Goal: Information Seeking & Learning: Learn about a topic

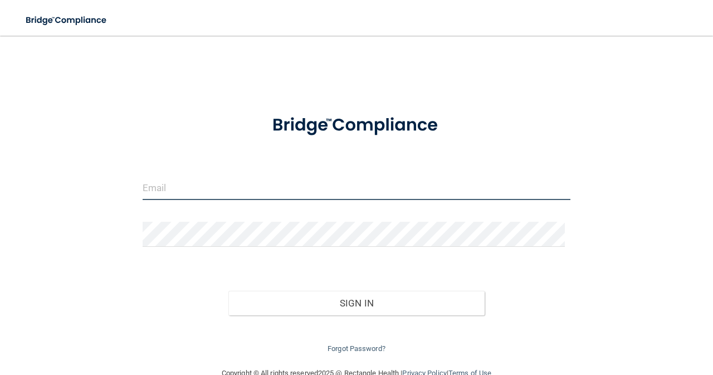
click at [308, 194] on input "email" at bounding box center [357, 187] width 428 height 25
type input "[EMAIL_ADDRESS][DOMAIN_NAME]"
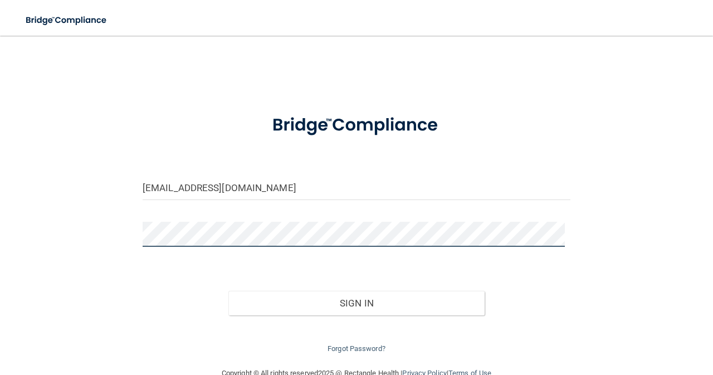
click at [228, 291] on button "Sign In" at bounding box center [356, 303] width 257 height 25
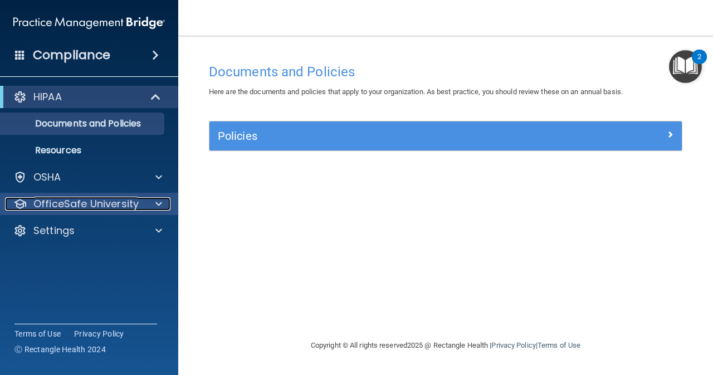
click at [87, 201] on p "OfficeSafe University" at bounding box center [85, 203] width 105 height 13
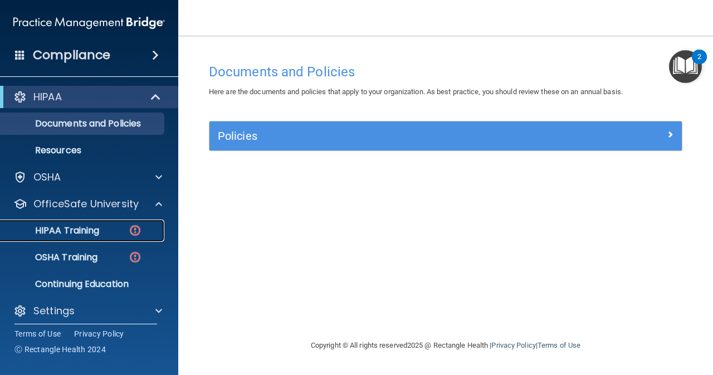
click at [84, 226] on p "HIPAA Training" at bounding box center [53, 230] width 92 height 11
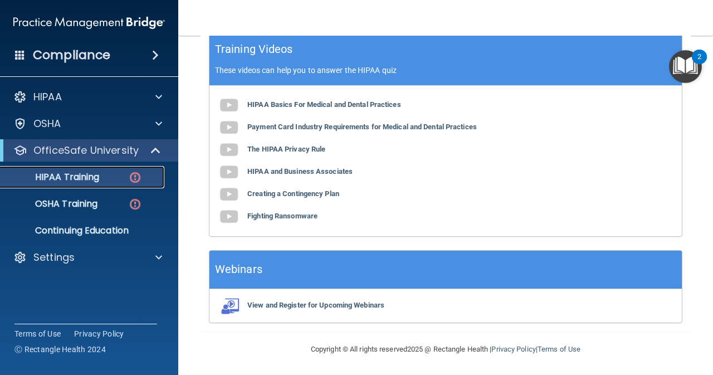
scroll to position [438, 0]
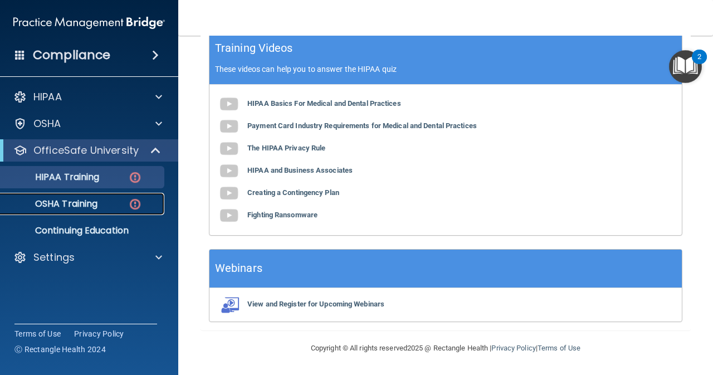
click at [51, 199] on p "OSHA Training" at bounding box center [52, 203] width 90 height 11
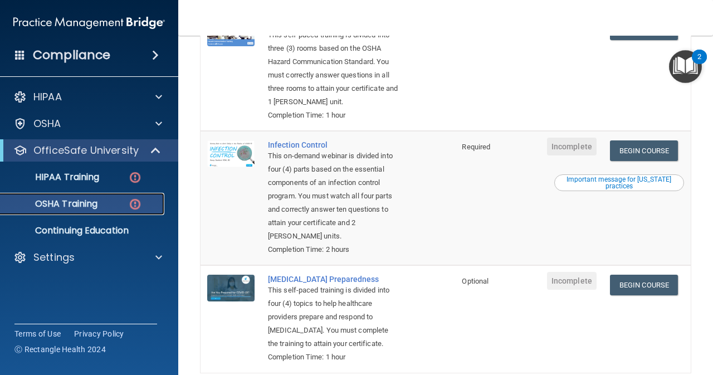
scroll to position [297, 0]
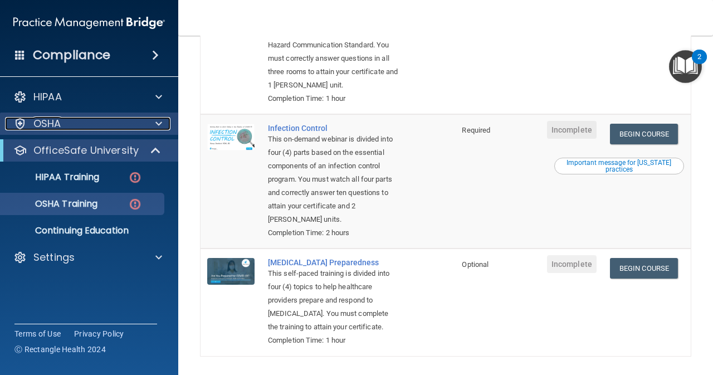
click at [150, 125] on div at bounding box center [157, 123] width 28 height 13
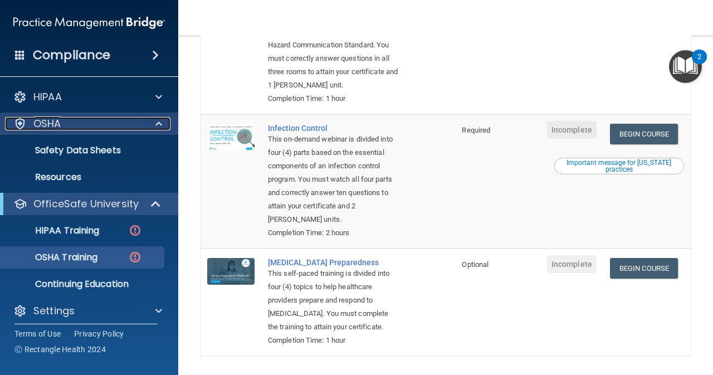
click at [157, 117] on span at bounding box center [158, 123] width 7 height 13
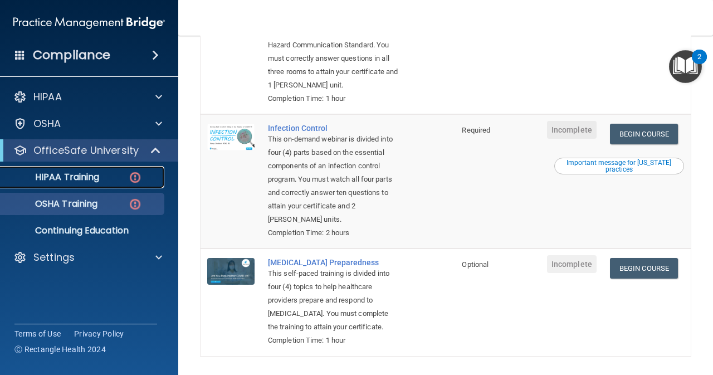
click at [82, 173] on p "HIPAA Training" at bounding box center [53, 177] width 92 height 11
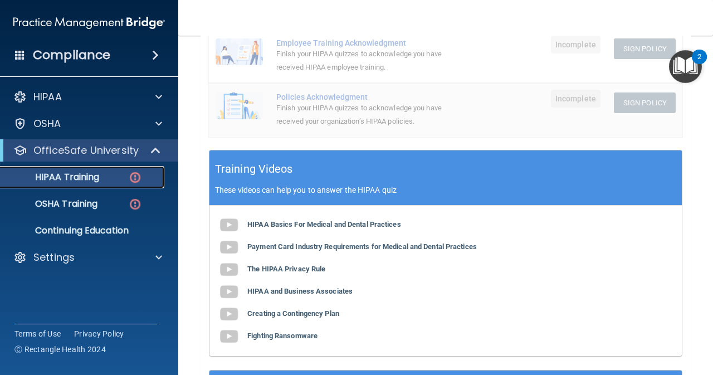
scroll to position [308, 0]
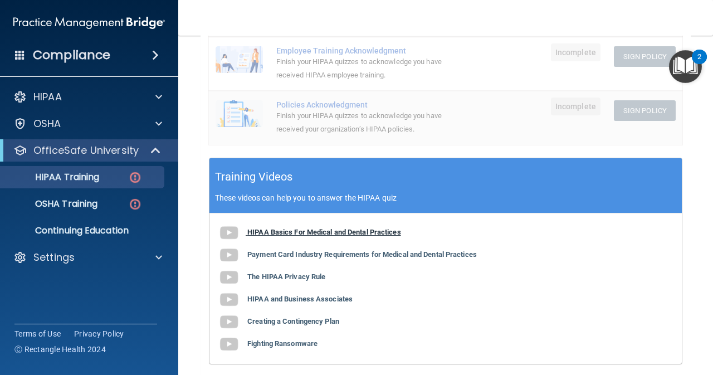
click at [327, 235] on b "HIPAA Basics For Medical and Dental Practices" at bounding box center [324, 232] width 154 height 8
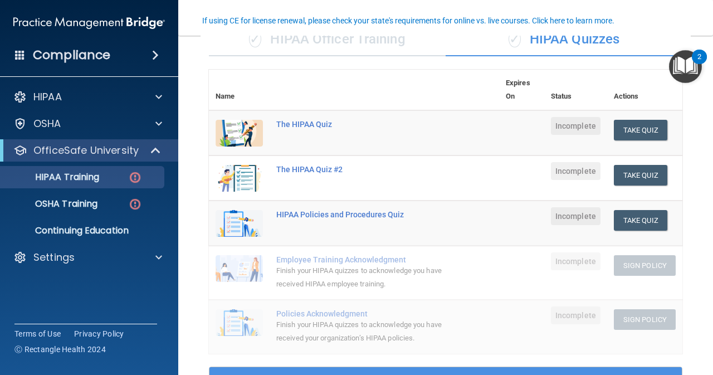
scroll to position [48, 0]
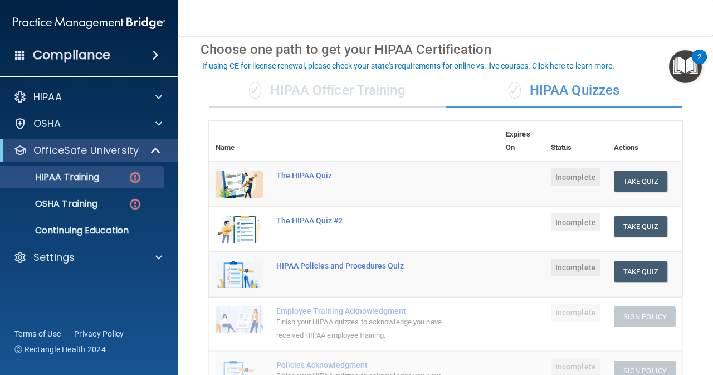
click at [635, 169] on td "Take Quiz Download Certificate" at bounding box center [644, 185] width 75 height 46
click at [632, 173] on button "Take Quiz" at bounding box center [640, 181] width 53 height 21
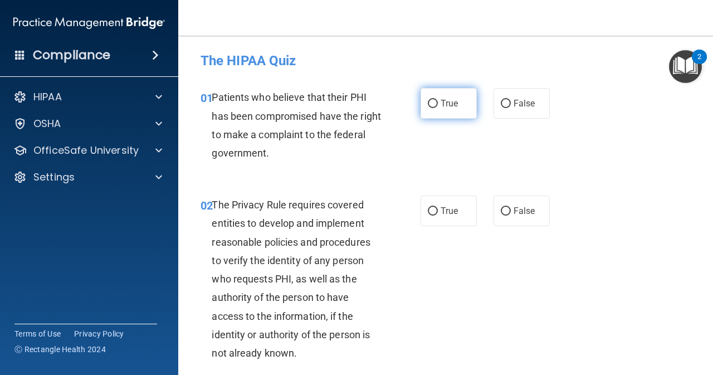
click at [428, 100] on input "True" at bounding box center [433, 104] width 10 height 8
radio input "true"
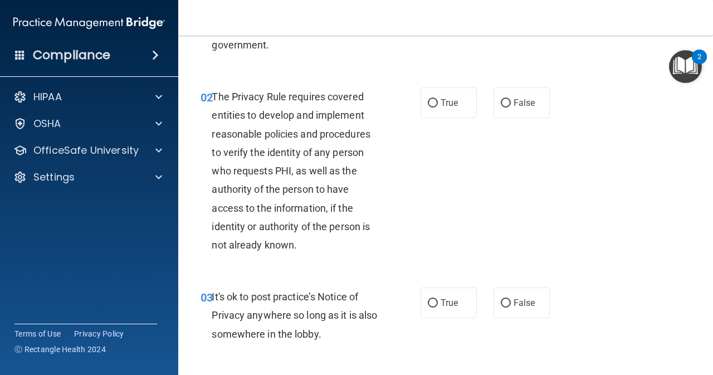
scroll to position [111, 0]
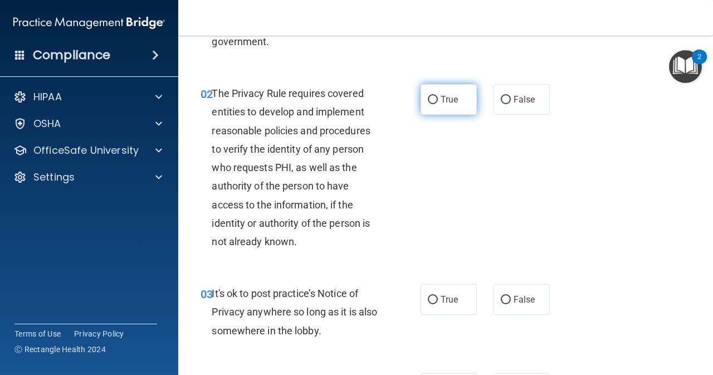
click at [428, 96] on input "True" at bounding box center [433, 100] width 10 height 8
radio input "true"
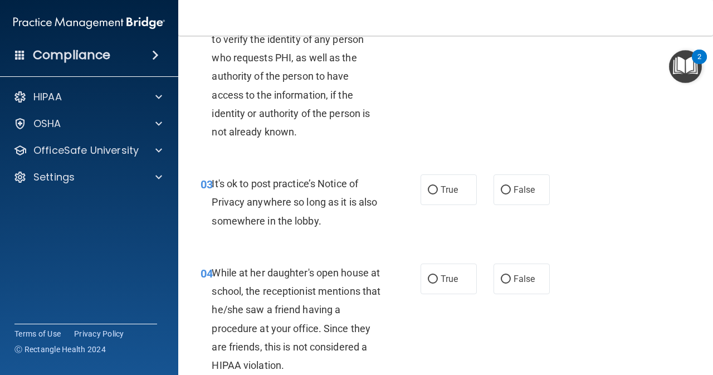
scroll to position [241, 0]
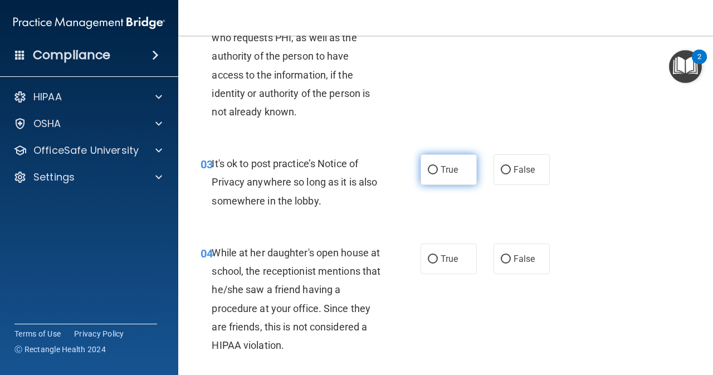
click at [428, 173] on input "True" at bounding box center [433, 170] width 10 height 8
radio input "true"
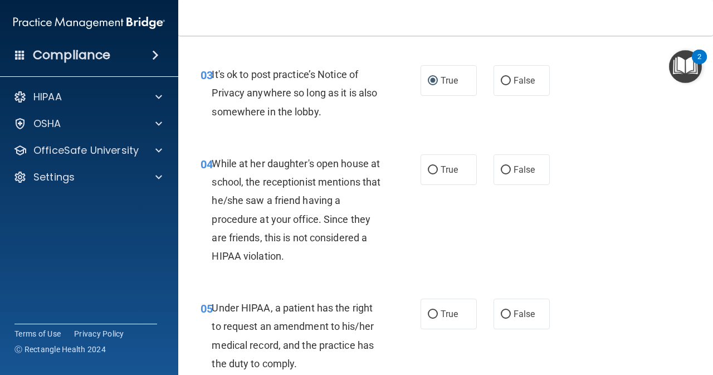
scroll to position [334, 0]
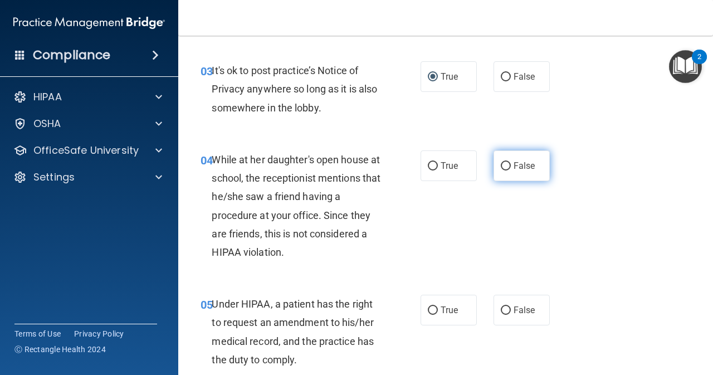
click at [503, 169] on input "False" at bounding box center [506, 166] width 10 height 8
radio input "true"
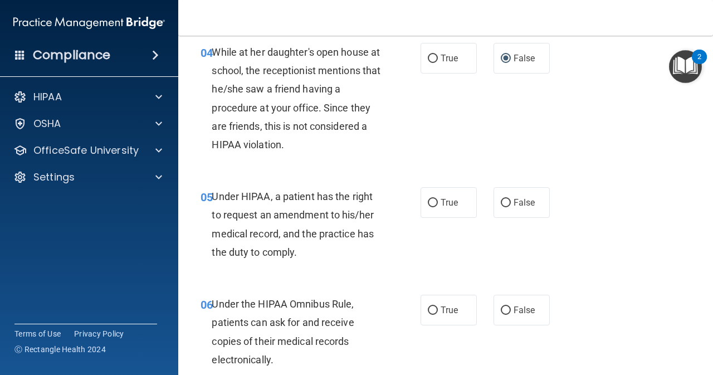
scroll to position [446, 0]
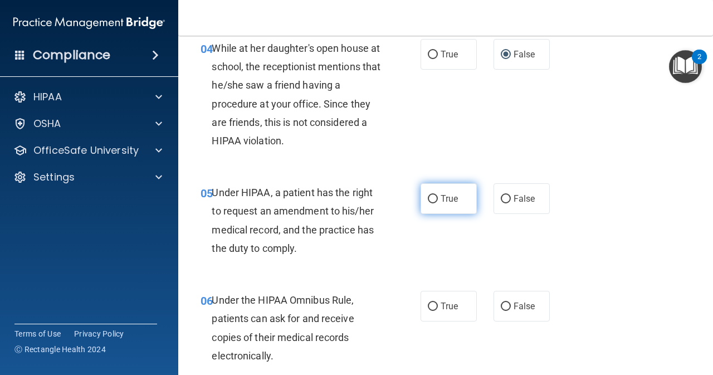
click at [435, 196] on label "True" at bounding box center [449, 198] width 56 height 31
click at [435, 196] on input "True" at bounding box center [433, 199] width 10 height 8
radio input "true"
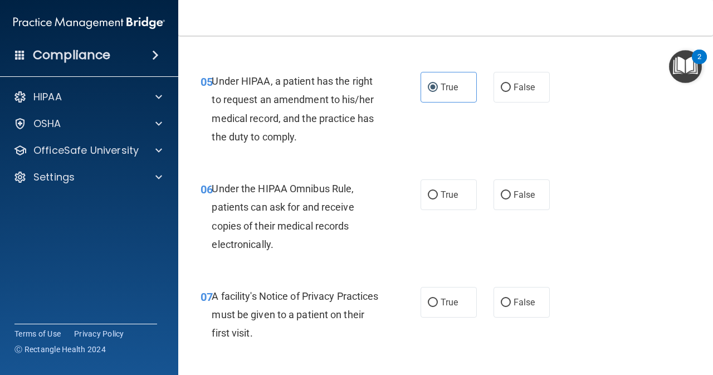
scroll to position [576, 0]
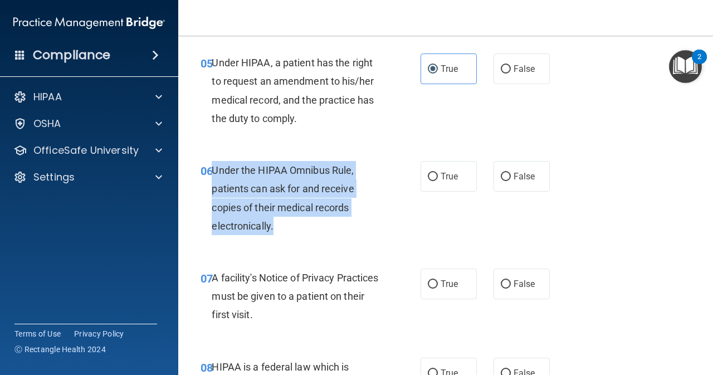
drag, startPoint x: 214, startPoint y: 170, endPoint x: 275, endPoint y: 234, distance: 88.3
click at [275, 234] on div "Under the HIPAA Omnibus Rule, patients can ask for and receive copies of their …" at bounding box center [301, 198] width 178 height 74
copy span "Under the HIPAA Omnibus Rule, patients can ask for and receive copies of their …"
click at [428, 178] on input "True" at bounding box center [433, 177] width 10 height 8
radio input "true"
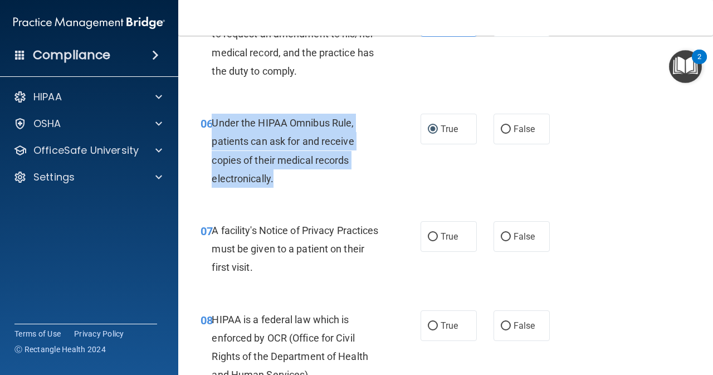
scroll to position [631, 0]
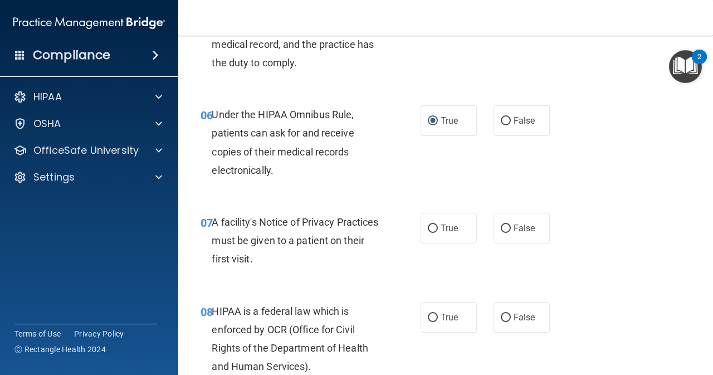
click at [321, 262] on div "A facility's Notice of Privacy Practices must be given to a patient on their fi…" at bounding box center [301, 241] width 178 height 56
click at [428, 225] on input "True" at bounding box center [433, 229] width 10 height 8
radio input "true"
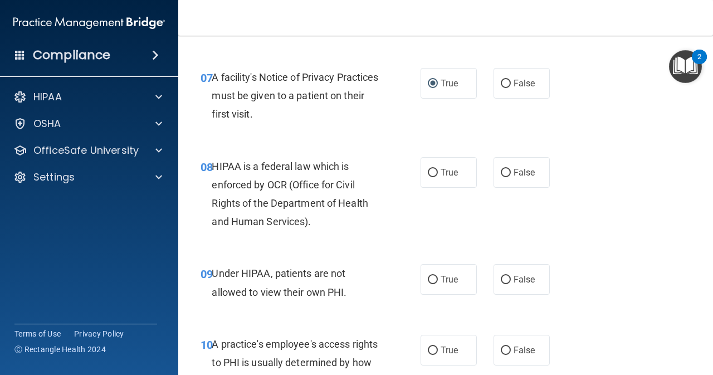
scroll to position [780, 0]
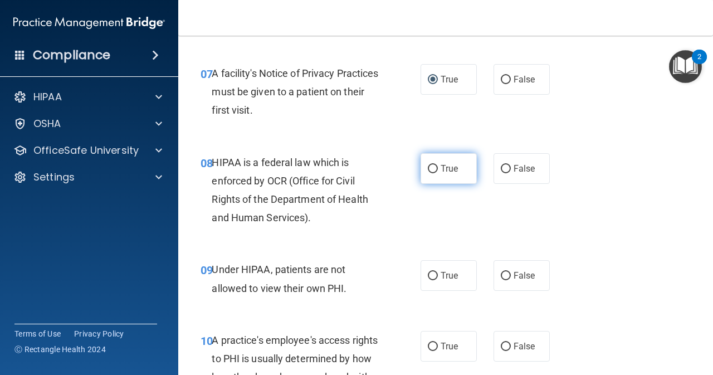
click at [433, 169] on input "True" at bounding box center [433, 169] width 10 height 8
radio input "true"
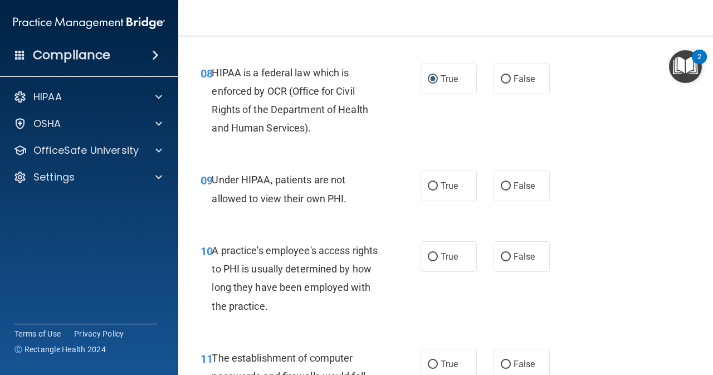
scroll to position [873, 0]
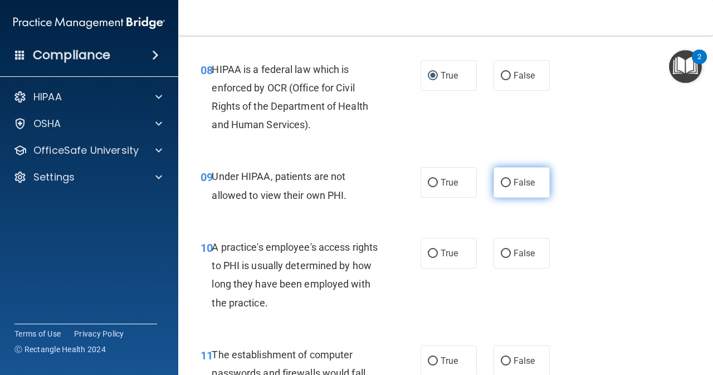
click at [503, 183] on input "False" at bounding box center [506, 183] width 10 height 8
radio input "true"
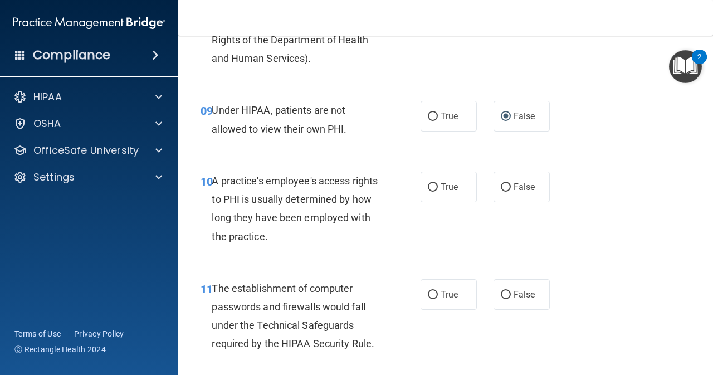
scroll to position [947, 0]
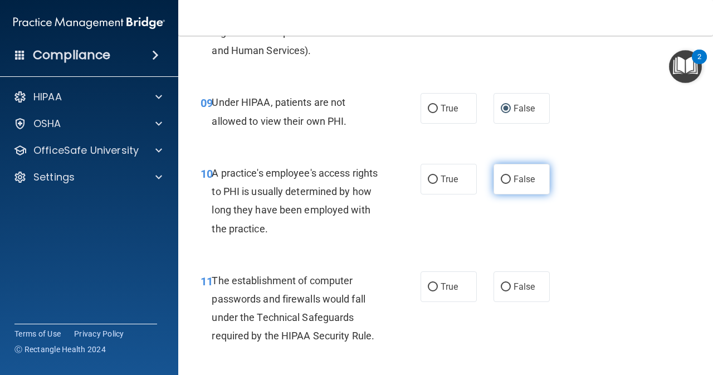
click at [507, 177] on label "False" at bounding box center [522, 179] width 56 height 31
click at [507, 177] on input "False" at bounding box center [506, 180] width 10 height 8
radio input "true"
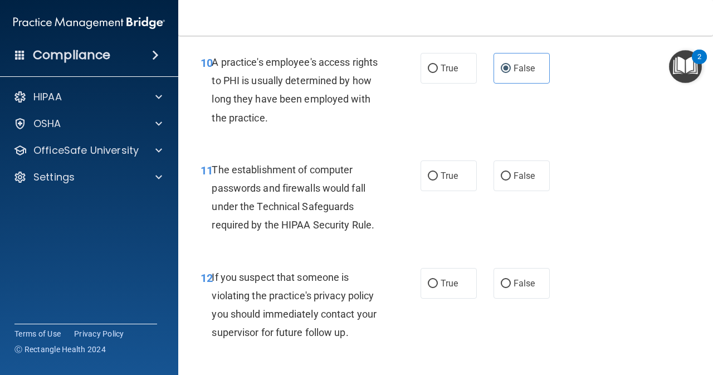
scroll to position [1059, 0]
click at [429, 178] on input "True" at bounding box center [433, 176] width 10 height 8
radio input "true"
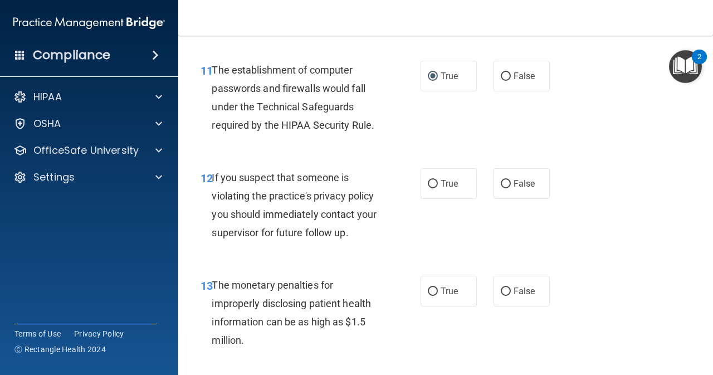
scroll to position [1170, 0]
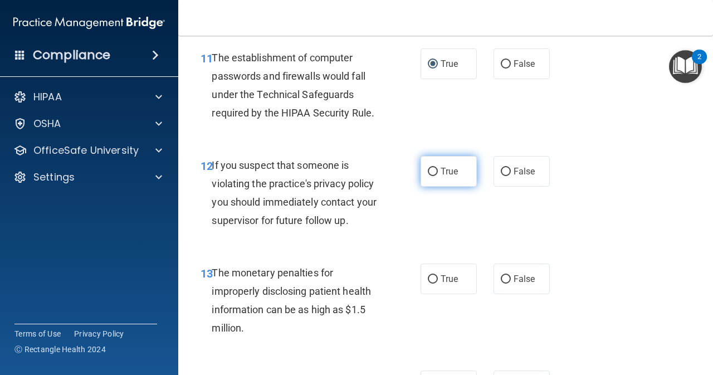
click at [428, 168] on input "True" at bounding box center [433, 172] width 10 height 8
radio input "true"
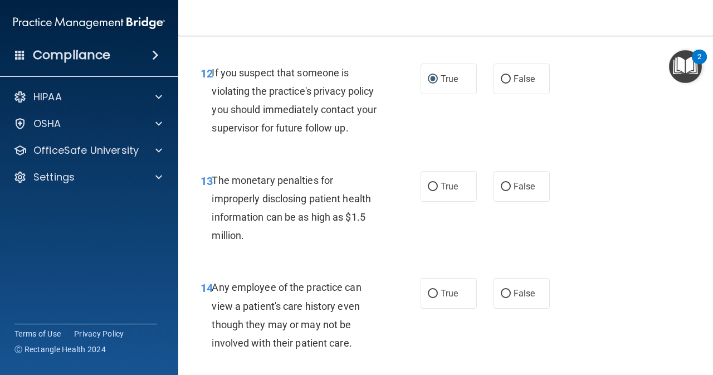
scroll to position [1263, 0]
click at [430, 191] on label "True" at bounding box center [449, 186] width 56 height 31
click at [430, 191] on input "True" at bounding box center [433, 186] width 10 height 8
radio input "true"
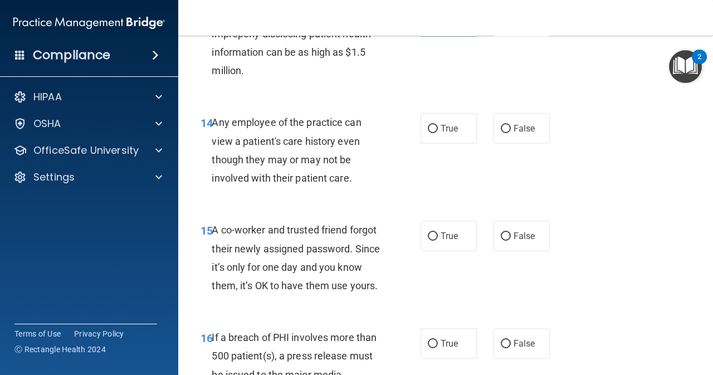
scroll to position [1430, 0]
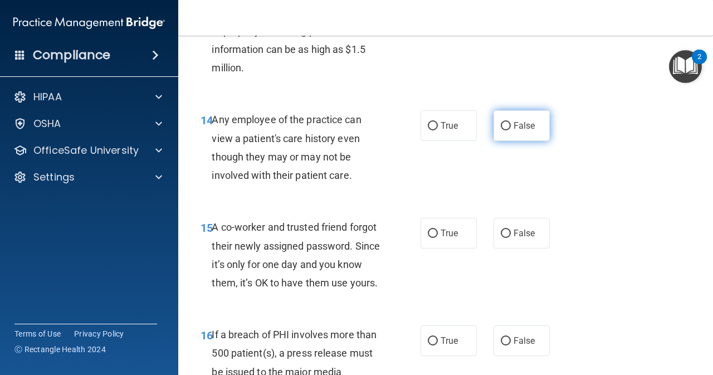
click at [501, 130] on input "False" at bounding box center [506, 126] width 10 height 8
radio input "true"
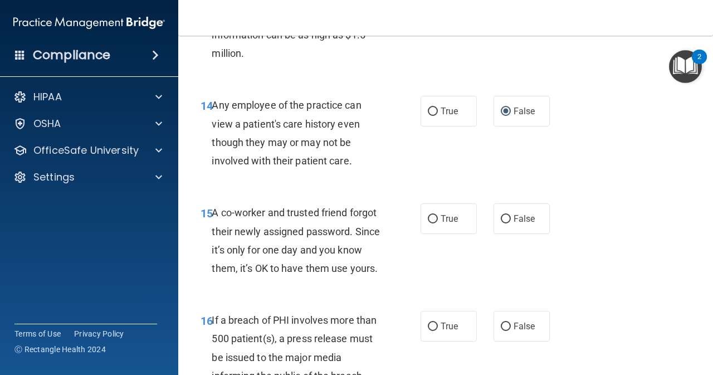
scroll to position [1449, 0]
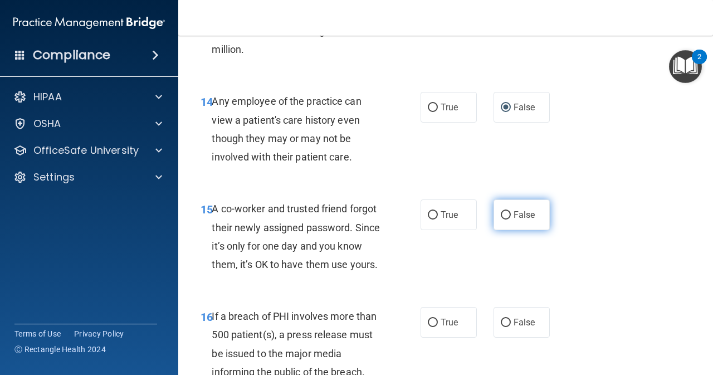
click at [504, 215] on input "False" at bounding box center [506, 215] width 10 height 8
radio input "true"
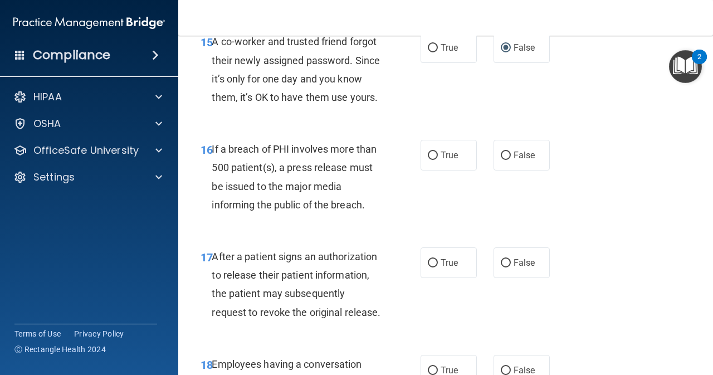
scroll to position [1634, 0]
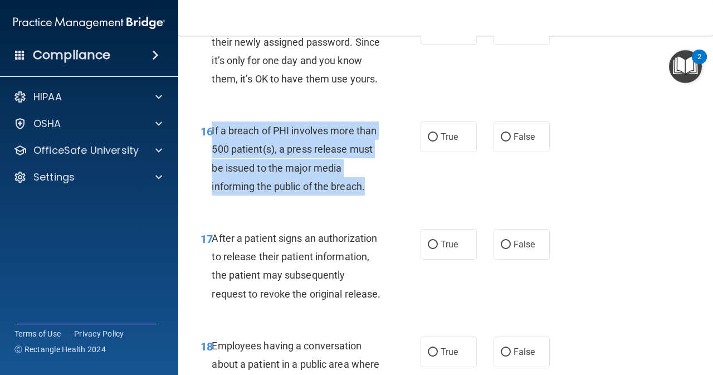
drag, startPoint x: 212, startPoint y: 147, endPoint x: 373, endPoint y: 206, distance: 171.5
click at [373, 196] on div "If a breach of PHI involves more than 500 patient(s), a press release must be i…" at bounding box center [301, 158] width 178 height 74
copy span "If a breach of PHI involves more than 500 patient(s), a press release must be i…"
click at [431, 142] on input "True" at bounding box center [433, 137] width 10 height 8
radio input "true"
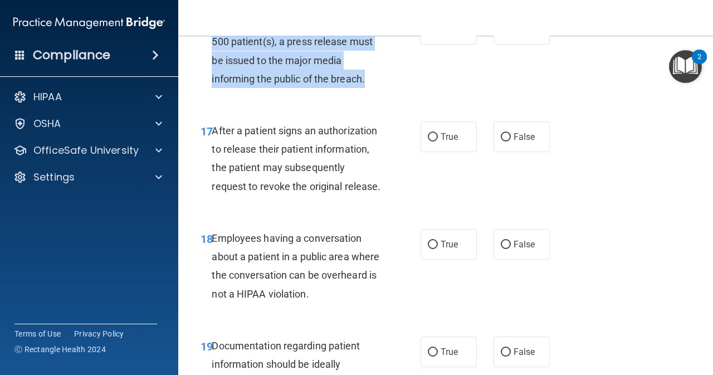
scroll to position [1765, 0]
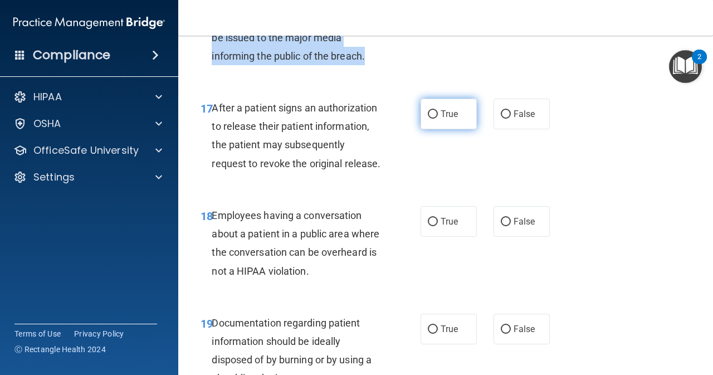
click at [428, 119] on input "True" at bounding box center [433, 114] width 10 height 8
radio input "true"
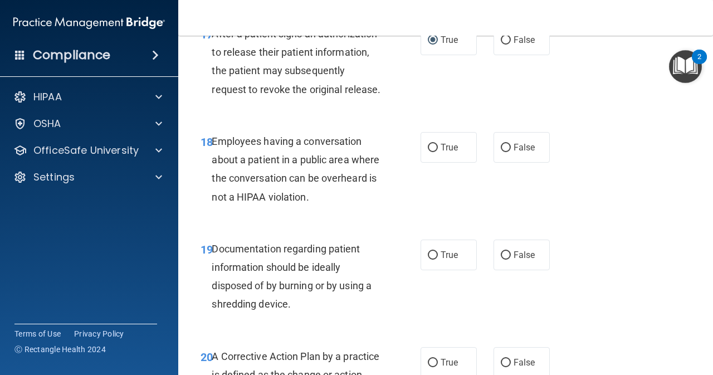
scroll to position [1857, 0]
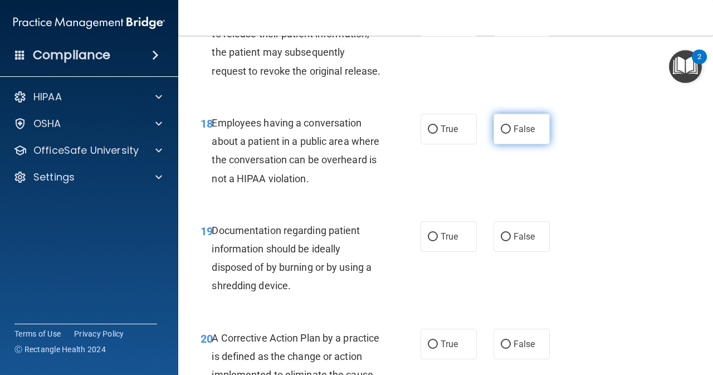
click at [501, 134] on input "False" at bounding box center [506, 129] width 10 height 8
radio input "true"
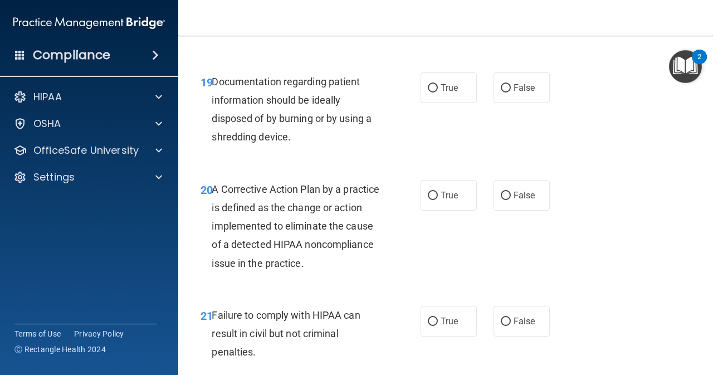
scroll to position [2025, 0]
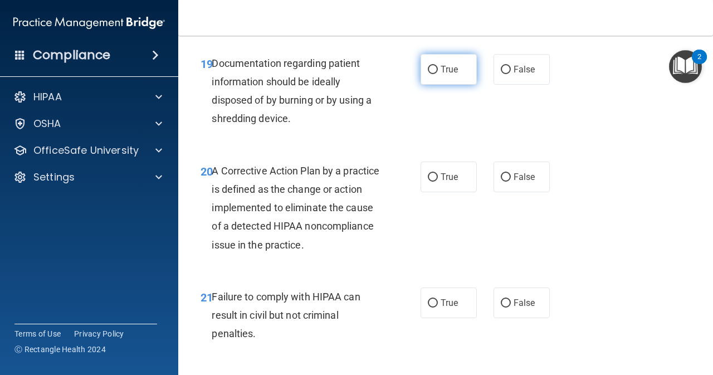
click at [428, 74] on input "True" at bounding box center [433, 70] width 10 height 8
radio input "true"
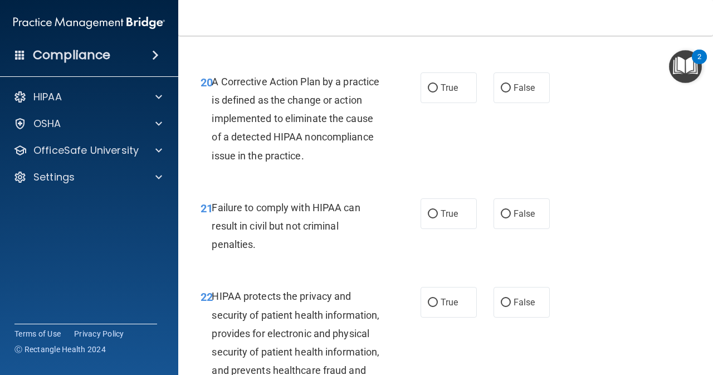
scroll to position [2118, 0]
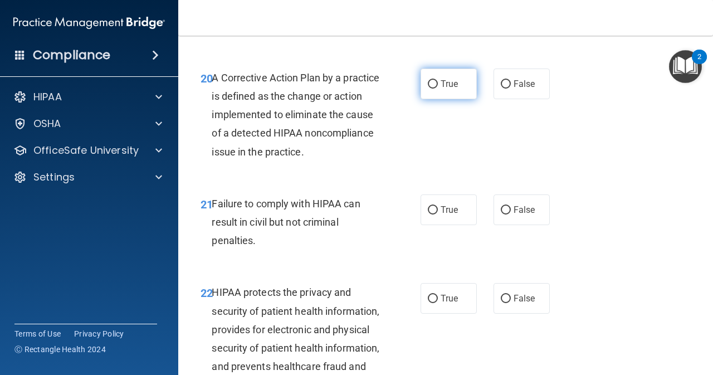
click at [428, 89] on input "True" at bounding box center [433, 84] width 10 height 8
radio input "true"
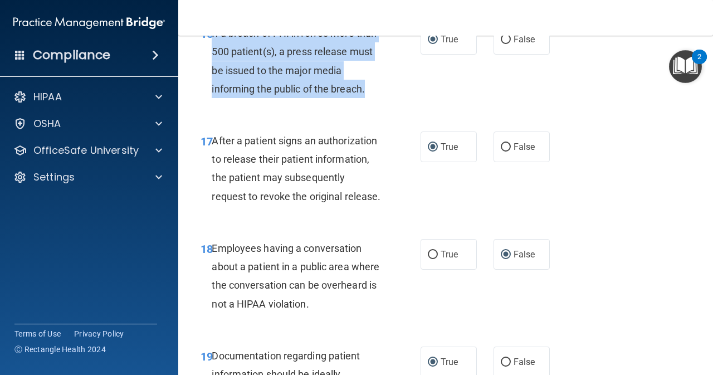
scroll to position [1695, 0]
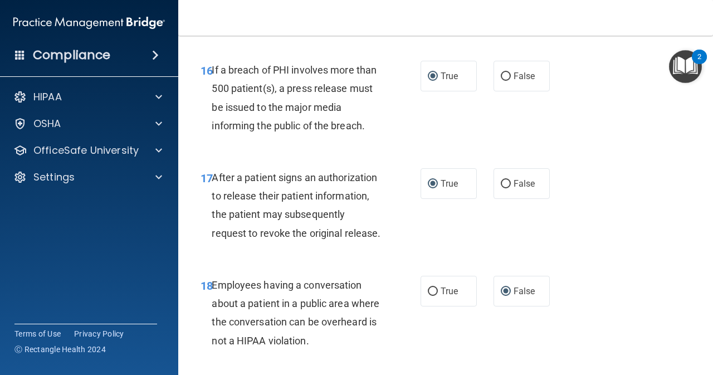
click at [215, 221] on div "After a patient signs an authorization to release their patient information, th…" at bounding box center [301, 205] width 178 height 74
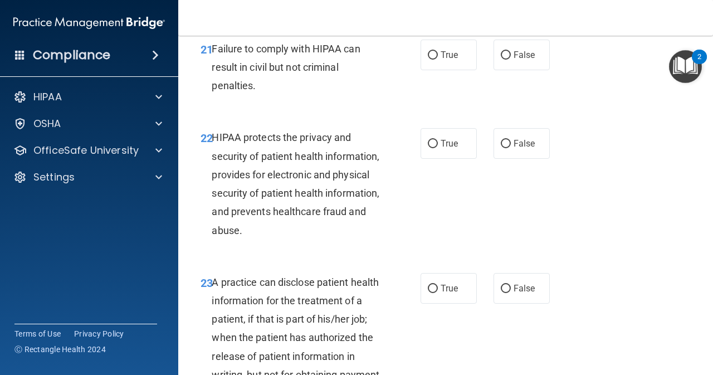
scroll to position [2271, 0]
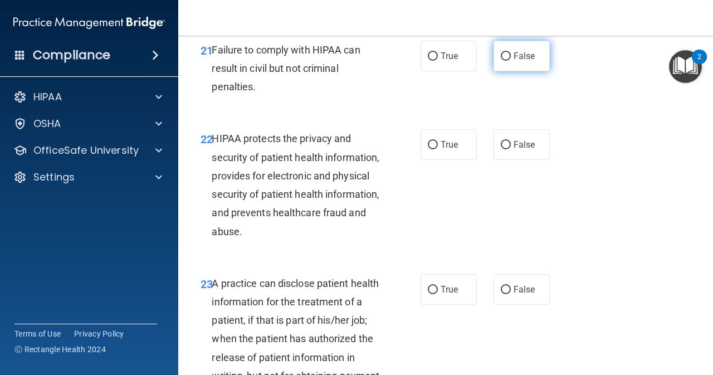
click at [494, 71] on label "False" at bounding box center [522, 56] width 56 height 31
click at [501, 61] on input "False" at bounding box center [506, 56] width 10 height 8
radio input "true"
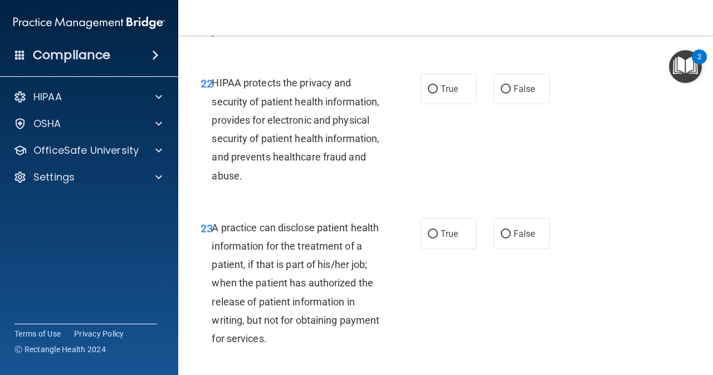
scroll to position [2308, 0]
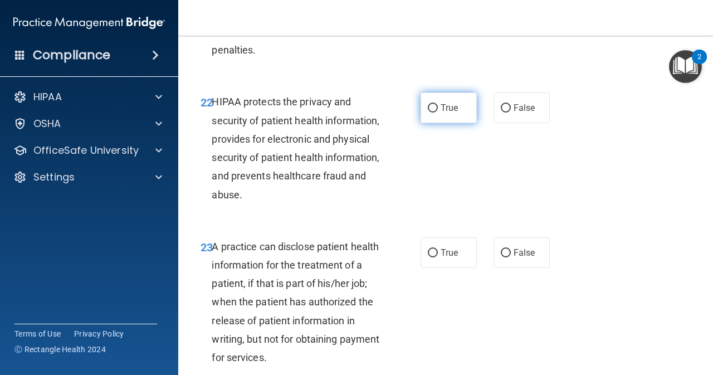
click at [432, 113] on input "True" at bounding box center [433, 108] width 10 height 8
radio input "true"
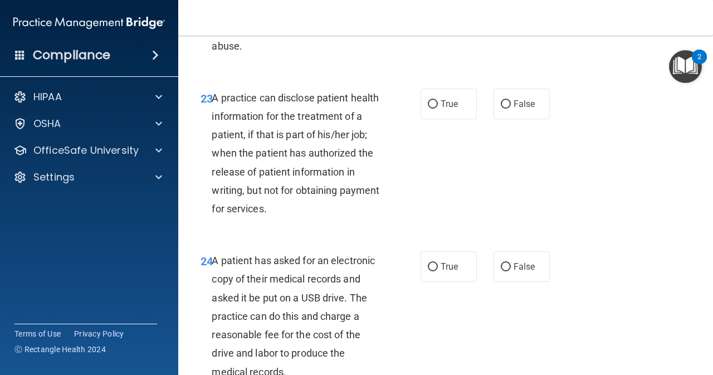
scroll to position [2475, 0]
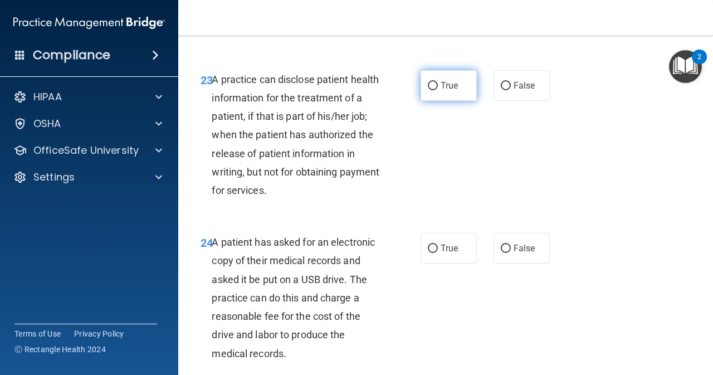
click at [428, 90] on input "True" at bounding box center [433, 86] width 10 height 8
radio input "true"
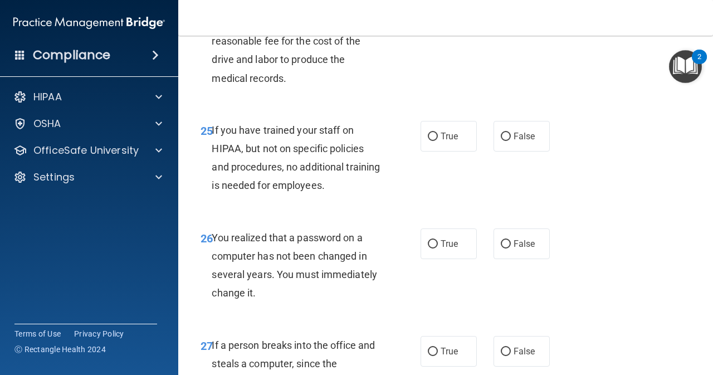
scroll to position [2754, 0]
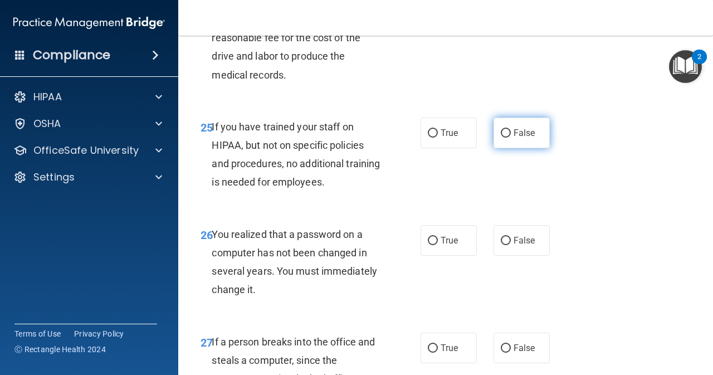
click at [502, 138] on input "False" at bounding box center [506, 133] width 10 height 8
radio input "true"
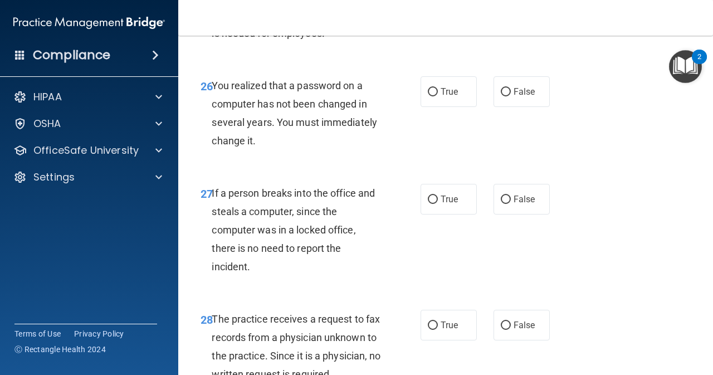
scroll to position [2884, 0]
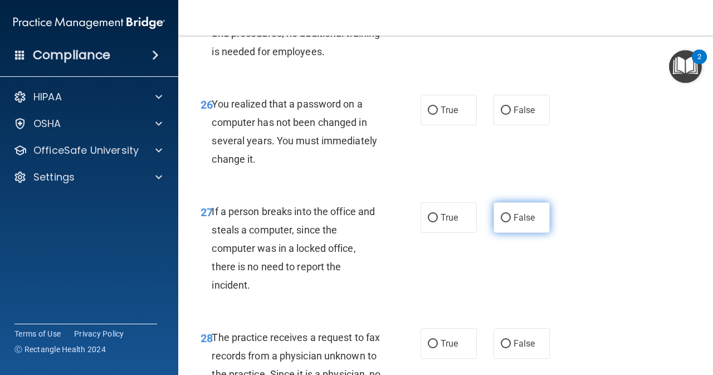
click at [501, 222] on input "False" at bounding box center [506, 218] width 10 height 8
radio input "true"
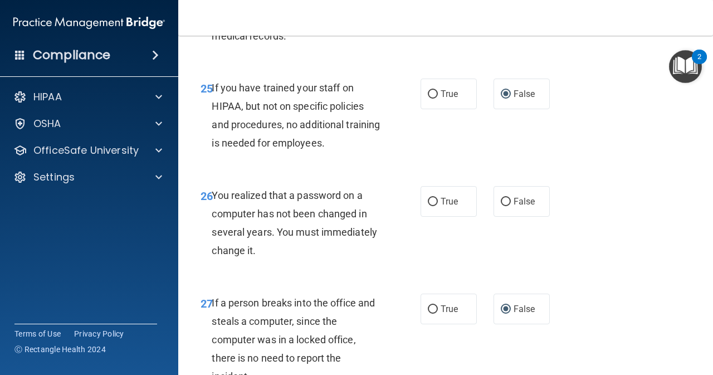
scroll to position [2791, 0]
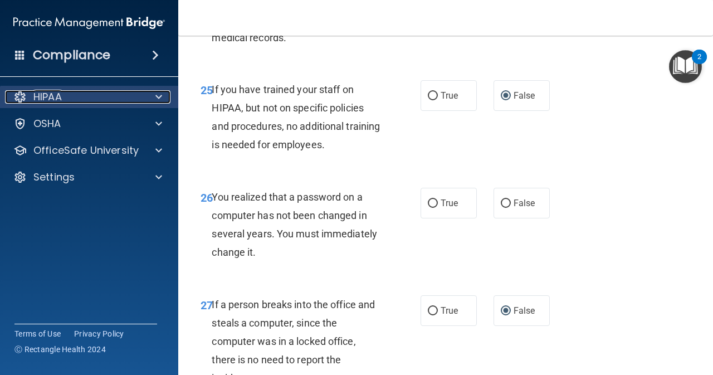
click at [159, 101] on span at bounding box center [158, 96] width 7 height 13
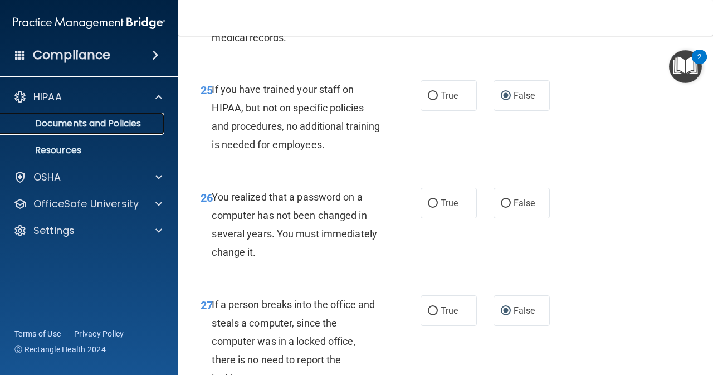
click at [104, 124] on p "Documents and Policies" at bounding box center [83, 123] width 152 height 11
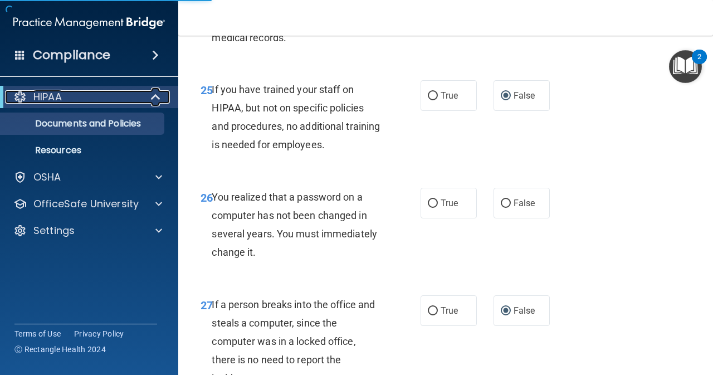
click at [154, 96] on span at bounding box center [156, 96] width 9 height 13
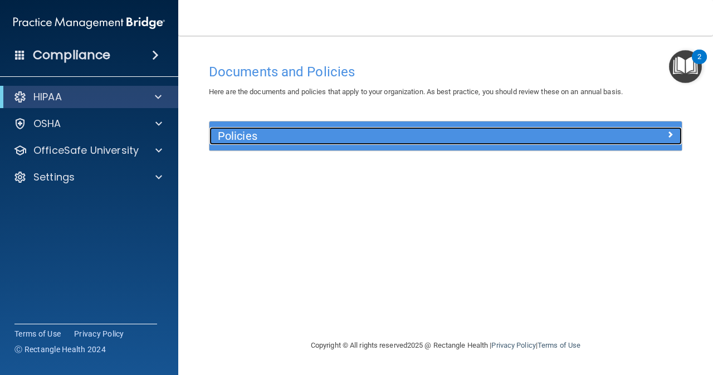
click at [659, 133] on div at bounding box center [623, 133] width 118 height 13
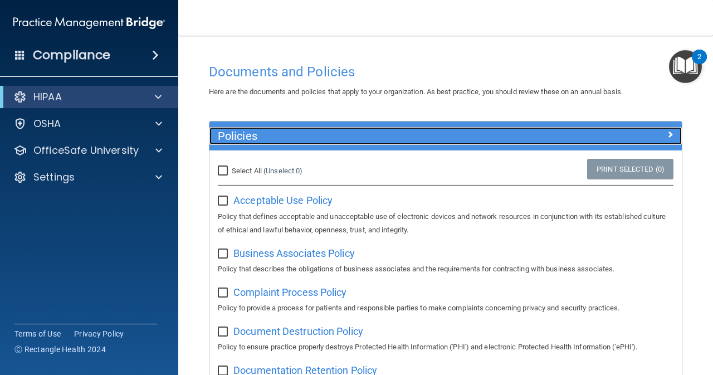
click at [670, 137] on div at bounding box center [623, 133] width 118 height 13
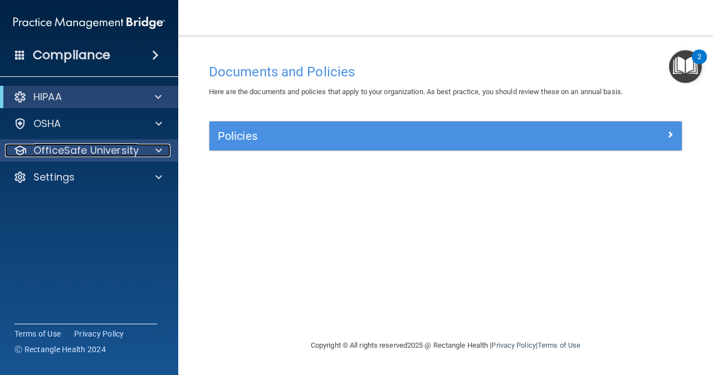
click at [162, 155] on span at bounding box center [158, 150] width 7 height 13
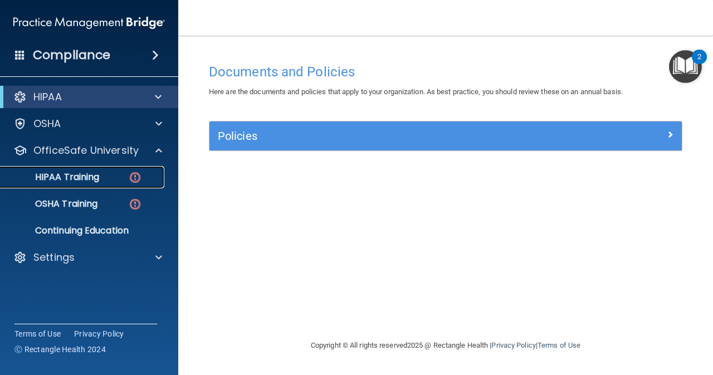
click at [95, 174] on p "HIPAA Training" at bounding box center [53, 177] width 92 height 11
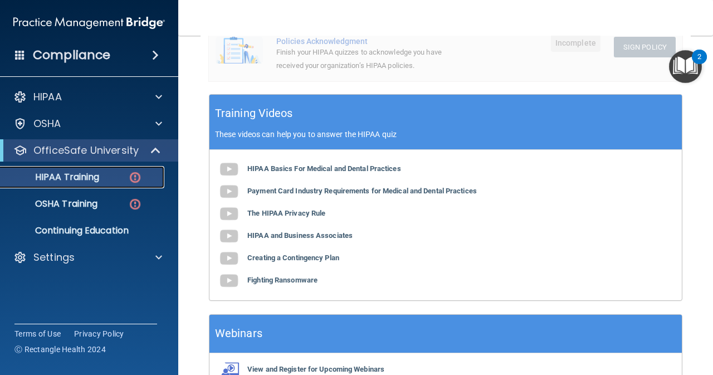
scroll to position [390, 0]
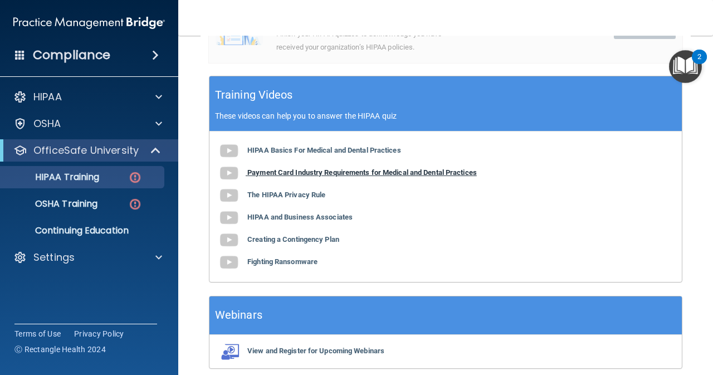
click at [324, 173] on b "Payment Card Industry Requirements for Medical and Dental Practices" at bounding box center [362, 172] width 230 height 8
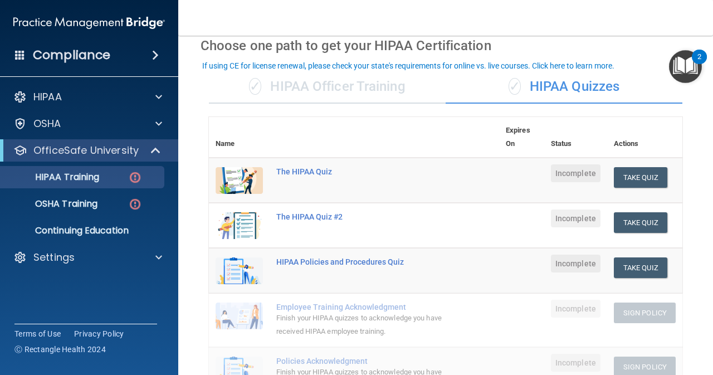
scroll to position [48, 0]
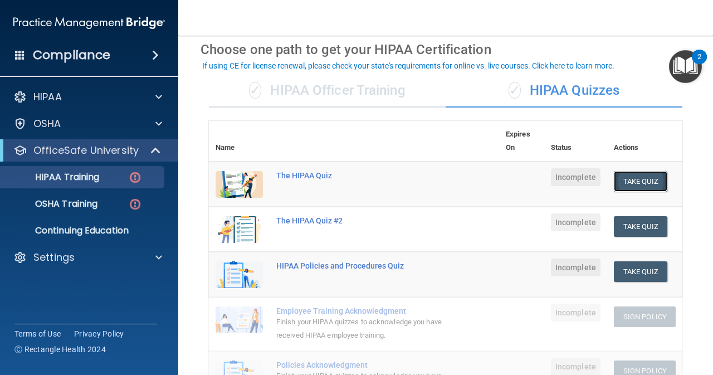
click at [648, 184] on button "Take Quiz" at bounding box center [640, 181] width 53 height 21
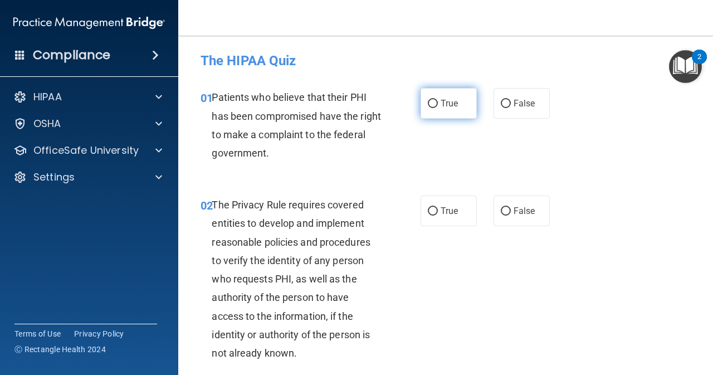
click at [424, 98] on label "True" at bounding box center [449, 103] width 56 height 31
click at [428, 100] on input "True" at bounding box center [433, 104] width 10 height 8
radio input "true"
click at [429, 207] on input "True" at bounding box center [433, 211] width 10 height 8
radio input "true"
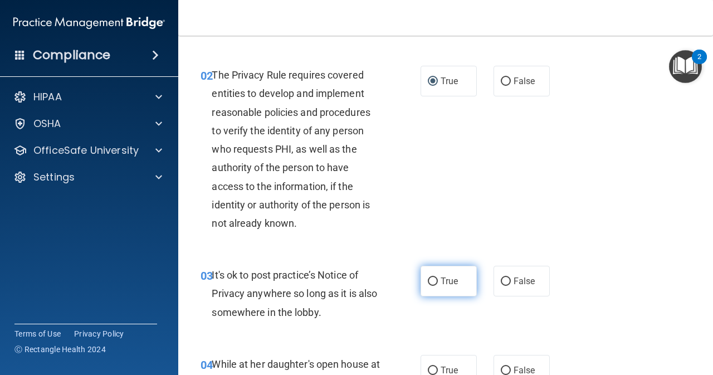
click at [431, 278] on input "True" at bounding box center [433, 282] width 10 height 8
radio input "true"
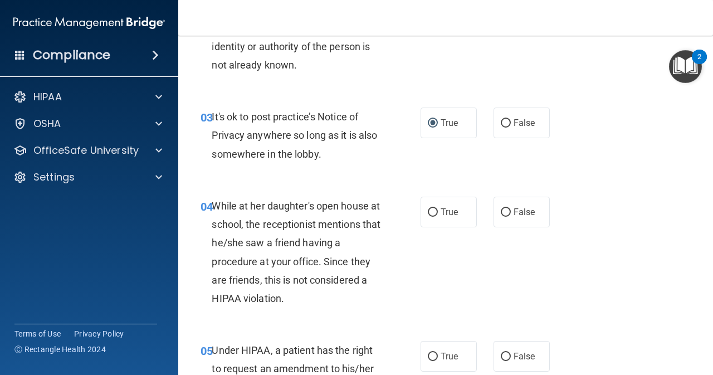
scroll to position [297, 0]
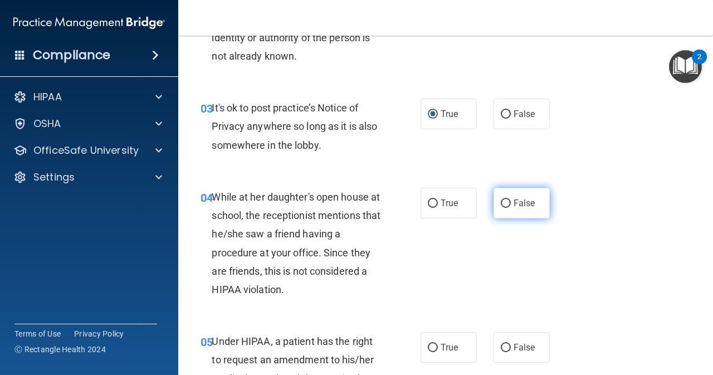
click at [501, 201] on input "False" at bounding box center [506, 203] width 10 height 8
radio input "true"
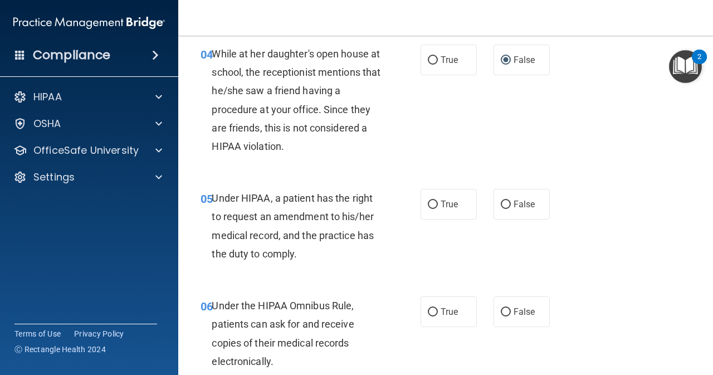
scroll to position [446, 0]
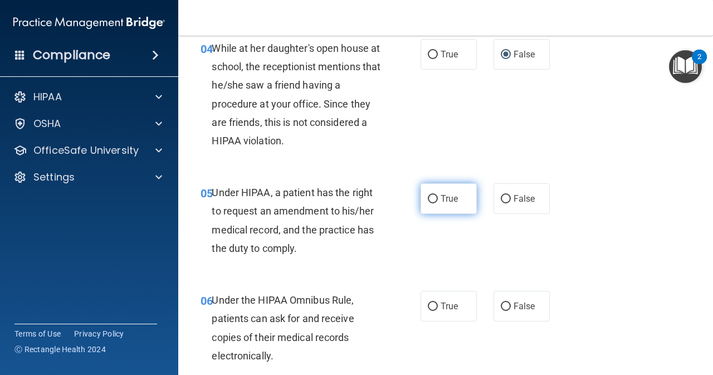
click at [428, 195] on input "True" at bounding box center [433, 199] width 10 height 8
radio input "true"
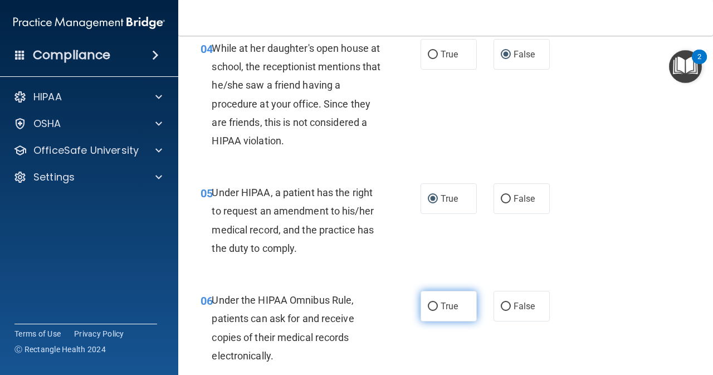
click at [431, 304] on input "True" at bounding box center [433, 307] width 10 height 8
radio input "true"
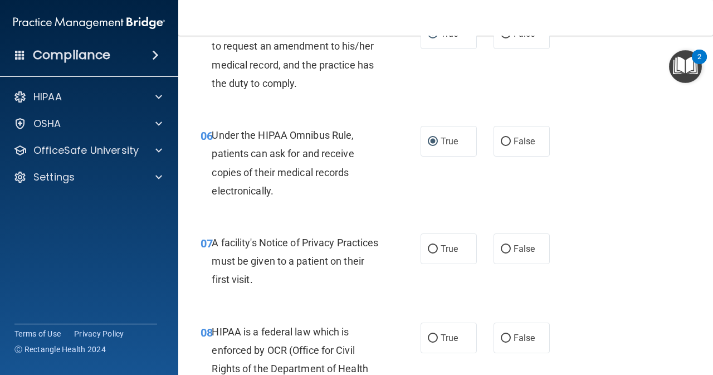
scroll to position [613, 0]
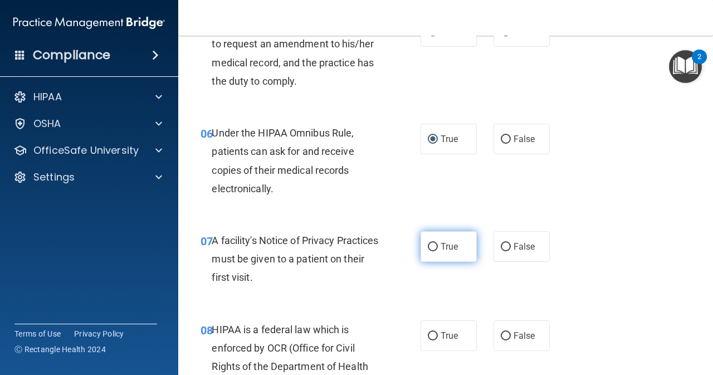
click at [434, 249] on input "True" at bounding box center [433, 247] width 10 height 8
radio input "true"
click at [434, 335] on input "True" at bounding box center [433, 336] width 10 height 8
radio input "true"
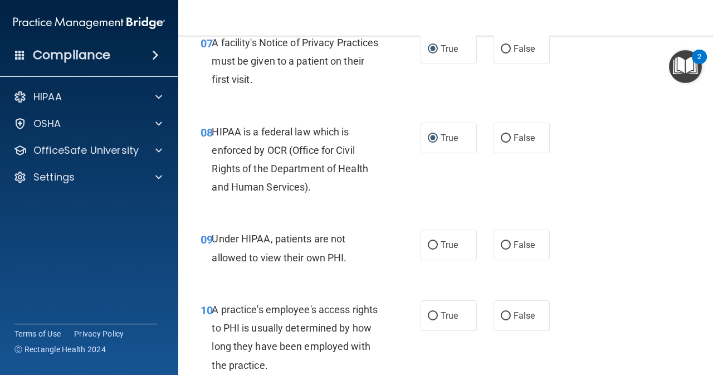
scroll to position [818, 0]
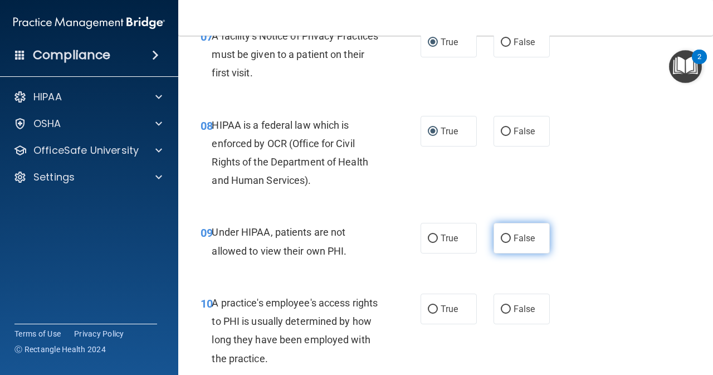
click at [501, 235] on input "False" at bounding box center [506, 239] width 10 height 8
radio input "true"
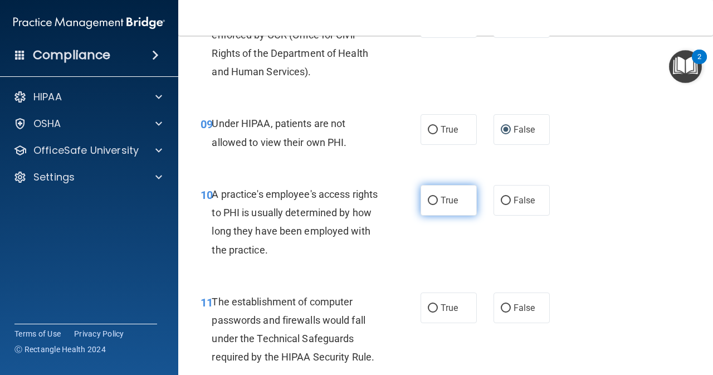
scroll to position [929, 0]
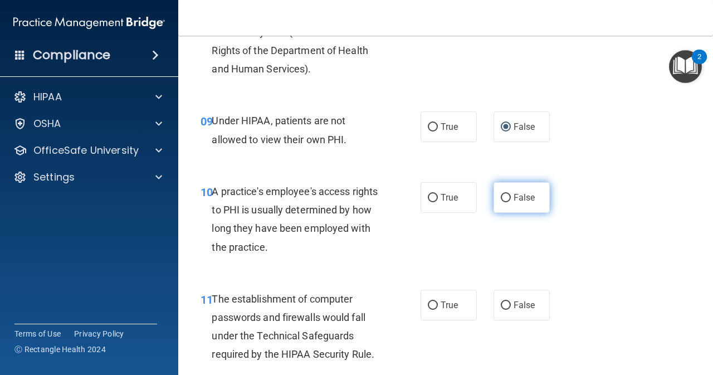
click at [502, 202] on input "False" at bounding box center [506, 198] width 10 height 8
radio input "true"
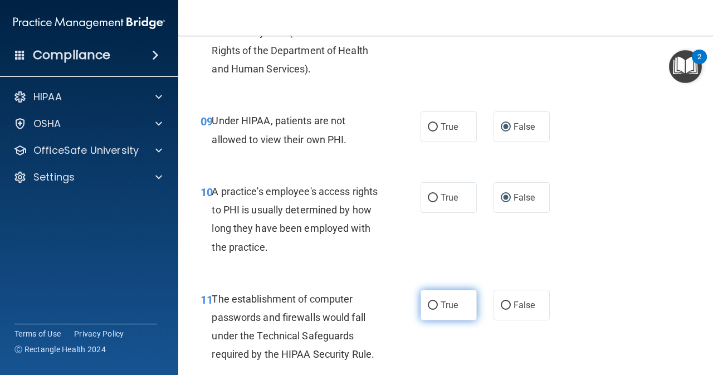
click at [428, 306] on input "True" at bounding box center [433, 305] width 10 height 8
radio input "true"
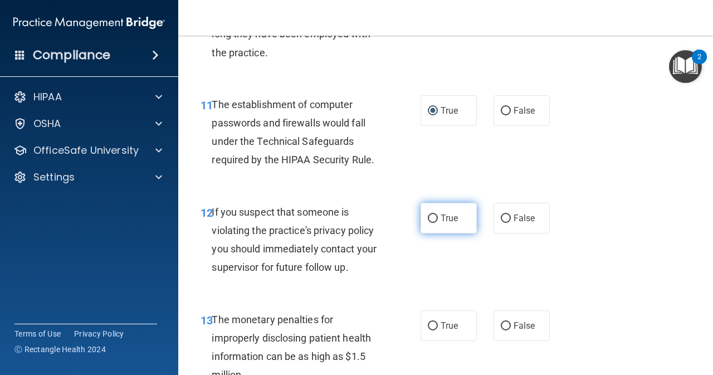
scroll to position [1133, 0]
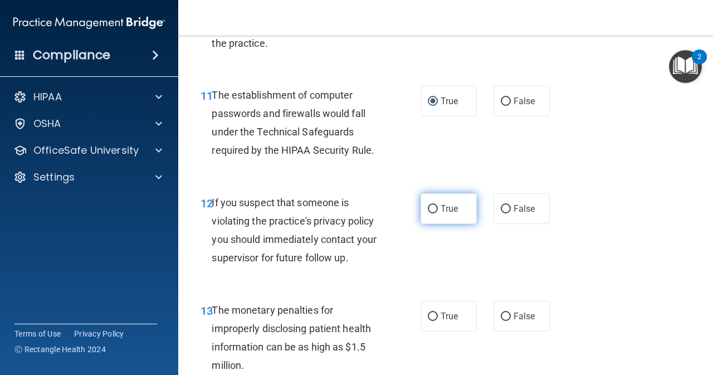
click at [431, 208] on input "True" at bounding box center [433, 209] width 10 height 8
radio input "true"
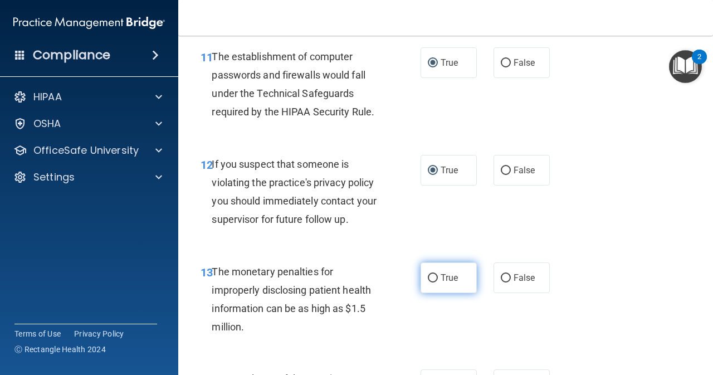
scroll to position [1189, 0]
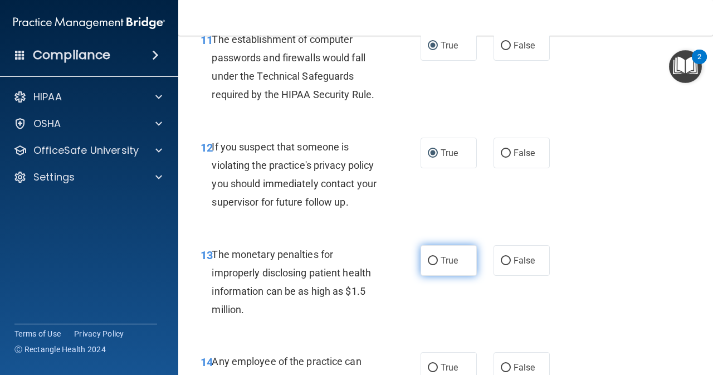
click at [428, 260] on input "True" at bounding box center [433, 261] width 10 height 8
radio input "true"
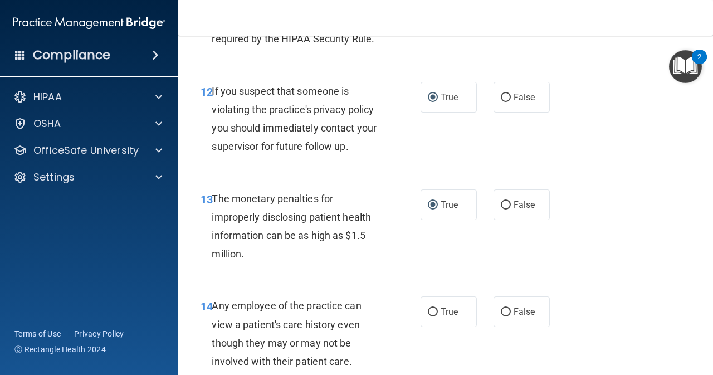
scroll to position [1263, 0]
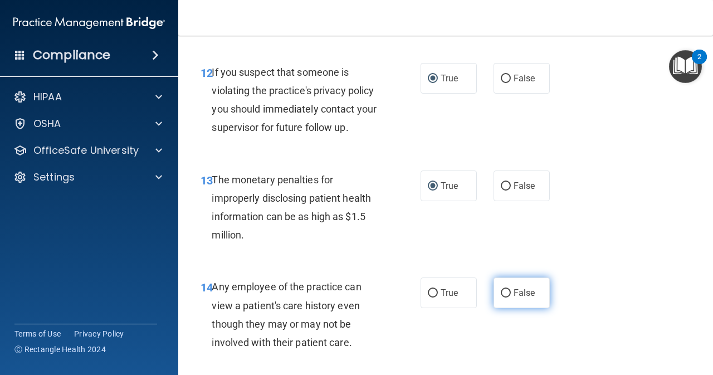
click at [501, 293] on input "False" at bounding box center [506, 293] width 10 height 8
radio input "true"
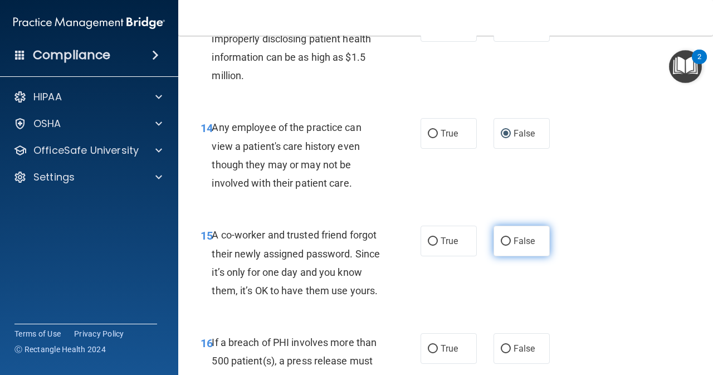
scroll to position [1430, 0]
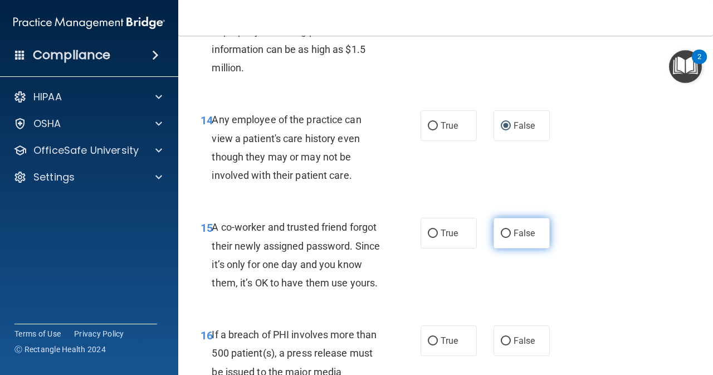
click at [501, 232] on input "False" at bounding box center [506, 234] width 10 height 8
radio input "true"
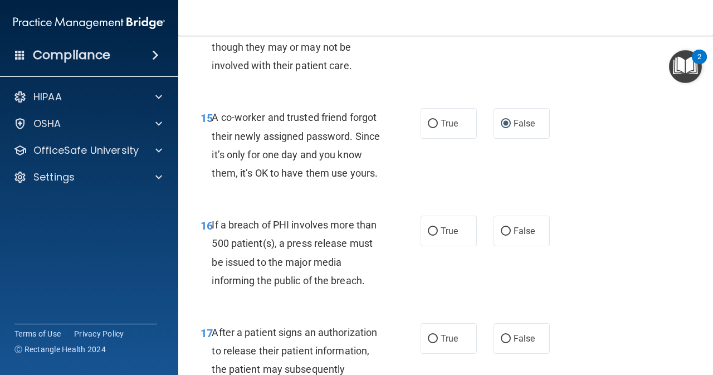
scroll to position [1542, 0]
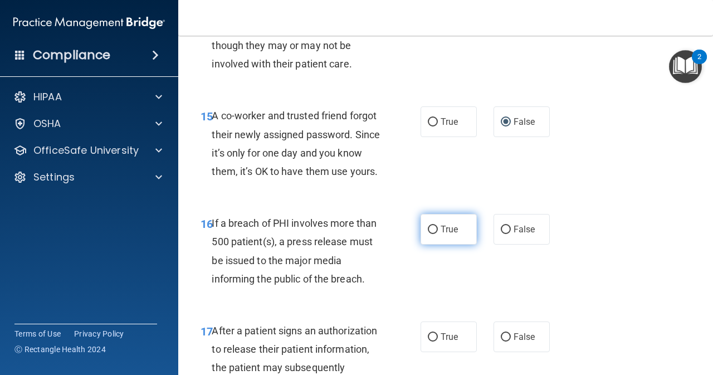
click at [428, 234] on input "True" at bounding box center [433, 230] width 10 height 8
radio input "true"
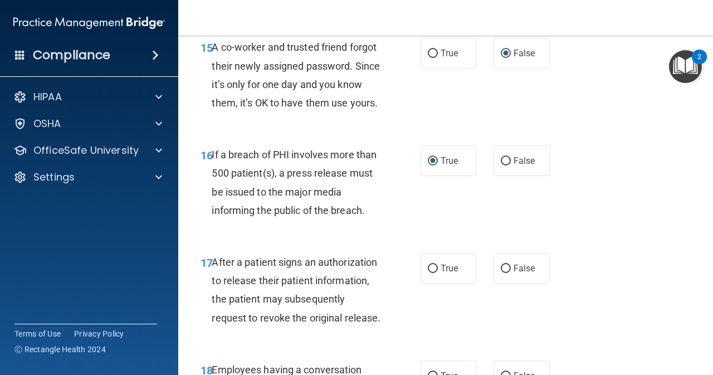
scroll to position [1616, 0]
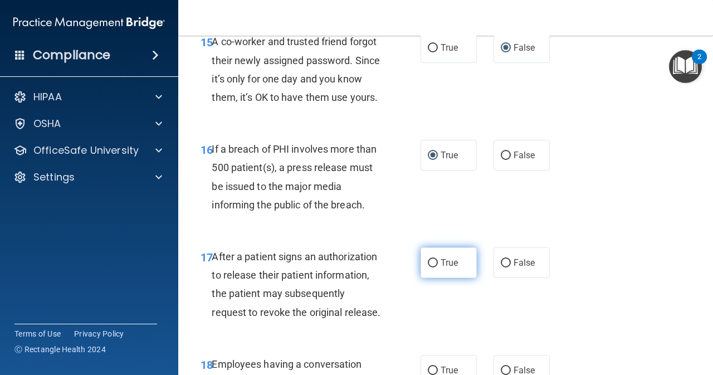
click at [432, 267] on input "True" at bounding box center [433, 263] width 10 height 8
radio input "true"
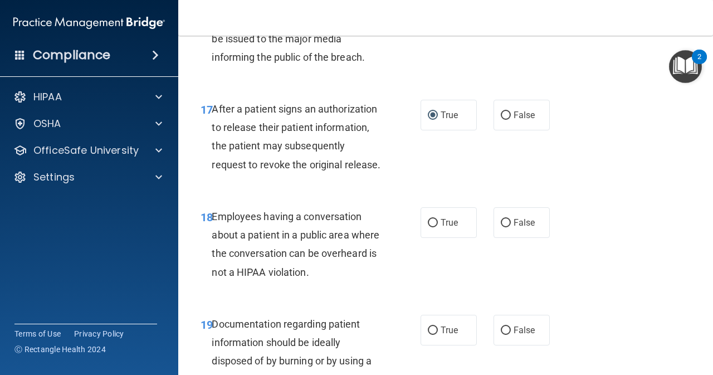
scroll to position [1765, 0]
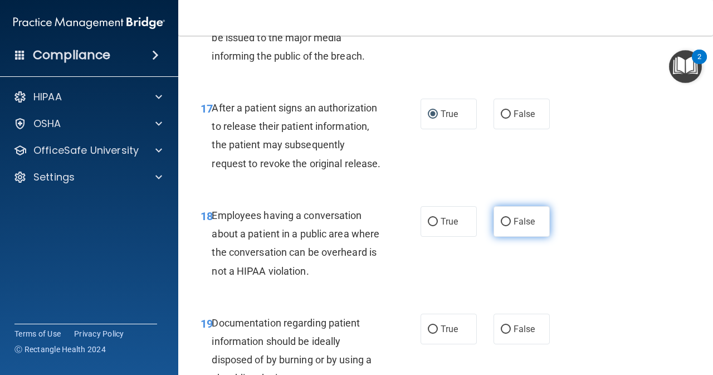
click at [501, 226] on input "False" at bounding box center [506, 222] width 10 height 8
radio input "true"
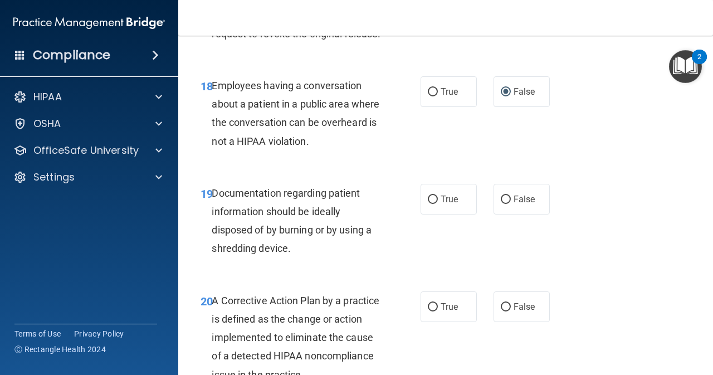
scroll to position [1913, 0]
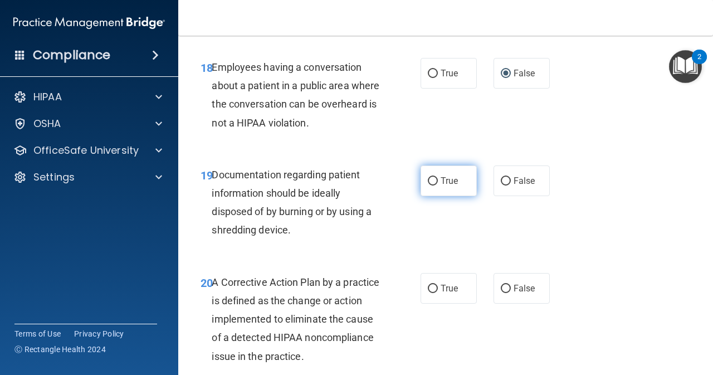
click at [425, 196] on label "True" at bounding box center [449, 181] width 56 height 31
click at [428, 186] on input "True" at bounding box center [433, 181] width 10 height 8
radio input "true"
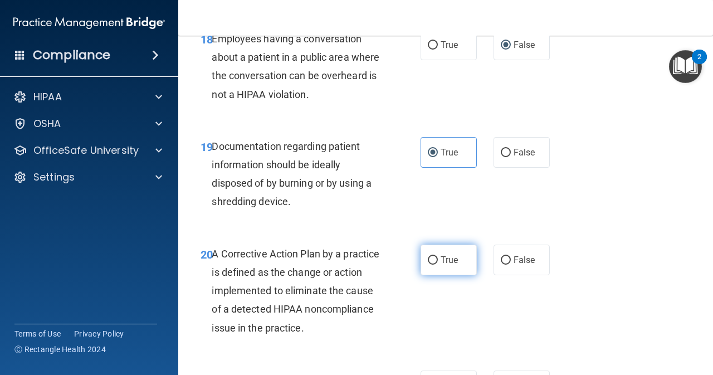
scroll to position [1969, 0]
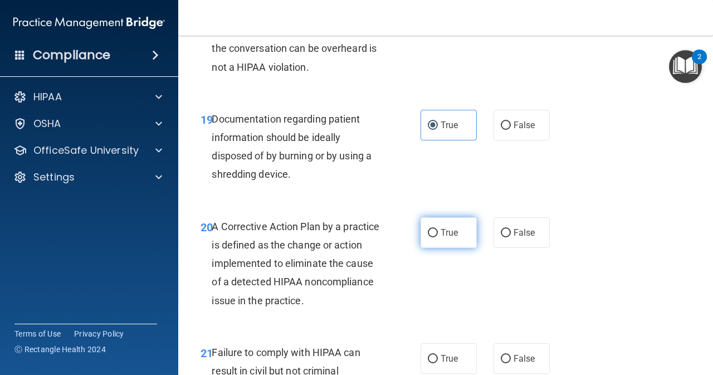
click at [432, 237] on input "True" at bounding box center [433, 233] width 10 height 8
radio input "true"
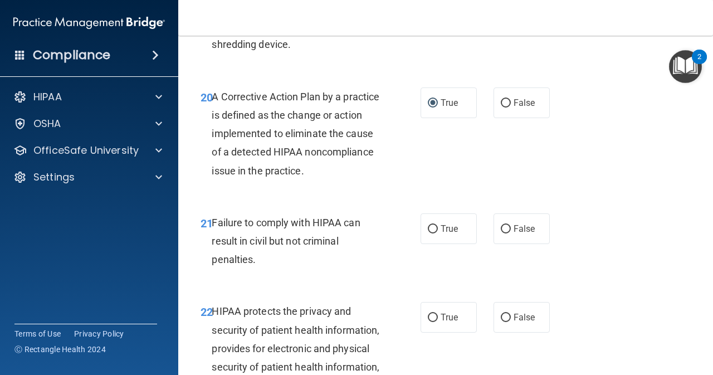
scroll to position [2099, 0]
click at [503, 233] on input "False" at bounding box center [506, 229] width 10 height 8
radio input "true"
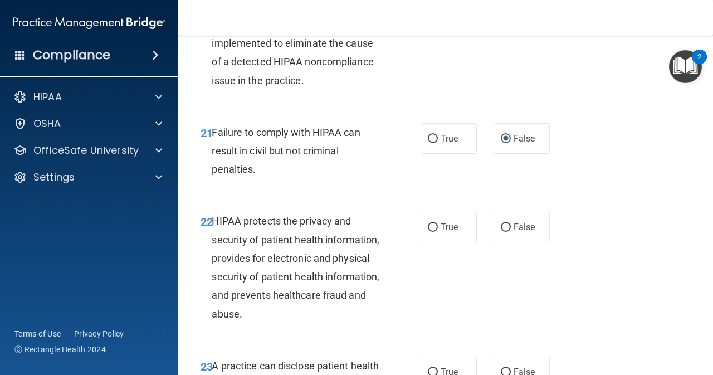
scroll to position [2192, 0]
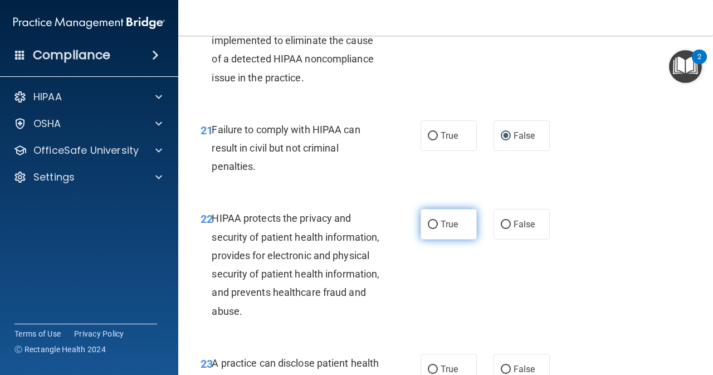
click at [432, 229] on input "True" at bounding box center [433, 225] width 10 height 8
radio input "true"
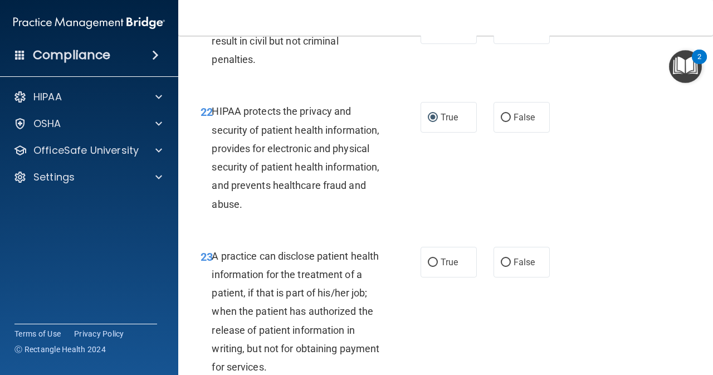
scroll to position [2303, 0]
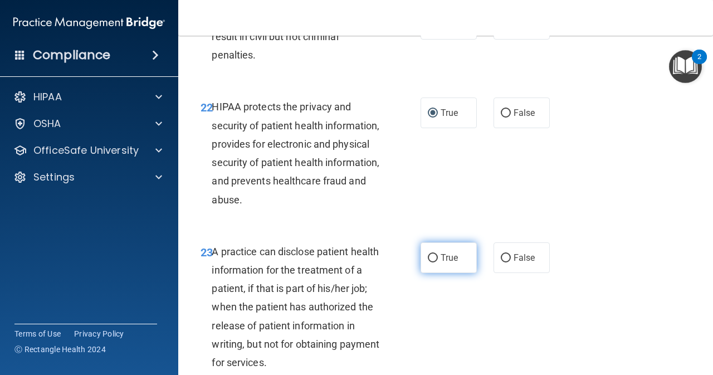
click at [432, 262] on input "True" at bounding box center [433, 258] width 10 height 8
radio input "true"
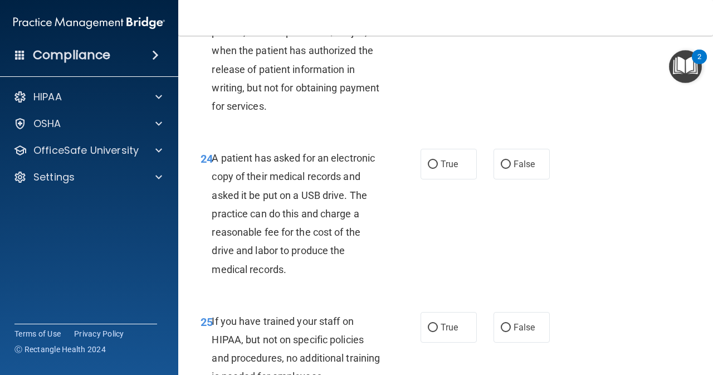
scroll to position [2563, 0]
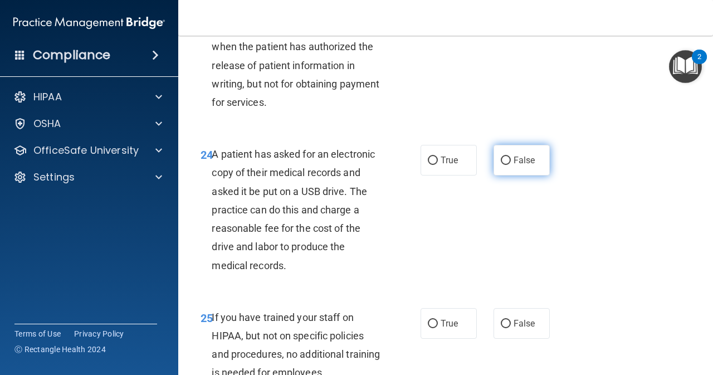
click at [502, 165] on input "False" at bounding box center [506, 161] width 10 height 8
radio input "true"
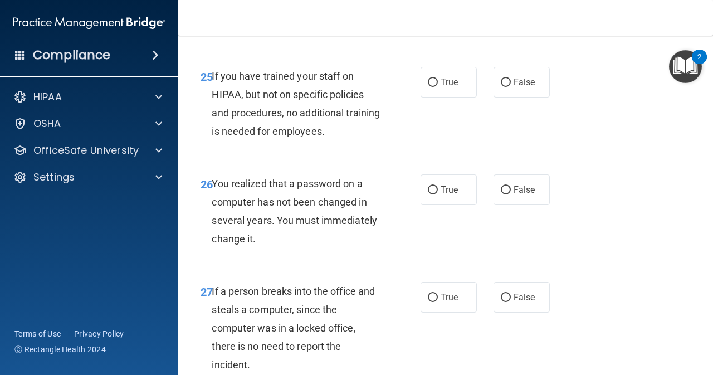
scroll to position [2824, 0]
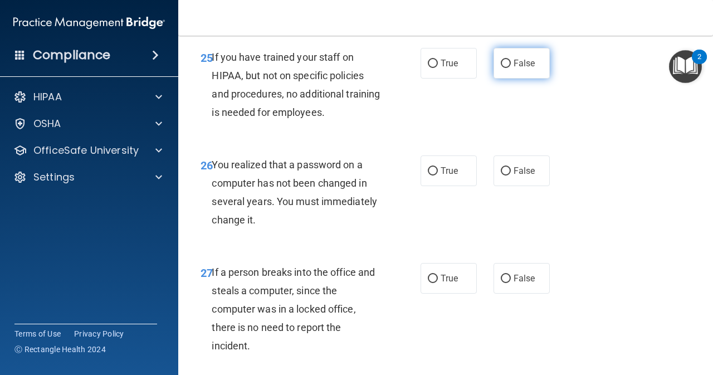
click at [501, 68] on input "False" at bounding box center [506, 64] width 10 height 8
radio input "true"
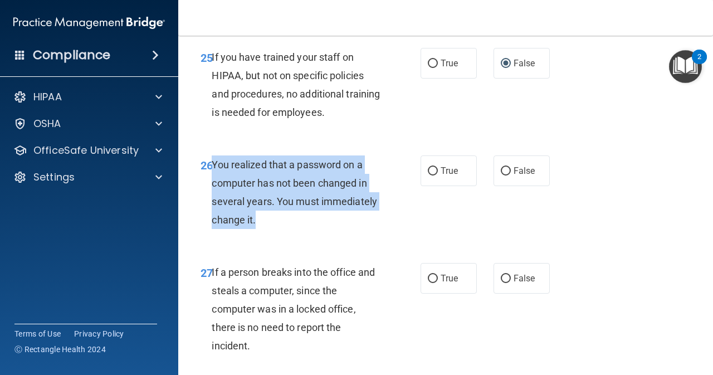
drag, startPoint x: 212, startPoint y: 199, endPoint x: 267, endPoint y: 271, distance: 90.7
click at [267, 235] on div "26 You realized that a password on a computer has not been changed in several y…" at bounding box center [311, 195] width 254 height 80
copy span "You realized that a password on a computer has not been changed in several year…"
click at [428, 176] on input "True" at bounding box center [433, 171] width 10 height 8
radio input "true"
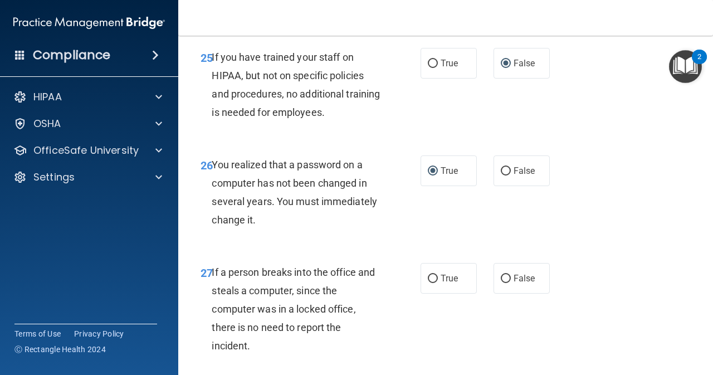
click at [309, 309] on span "If a person breaks into the office and steals a computer, since the computer wa…" at bounding box center [293, 309] width 163 height 86
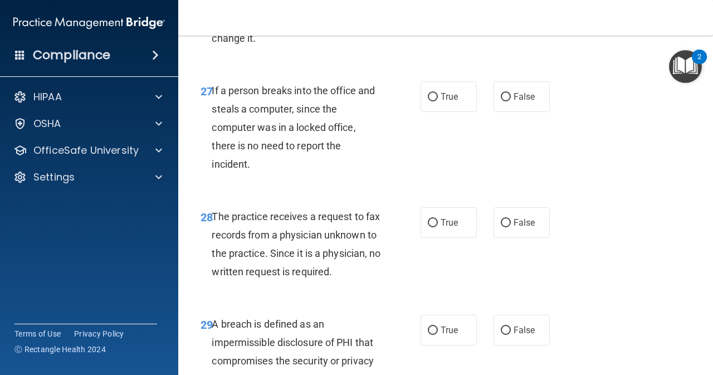
scroll to position [3014, 0]
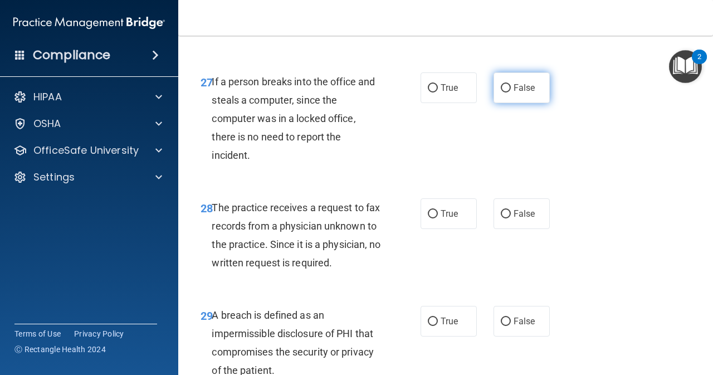
click at [501, 93] on input "False" at bounding box center [506, 88] width 10 height 8
radio input "true"
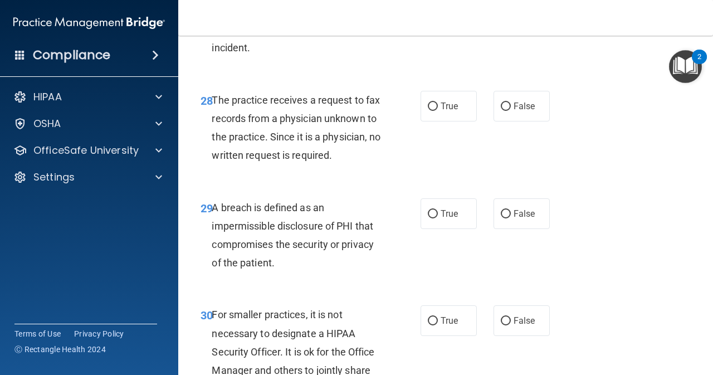
scroll to position [3126, 0]
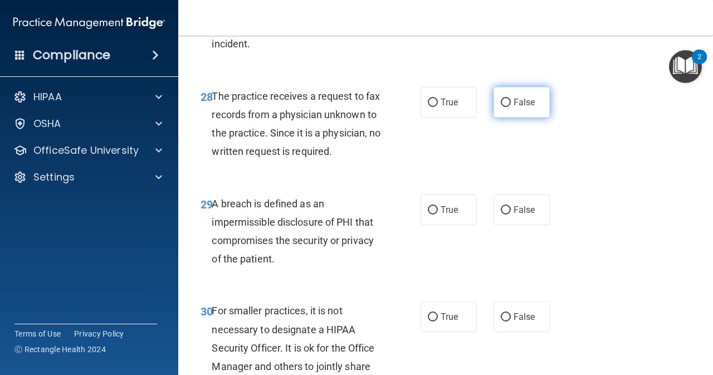
click at [502, 107] on input "False" at bounding box center [506, 103] width 10 height 8
radio input "true"
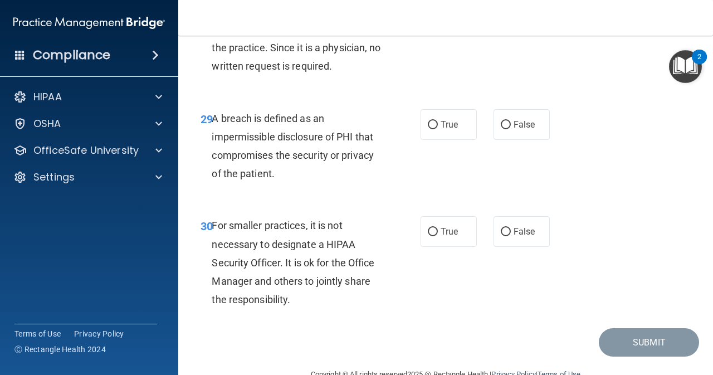
scroll to position [3219, 0]
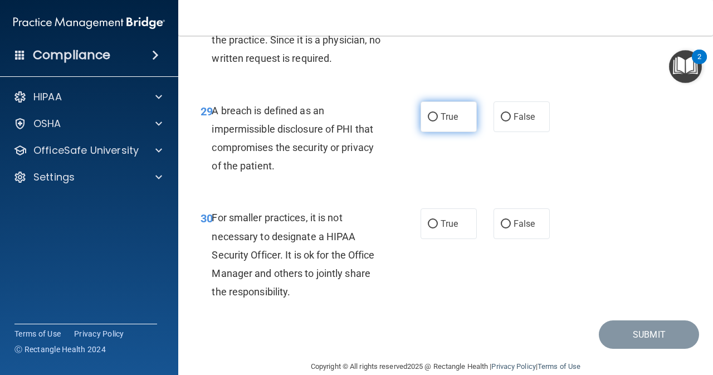
click at [428, 121] on input "True" at bounding box center [433, 117] width 10 height 8
radio input "true"
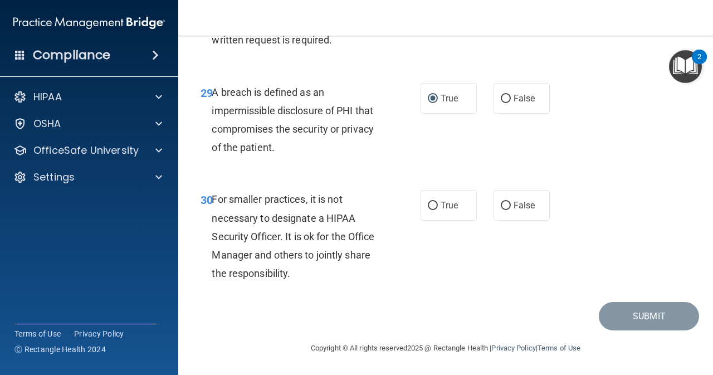
scroll to position [3293, 0]
click at [502, 202] on input "False" at bounding box center [506, 206] width 10 height 8
radio input "true"
click at [636, 317] on button "Submit" at bounding box center [649, 316] width 100 height 28
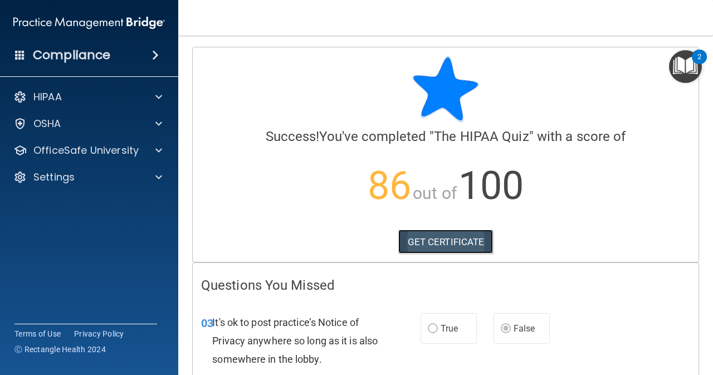
click at [443, 241] on link "GET CERTIFICATE" at bounding box center [445, 242] width 95 height 25
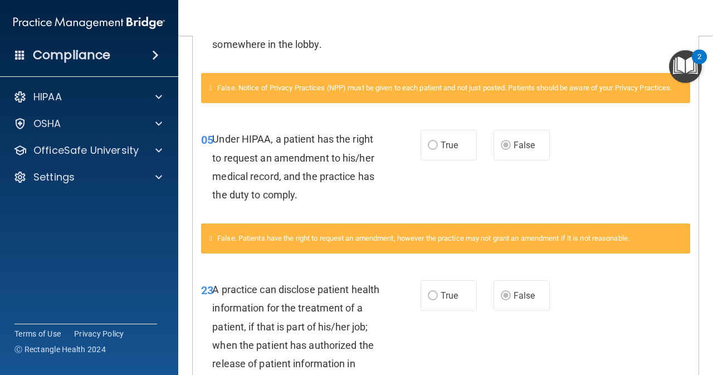
scroll to position [316, 0]
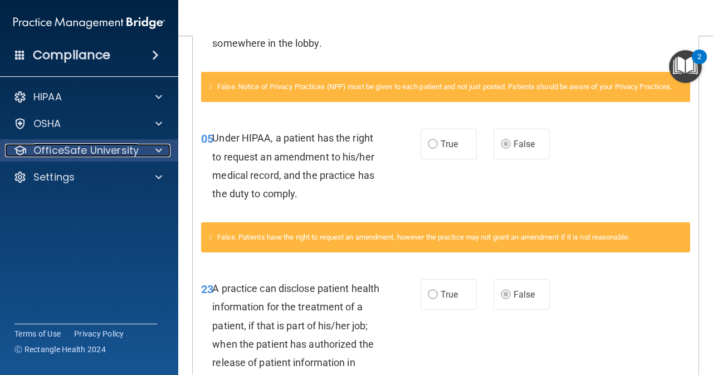
click at [165, 154] on div at bounding box center [157, 150] width 28 height 13
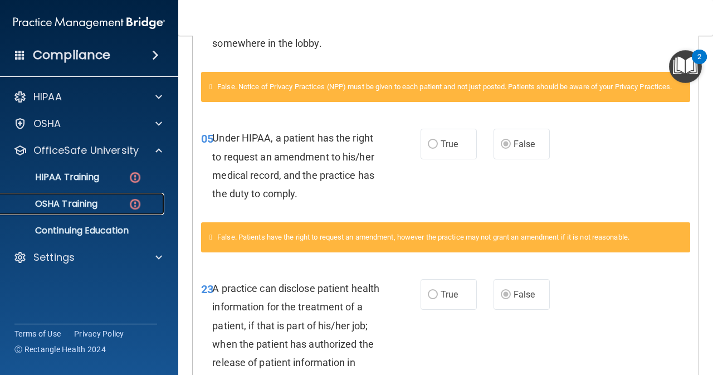
click at [74, 198] on link "OSHA Training" at bounding box center [77, 204] width 176 height 22
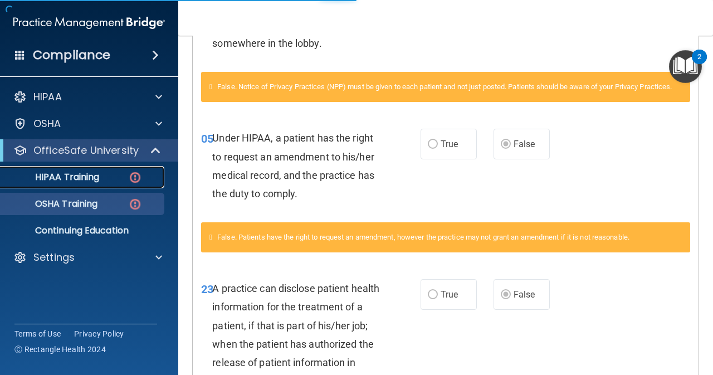
click at [81, 175] on p "HIPAA Training" at bounding box center [53, 177] width 92 height 11
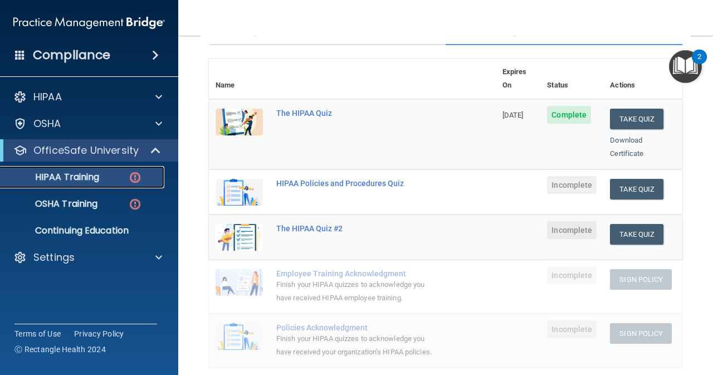
scroll to position [91, 0]
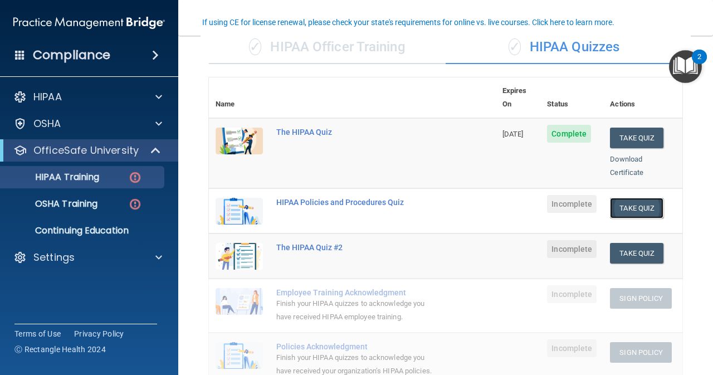
click at [622, 198] on button "Take Quiz" at bounding box center [636, 208] width 53 height 21
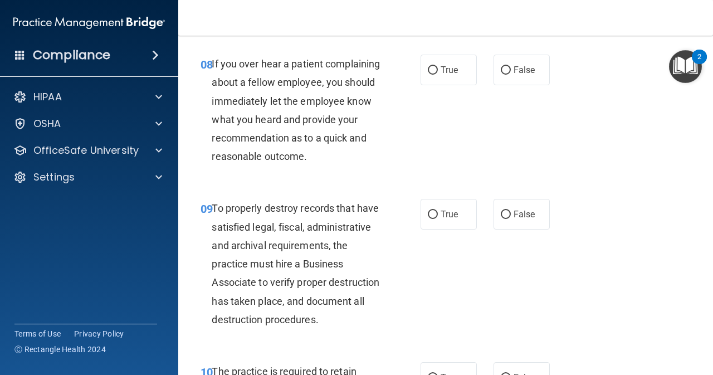
scroll to position [1040, 0]
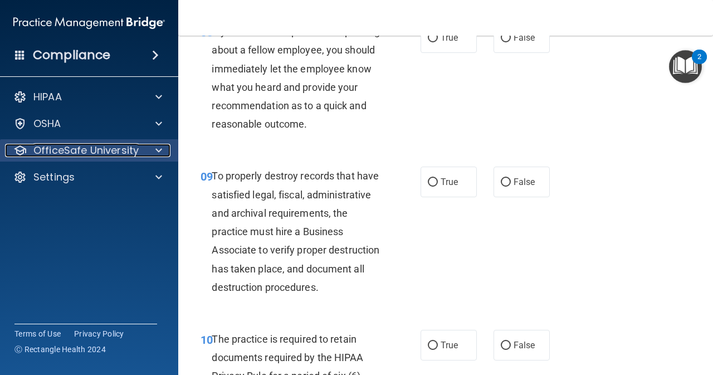
click at [153, 152] on div at bounding box center [157, 150] width 28 height 13
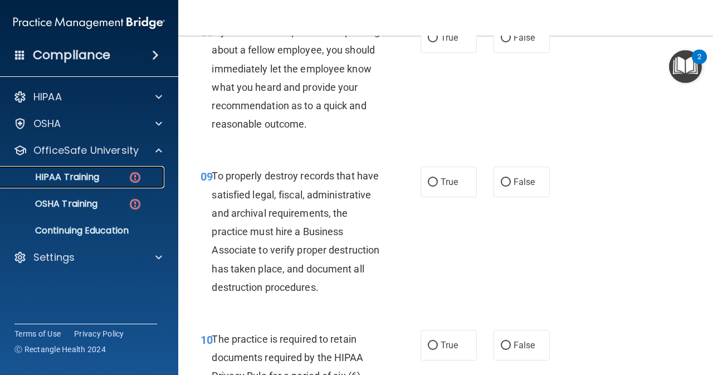
click at [99, 182] on p "HIPAA Training" at bounding box center [53, 177] width 92 height 11
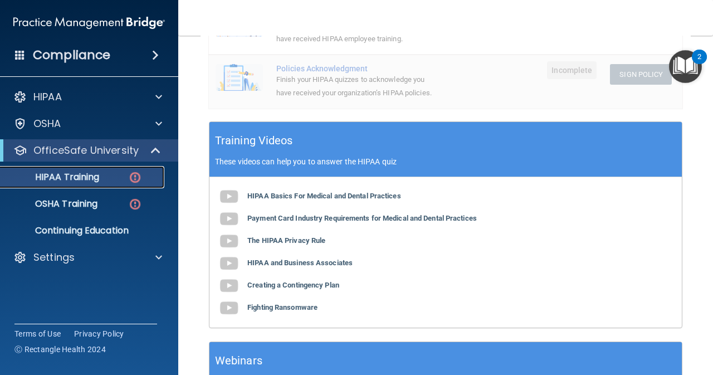
scroll to position [370, 0]
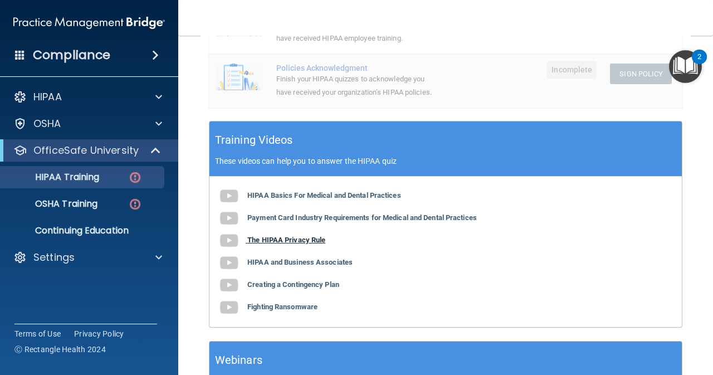
click at [296, 239] on b "The HIPAA Privacy Rule" at bounding box center [286, 240] width 78 height 8
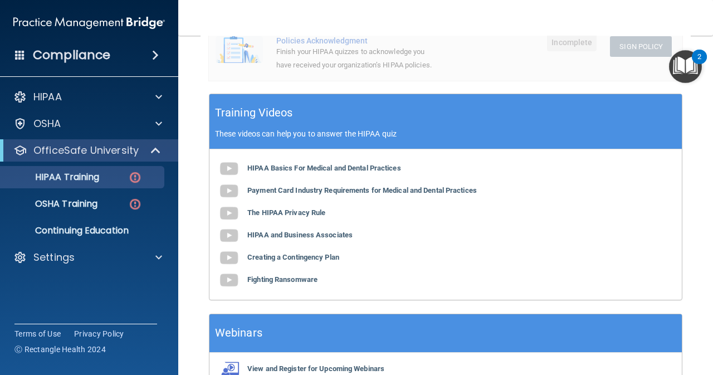
scroll to position [389, 0]
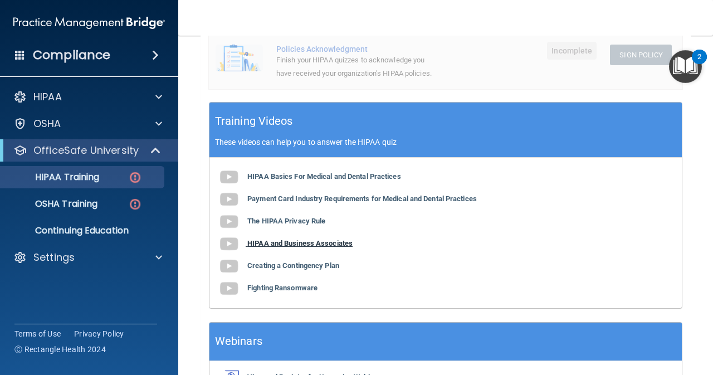
click at [305, 241] on b "HIPAA and Business Associates" at bounding box center [299, 243] width 105 height 8
click at [289, 247] on b "HIPAA and Business Associates" at bounding box center [299, 243] width 105 height 8
click at [285, 266] on b "Creating a Contingency Plan" at bounding box center [293, 265] width 92 height 8
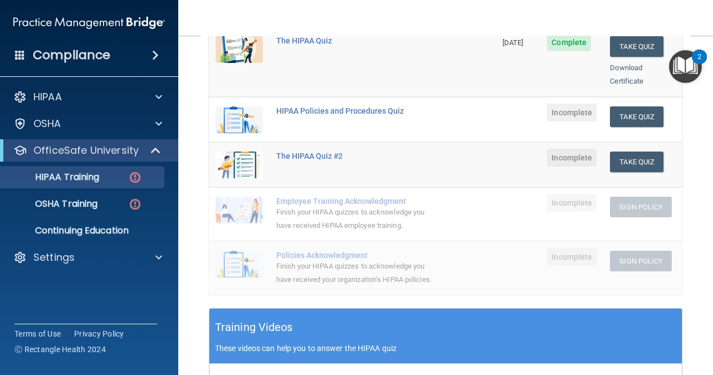
scroll to position [129, 0]
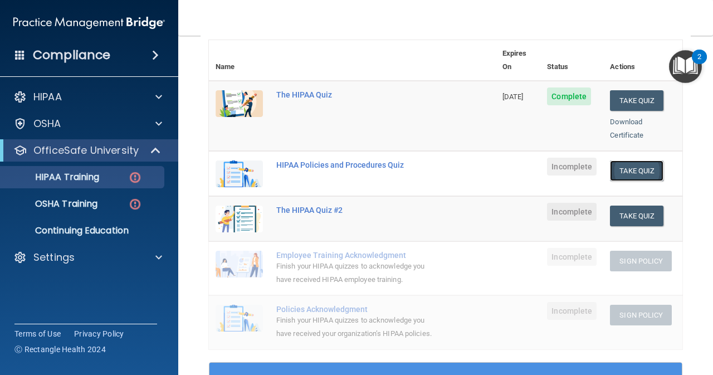
click at [652, 160] on button "Take Quiz" at bounding box center [636, 170] width 53 height 21
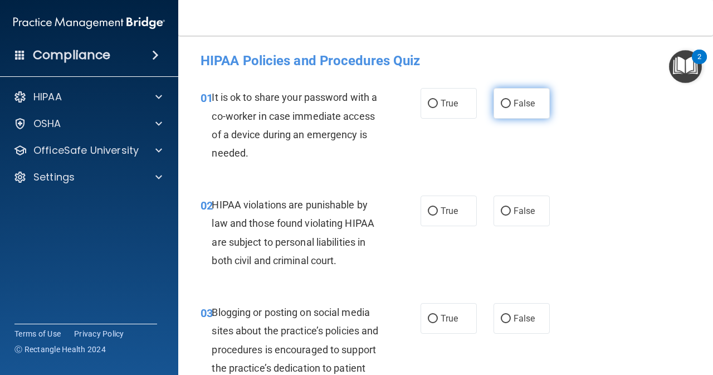
click at [501, 101] on input "False" at bounding box center [506, 104] width 10 height 8
radio input "true"
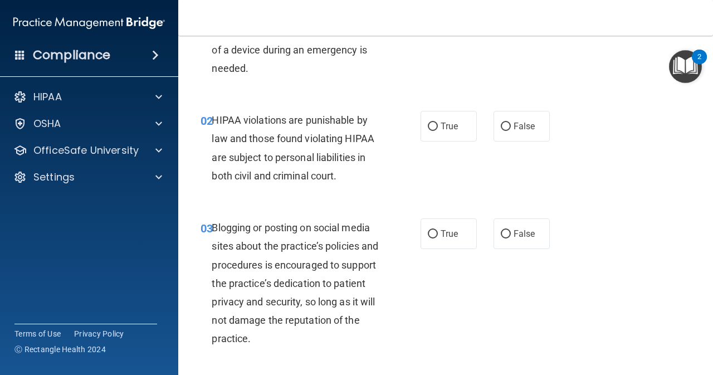
scroll to position [93, 0]
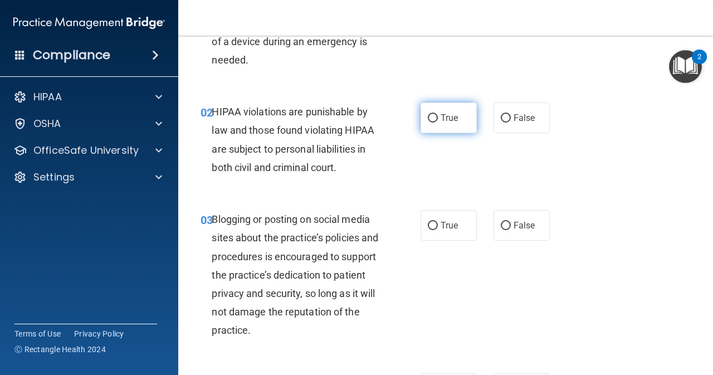
click at [428, 120] on input "True" at bounding box center [433, 118] width 10 height 8
radio input "true"
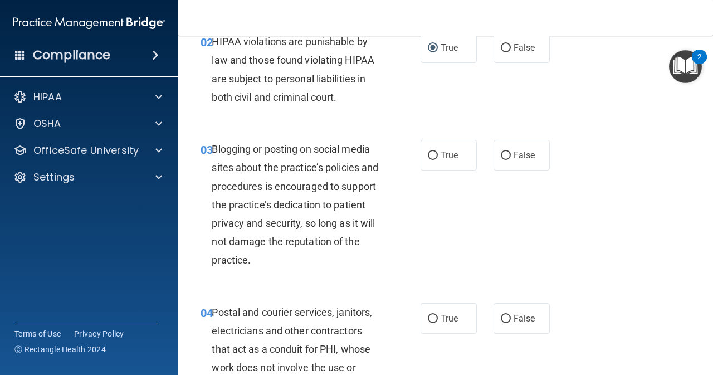
scroll to position [167, 0]
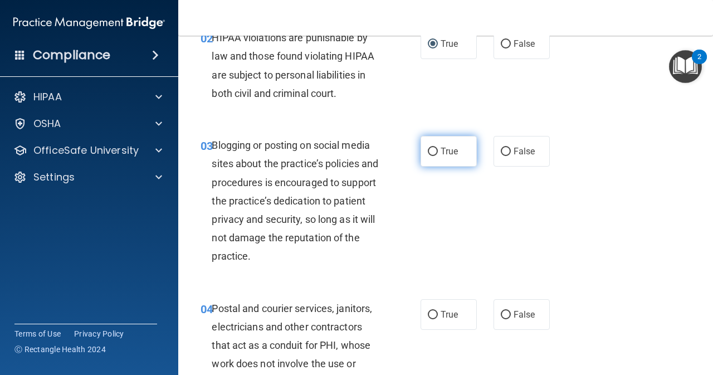
click at [430, 149] on input "True" at bounding box center [433, 152] width 10 height 8
radio input "true"
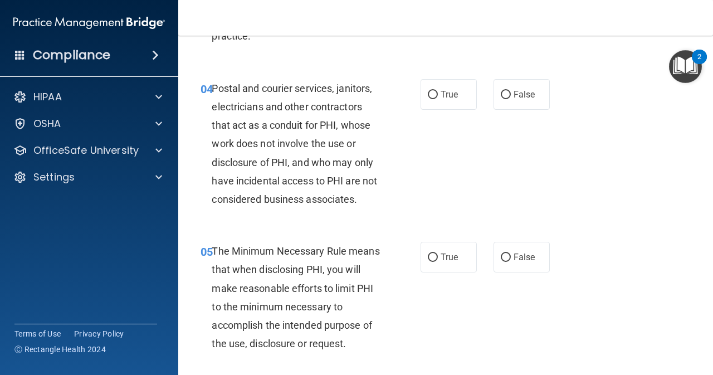
scroll to position [390, 0]
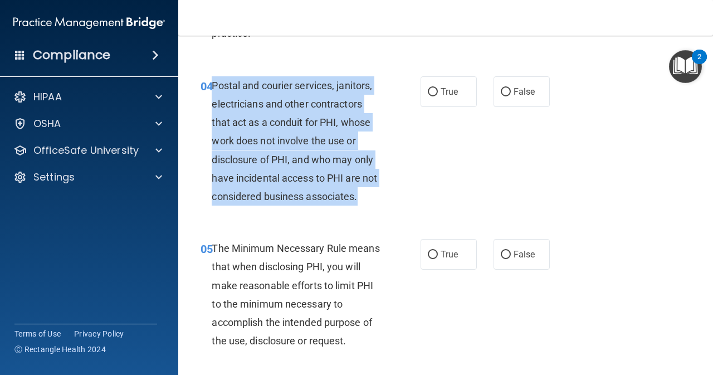
drag, startPoint x: 212, startPoint y: 81, endPoint x: 383, endPoint y: 197, distance: 207.4
click at [383, 197] on div "Postal and courier services, janitors, electricians and other contractors that …" at bounding box center [301, 141] width 178 height 130
copy span "Postal and courier services, janitors, electricians and other contractors that …"
click at [430, 91] on input "True" at bounding box center [433, 92] width 10 height 8
radio input "true"
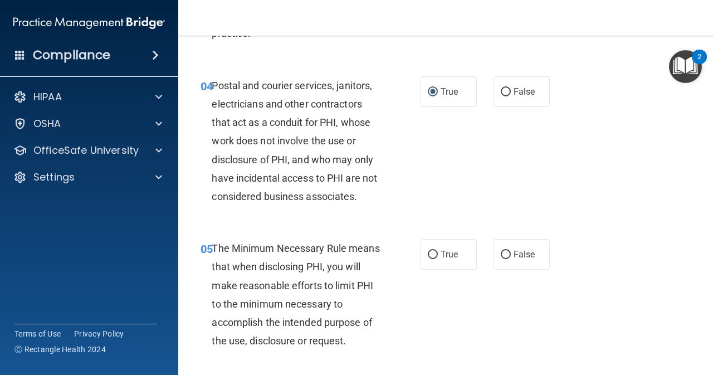
click at [288, 64] on div "04 Postal and courier services, janitors, electricians and other contractors th…" at bounding box center [445, 143] width 507 height 163
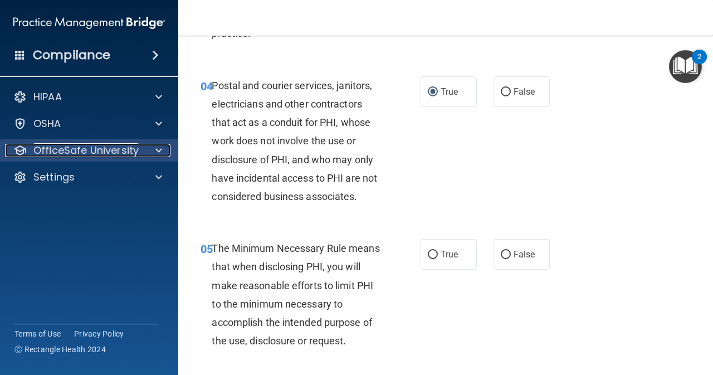
click at [151, 146] on div at bounding box center [157, 150] width 28 height 13
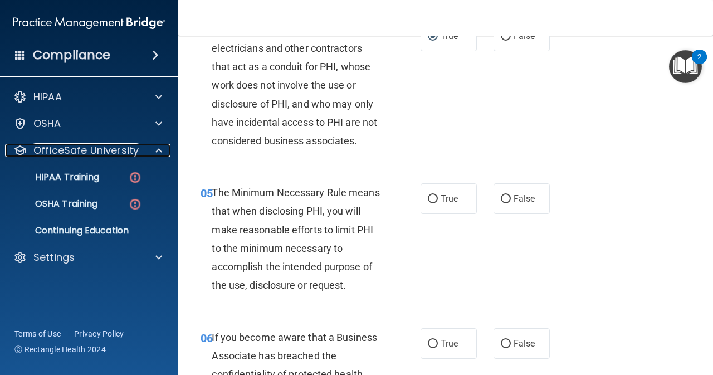
scroll to position [464, 0]
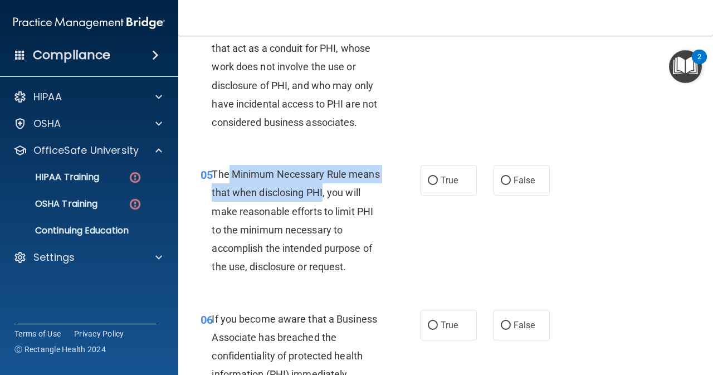
drag, startPoint x: 230, startPoint y: 174, endPoint x: 357, endPoint y: 189, distance: 128.5
click at [357, 189] on span "The Minimum Necessary Rule means that when disclosing PHI, you will make reason…" at bounding box center [296, 220] width 168 height 104
copy span "Minimum Necessary Rule means that when disclosing PHI"
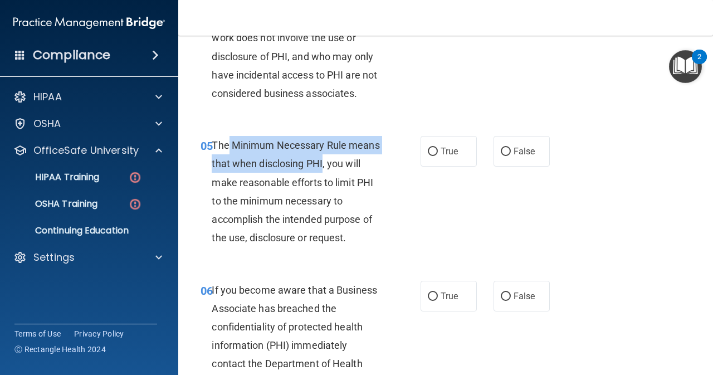
scroll to position [502, 0]
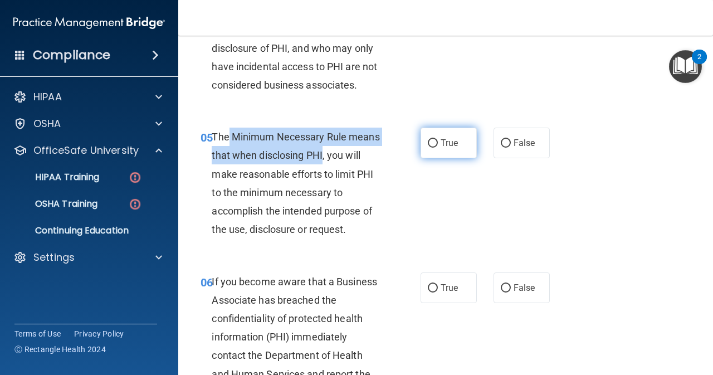
click at [428, 147] on input "True" at bounding box center [433, 143] width 10 height 8
radio input "true"
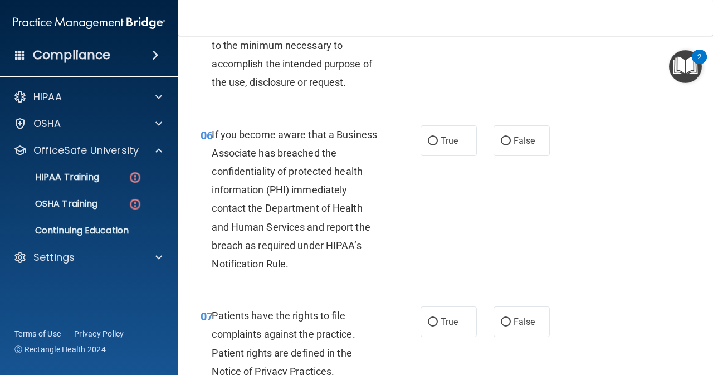
scroll to position [650, 0]
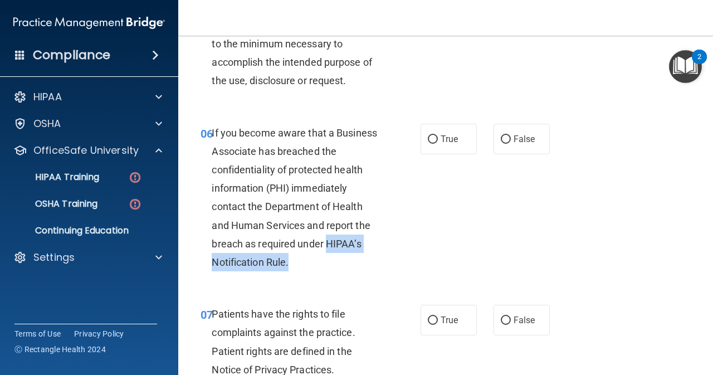
drag, startPoint x: 337, startPoint y: 242, endPoint x: 362, endPoint y: 261, distance: 31.9
click at [362, 261] on div "If you become aware that a Business Associate has breached the confidentiality …" at bounding box center [301, 198] width 178 height 148
copy span "HIPAA’s Notification Rule."
click at [501, 143] on input "False" at bounding box center [506, 139] width 10 height 8
radio input "true"
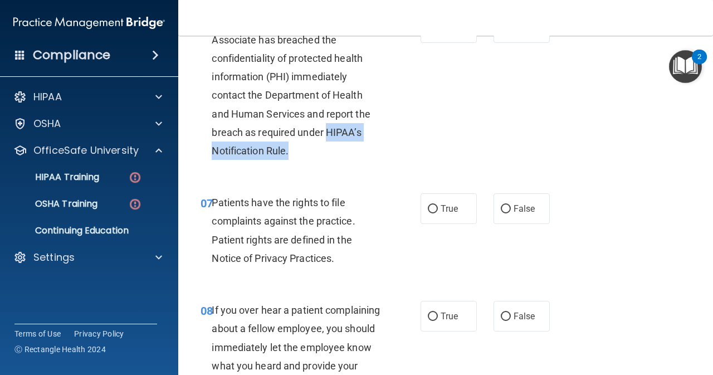
scroll to position [799, 0]
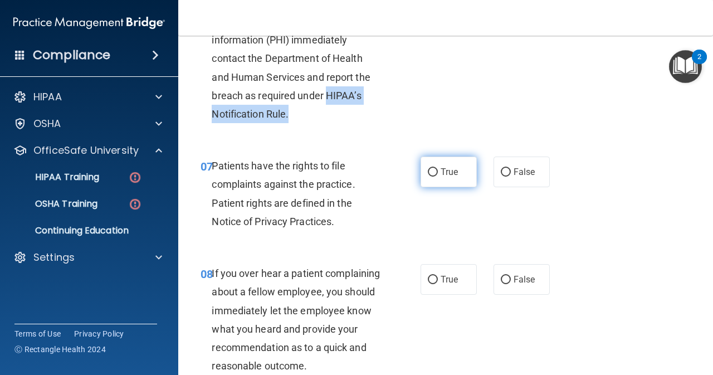
click at [430, 170] on input "True" at bounding box center [433, 172] width 10 height 8
radio input "true"
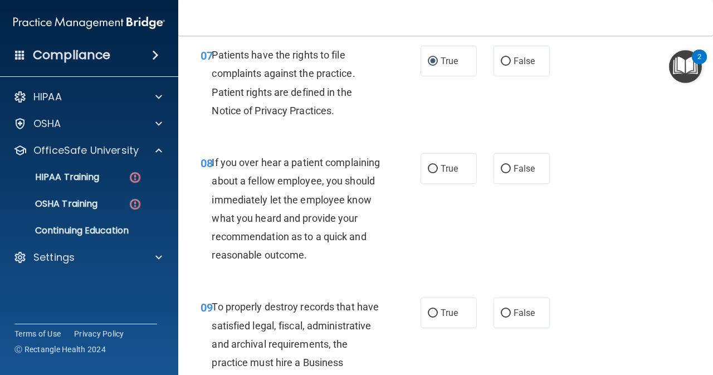
scroll to position [910, 0]
click at [501, 167] on input "False" at bounding box center [506, 168] width 10 height 8
radio input "true"
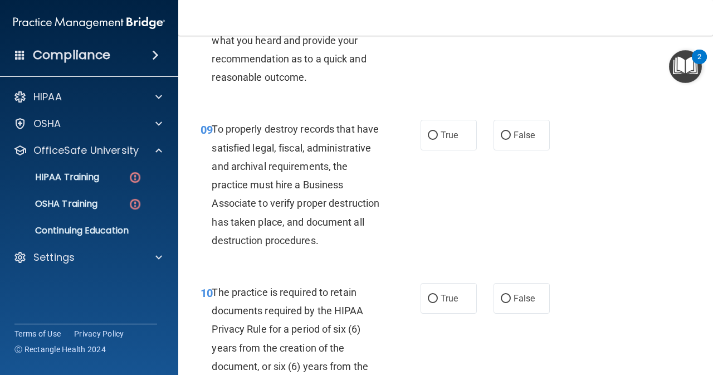
scroll to position [1096, 0]
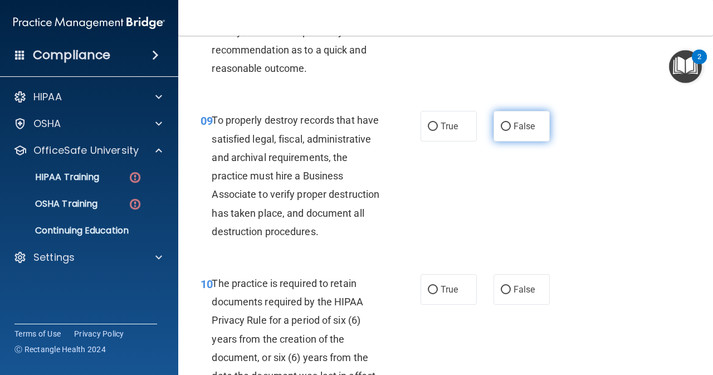
click at [501, 131] on input "False" at bounding box center [506, 127] width 10 height 8
radio input "true"
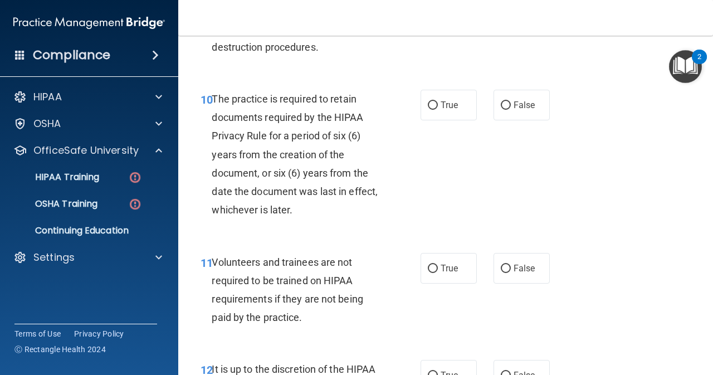
scroll to position [1282, 0]
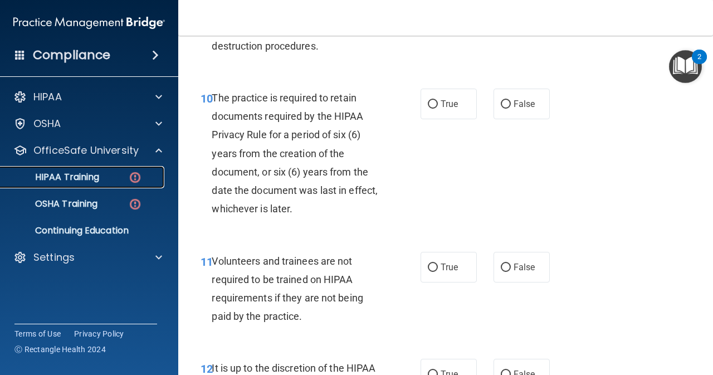
click at [96, 185] on link "HIPAA Training" at bounding box center [77, 177] width 176 height 22
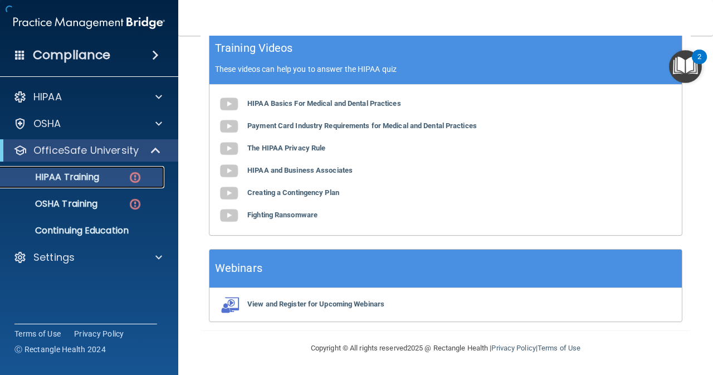
scroll to position [463, 0]
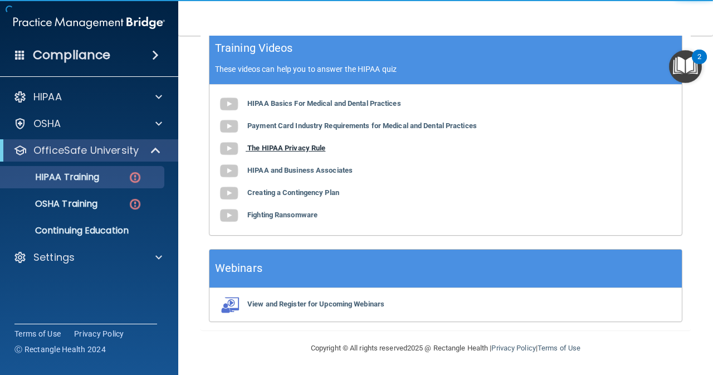
click at [304, 145] on b "The HIPAA Privacy Rule" at bounding box center [286, 148] width 78 height 8
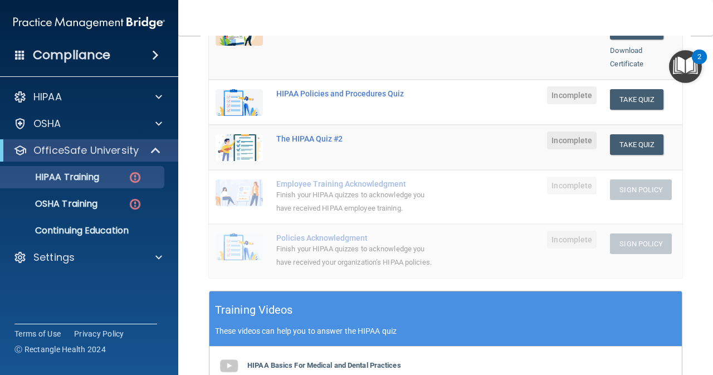
scroll to position [166, 0]
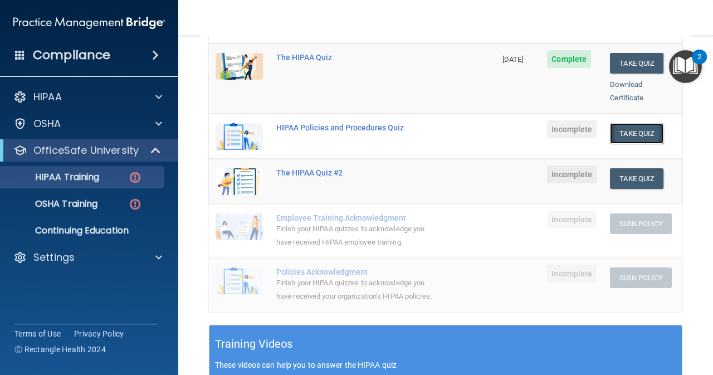
click at [641, 123] on button "Take Quiz" at bounding box center [636, 133] width 53 height 21
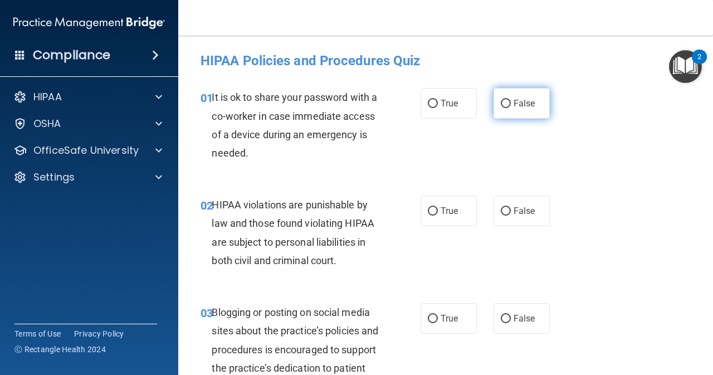
click at [504, 100] on input "False" at bounding box center [506, 104] width 10 height 8
radio input "true"
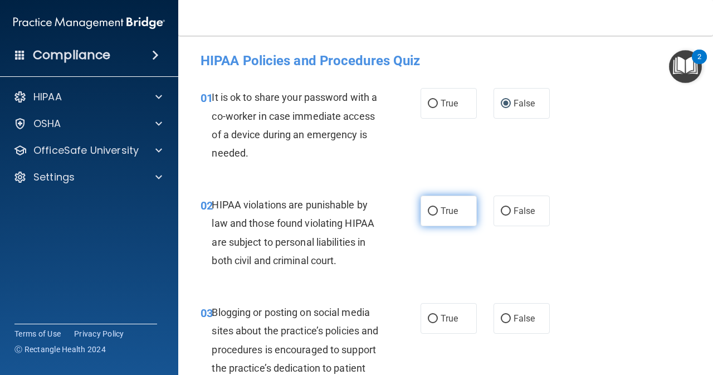
click at [428, 212] on input "True" at bounding box center [433, 211] width 10 height 8
radio input "true"
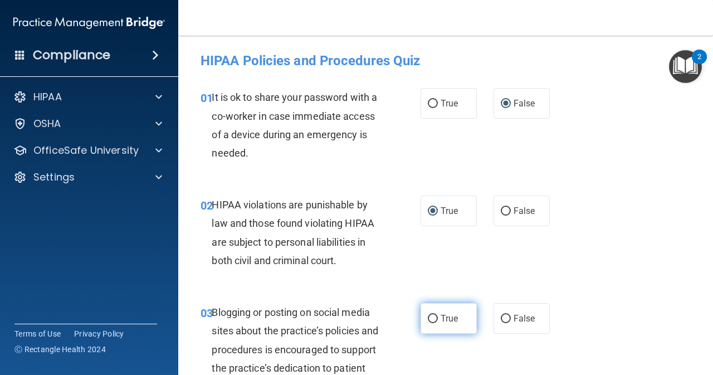
click at [431, 320] on input "True" at bounding box center [433, 319] width 10 height 8
radio input "true"
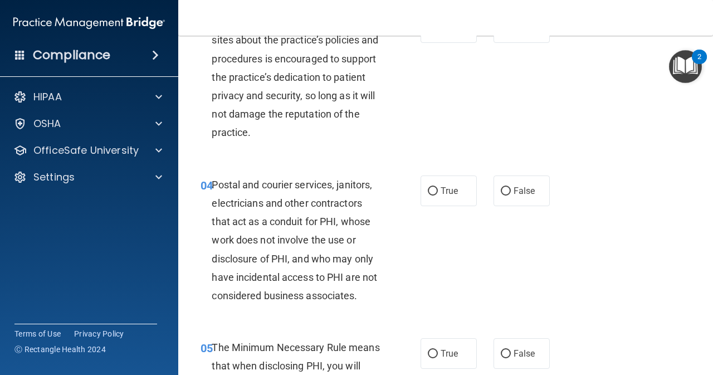
scroll to position [316, 0]
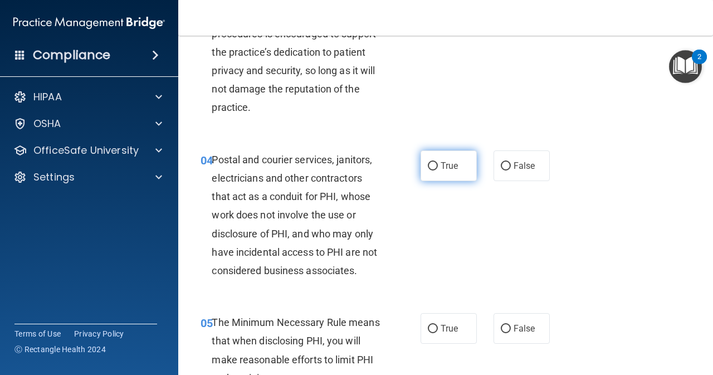
click at [428, 162] on input "True" at bounding box center [433, 166] width 10 height 8
radio input "true"
click at [432, 329] on input "True" at bounding box center [433, 329] width 10 height 8
radio input "true"
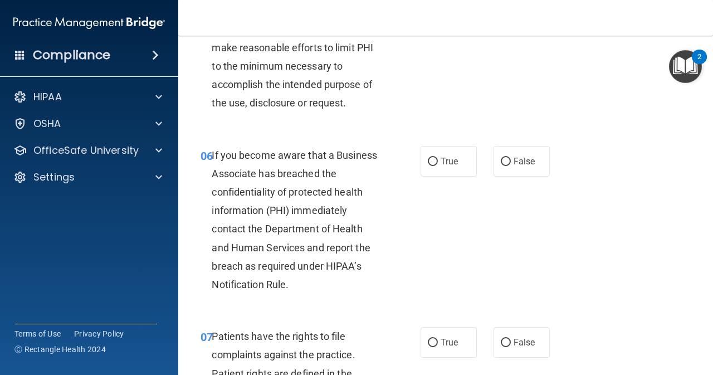
scroll to position [631, 0]
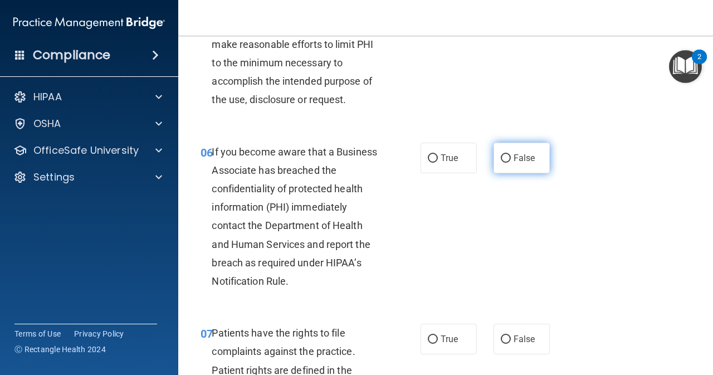
click at [502, 154] on input "False" at bounding box center [506, 158] width 10 height 8
radio input "true"
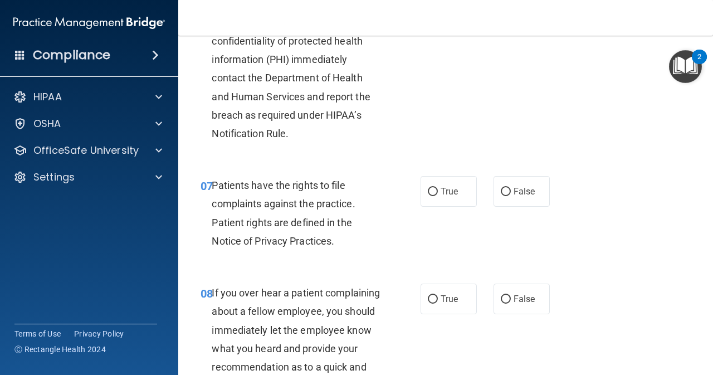
scroll to position [780, 0]
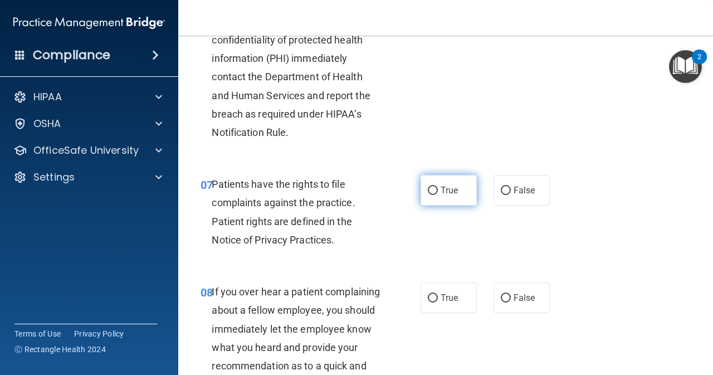
click at [428, 187] on input "True" at bounding box center [433, 191] width 10 height 8
radio input "true"
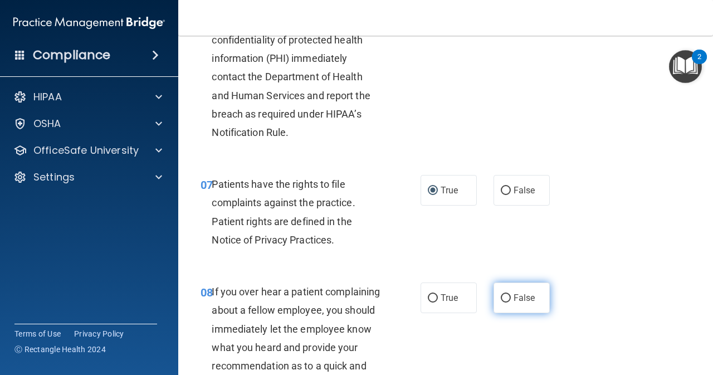
click at [501, 299] on input "False" at bounding box center [506, 298] width 10 height 8
radio input "true"
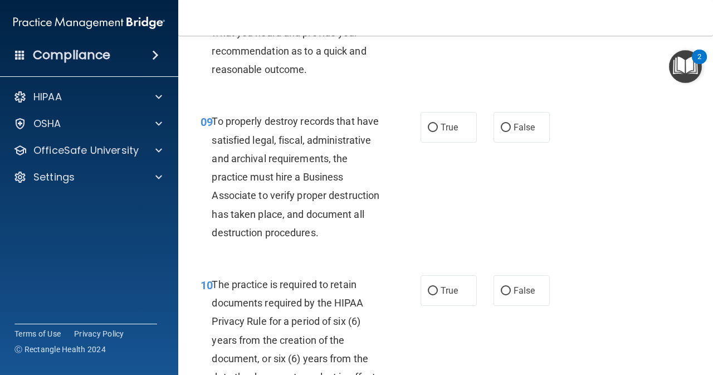
scroll to position [1096, 0]
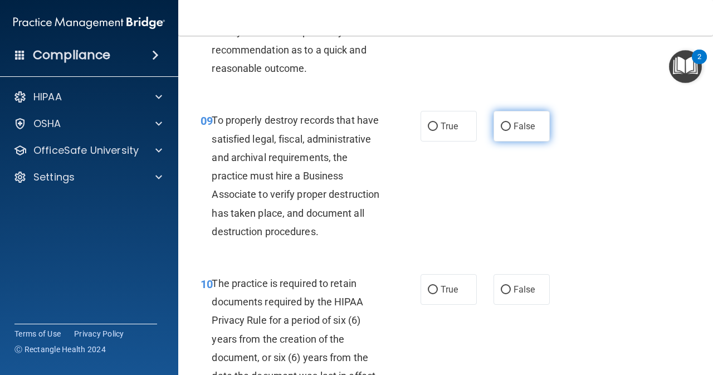
click at [501, 131] on input "False" at bounding box center [506, 127] width 10 height 8
radio input "true"
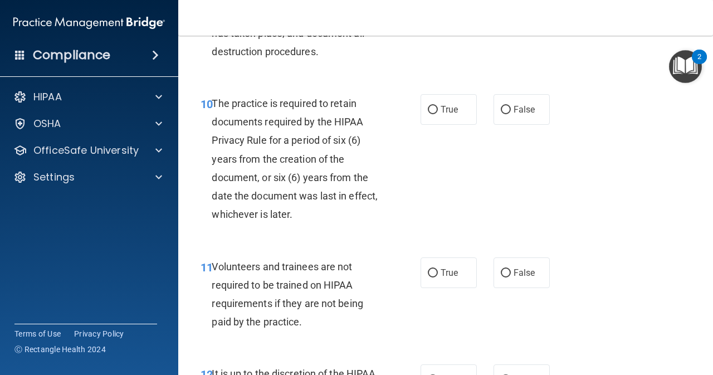
scroll to position [1300, 0]
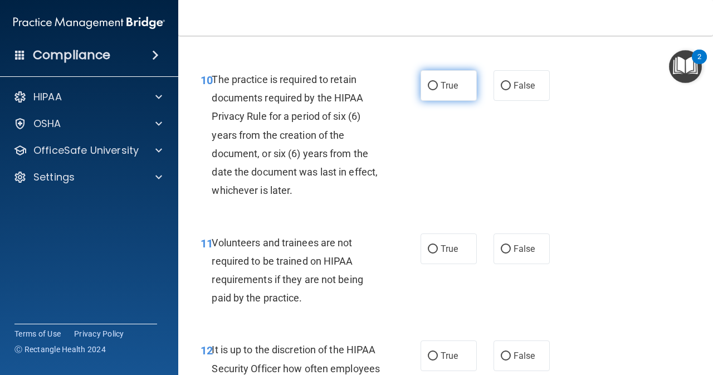
click at [430, 90] on input "True" at bounding box center [433, 86] width 10 height 8
radio input "true"
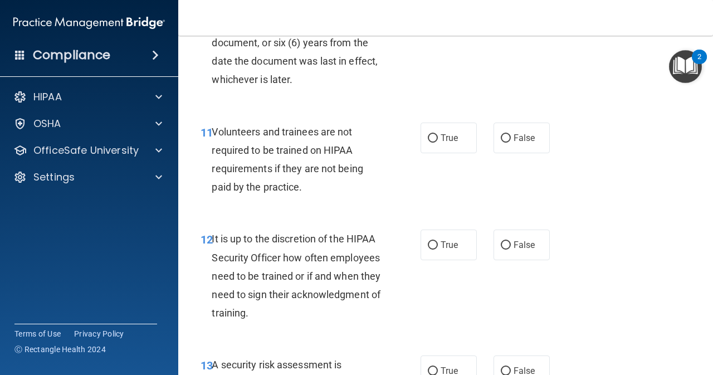
scroll to position [1412, 0]
click at [428, 142] on input "True" at bounding box center [433, 138] width 10 height 8
radio input "true"
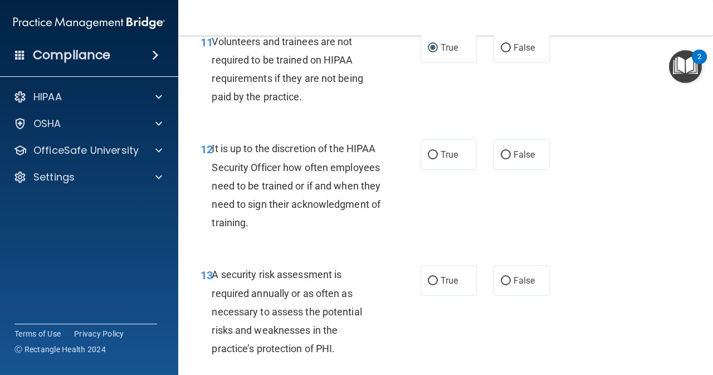
scroll to position [1505, 0]
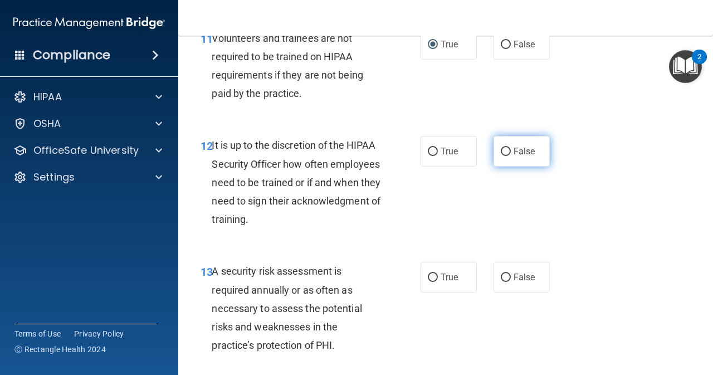
click at [502, 156] on input "False" at bounding box center [506, 152] width 10 height 8
radio input "true"
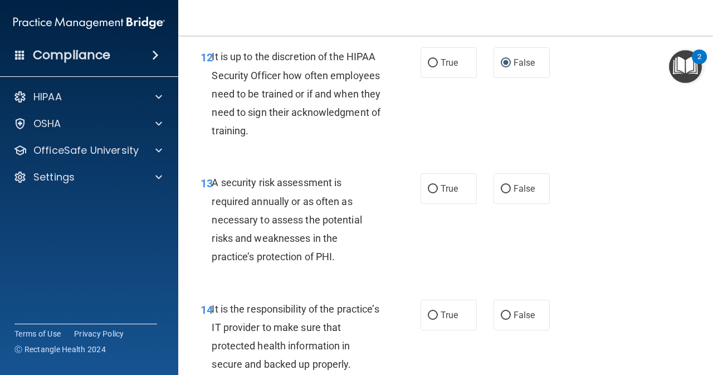
scroll to position [1616, 0]
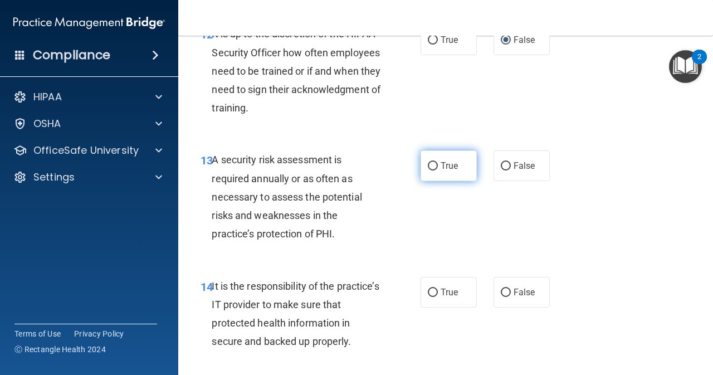
click at [431, 171] on input "True" at bounding box center [433, 166] width 10 height 8
radio input "true"
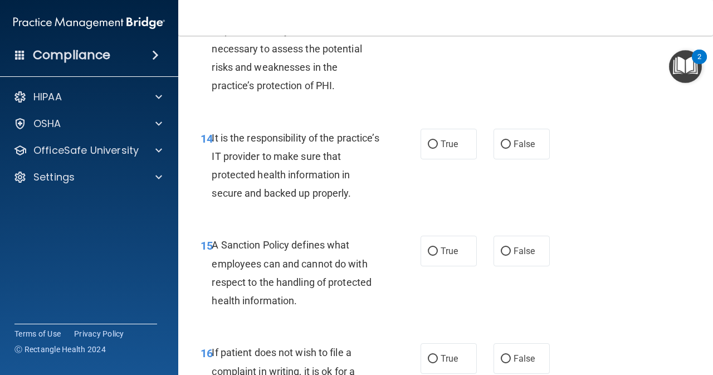
scroll to position [1765, 0]
click at [434, 148] on input "True" at bounding box center [433, 144] width 10 height 8
radio input "true"
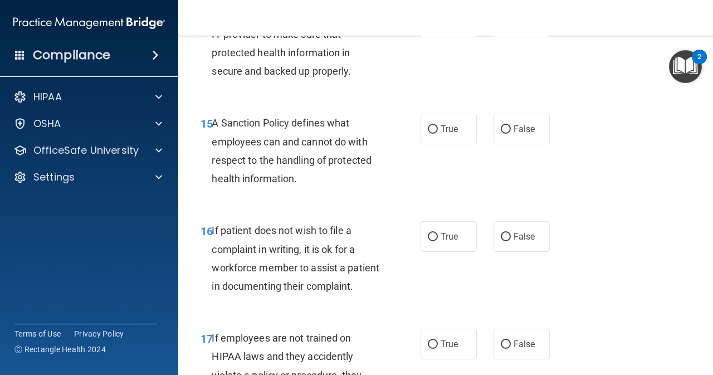
scroll to position [1895, 0]
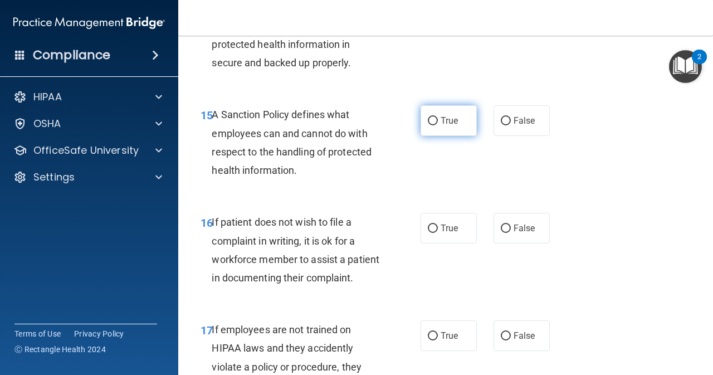
click at [428, 125] on input "True" at bounding box center [433, 121] width 10 height 8
radio input "true"
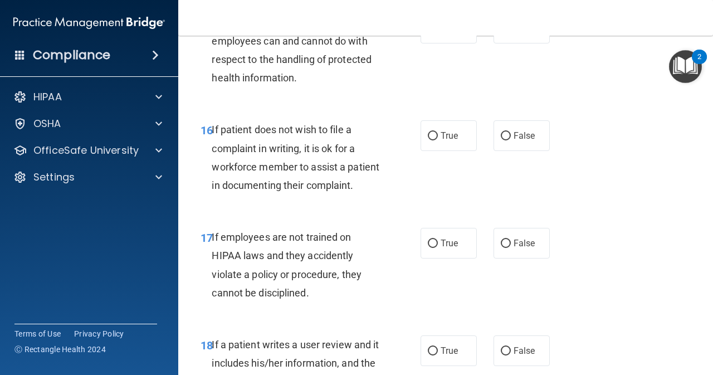
scroll to position [1988, 0]
click at [428, 140] on input "True" at bounding box center [433, 136] width 10 height 8
radio input "true"
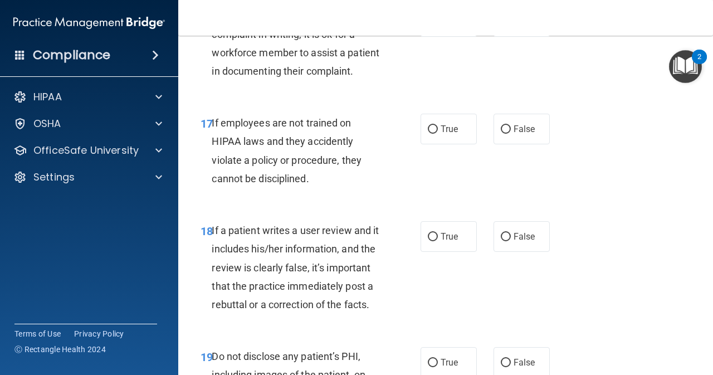
scroll to position [2099, 0]
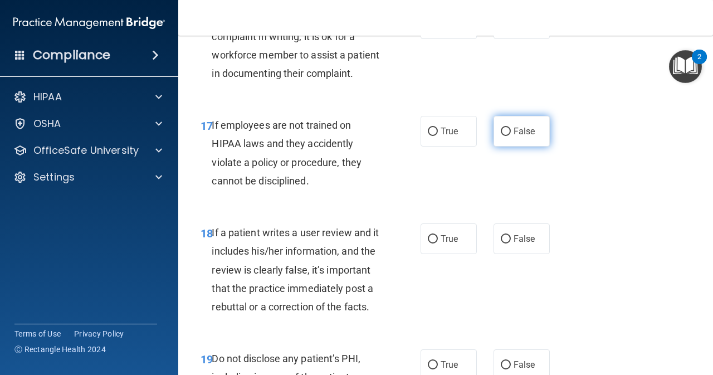
click at [503, 136] on input "False" at bounding box center [506, 132] width 10 height 8
radio input "true"
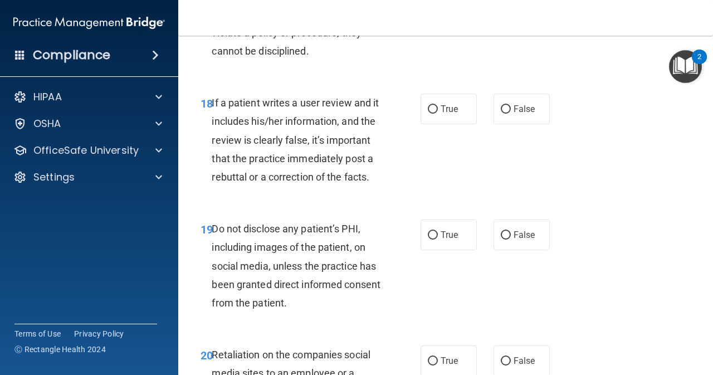
scroll to position [2247, 0]
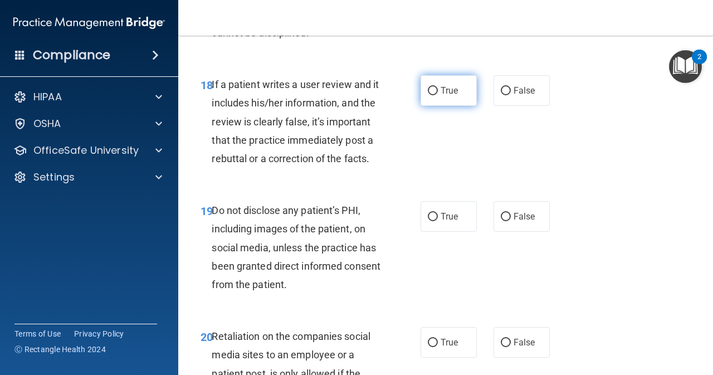
click at [421, 106] on label "True" at bounding box center [449, 90] width 56 height 31
click at [428, 95] on input "True" at bounding box center [433, 91] width 10 height 8
radio input "true"
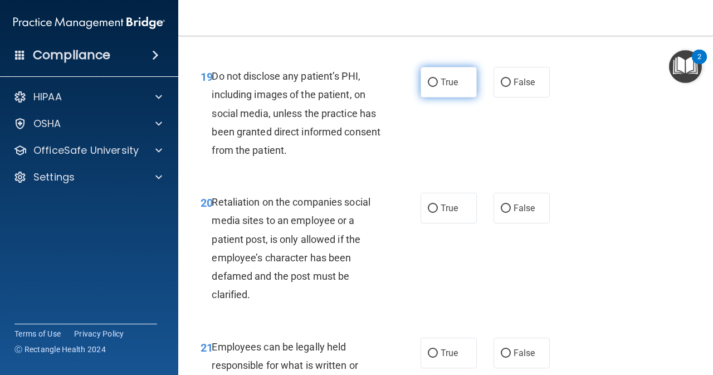
scroll to position [2396, 0]
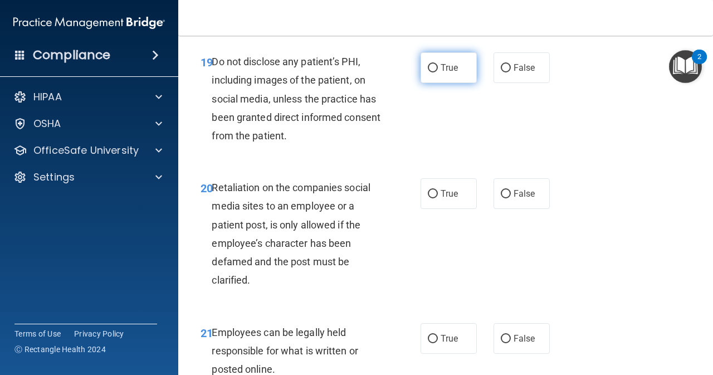
click at [428, 72] on input "True" at bounding box center [433, 68] width 10 height 8
radio input "true"
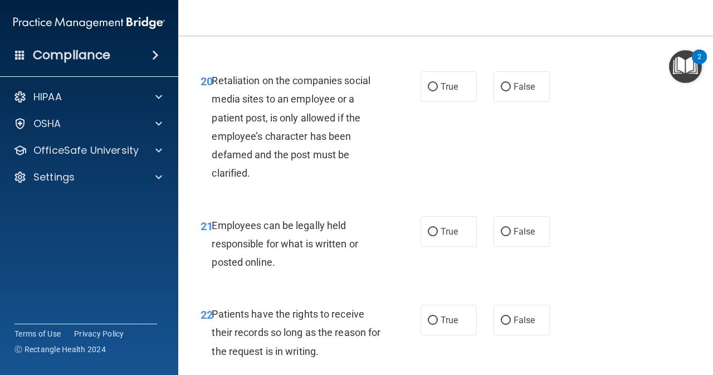
scroll to position [2508, 0]
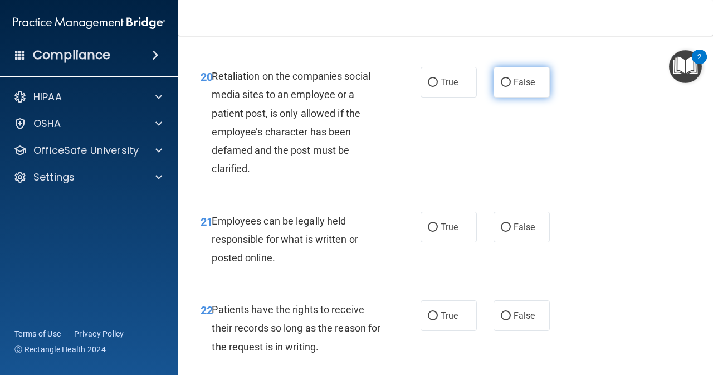
click at [502, 87] on input "False" at bounding box center [506, 83] width 10 height 8
radio input "true"
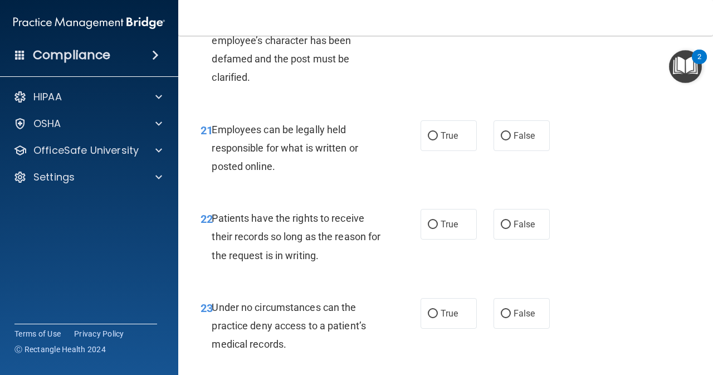
scroll to position [2601, 0]
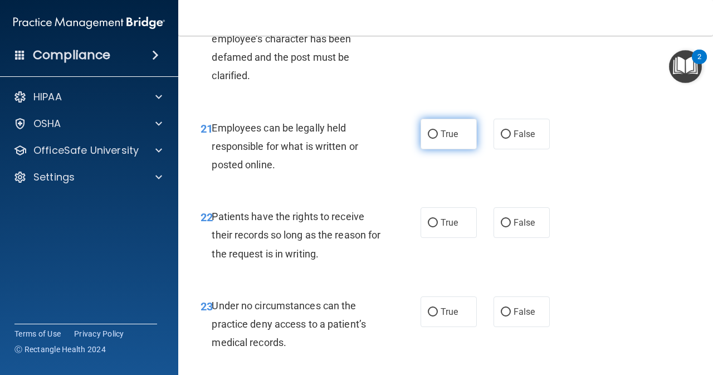
click at [435, 149] on label "True" at bounding box center [449, 134] width 56 height 31
click at [435, 139] on input "True" at bounding box center [433, 134] width 10 height 8
radio input "true"
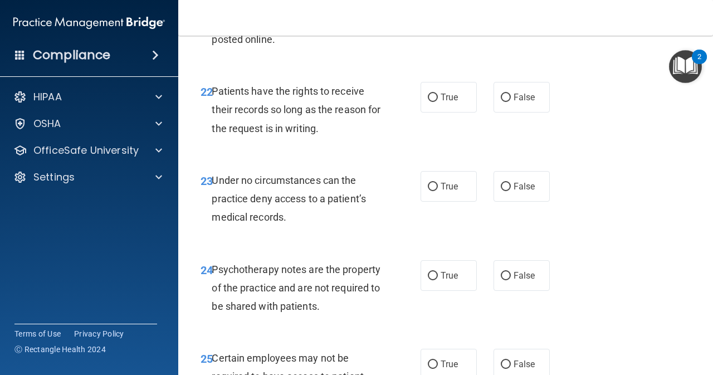
scroll to position [2731, 0]
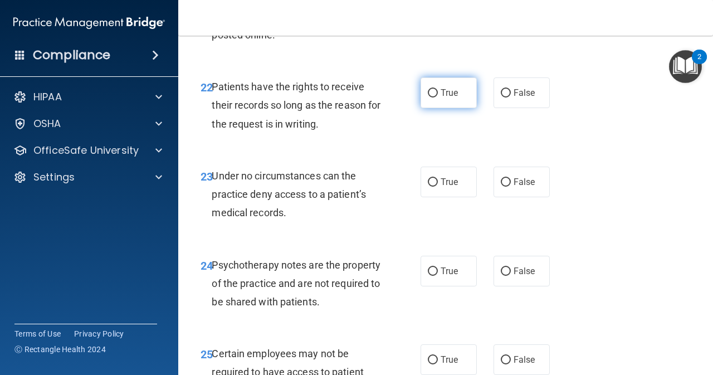
click at [428, 98] on input "True" at bounding box center [433, 93] width 10 height 8
radio input "true"
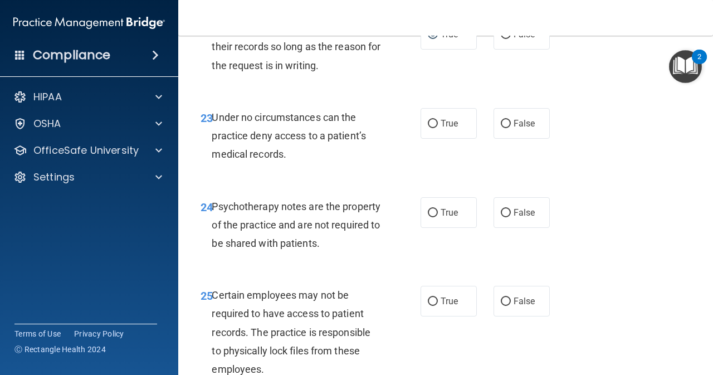
scroll to position [2805, 0]
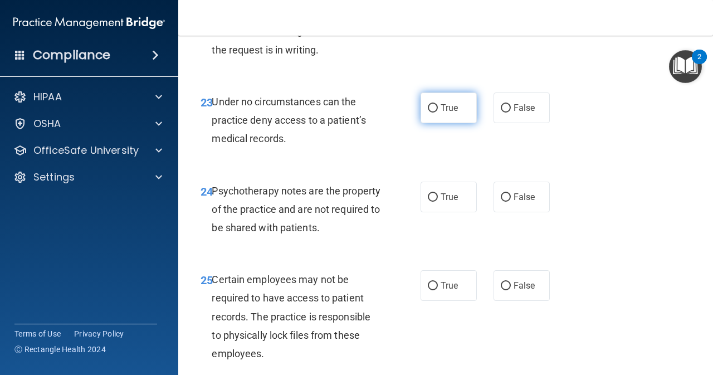
click at [430, 113] on input "True" at bounding box center [433, 108] width 10 height 8
radio input "true"
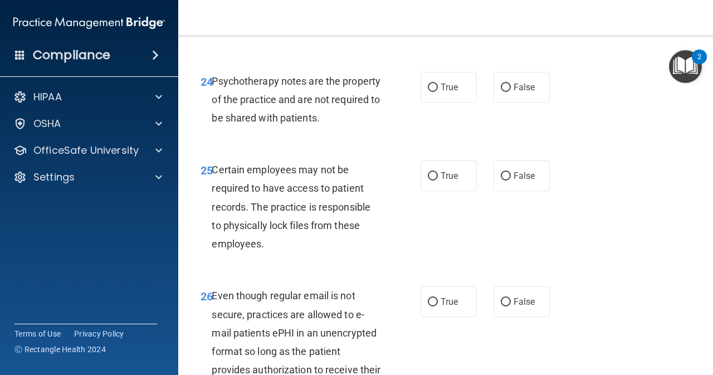
scroll to position [2916, 0]
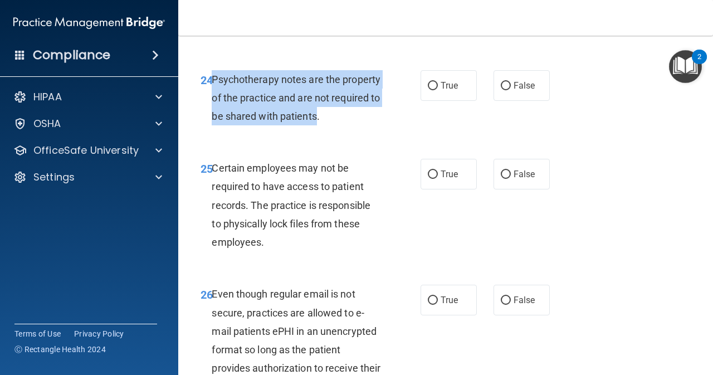
drag, startPoint x: 212, startPoint y: 152, endPoint x: 368, endPoint y: 192, distance: 161.1
click at [368, 122] on span "Psychotherapy notes are the property of the practice and are not required to be…" at bounding box center [296, 98] width 169 height 48
copy span "Psychotherapy notes are the property of the practice and are not required to be…"
click at [428, 90] on input "True" at bounding box center [433, 86] width 10 height 8
radio input "true"
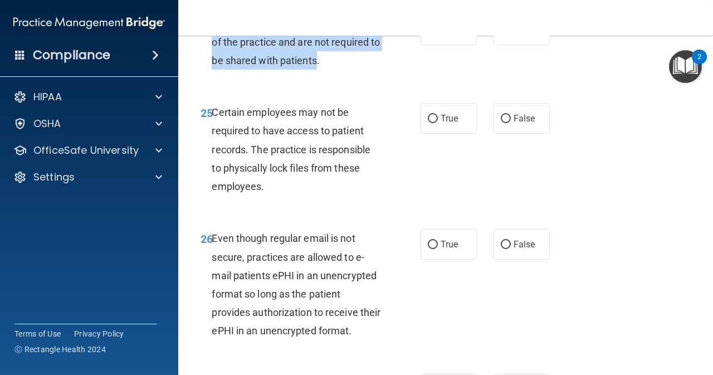
scroll to position [2991, 0]
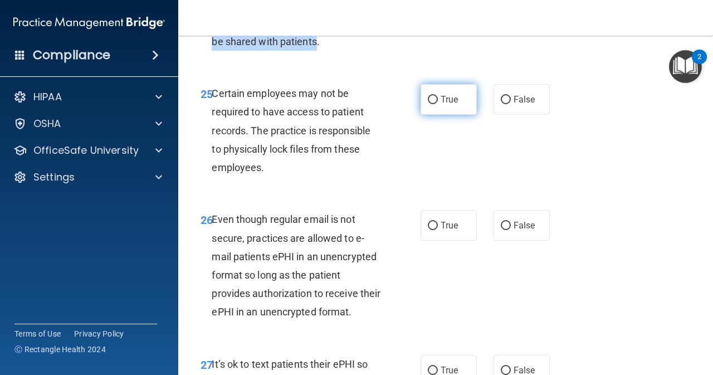
click at [430, 104] on input "True" at bounding box center [433, 100] width 10 height 8
radio input "true"
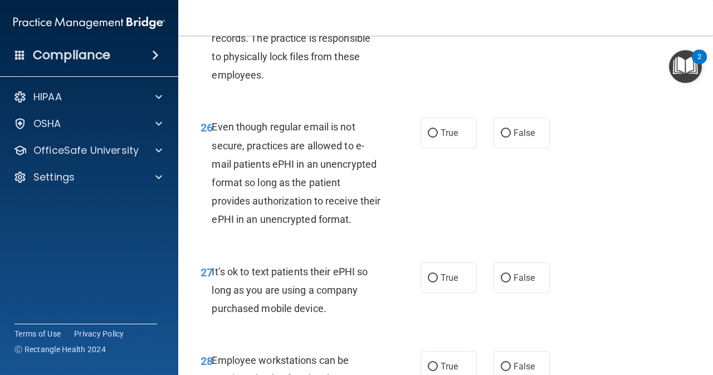
scroll to position [3102, 0]
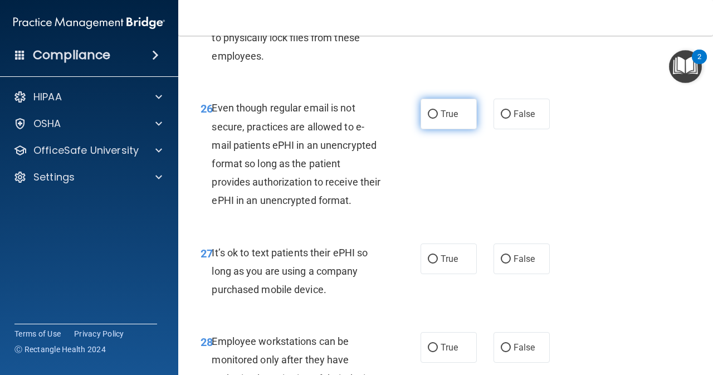
click at [429, 119] on input "True" at bounding box center [433, 114] width 10 height 8
radio input "true"
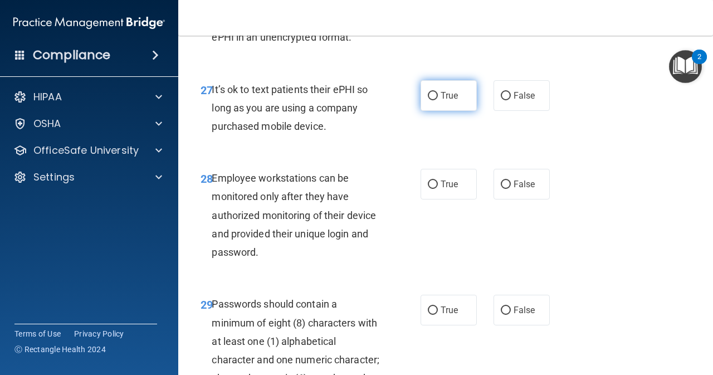
scroll to position [3306, 0]
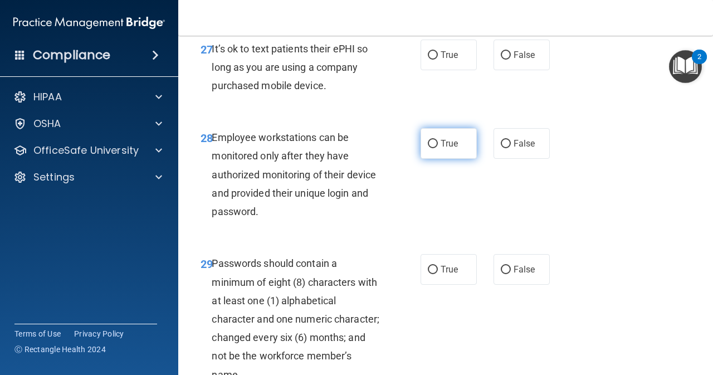
click at [431, 148] on input "True" at bounding box center [433, 144] width 10 height 8
radio input "true"
drag, startPoint x: 212, startPoint y: 121, endPoint x: 334, endPoint y: 164, distance: 129.4
click at [334, 95] on div "It’s ok to text patients their ePHI so long as you are using a company purchase…" at bounding box center [301, 68] width 178 height 56
copy span "It’s ok to text patients their ePHI so long as you are using a company purchase…"
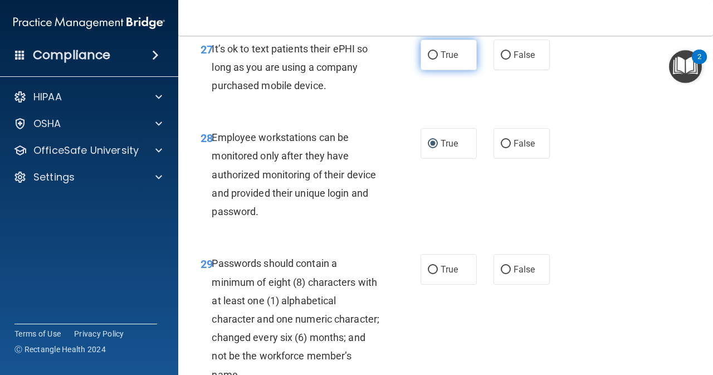
click at [429, 60] on input "True" at bounding box center [433, 55] width 10 height 8
radio input "true"
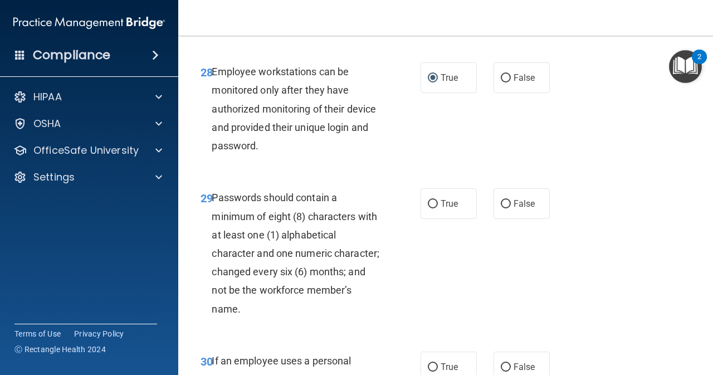
scroll to position [3381, 0]
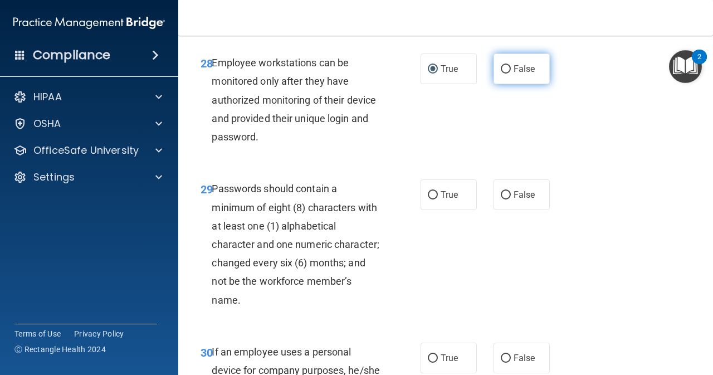
click at [501, 74] on input "False" at bounding box center [506, 69] width 10 height 8
radio input "true"
radio input "false"
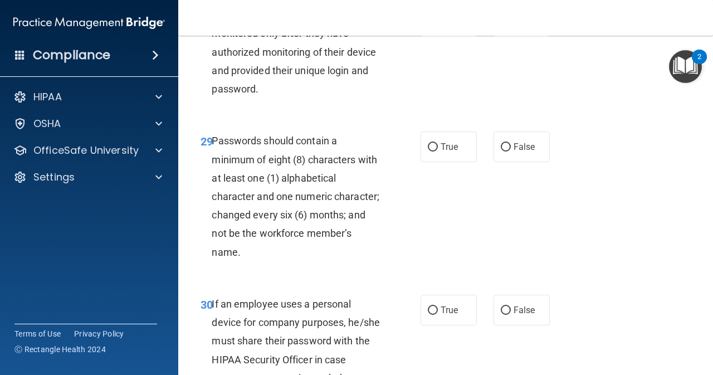
scroll to position [3455, 0]
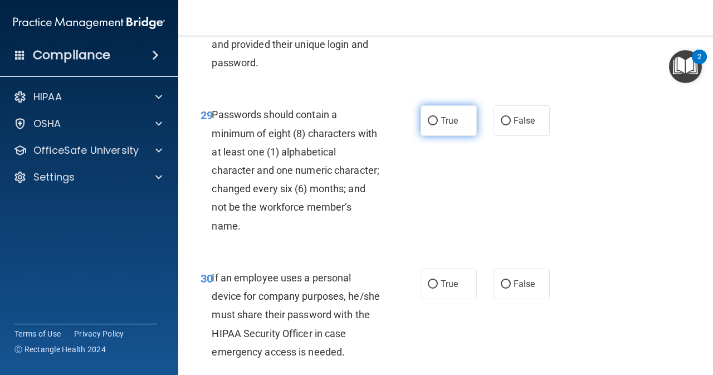
click at [428, 125] on input "True" at bounding box center [433, 121] width 10 height 8
radio input "true"
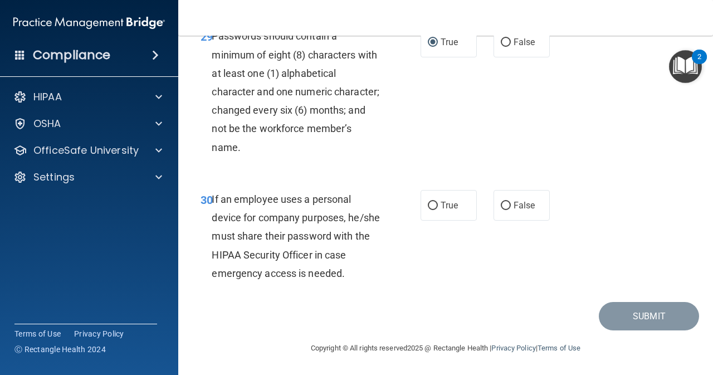
scroll to position [3604, 0]
click at [428, 205] on input "True" at bounding box center [433, 206] width 10 height 8
radio input "true"
click at [617, 324] on button "Submit" at bounding box center [649, 316] width 100 height 28
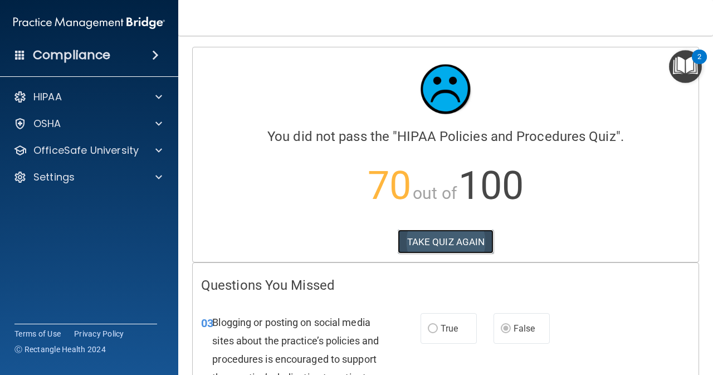
click at [426, 245] on button "TAKE QUIZ AGAIN" at bounding box center [446, 242] width 96 height 25
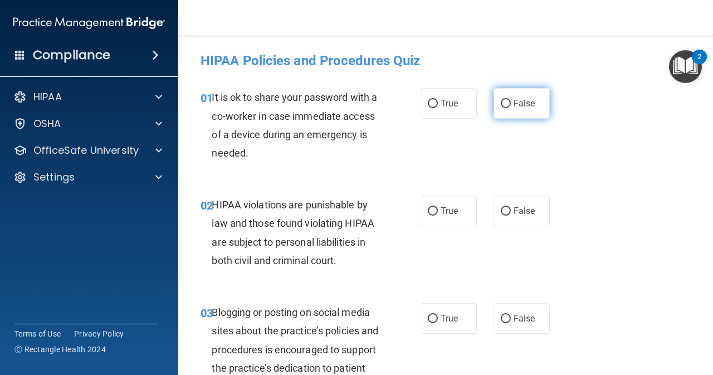
click at [502, 105] on input "False" at bounding box center [506, 104] width 10 height 8
radio input "true"
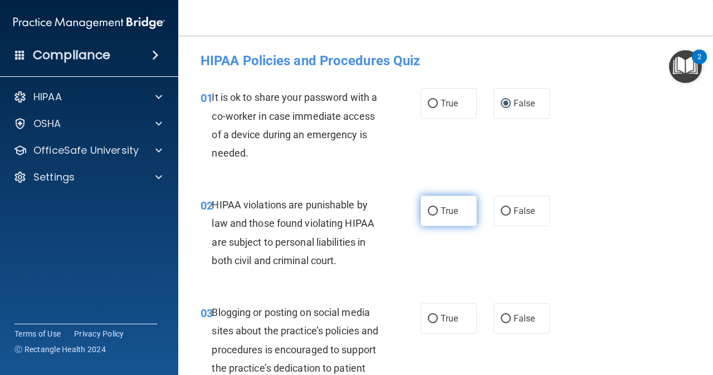
click at [428, 210] on input "True" at bounding box center [433, 211] width 10 height 8
radio input "true"
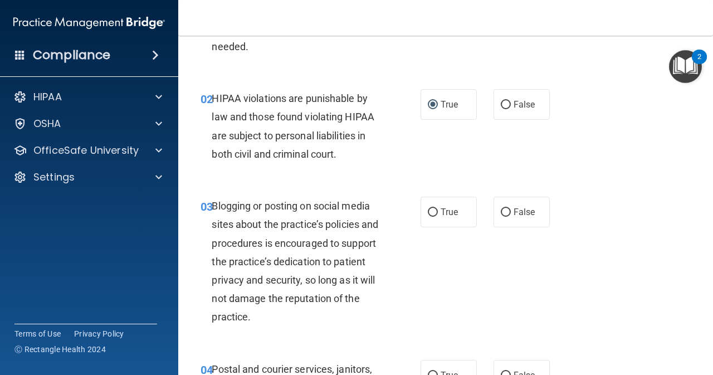
scroll to position [111, 0]
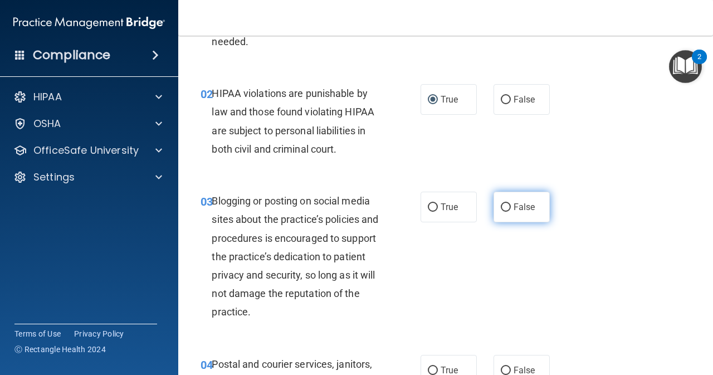
click at [501, 211] on input "False" at bounding box center [506, 207] width 10 height 8
radio input "true"
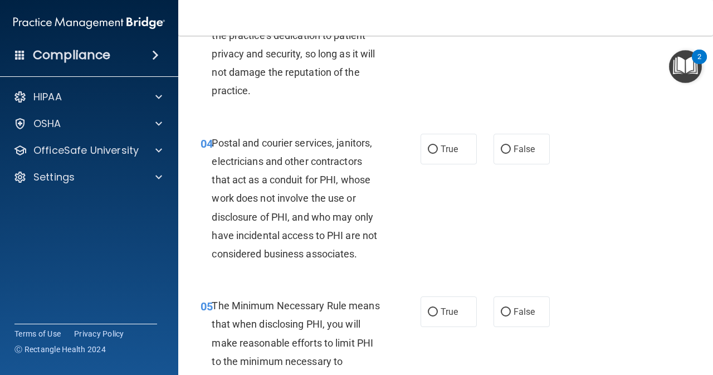
scroll to position [334, 0]
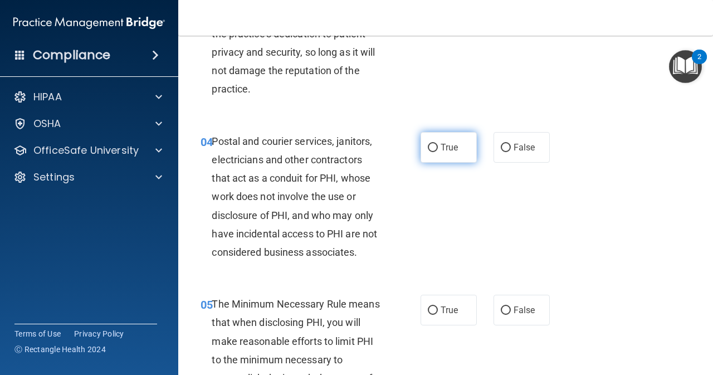
click at [431, 144] on input "True" at bounding box center [433, 148] width 10 height 8
radio input "true"
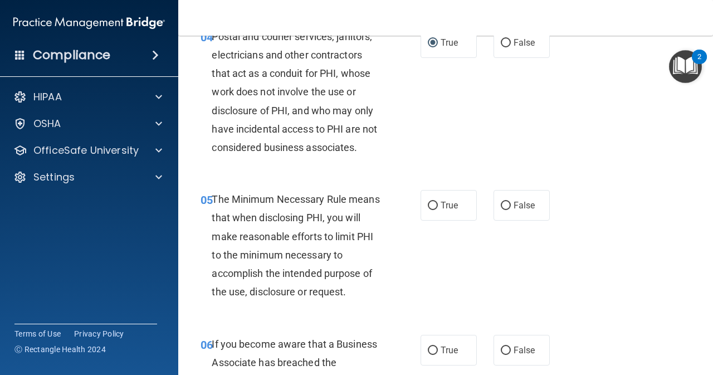
scroll to position [464, 0]
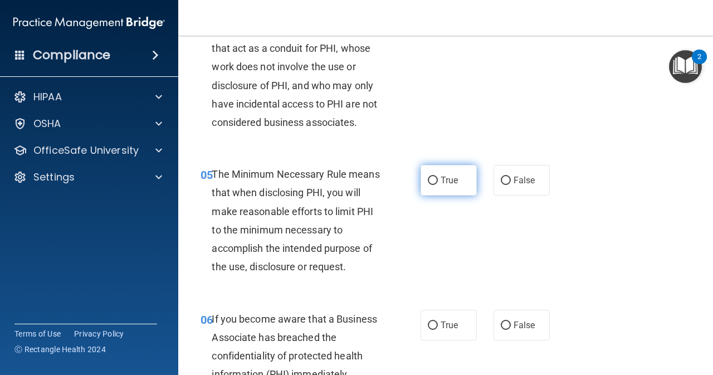
click at [435, 179] on label "True" at bounding box center [449, 180] width 56 height 31
click at [435, 179] on input "True" at bounding box center [433, 181] width 10 height 8
radio input "true"
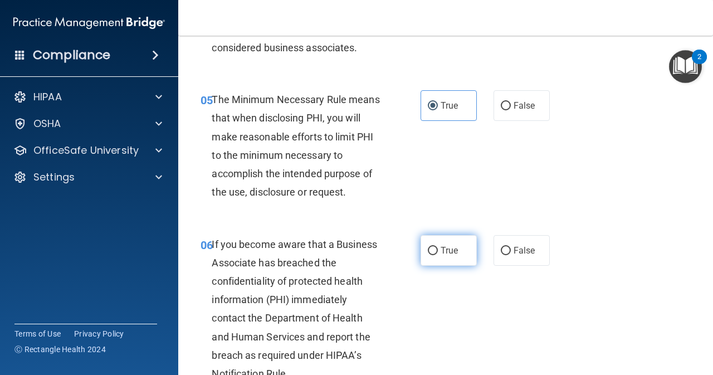
scroll to position [557, 0]
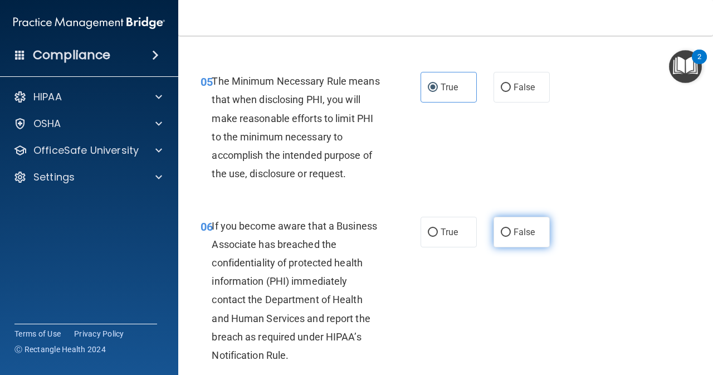
click at [504, 233] on input "False" at bounding box center [506, 232] width 10 height 8
radio input "true"
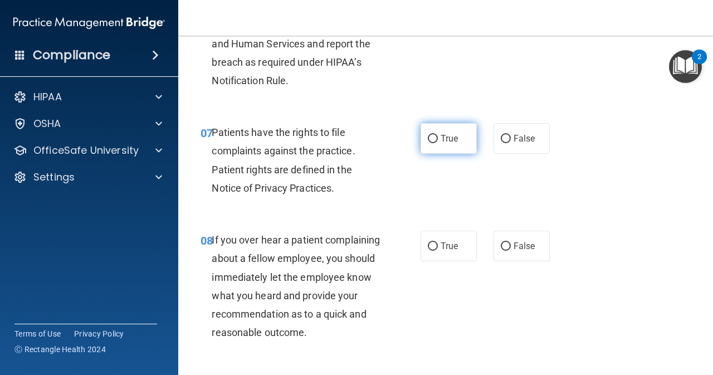
scroll to position [836, 0]
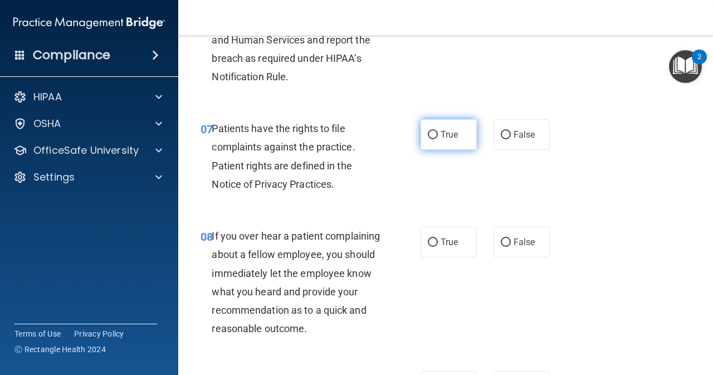
click at [429, 134] on input "True" at bounding box center [433, 135] width 10 height 8
radio input "true"
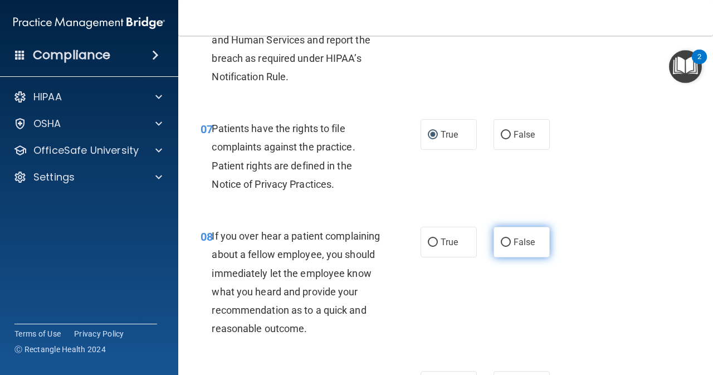
click at [502, 244] on input "False" at bounding box center [506, 243] width 10 height 8
radio input "true"
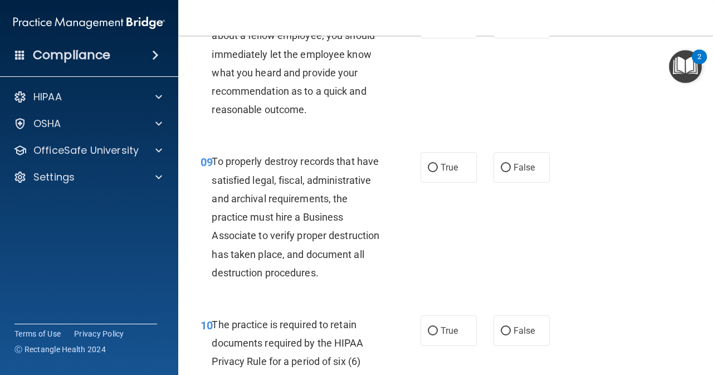
scroll to position [1059, 0]
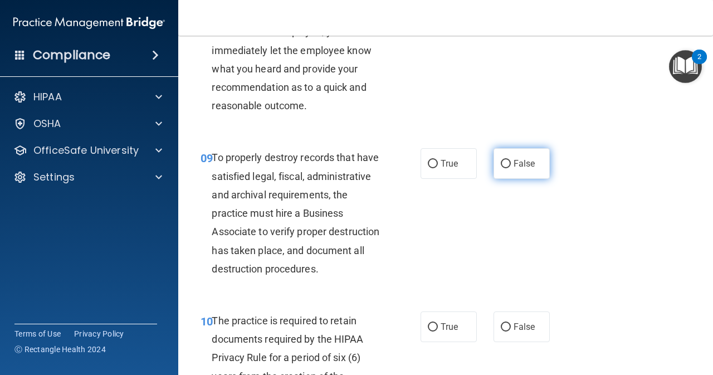
click at [501, 168] on input "False" at bounding box center [506, 164] width 10 height 8
radio input "true"
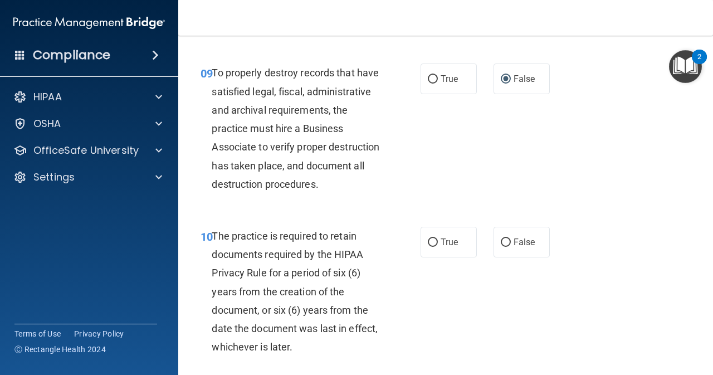
scroll to position [1152, 0]
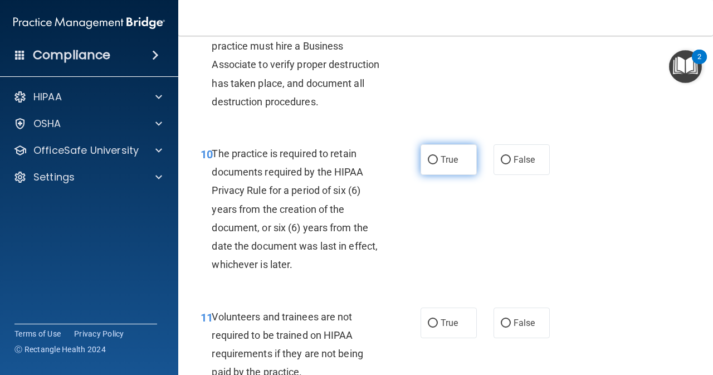
click at [431, 164] on input "True" at bounding box center [433, 160] width 10 height 8
radio input "true"
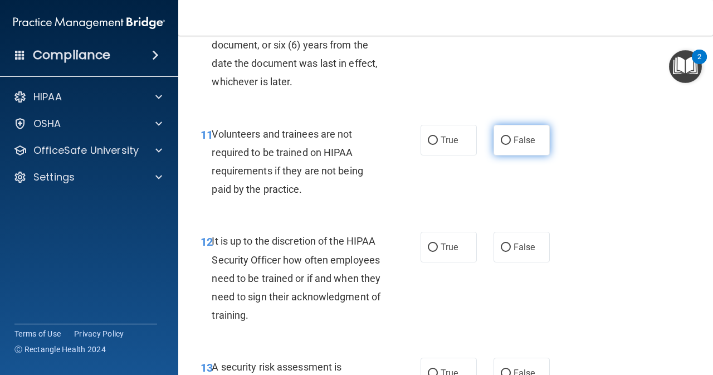
scroll to position [1412, 0]
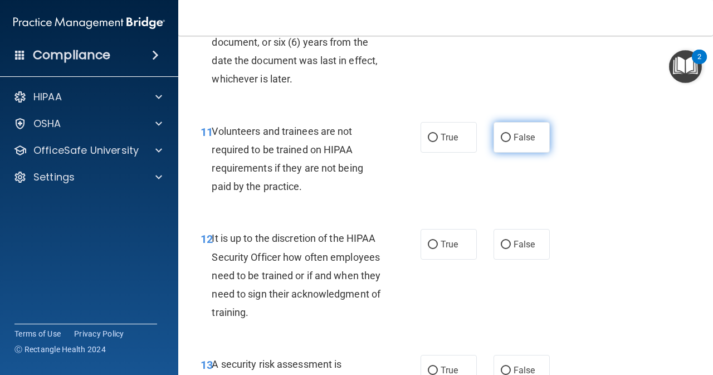
click at [503, 142] on input "False" at bounding box center [506, 138] width 10 height 8
radio input "true"
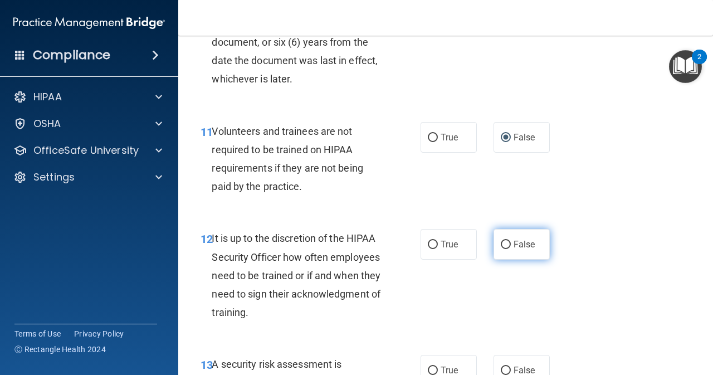
click at [501, 249] on input "False" at bounding box center [506, 245] width 10 height 8
radio input "true"
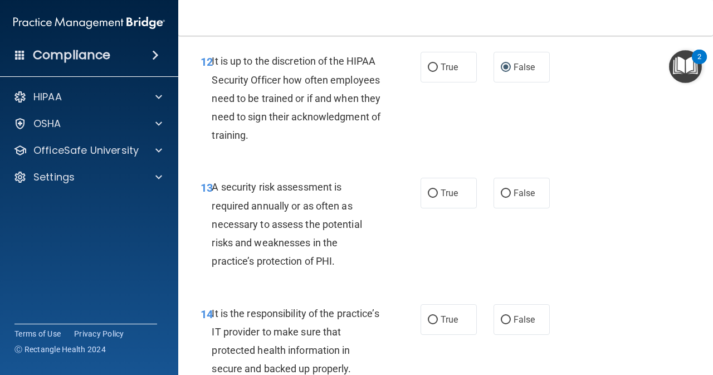
scroll to position [1634, 0]
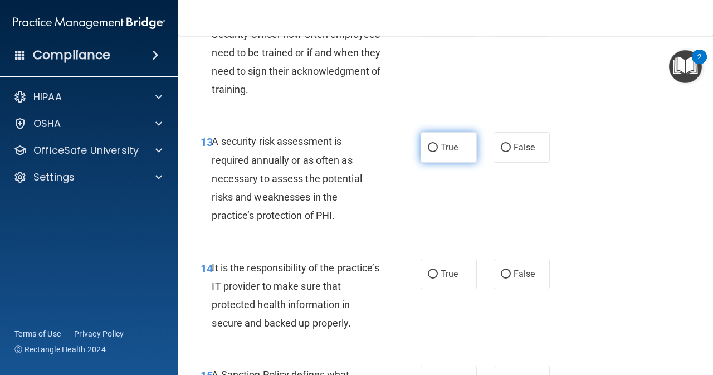
click at [429, 152] on input "True" at bounding box center [433, 148] width 10 height 8
radio input "true"
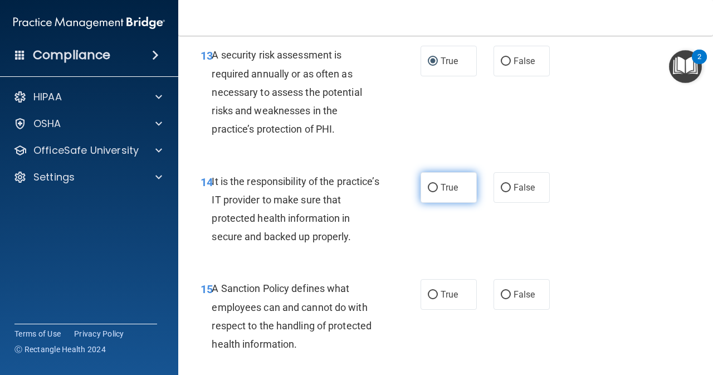
scroll to position [1728, 0]
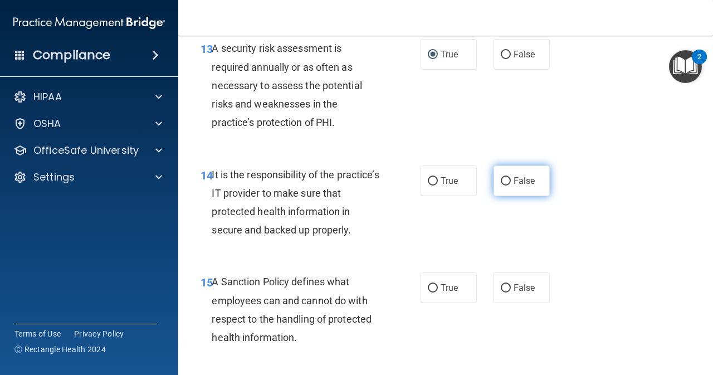
click at [501, 186] on input "False" at bounding box center [506, 181] width 10 height 8
radio input "true"
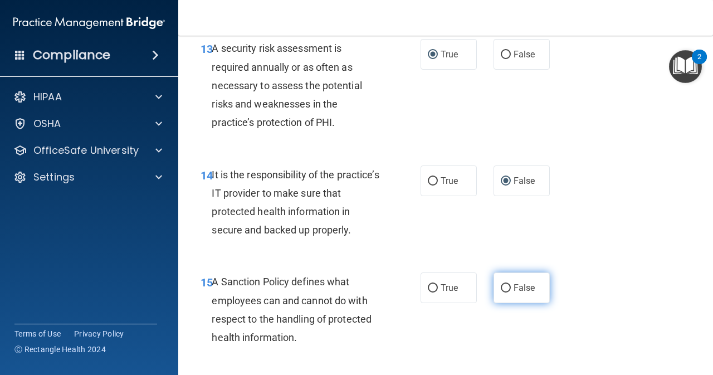
click at [501, 293] on input "False" at bounding box center [506, 288] width 10 height 8
radio input "true"
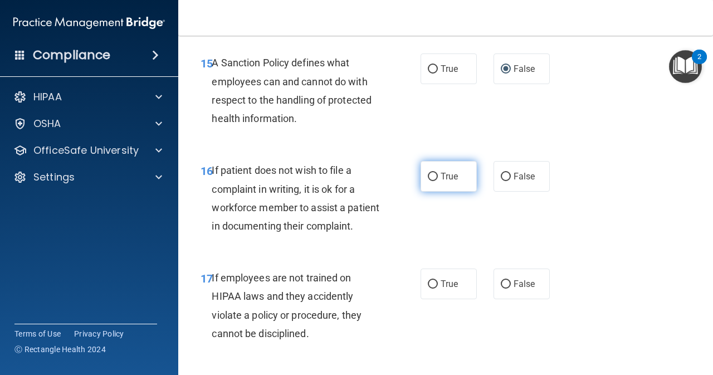
scroll to position [1950, 0]
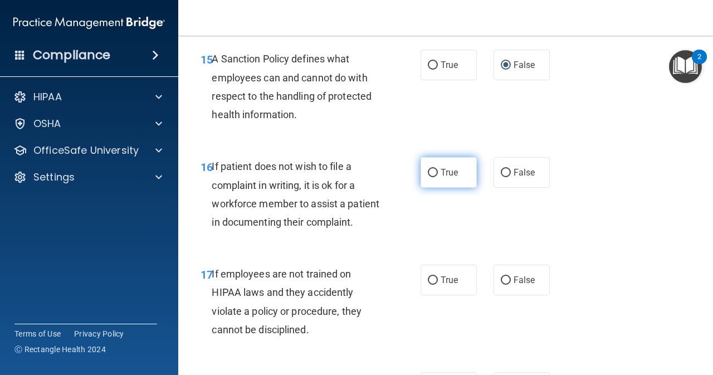
click at [429, 177] on input "True" at bounding box center [433, 173] width 10 height 8
radio input "true"
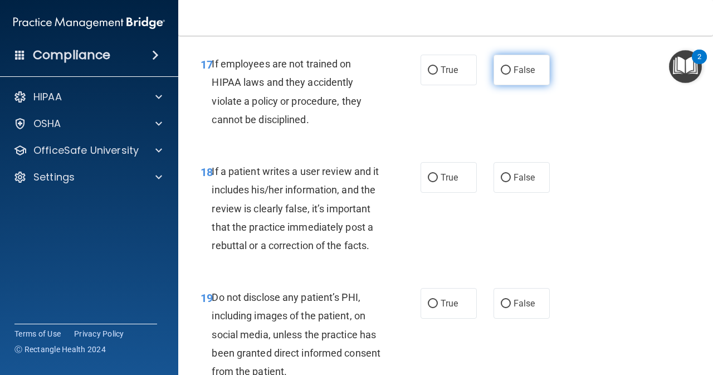
scroll to position [2173, 0]
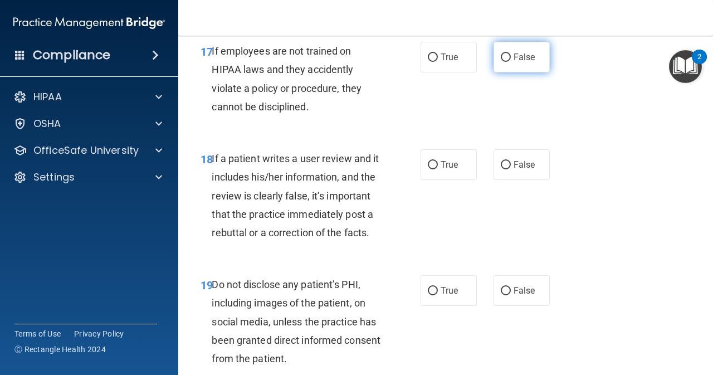
click at [505, 62] on input "False" at bounding box center [506, 57] width 10 height 8
radio input "true"
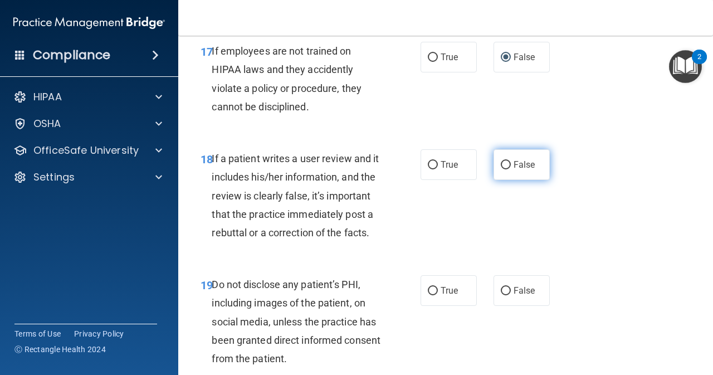
click at [502, 169] on input "False" at bounding box center [506, 165] width 10 height 8
radio input "true"
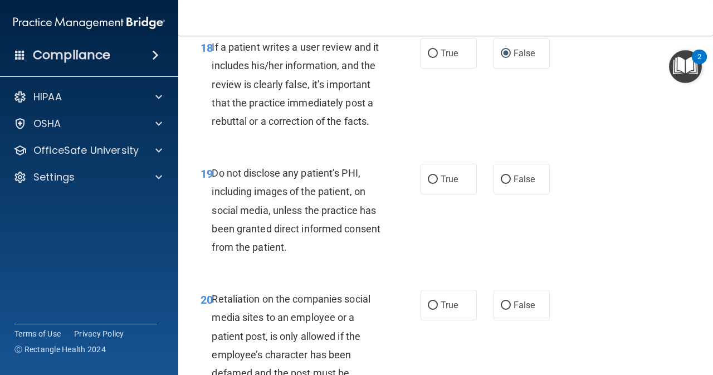
scroll to position [2303, 0]
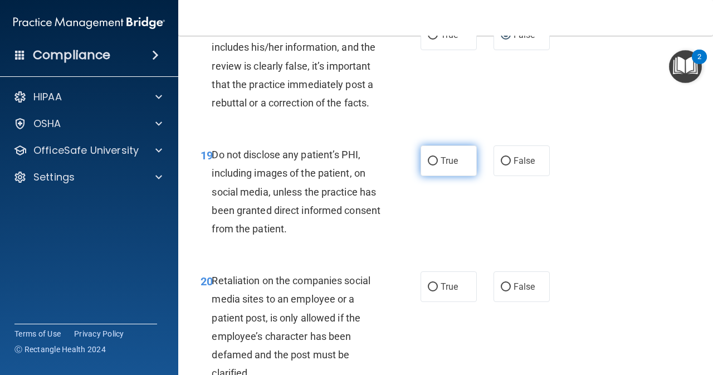
click at [428, 166] on input "True" at bounding box center [433, 161] width 10 height 8
radio input "true"
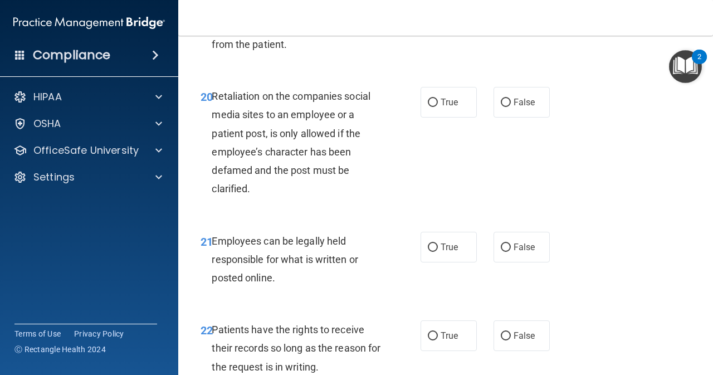
scroll to position [2489, 0]
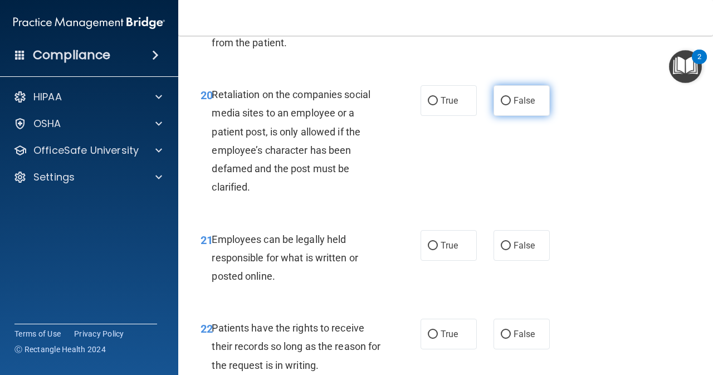
click at [501, 105] on input "False" at bounding box center [506, 101] width 10 height 8
radio input "true"
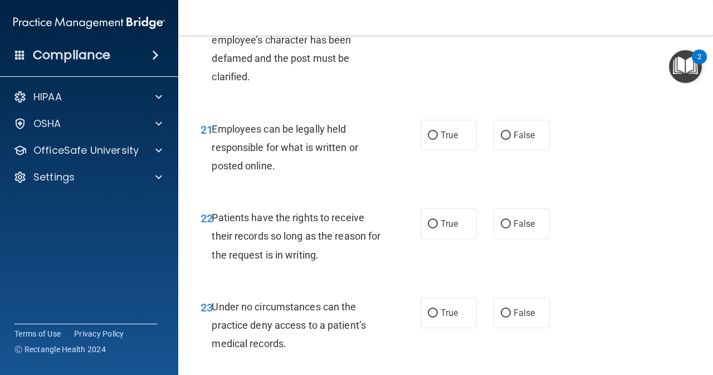
scroll to position [2601, 0]
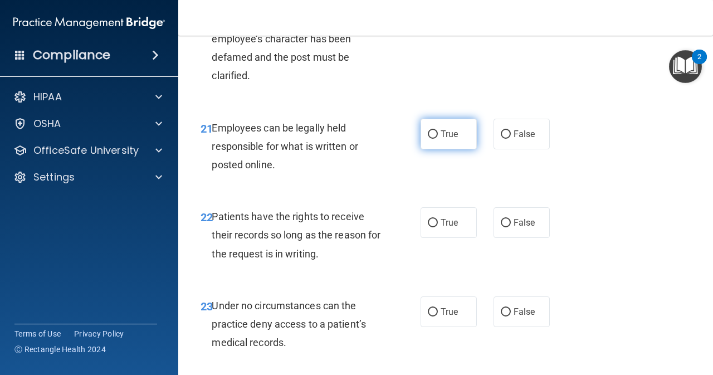
click at [429, 139] on input "True" at bounding box center [433, 134] width 10 height 8
radio input "true"
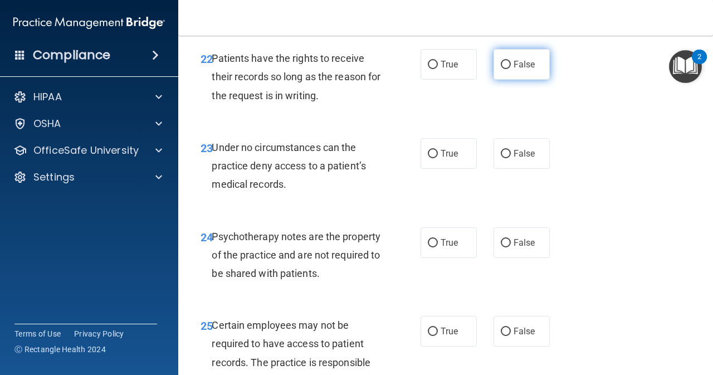
scroll to position [2768, 0]
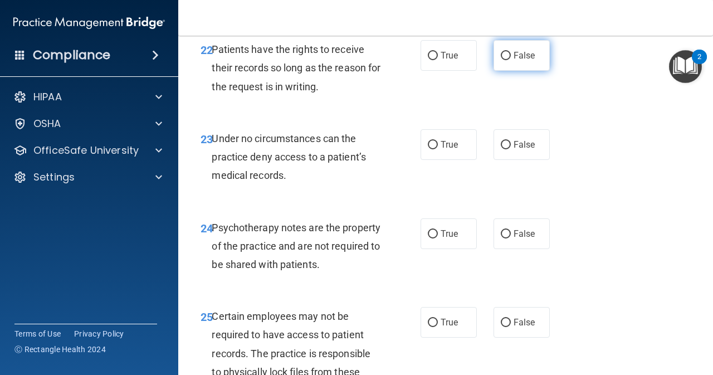
click at [504, 60] on input "False" at bounding box center [506, 56] width 10 height 8
radio input "true"
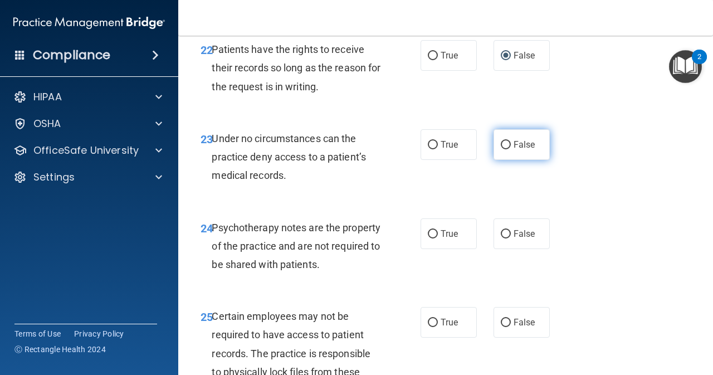
click at [501, 149] on input "False" at bounding box center [506, 145] width 10 height 8
radio input "true"
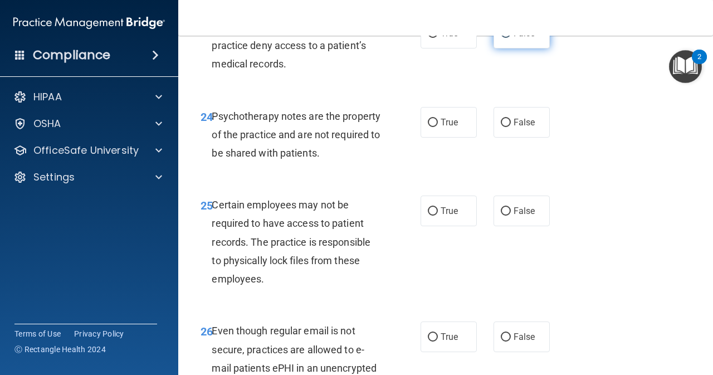
scroll to position [2898, 0]
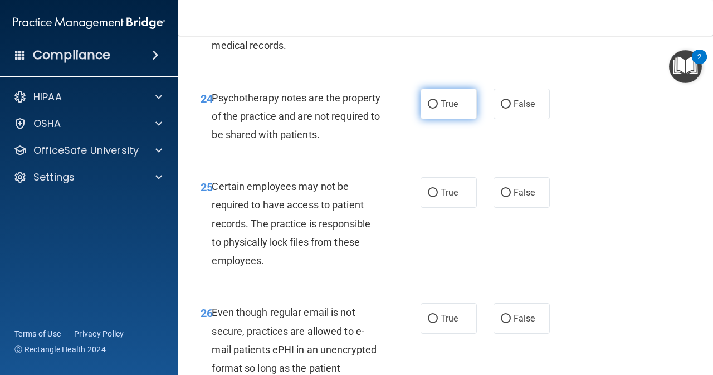
click at [431, 109] on input "True" at bounding box center [433, 104] width 10 height 8
radio input "true"
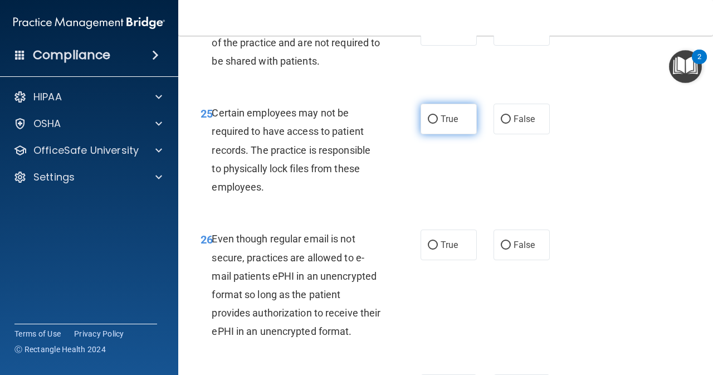
scroll to position [2972, 0]
click at [430, 123] on input "True" at bounding box center [433, 119] width 10 height 8
radio input "true"
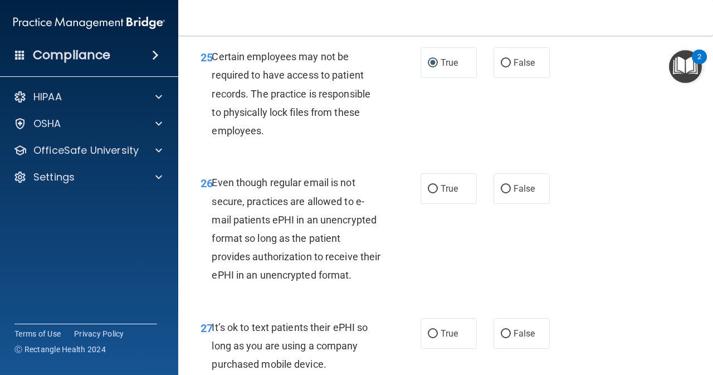
scroll to position [3047, 0]
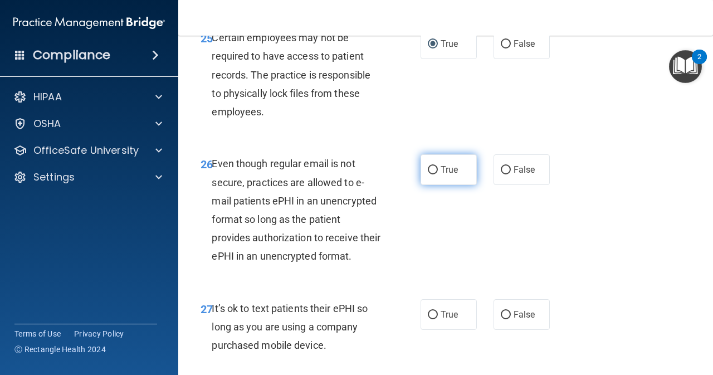
click at [428, 174] on input "True" at bounding box center [433, 170] width 10 height 8
radio input "true"
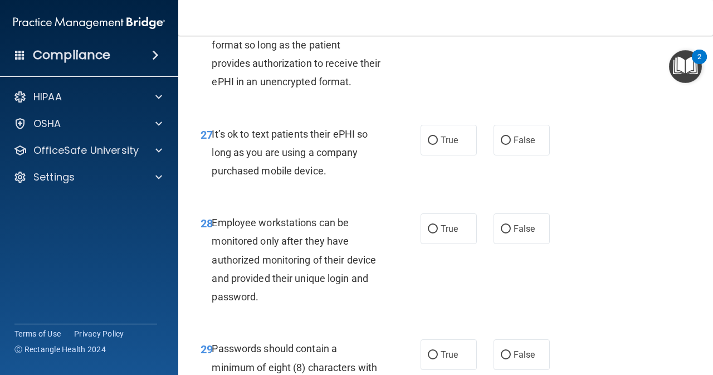
scroll to position [3232, 0]
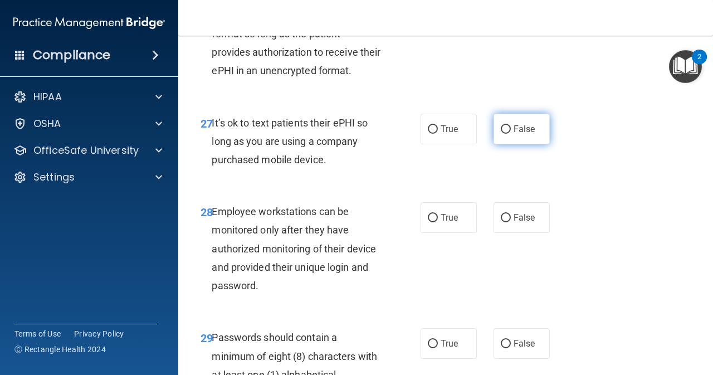
click at [501, 134] on input "False" at bounding box center [506, 129] width 10 height 8
radio input "true"
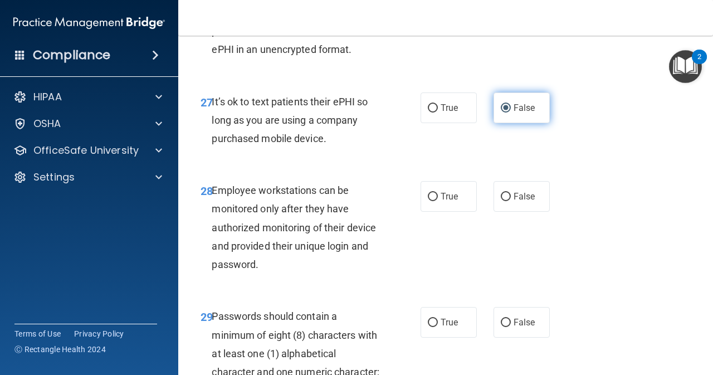
scroll to position [3306, 0]
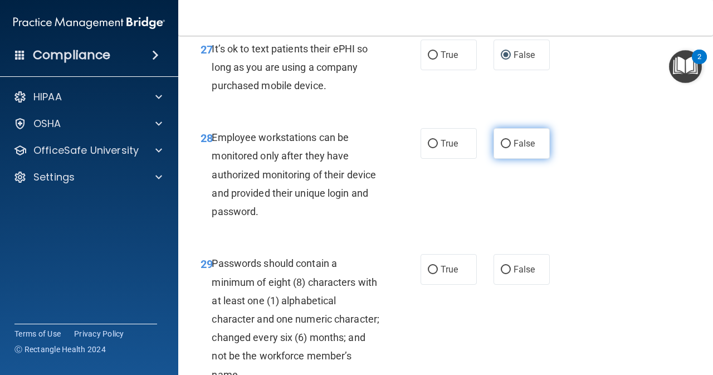
click at [501, 148] on input "False" at bounding box center [506, 144] width 10 height 8
radio input "true"
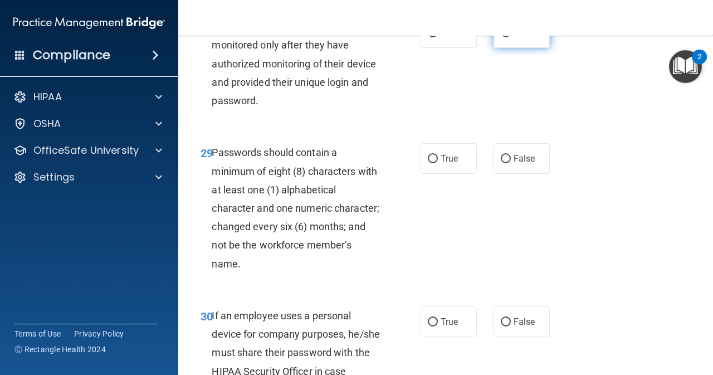
scroll to position [3418, 0]
click at [422, 173] on label "True" at bounding box center [449, 158] width 56 height 31
click at [428, 163] on input "True" at bounding box center [433, 158] width 10 height 8
radio input "true"
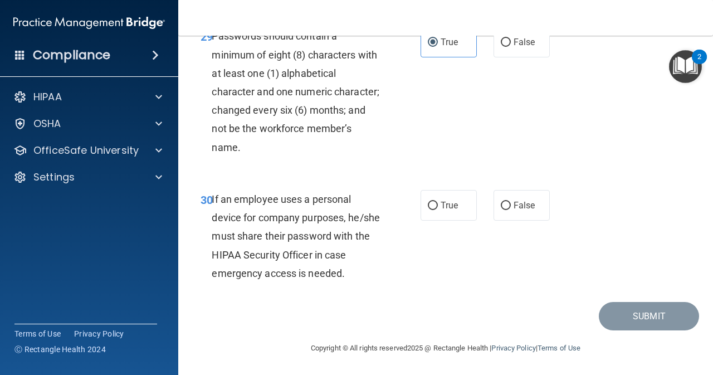
scroll to position [3604, 0]
click at [502, 210] on input "False" at bounding box center [506, 206] width 10 height 8
radio input "true"
click at [640, 320] on button "Submit" at bounding box center [649, 316] width 100 height 28
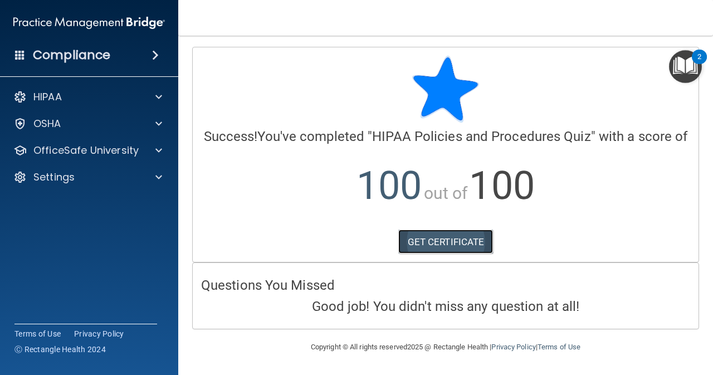
click at [471, 235] on link "GET CERTIFICATE" at bounding box center [445, 242] width 95 height 25
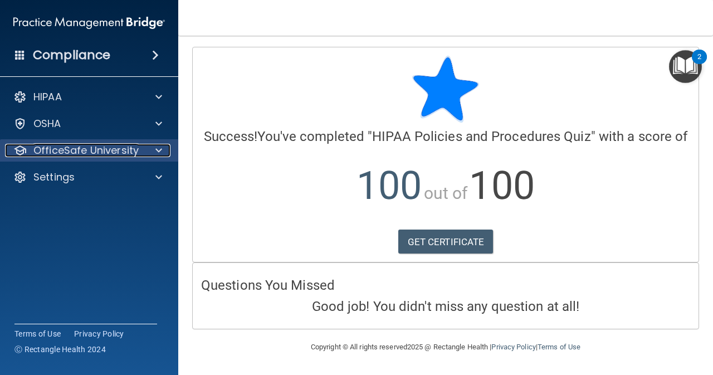
click at [139, 154] on div "OfficeSafe University" at bounding box center [74, 150] width 138 height 13
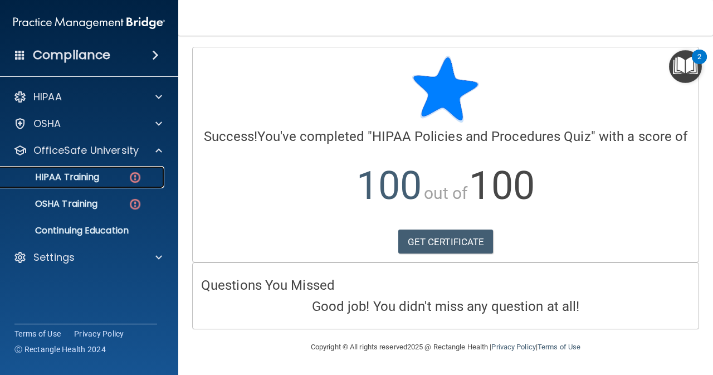
click at [85, 181] on p "HIPAA Training" at bounding box center [53, 177] width 92 height 11
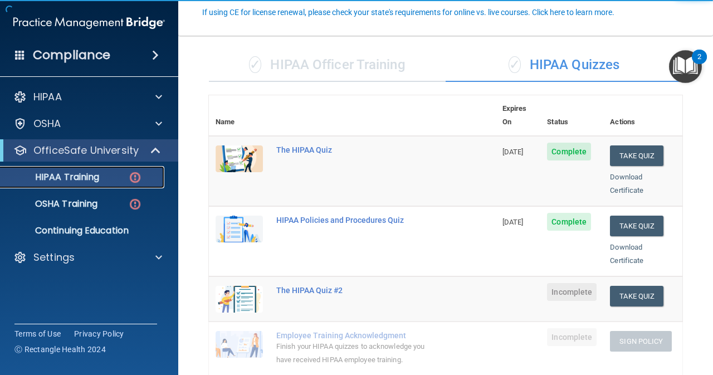
scroll to position [130, 0]
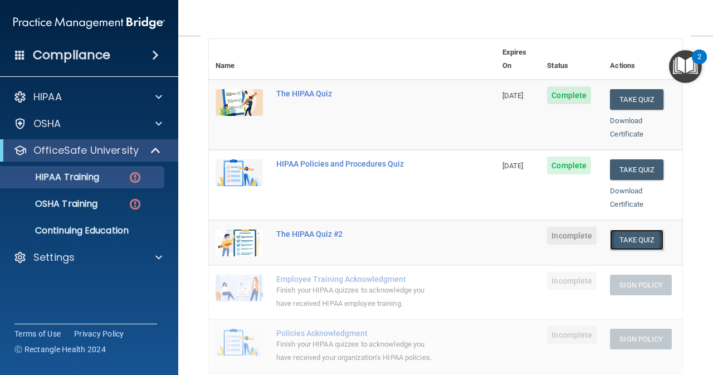
click at [634, 233] on button "Take Quiz" at bounding box center [636, 240] width 53 height 21
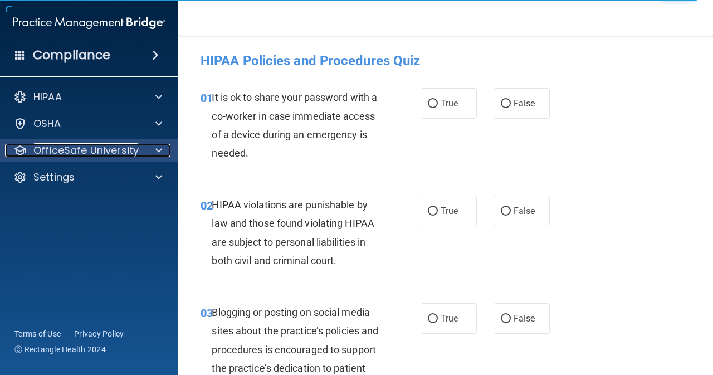
click at [147, 148] on div at bounding box center [157, 150] width 28 height 13
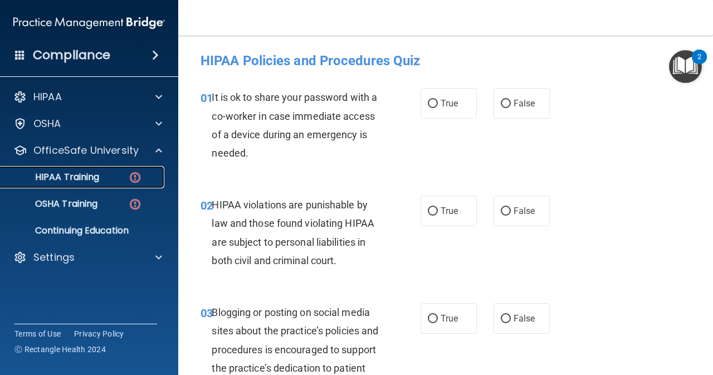
click at [104, 180] on div "HIPAA Training" at bounding box center [83, 177] width 152 height 11
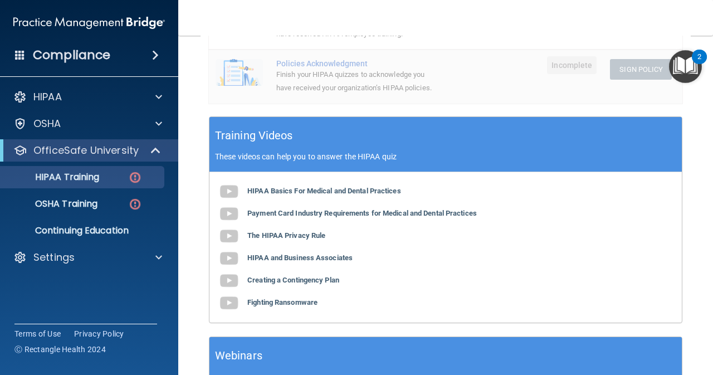
scroll to position [390, 0]
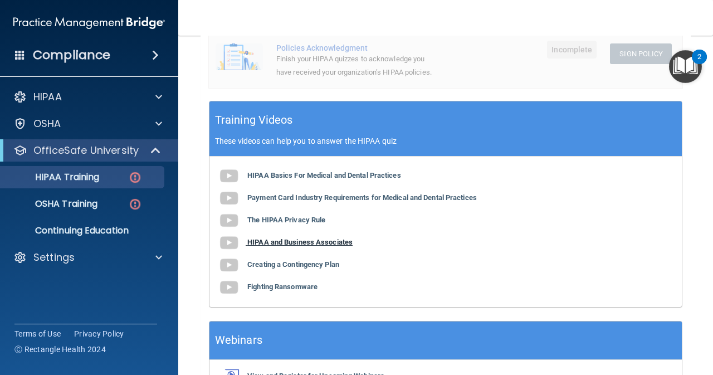
click at [309, 240] on b "HIPAA and Business Associates" at bounding box center [299, 242] width 105 height 8
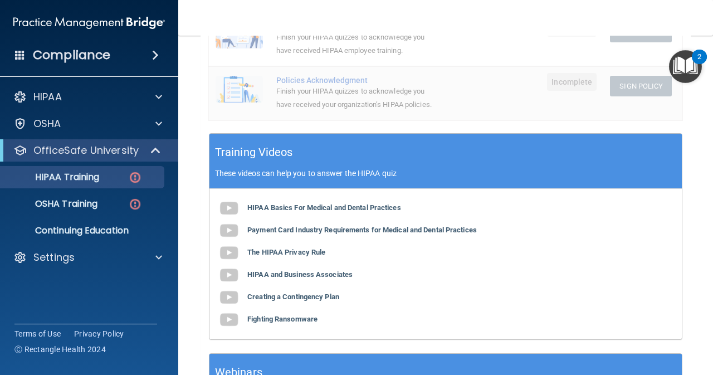
scroll to position [370, 0]
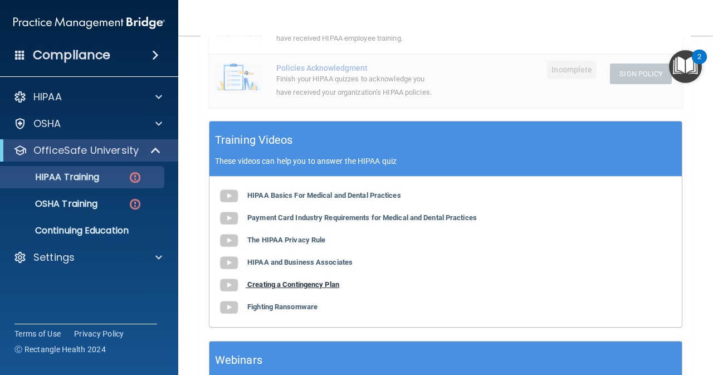
click at [276, 286] on b "Creating a Contingency Plan" at bounding box center [293, 284] width 92 height 8
click at [352, 215] on b "Payment Card Industry Requirements for Medical and Dental Practices" at bounding box center [362, 217] width 230 height 8
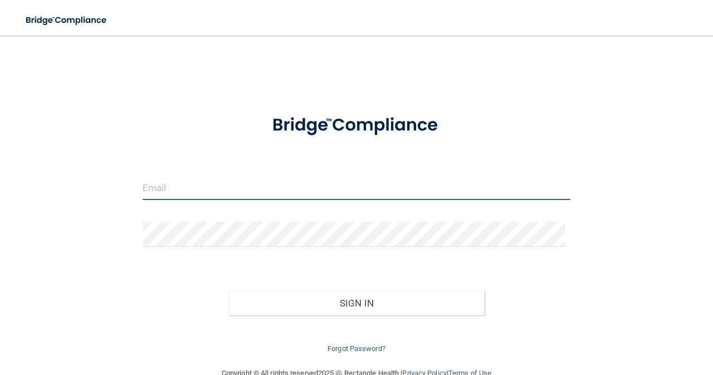
click at [237, 184] on input "email" at bounding box center [357, 187] width 428 height 25
type input "[EMAIL_ADDRESS][DOMAIN_NAME]"
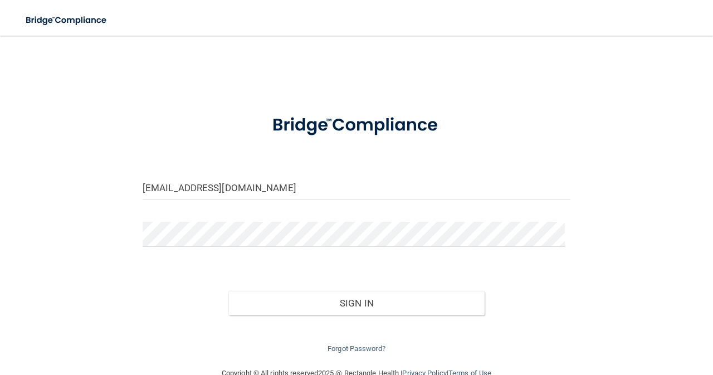
click at [174, 219] on form "jclary15@gmail.com Invalid email/password. You don't have permission to access …" at bounding box center [357, 229] width 428 height 253
click at [228, 291] on button "Sign In" at bounding box center [356, 303] width 257 height 25
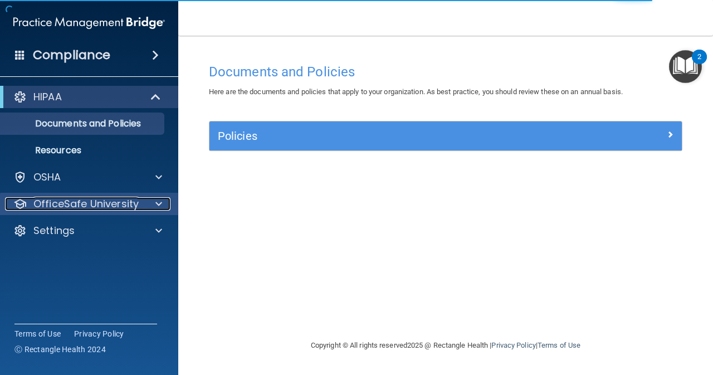
click at [162, 203] on span at bounding box center [158, 203] width 7 height 13
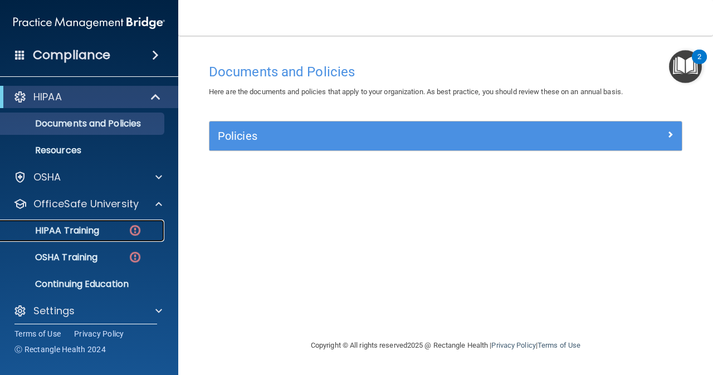
click at [119, 225] on div "HIPAA Training" at bounding box center [83, 230] width 152 height 11
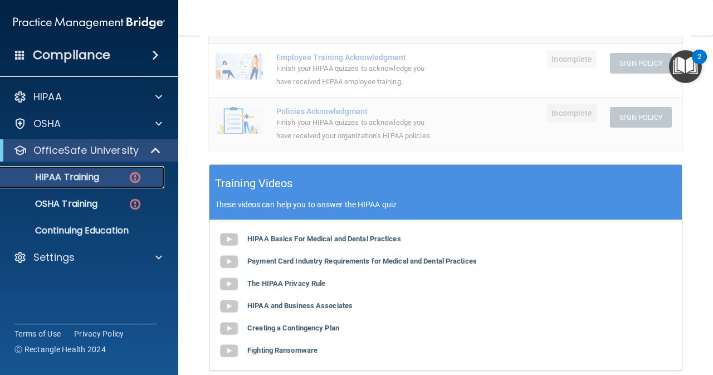
scroll to position [408, 0]
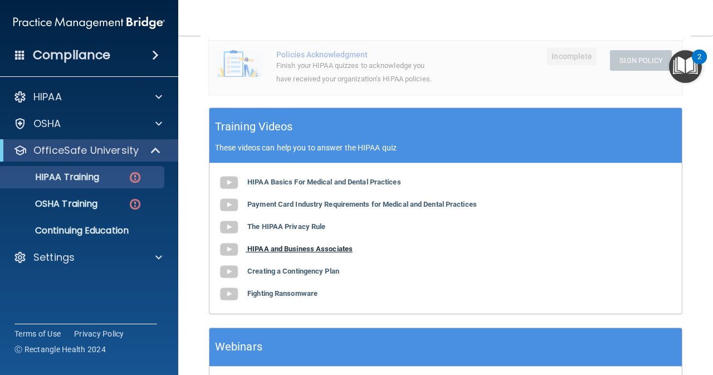
click at [308, 247] on b "HIPAA and Business Associates" at bounding box center [299, 249] width 105 height 8
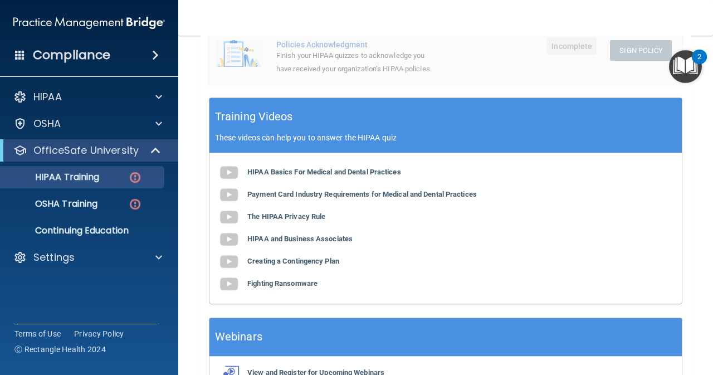
scroll to position [427, 0]
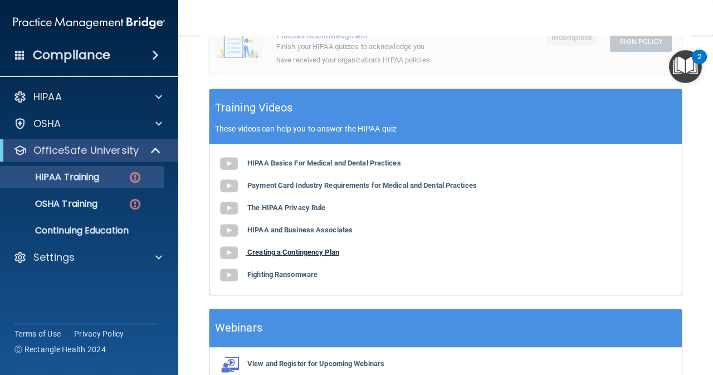
click at [291, 254] on b "Creating a Contingency Plan" at bounding box center [293, 252] width 92 height 8
click at [305, 212] on b "The HIPAA Privacy Rule" at bounding box center [286, 207] width 78 height 8
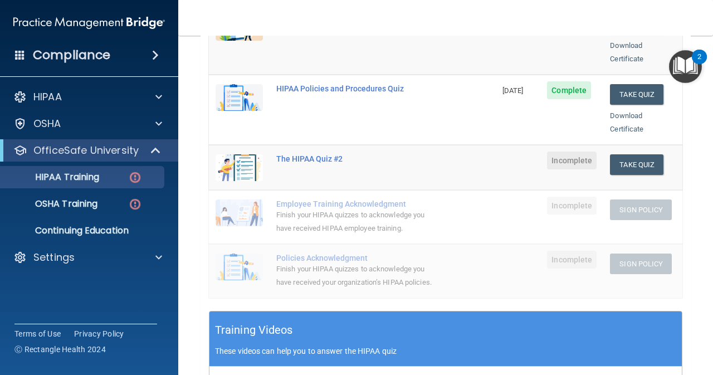
scroll to position [205, 0]
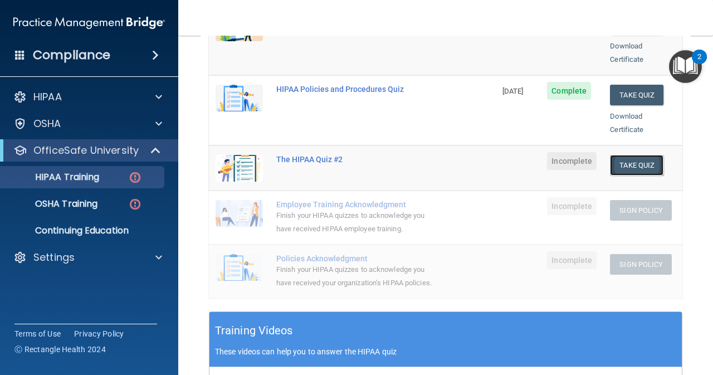
click at [620, 155] on button "Take Quiz" at bounding box center [636, 165] width 53 height 21
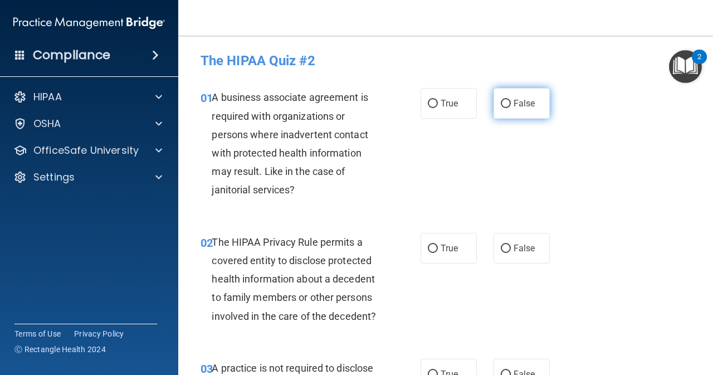
click at [501, 102] on input "False" at bounding box center [506, 104] width 10 height 8
radio input "true"
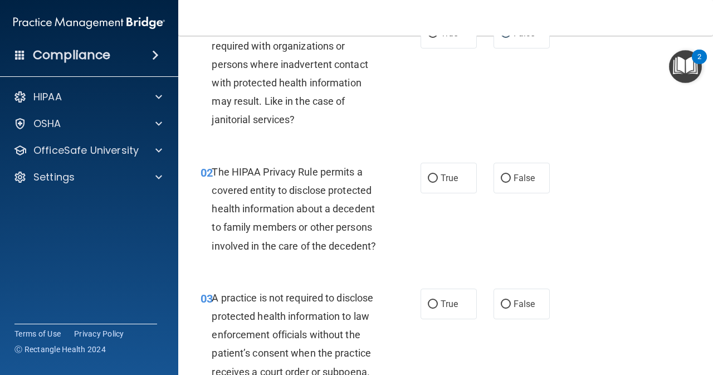
scroll to position [93, 0]
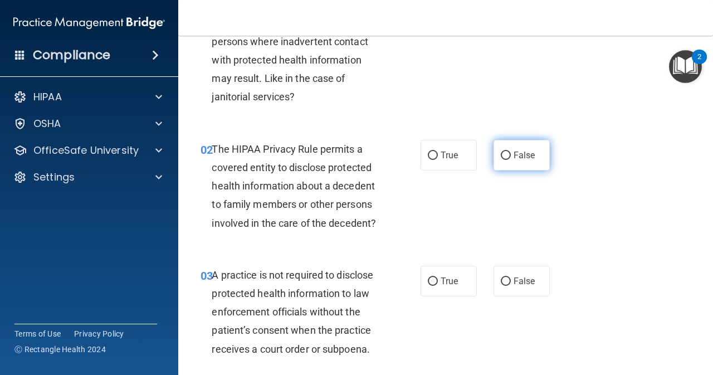
click at [501, 157] on input "False" at bounding box center [506, 156] width 10 height 8
radio input "true"
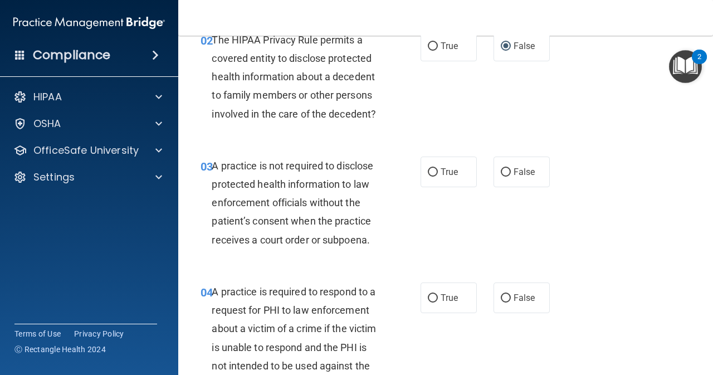
scroll to position [223, 0]
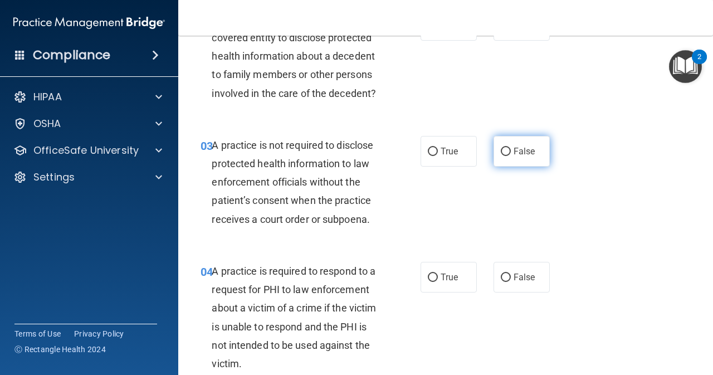
click at [501, 153] on input "False" at bounding box center [506, 152] width 10 height 8
radio input "true"
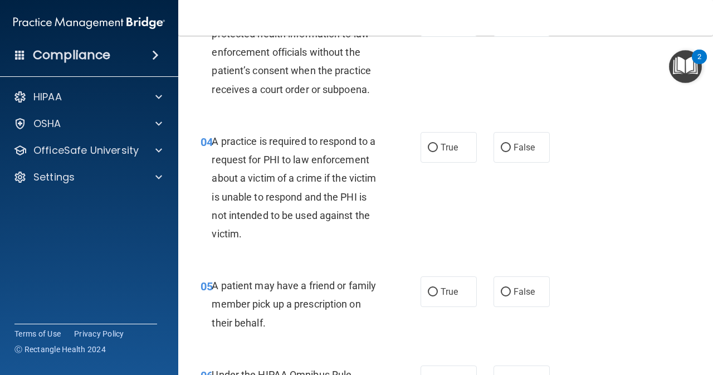
scroll to position [372, 0]
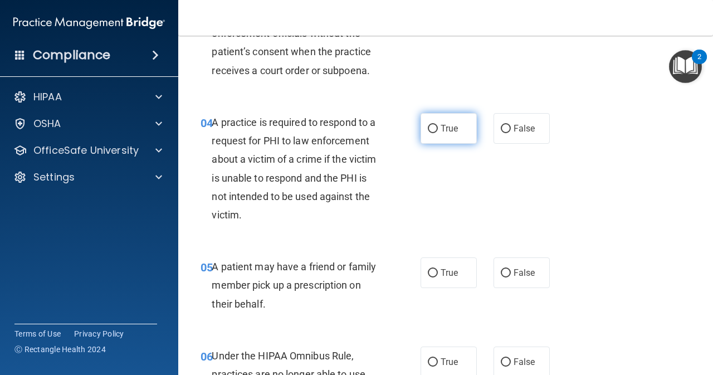
click at [432, 128] on input "True" at bounding box center [433, 129] width 10 height 8
radio input "true"
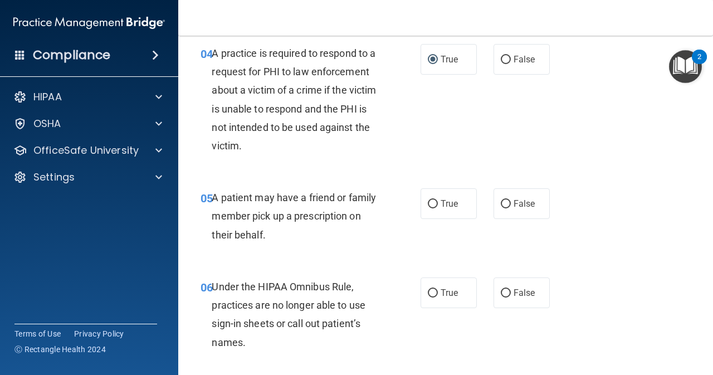
scroll to position [446, 0]
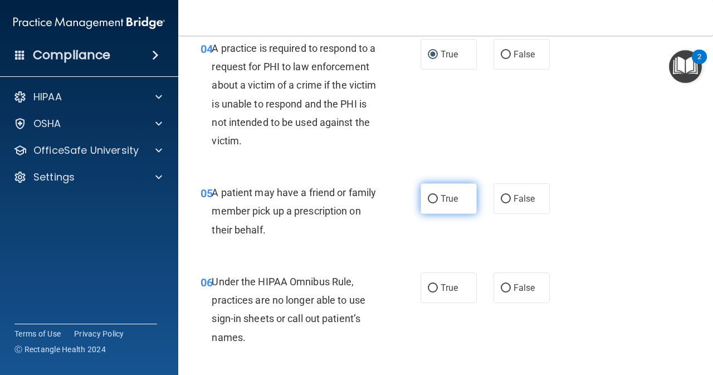
click at [429, 198] on input "True" at bounding box center [433, 199] width 10 height 8
radio input "true"
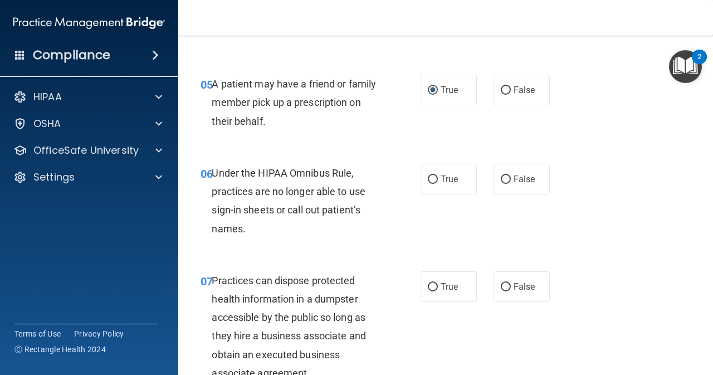
scroll to position [557, 0]
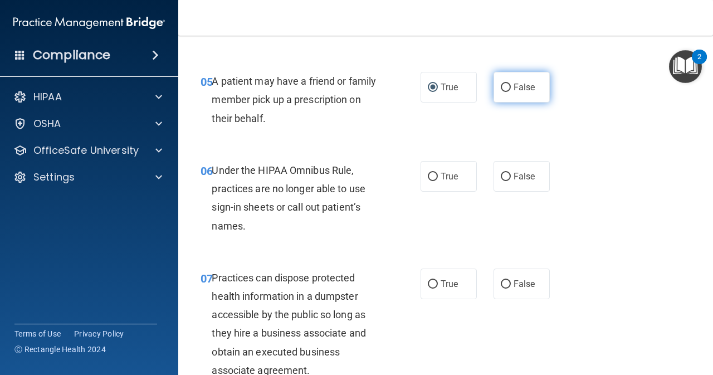
click at [501, 91] on input "False" at bounding box center [506, 88] width 10 height 8
radio input "true"
radio input "false"
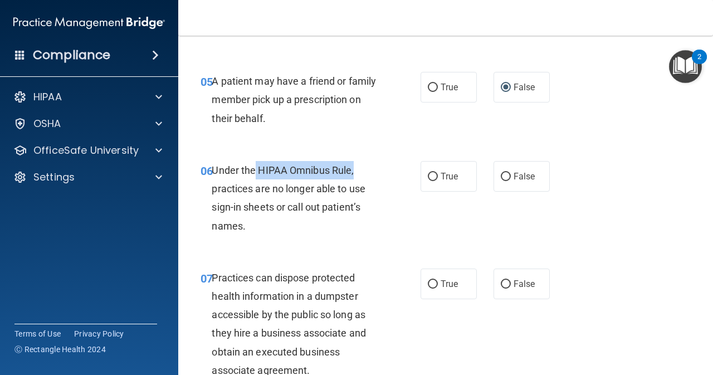
drag, startPoint x: 256, startPoint y: 169, endPoint x: 364, endPoint y: 169, distance: 108.1
click at [364, 169] on div "Under the HIPAA Omnibus Rule, practices are no longer able to use sign-in sheet…" at bounding box center [301, 198] width 178 height 74
copy span "HIPAA Omnibus Rule,"
click at [501, 177] on input "False" at bounding box center [506, 177] width 10 height 8
radio input "true"
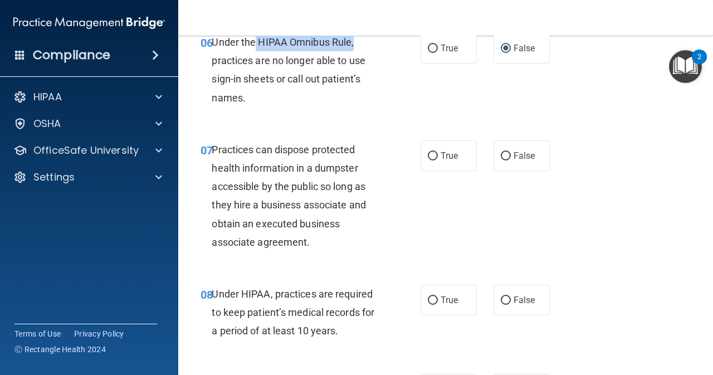
scroll to position [687, 0]
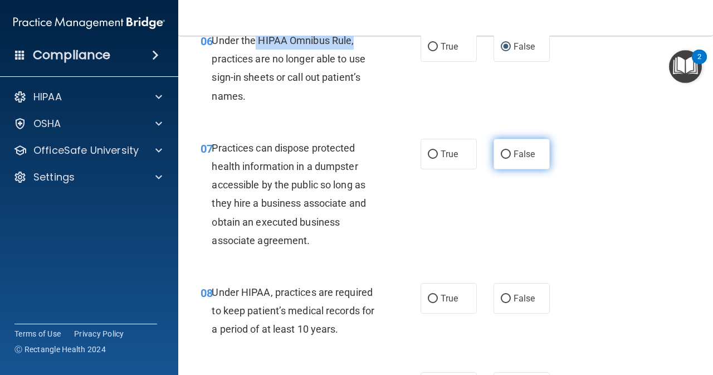
click at [503, 157] on input "False" at bounding box center [506, 154] width 10 height 8
radio input "true"
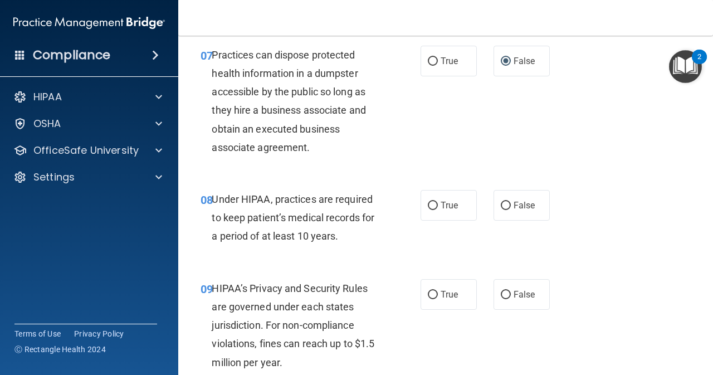
scroll to position [799, 0]
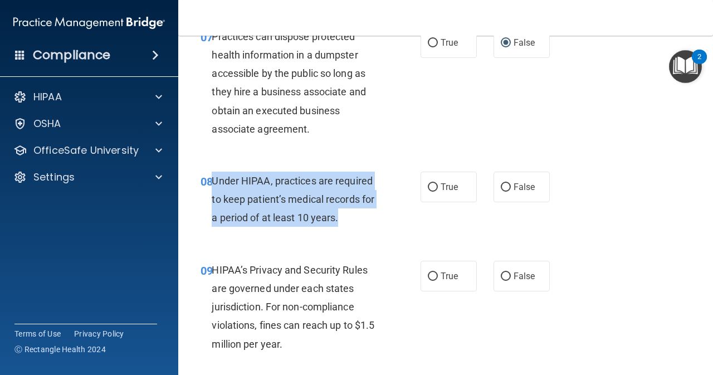
drag, startPoint x: 213, startPoint y: 177, endPoint x: 338, endPoint y: 221, distance: 133.1
click at [338, 221] on span "Under HIPAA, practices are required to keep patient’s medical records for a per…" at bounding box center [293, 199] width 163 height 48
copy span "Under HIPAA, practices are required to keep patient’s medical records for a per…"
click at [501, 184] on input "False" at bounding box center [506, 187] width 10 height 8
radio input "true"
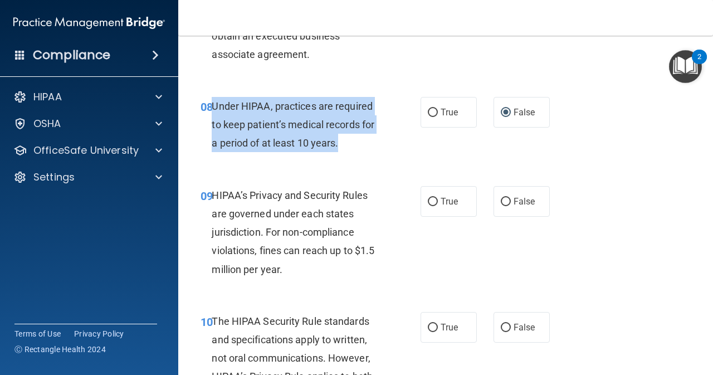
scroll to position [892, 0]
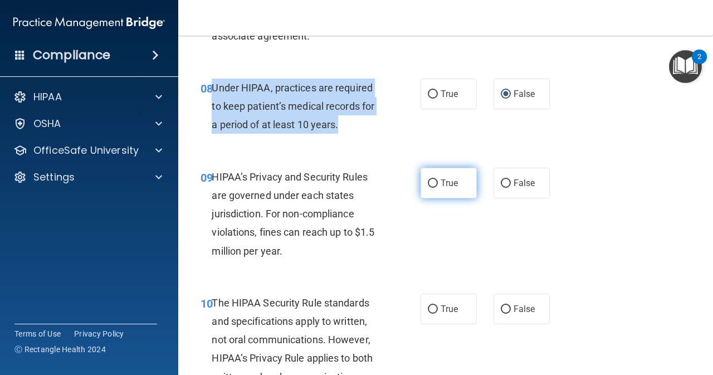
click at [430, 179] on input "True" at bounding box center [433, 183] width 10 height 8
radio input "true"
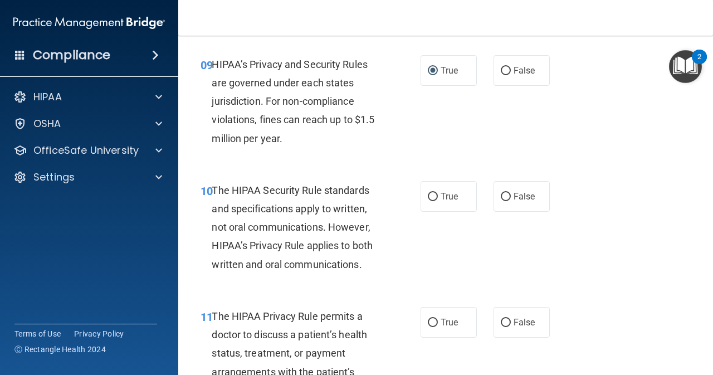
scroll to position [1003, 0]
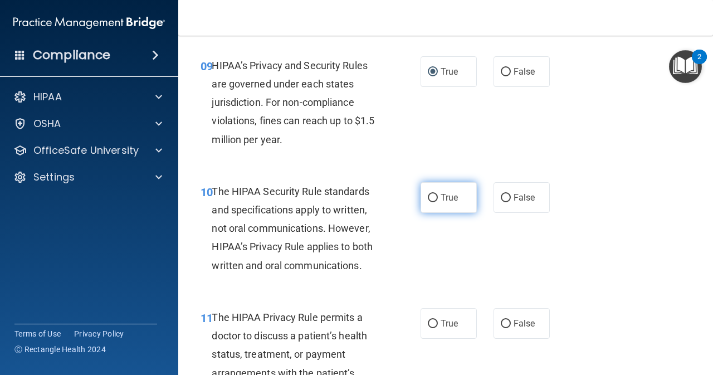
click at [428, 199] on input "True" at bounding box center [433, 198] width 10 height 8
radio input "true"
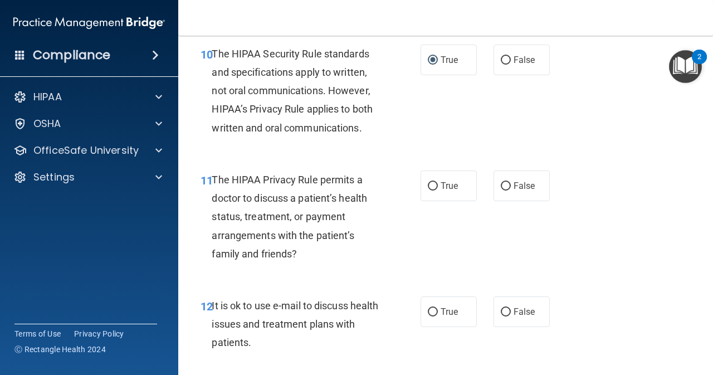
scroll to position [1152, 0]
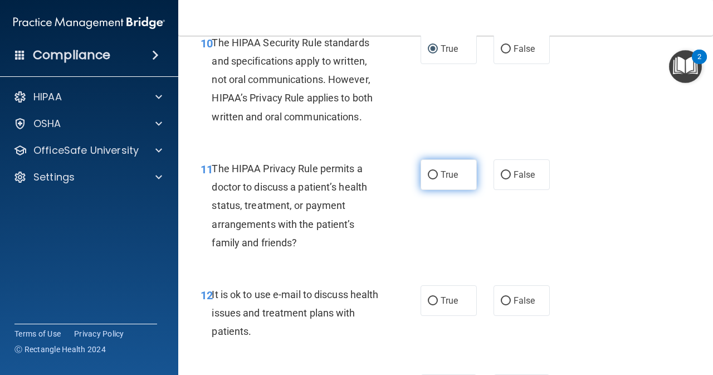
click at [428, 173] on input "True" at bounding box center [433, 175] width 10 height 8
radio input "true"
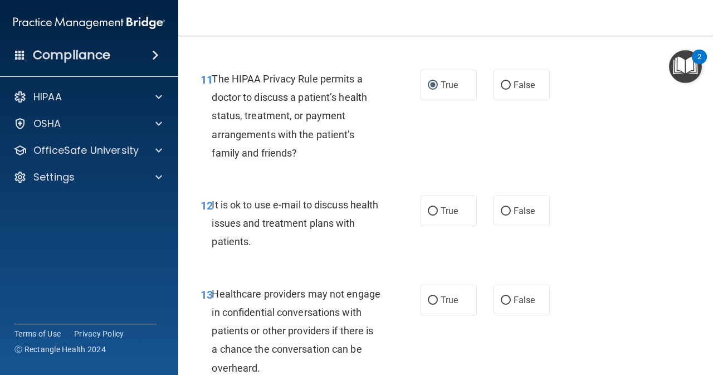
scroll to position [1244, 0]
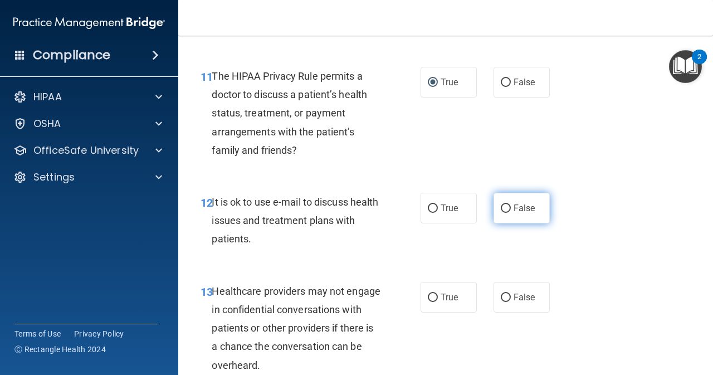
click at [501, 206] on input "False" at bounding box center [506, 209] width 10 height 8
radio input "true"
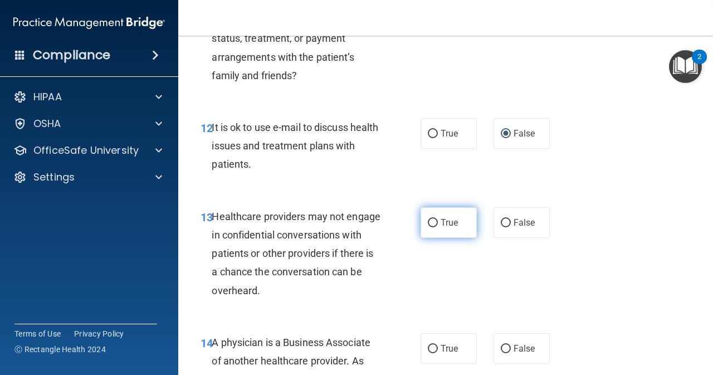
scroll to position [1356, 0]
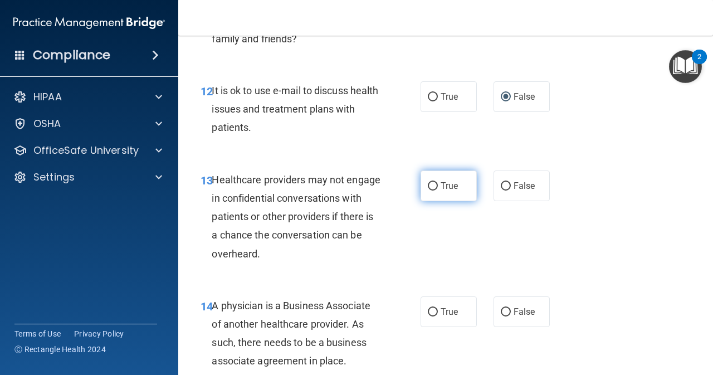
click at [428, 187] on input "True" at bounding box center [433, 186] width 10 height 8
radio input "true"
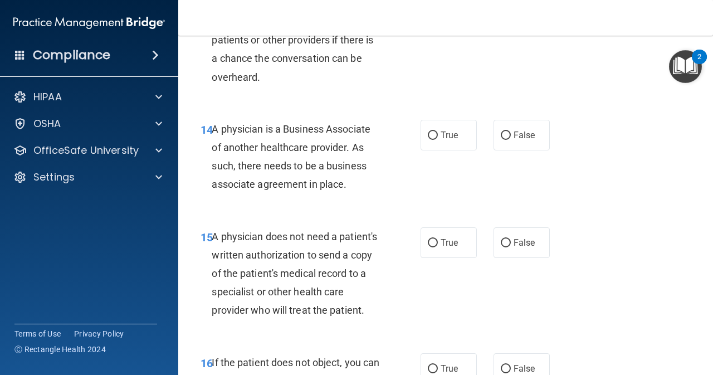
scroll to position [1542, 0]
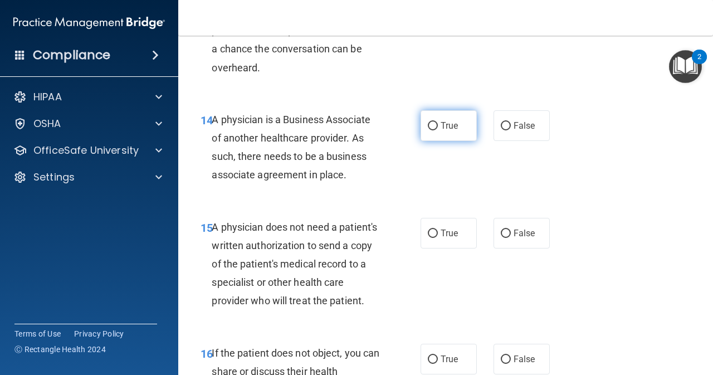
click at [428, 125] on input "True" at bounding box center [433, 126] width 10 height 8
radio input "true"
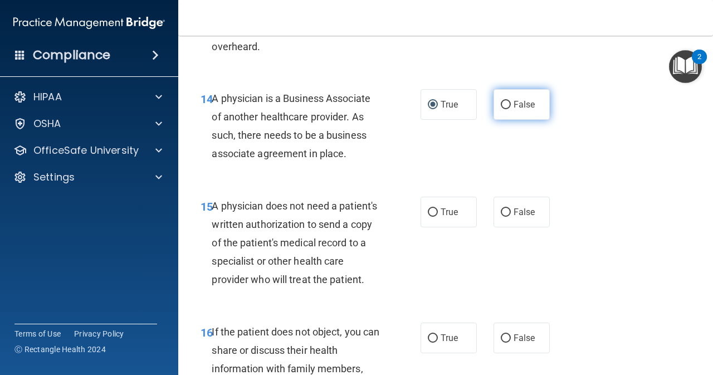
scroll to position [1560, 0]
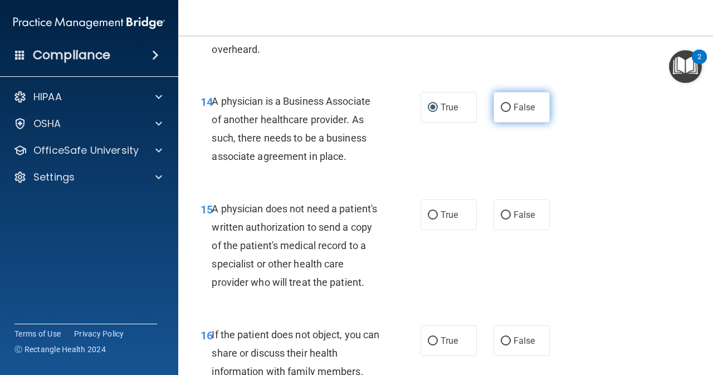
click at [503, 104] on input "False" at bounding box center [506, 108] width 10 height 8
radio input "true"
radio input "false"
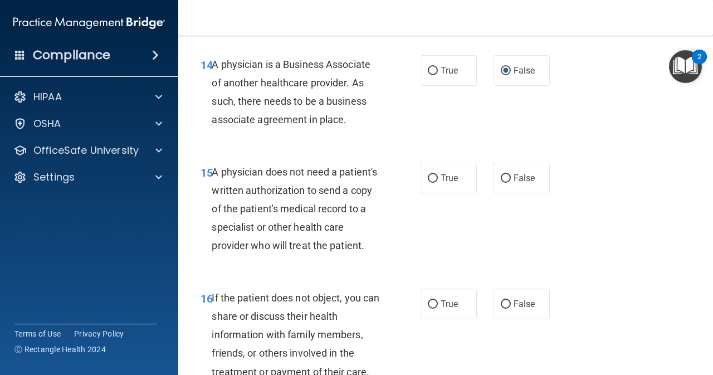
scroll to position [1598, 0]
click at [494, 176] on label "False" at bounding box center [522, 177] width 56 height 31
click at [501, 176] on input "False" at bounding box center [506, 178] width 10 height 8
radio input "true"
click at [428, 176] on input "True" at bounding box center [433, 178] width 10 height 8
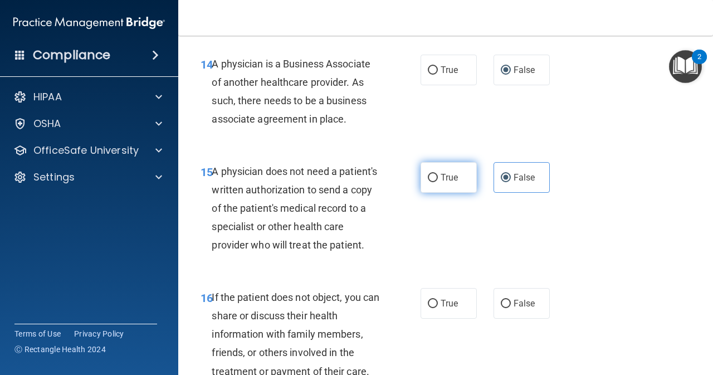
radio input "true"
radio input "false"
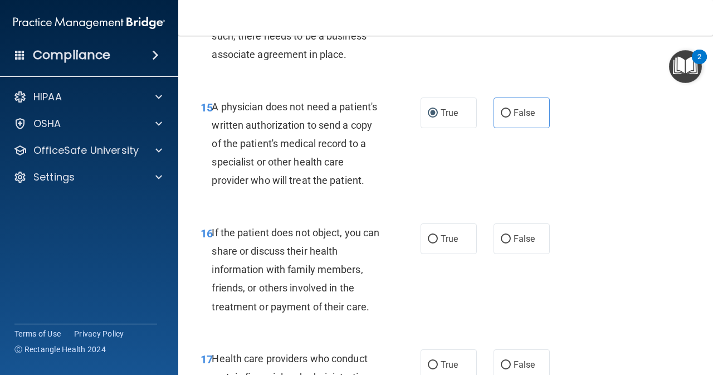
scroll to position [1690, 0]
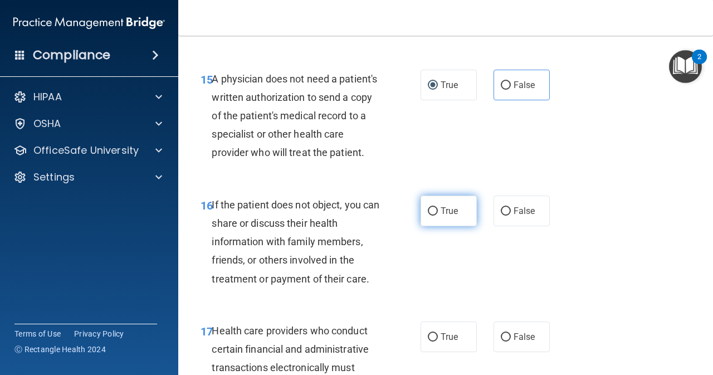
click at [428, 216] on input "True" at bounding box center [433, 211] width 10 height 8
radio input "true"
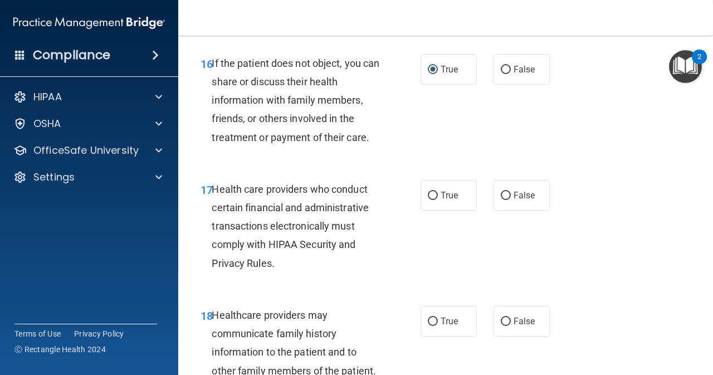
scroll to position [1839, 0]
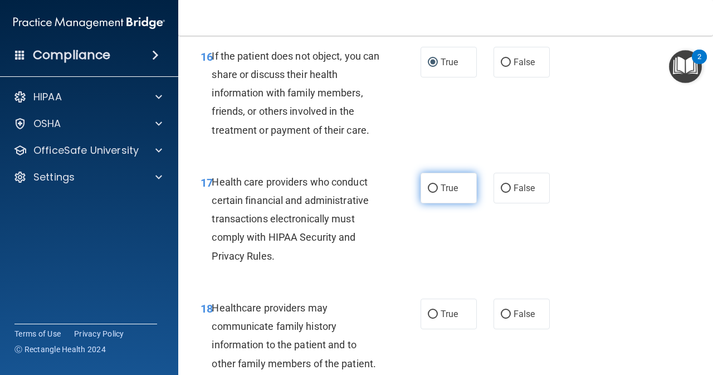
click at [428, 193] on input "True" at bounding box center [433, 188] width 10 height 8
radio input "true"
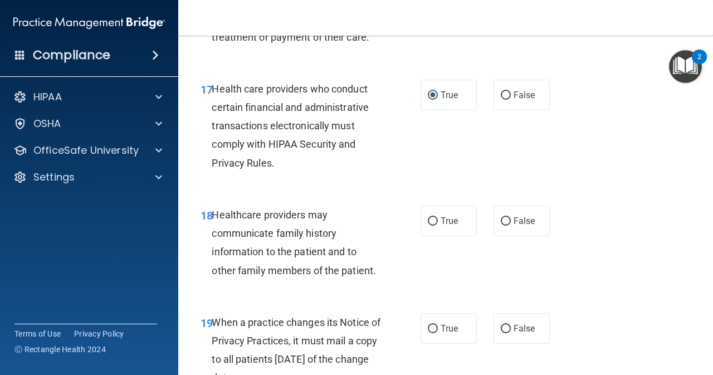
scroll to position [1969, 0]
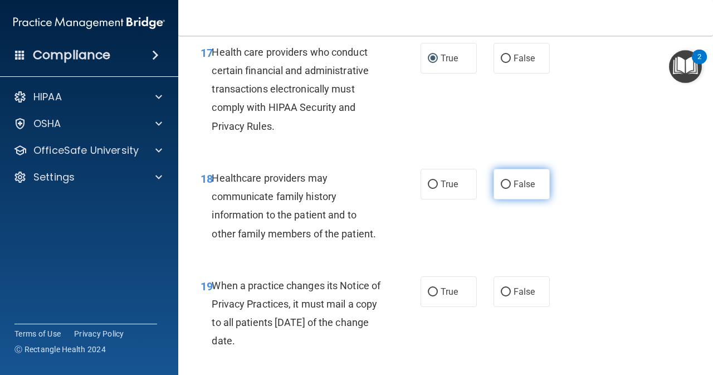
click at [501, 189] on input "False" at bounding box center [506, 185] width 10 height 8
radio input "true"
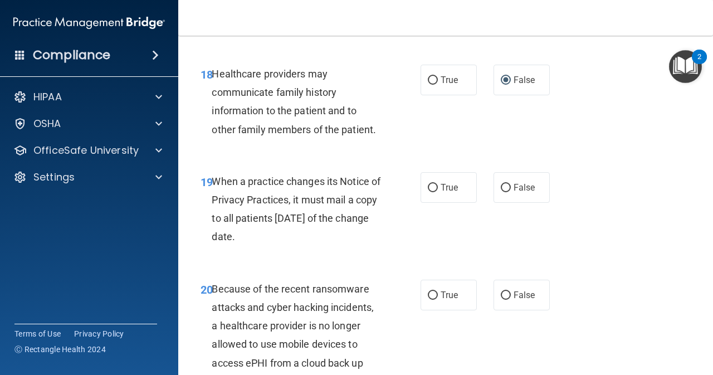
scroll to position [2080, 0]
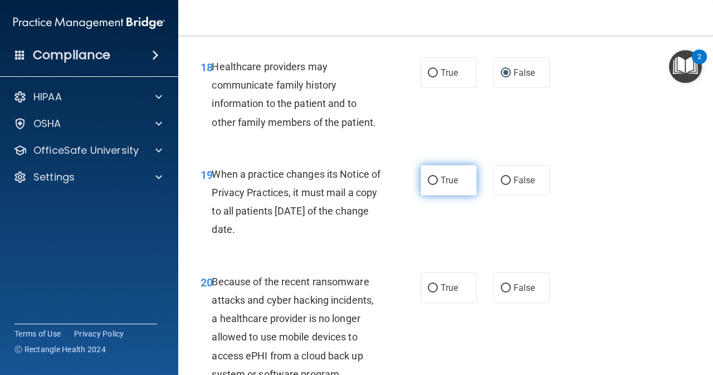
click at [431, 185] on input "True" at bounding box center [433, 181] width 10 height 8
radio input "true"
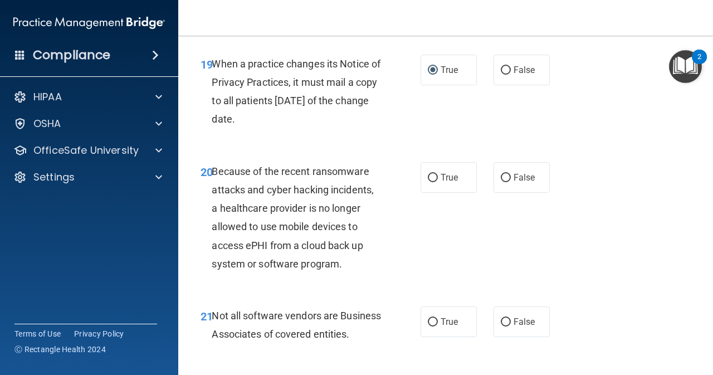
scroll to position [2192, 0]
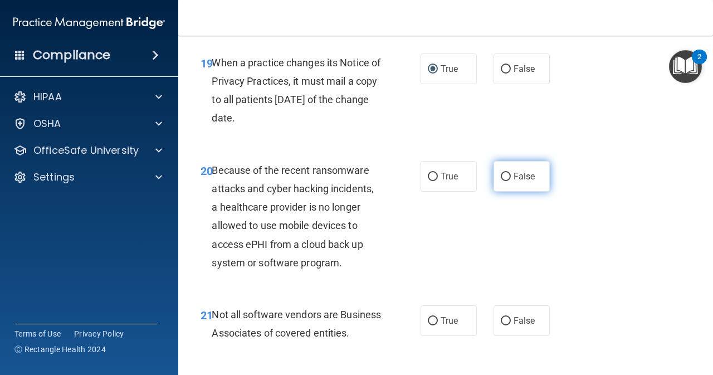
click at [501, 181] on input "False" at bounding box center [506, 177] width 10 height 8
radio input "true"
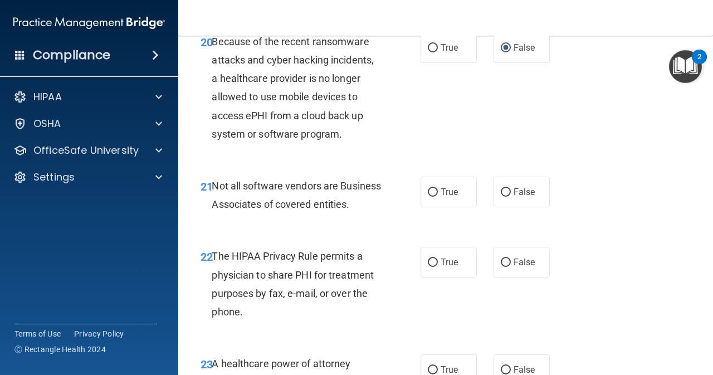
scroll to position [2322, 0]
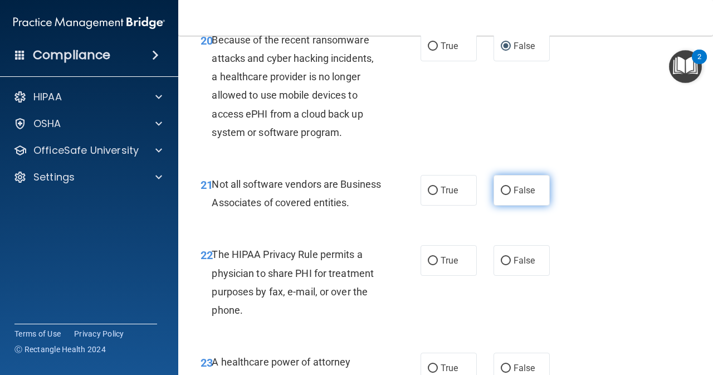
click at [495, 206] on label "False" at bounding box center [522, 190] width 56 height 31
click at [501, 195] on input "False" at bounding box center [506, 191] width 10 height 8
radio input "true"
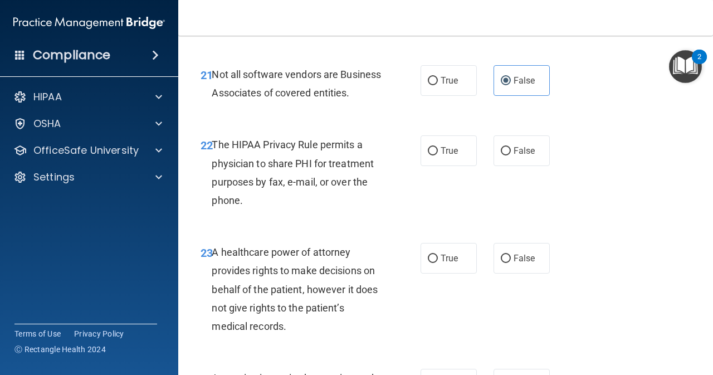
scroll to position [2434, 0]
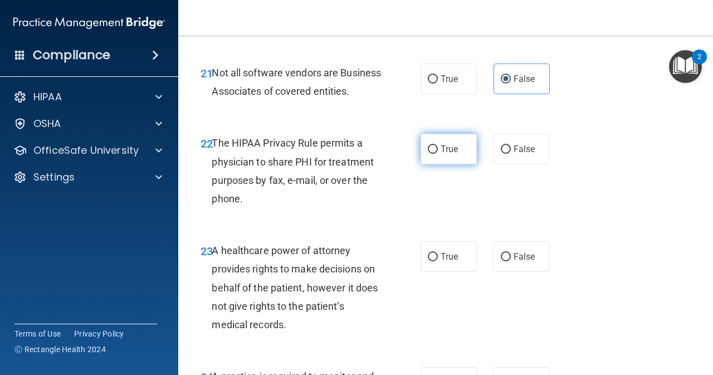
click at [436, 164] on label "True" at bounding box center [449, 149] width 56 height 31
click at [436, 154] on input "True" at bounding box center [433, 149] width 10 height 8
radio input "true"
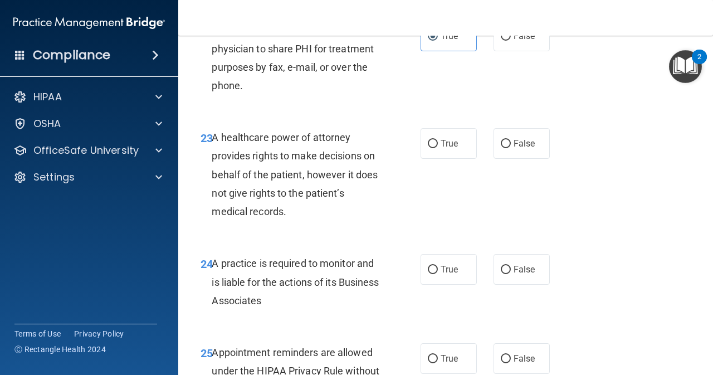
scroll to position [2563, 0]
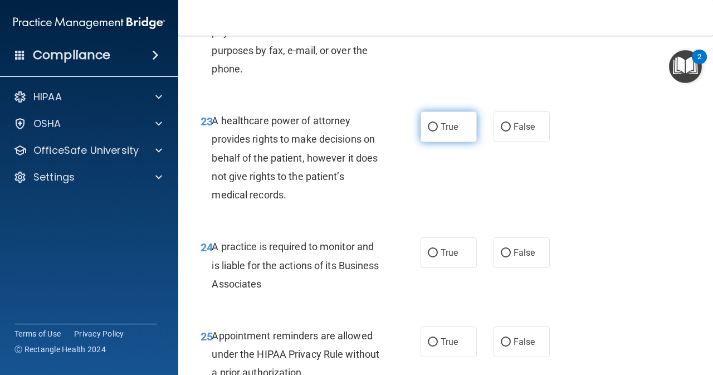
click at [428, 132] on input "True" at bounding box center [433, 127] width 10 height 8
radio input "true"
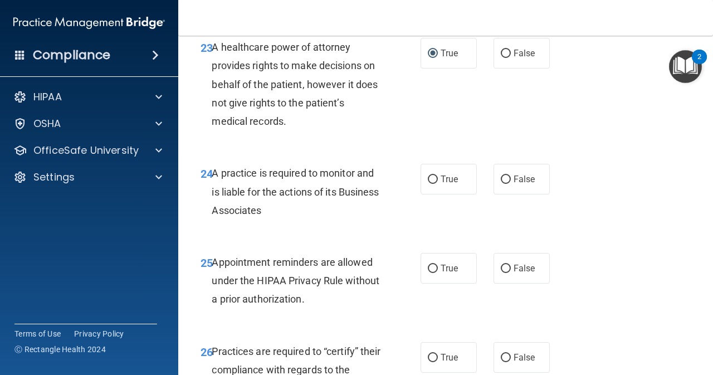
scroll to position [2638, 0]
click at [430, 183] on input "True" at bounding box center [433, 179] width 10 height 8
radio input "true"
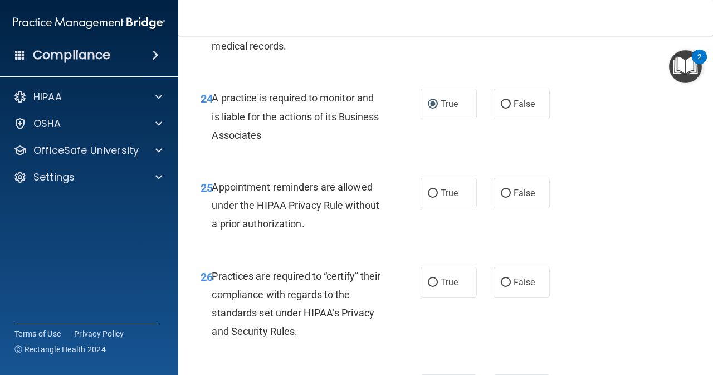
scroll to position [2731, 0]
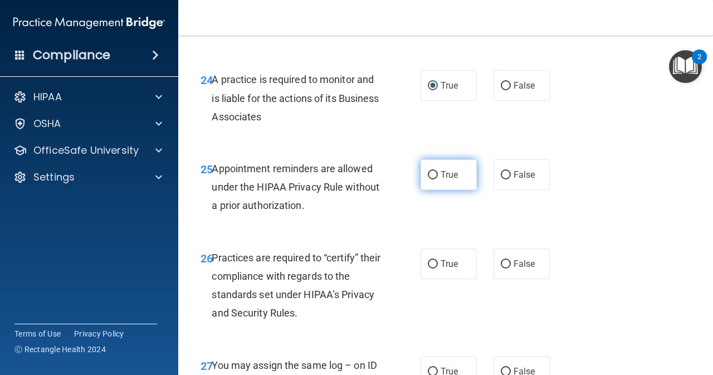
click at [434, 179] on input "True" at bounding box center [433, 175] width 10 height 8
radio input "true"
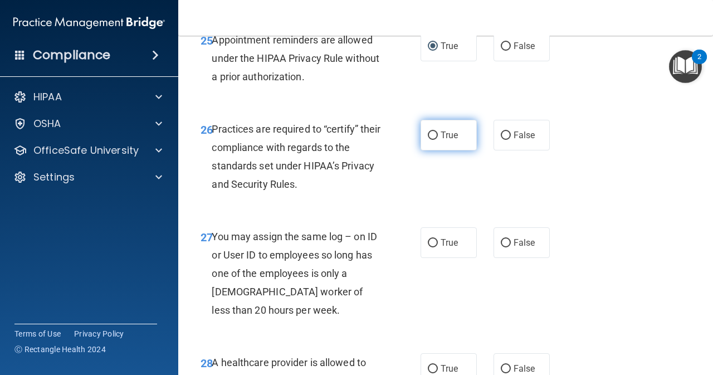
scroll to position [2860, 0]
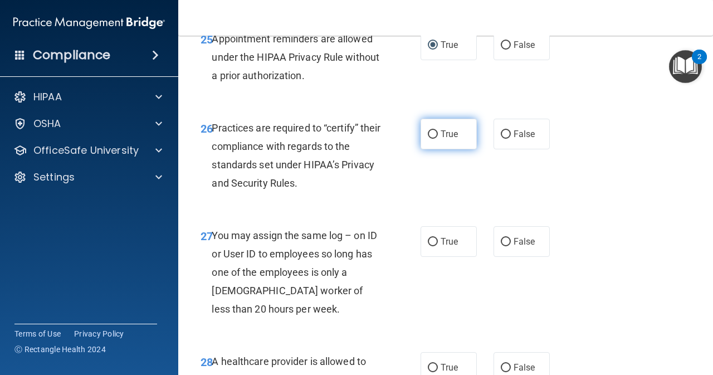
click at [430, 139] on input "True" at bounding box center [433, 134] width 10 height 8
radio input "true"
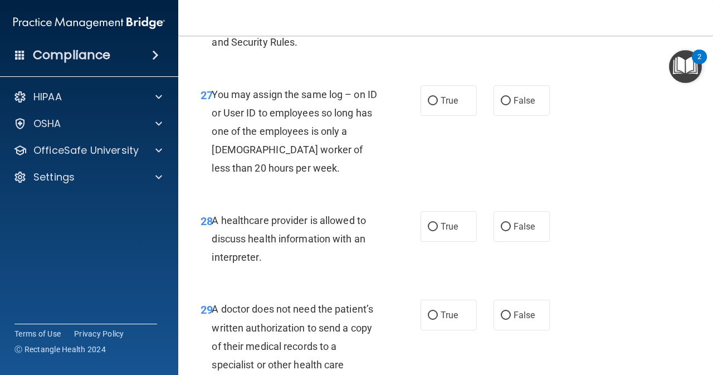
scroll to position [3009, 0]
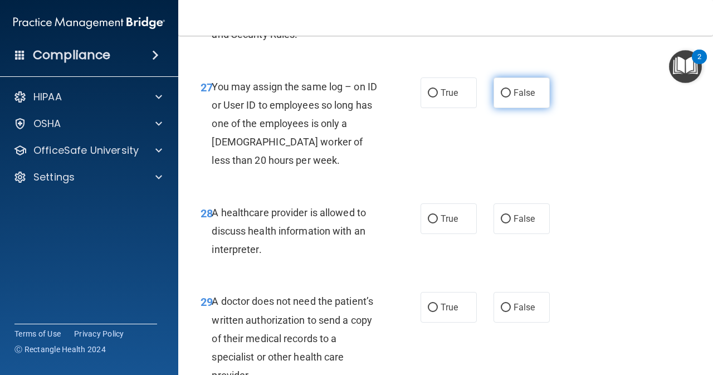
click at [501, 98] on input "False" at bounding box center [506, 93] width 10 height 8
radio input "true"
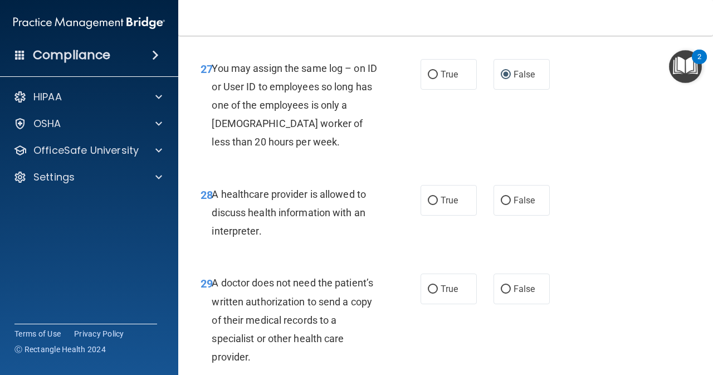
scroll to position [3047, 0]
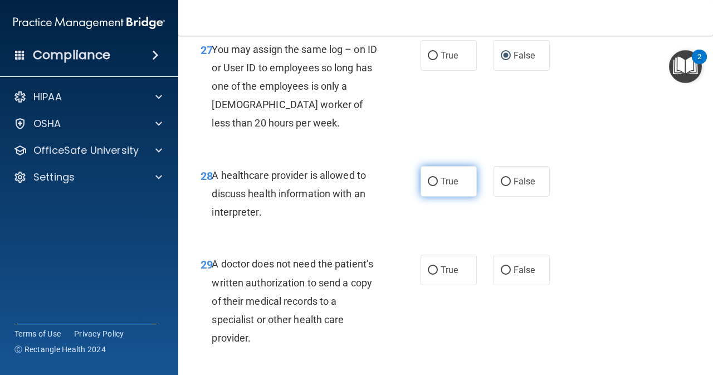
click at [428, 186] on input "True" at bounding box center [433, 182] width 10 height 8
radio input "true"
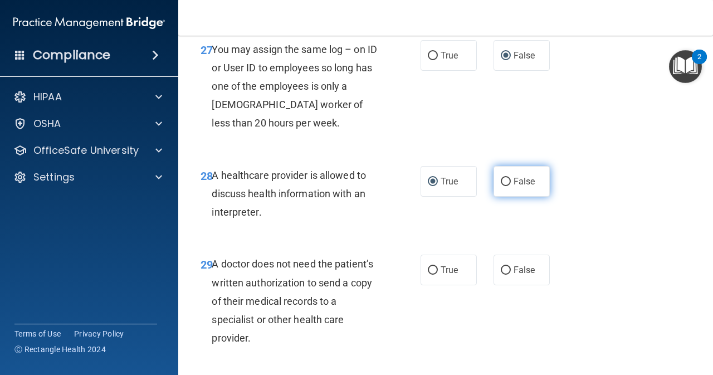
click at [501, 186] on input "False" at bounding box center [506, 182] width 10 height 8
radio input "true"
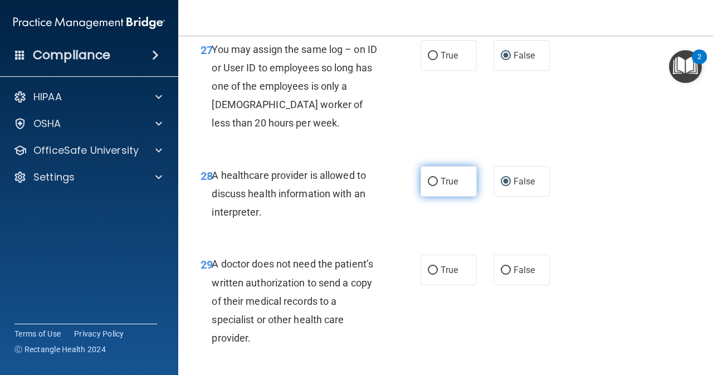
click at [431, 186] on input "True" at bounding box center [433, 182] width 10 height 8
radio input "true"
radio input "false"
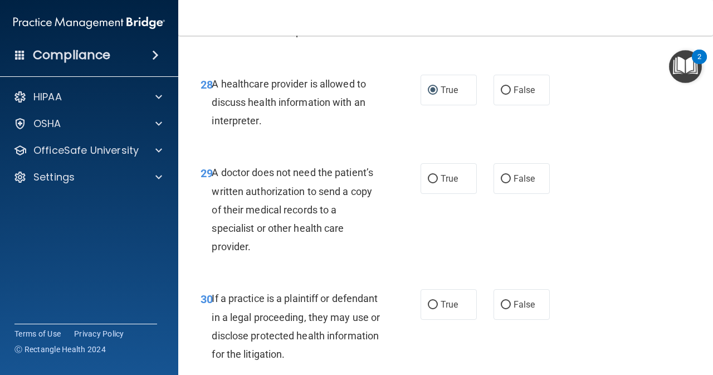
scroll to position [3139, 0]
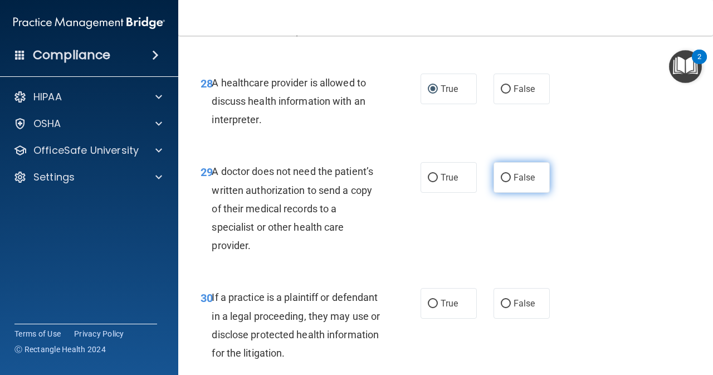
click at [505, 182] on input "False" at bounding box center [506, 178] width 10 height 8
radio input "true"
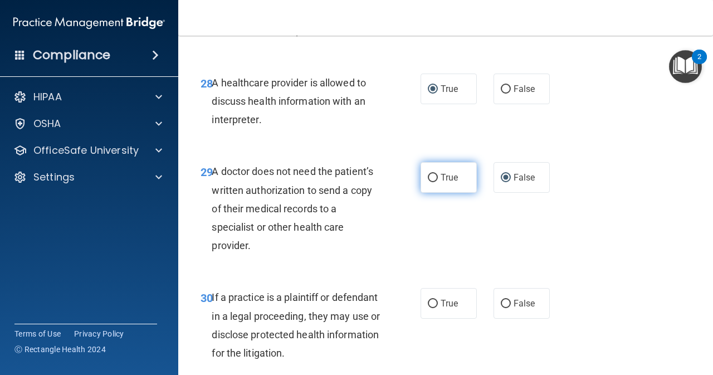
click at [432, 182] on input "True" at bounding box center [433, 178] width 10 height 8
radio input "true"
radio input "false"
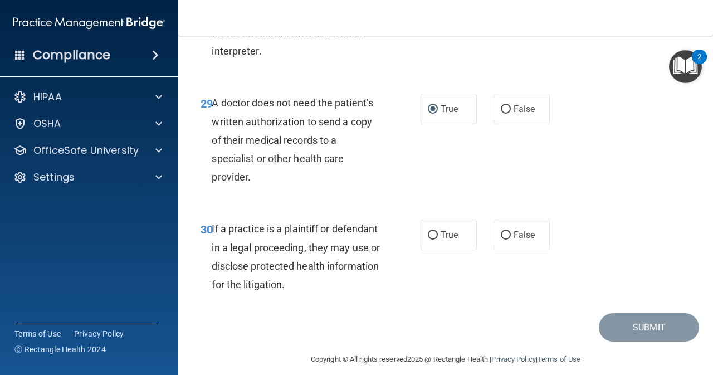
scroll to position [3251, 0]
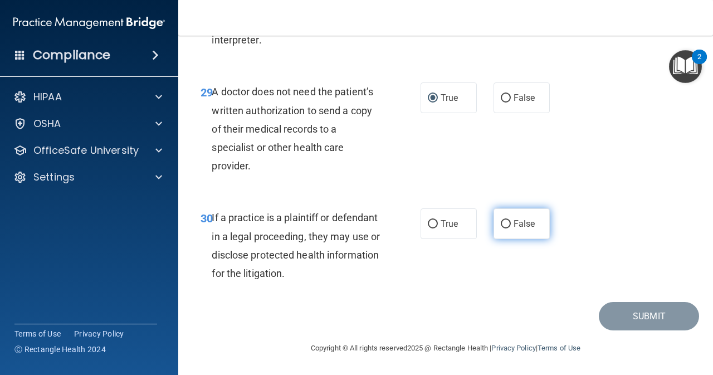
click at [501, 228] on input "False" at bounding box center [506, 224] width 10 height 8
radio input "true"
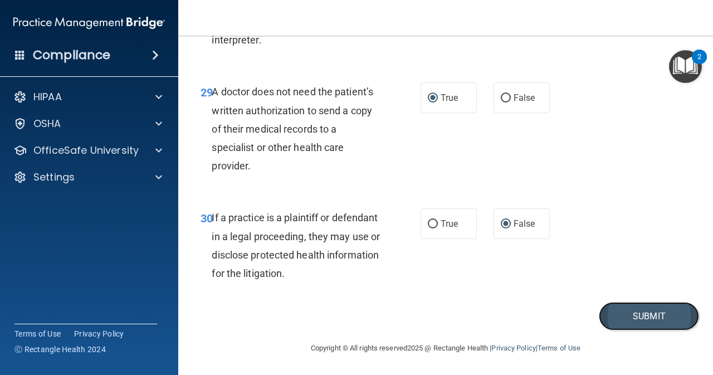
click at [655, 309] on button "Submit" at bounding box center [649, 316] width 100 height 28
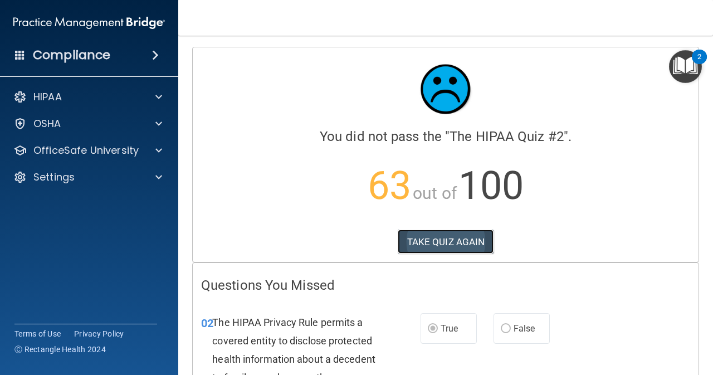
click at [430, 235] on button "TAKE QUIZ AGAIN" at bounding box center [446, 242] width 96 height 25
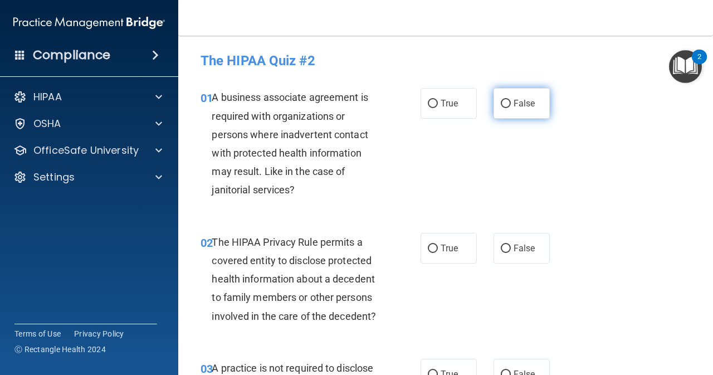
click at [504, 100] on input "False" at bounding box center [506, 104] width 10 height 8
radio input "true"
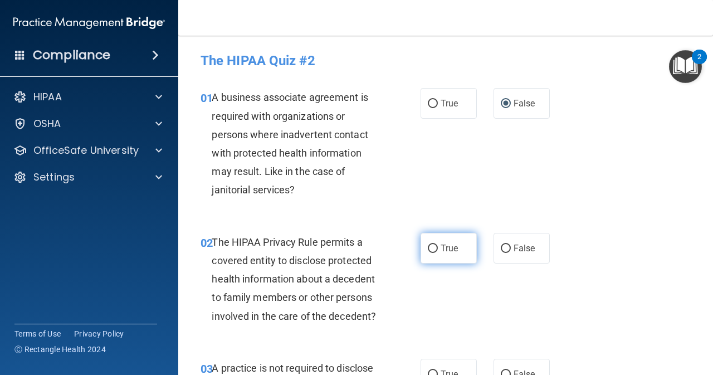
click at [425, 254] on label "True" at bounding box center [449, 248] width 56 height 31
click at [428, 253] on input "True" at bounding box center [433, 249] width 10 height 8
radio input "true"
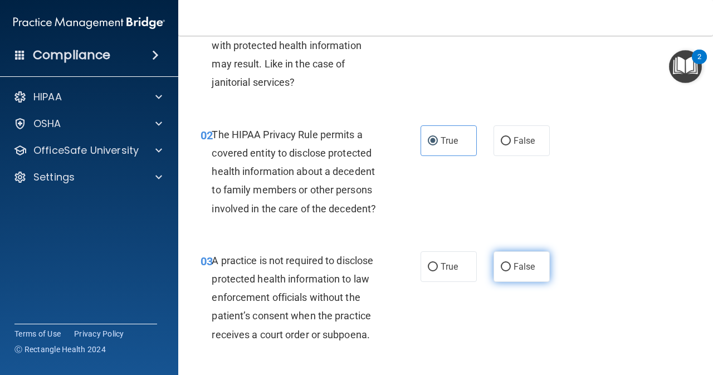
scroll to position [111, 0]
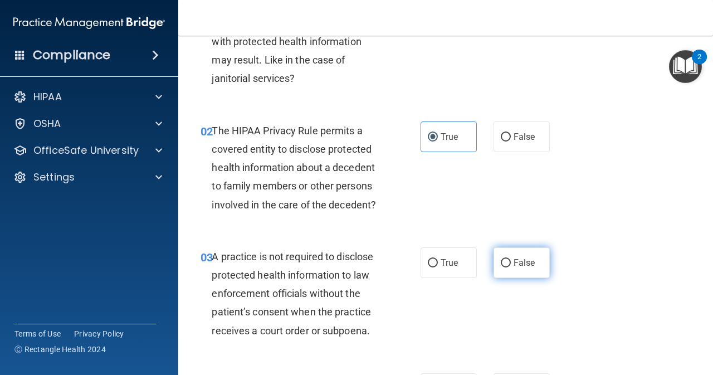
click at [508, 262] on label "False" at bounding box center [522, 262] width 56 height 31
click at [508, 262] on input "False" at bounding box center [506, 263] width 10 height 8
radio input "true"
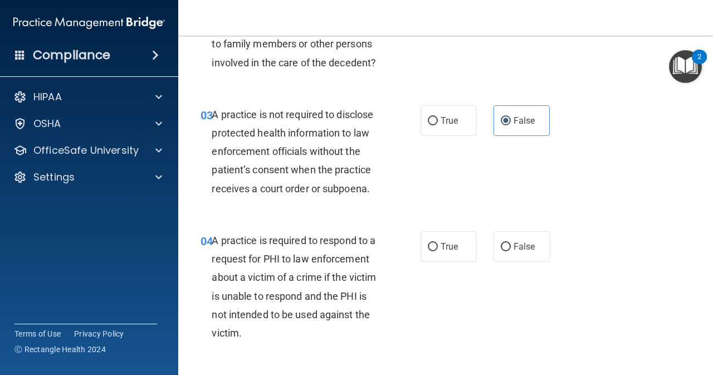
scroll to position [260, 0]
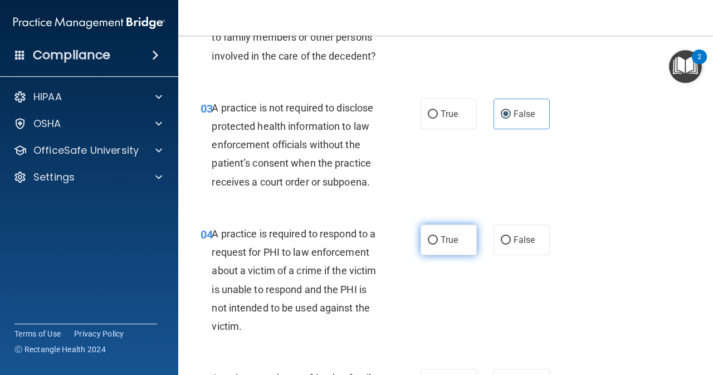
click at [428, 242] on input "True" at bounding box center [433, 240] width 10 height 8
radio input "true"
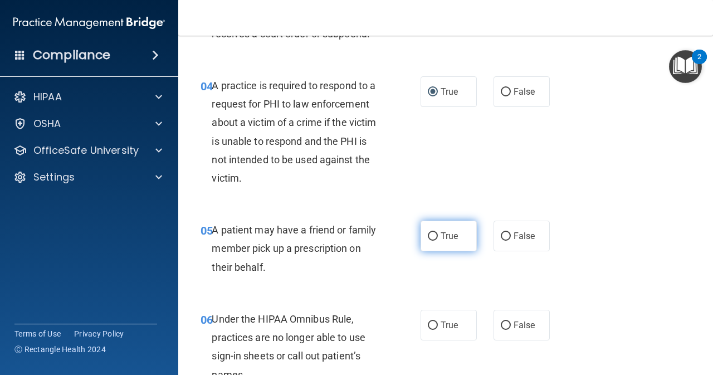
click at [433, 239] on input "True" at bounding box center [433, 236] width 10 height 8
radio input "true"
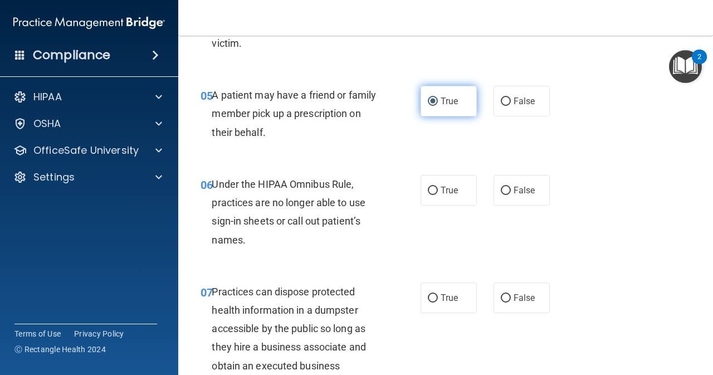
scroll to position [557, 0]
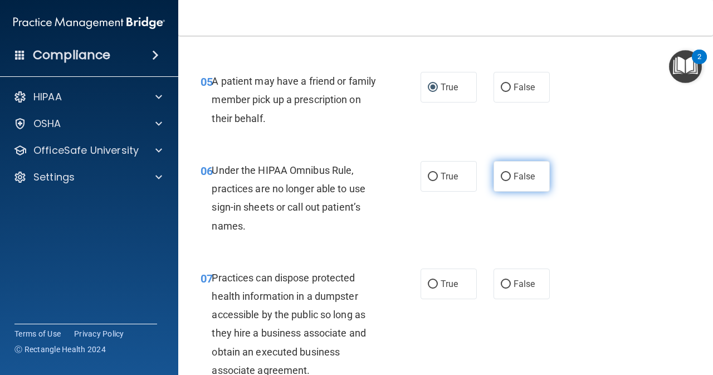
click at [502, 182] on label "False" at bounding box center [522, 176] width 56 height 31
click at [502, 181] on input "False" at bounding box center [506, 177] width 10 height 8
radio input "true"
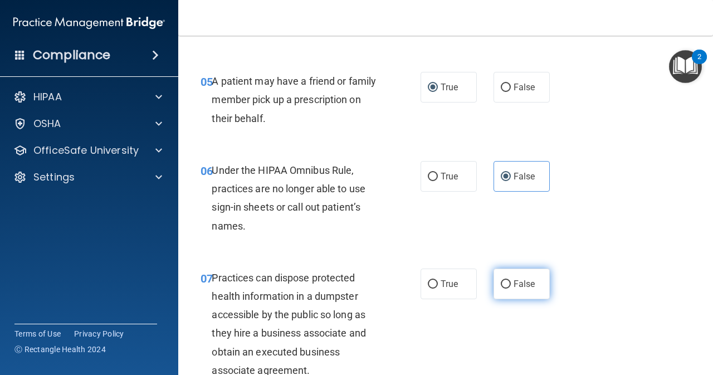
click at [501, 280] on input "False" at bounding box center [506, 284] width 10 height 8
radio input "true"
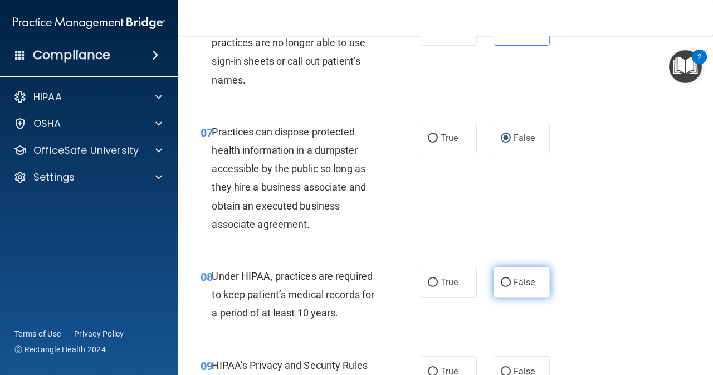
scroll to position [706, 0]
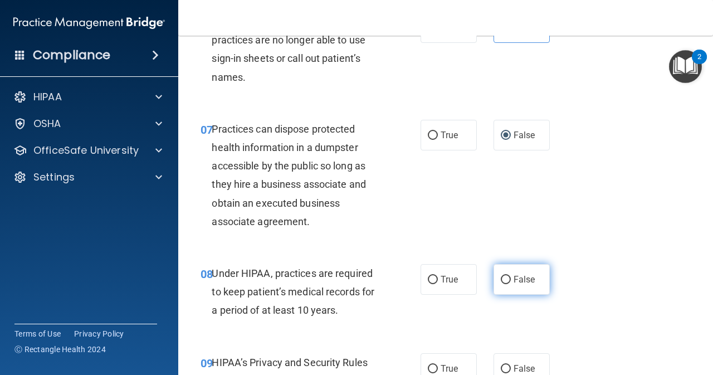
click at [495, 282] on label "False" at bounding box center [522, 279] width 56 height 31
click at [501, 282] on input "False" at bounding box center [506, 280] width 10 height 8
radio input "true"
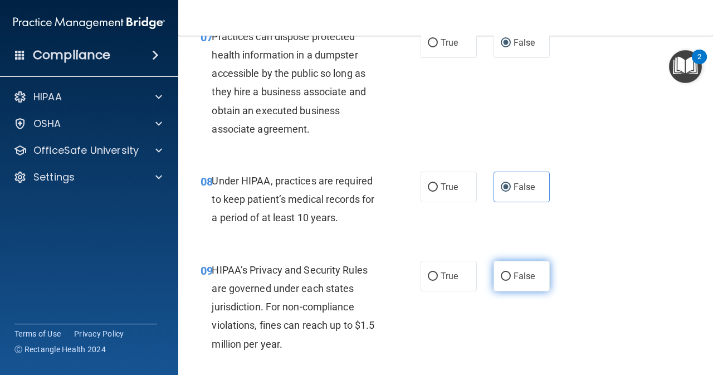
click at [502, 278] on input "False" at bounding box center [506, 277] width 10 height 8
radio input "true"
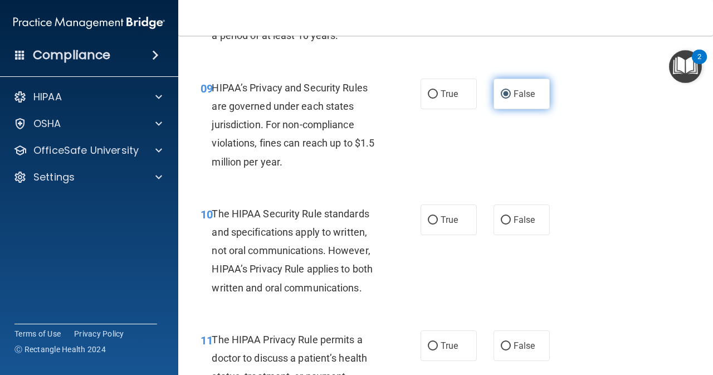
scroll to position [1003, 0]
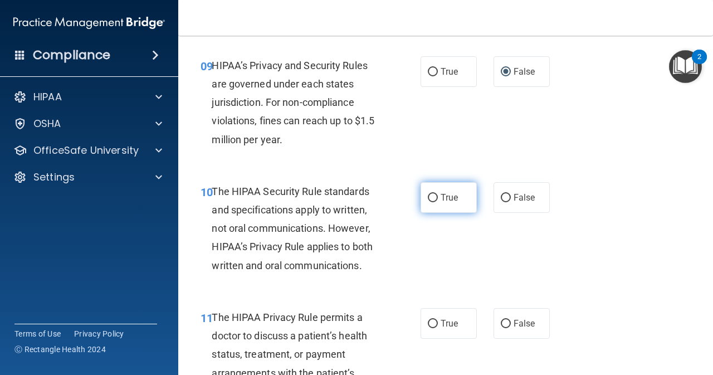
click at [435, 192] on label "True" at bounding box center [449, 197] width 56 height 31
click at [435, 194] on input "True" at bounding box center [433, 198] width 10 height 8
radio input "true"
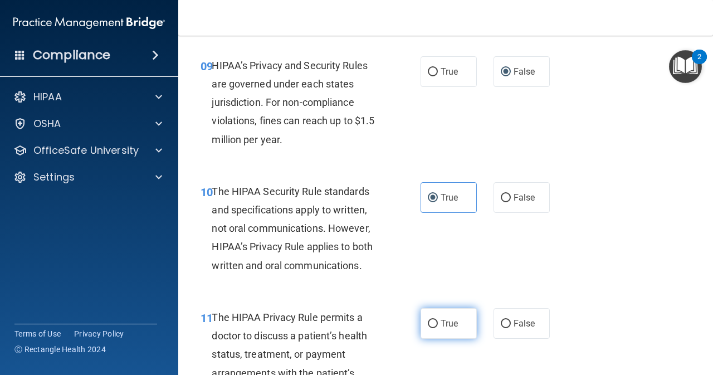
click at [428, 321] on input "True" at bounding box center [433, 324] width 10 height 8
radio input "true"
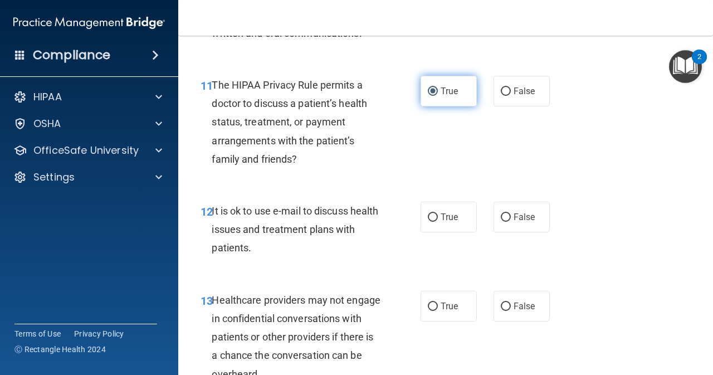
scroll to position [1244, 0]
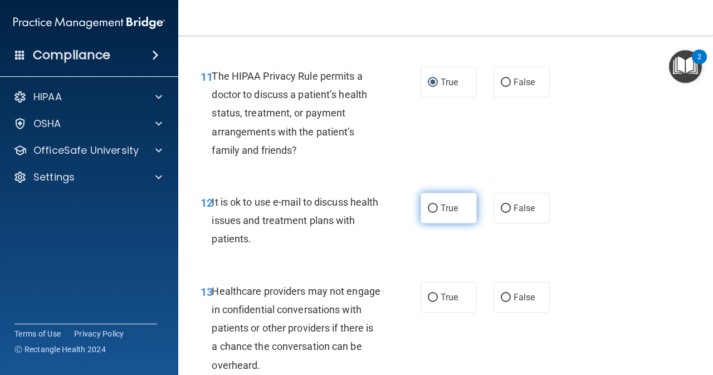
click at [431, 212] on input "True" at bounding box center [433, 209] width 10 height 8
radio input "true"
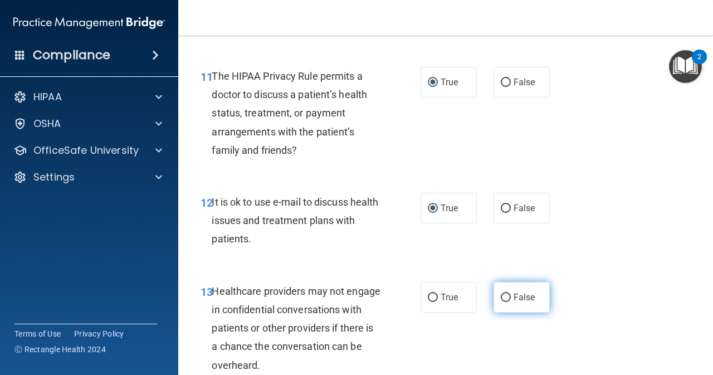
click at [501, 295] on input "False" at bounding box center [506, 298] width 10 height 8
radio input "true"
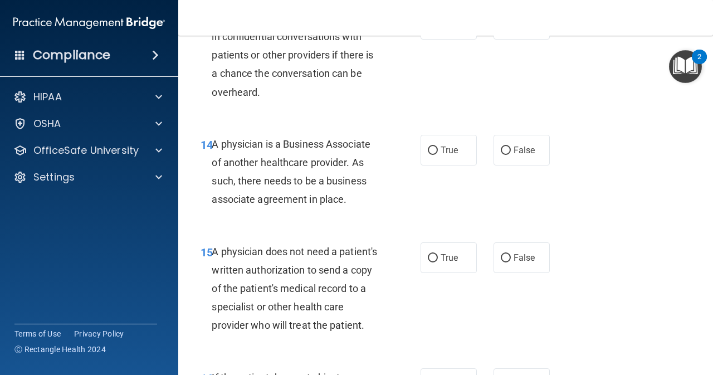
scroll to position [1523, 0]
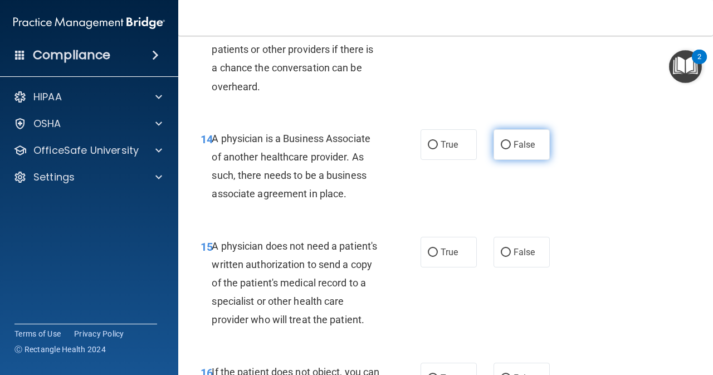
click at [501, 141] on input "False" at bounding box center [506, 145] width 10 height 8
radio input "true"
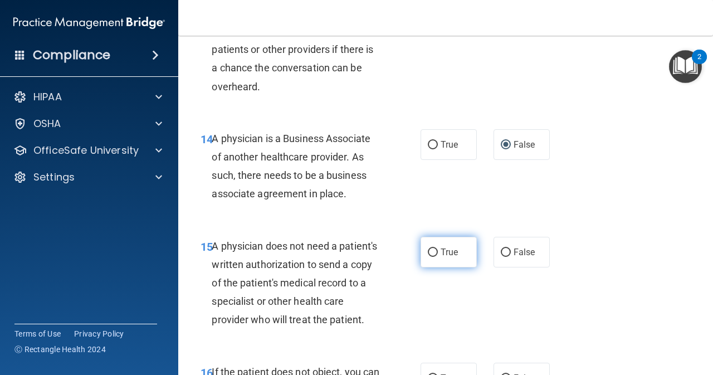
click at [429, 250] on input "True" at bounding box center [433, 253] width 10 height 8
radio input "true"
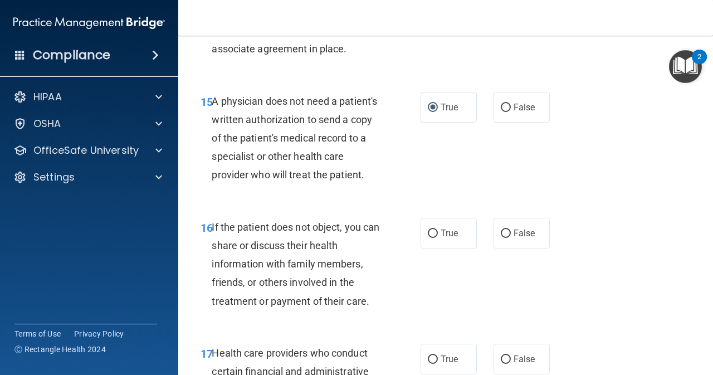
scroll to position [1672, 0]
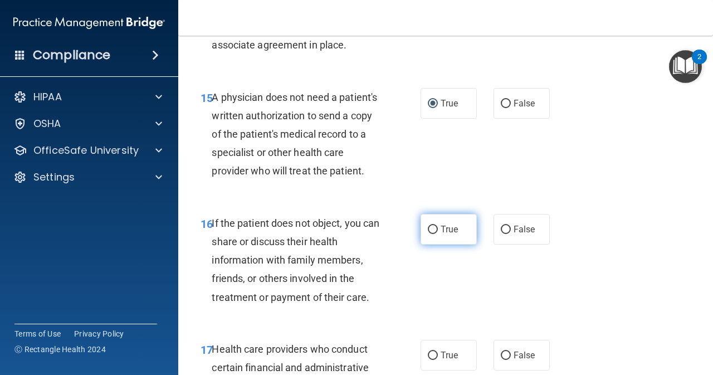
click at [432, 234] on input "True" at bounding box center [433, 230] width 10 height 8
radio input "true"
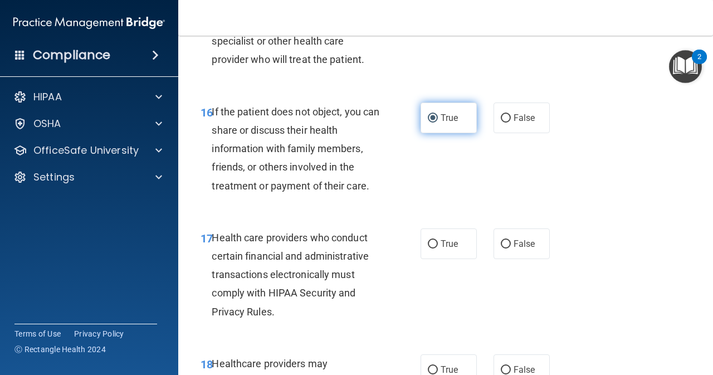
scroll to position [1802, 0]
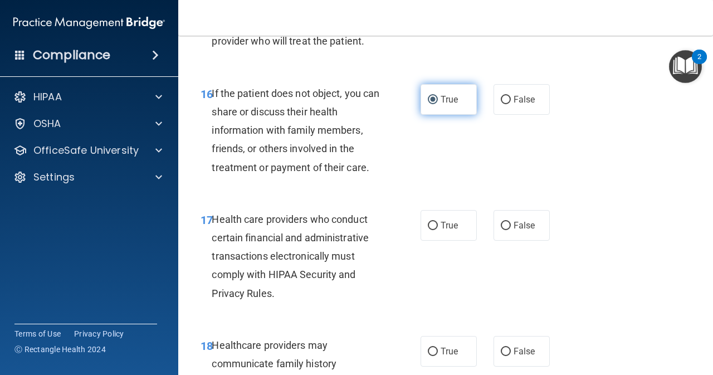
click at [432, 241] on label "True" at bounding box center [449, 225] width 56 height 31
click at [432, 230] on input "True" at bounding box center [433, 226] width 10 height 8
radio input "true"
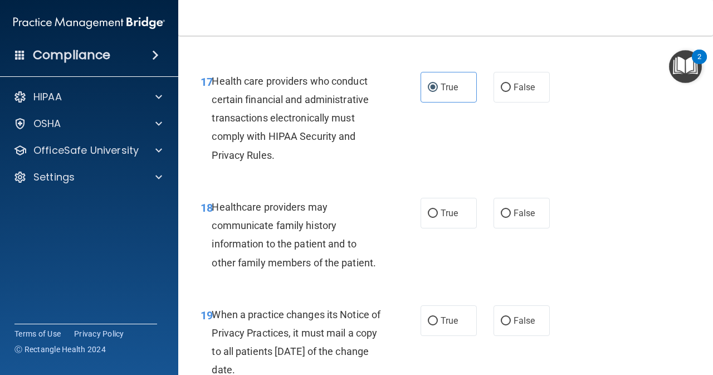
scroll to position [1950, 0]
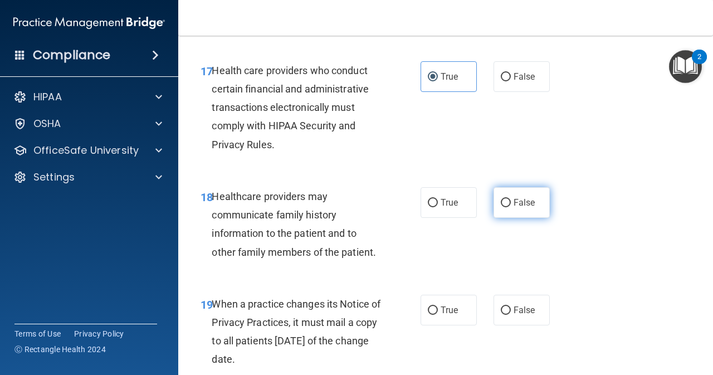
click at [514, 208] on span "False" at bounding box center [525, 202] width 22 height 11
click at [511, 207] on input "False" at bounding box center [506, 203] width 10 height 8
radio input "true"
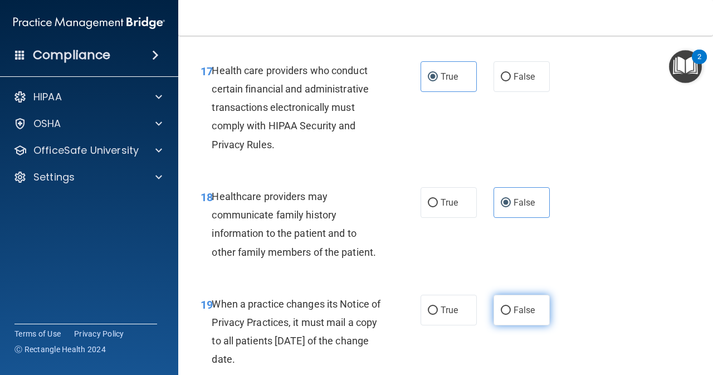
click at [502, 315] on input "False" at bounding box center [506, 310] width 10 height 8
radio input "true"
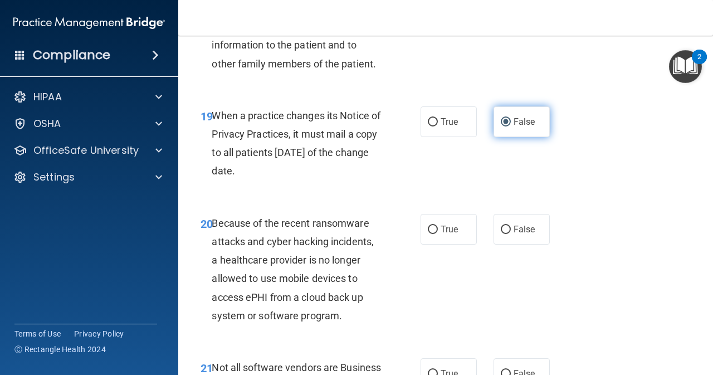
scroll to position [2155, 0]
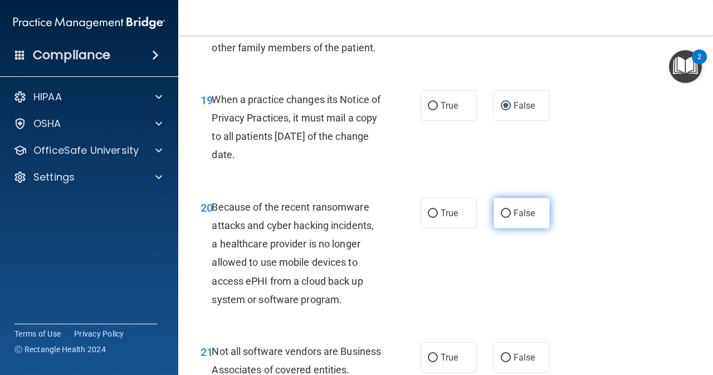
click at [502, 224] on label "False" at bounding box center [522, 213] width 56 height 31
click at [502, 218] on input "False" at bounding box center [506, 214] width 10 height 8
radio input "true"
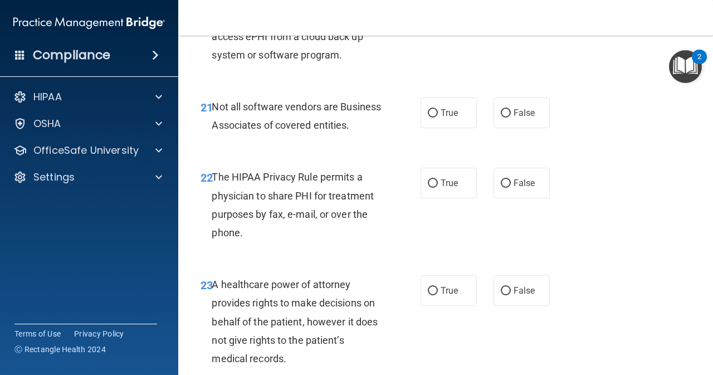
scroll to position [2415, 0]
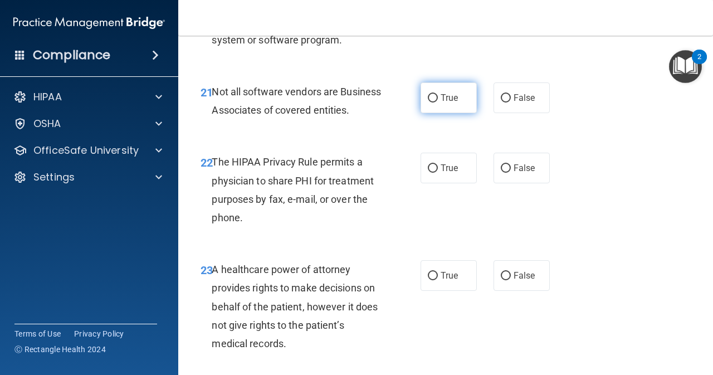
click at [431, 103] on input "True" at bounding box center [433, 98] width 10 height 8
radio input "true"
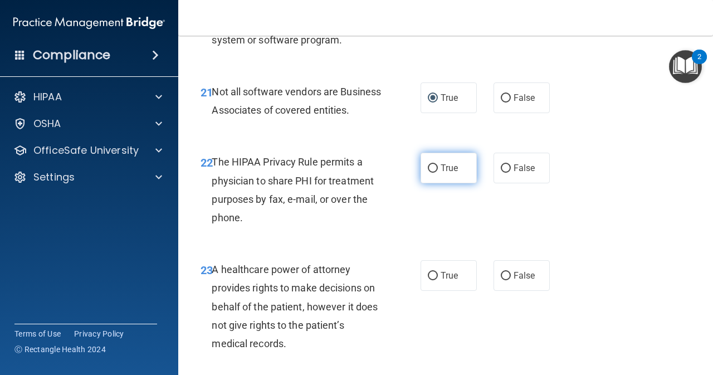
click at [434, 173] on input "True" at bounding box center [433, 168] width 10 height 8
radio input "true"
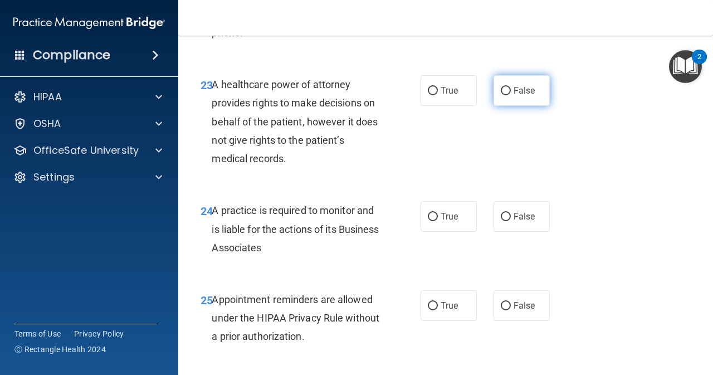
scroll to position [2601, 0]
click at [515, 95] on span "False" at bounding box center [525, 89] width 22 height 11
click at [511, 94] on input "False" at bounding box center [506, 90] width 10 height 8
radio input "true"
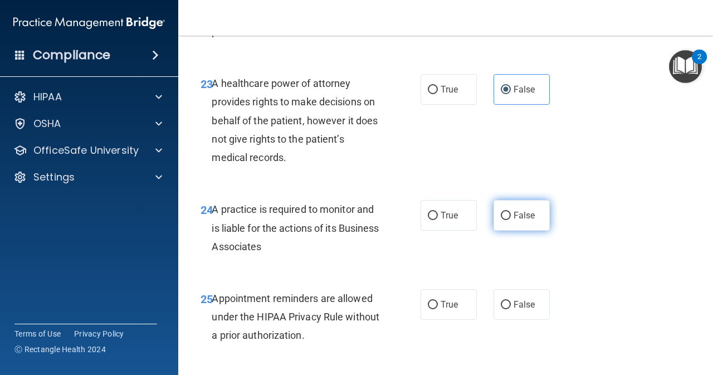
click at [520, 221] on span "False" at bounding box center [525, 215] width 22 height 11
click at [511, 220] on input "False" at bounding box center [506, 216] width 10 height 8
radio input "true"
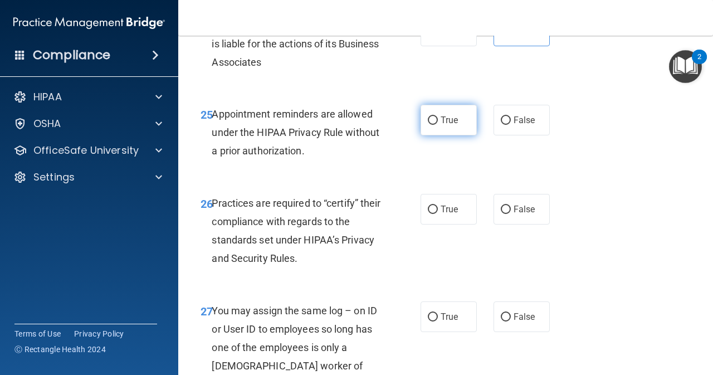
scroll to position [2786, 0]
click at [431, 134] on label "True" at bounding box center [449, 119] width 56 height 31
click at [431, 124] on input "True" at bounding box center [433, 119] width 10 height 8
radio input "true"
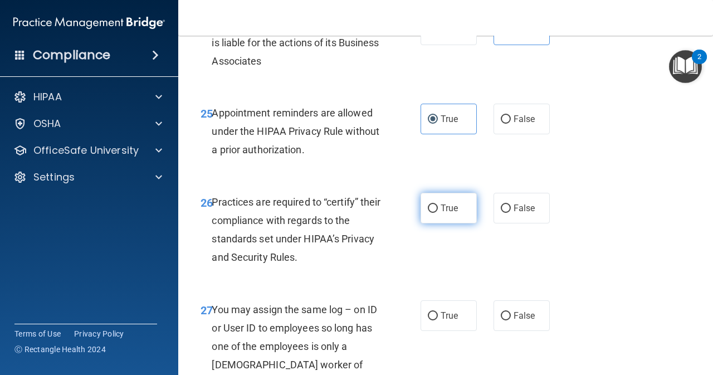
click at [435, 223] on label "True" at bounding box center [449, 208] width 56 height 31
click at [435, 213] on input "True" at bounding box center [433, 209] width 10 height 8
radio input "true"
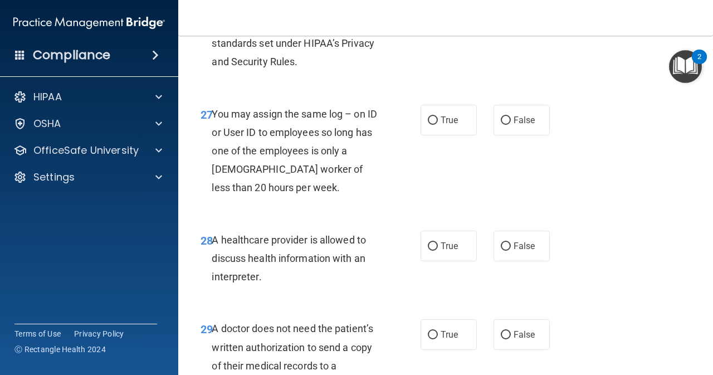
scroll to position [2991, 0]
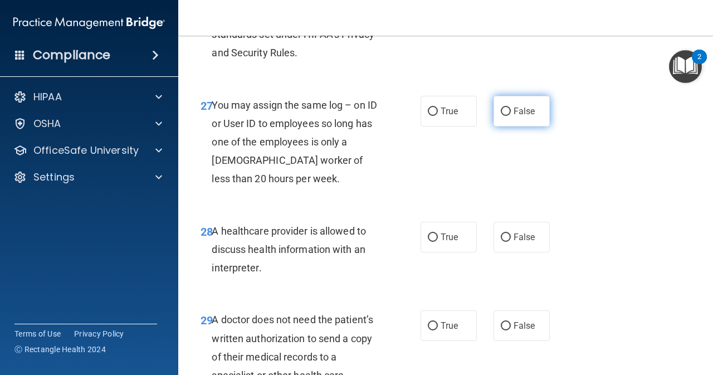
click at [501, 116] on input "False" at bounding box center [506, 112] width 10 height 8
radio input "true"
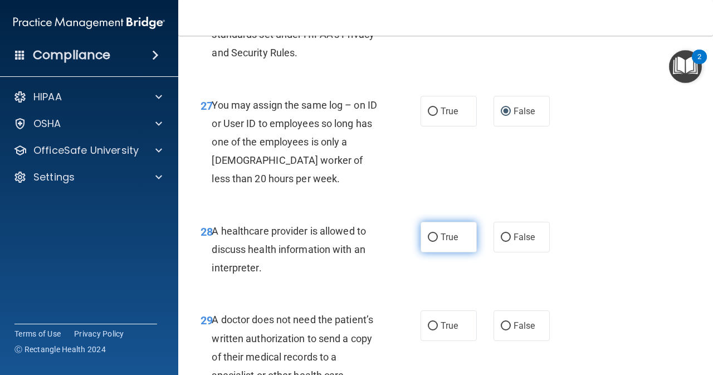
click at [436, 252] on label "True" at bounding box center [449, 237] width 56 height 31
click at [436, 242] on input "True" at bounding box center [433, 237] width 10 height 8
radio input "true"
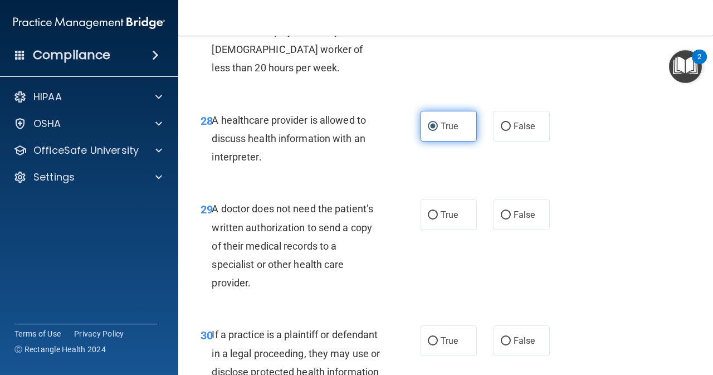
scroll to position [3102, 0]
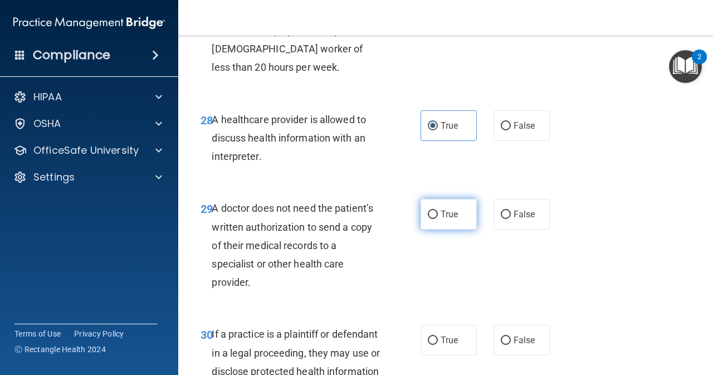
click at [437, 230] on label "True" at bounding box center [449, 214] width 56 height 31
click at [437, 219] on input "True" at bounding box center [433, 215] width 10 height 8
radio input "true"
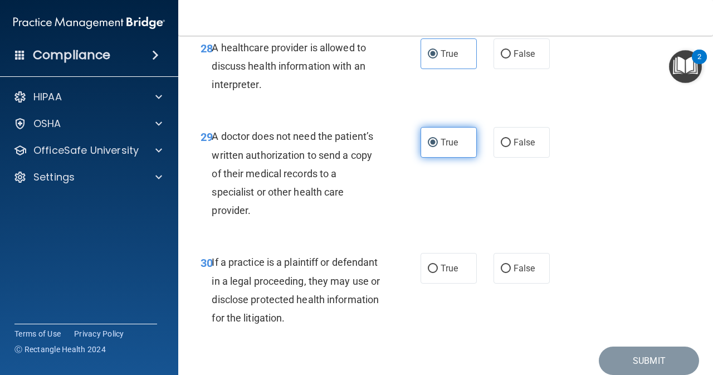
scroll to position [3176, 0]
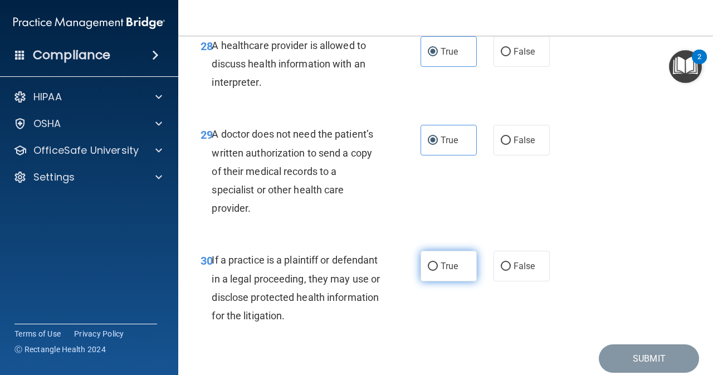
click at [435, 281] on label "True" at bounding box center [449, 266] width 56 height 31
click at [435, 271] on input "True" at bounding box center [433, 266] width 10 height 8
radio input "true"
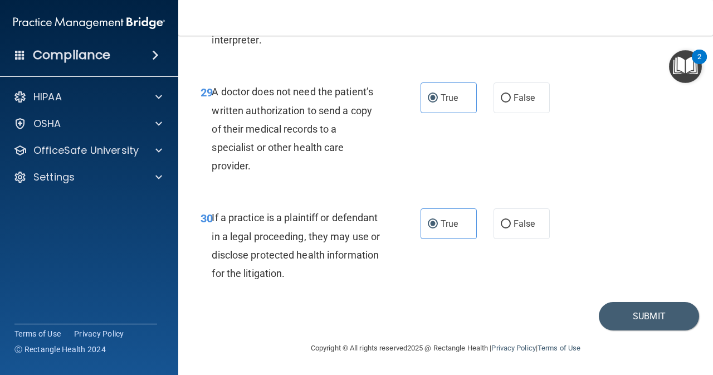
scroll to position [3256, 0]
click at [639, 317] on button "Submit" at bounding box center [649, 316] width 100 height 28
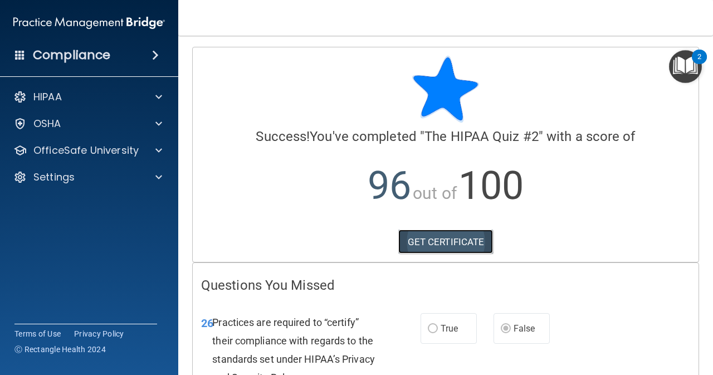
click at [445, 243] on link "GET CERTIFICATE" at bounding box center [445, 242] width 95 height 25
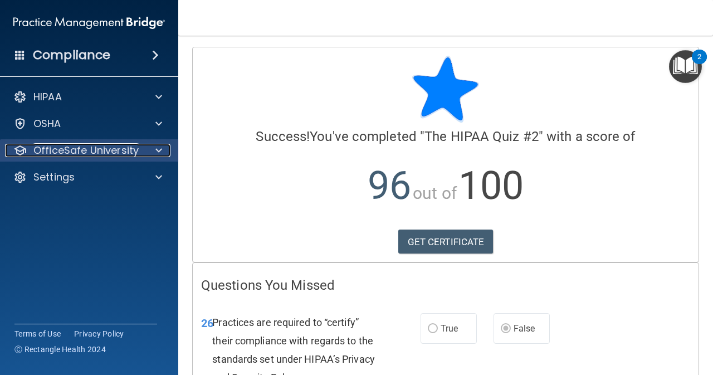
click at [153, 147] on div at bounding box center [157, 150] width 28 height 13
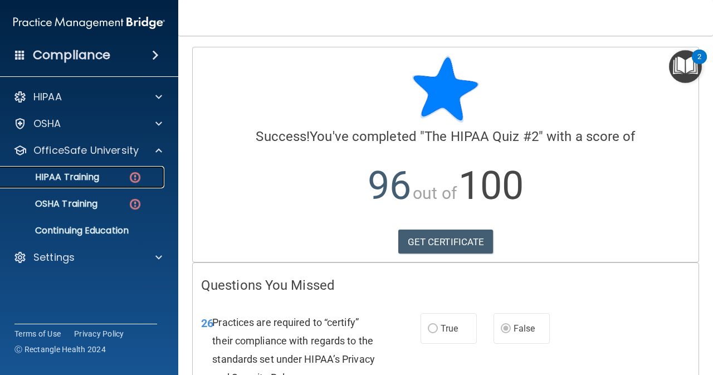
click at [80, 182] on p "HIPAA Training" at bounding box center [53, 177] width 92 height 11
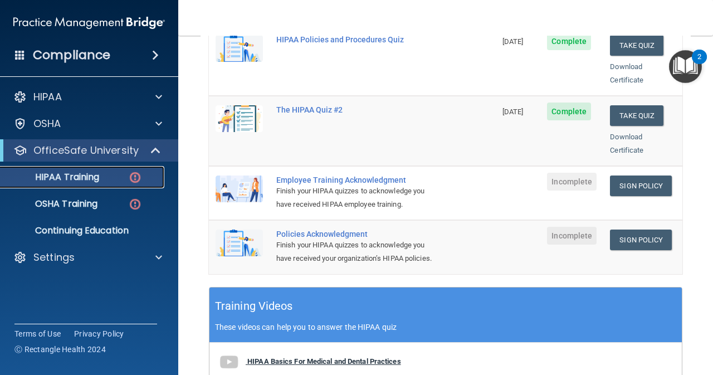
scroll to position [253, 0]
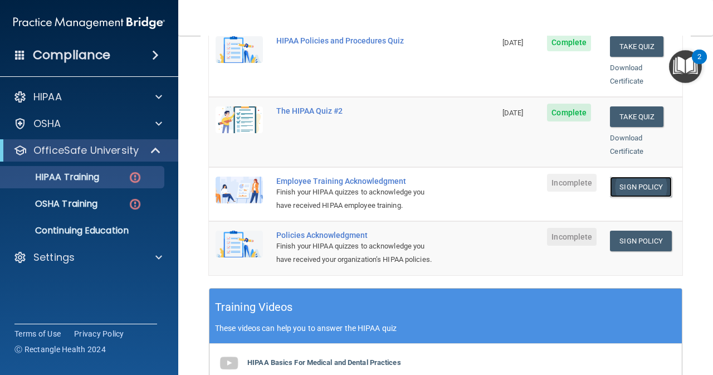
click at [611, 177] on link "Sign Policy" at bounding box center [641, 187] width 62 height 21
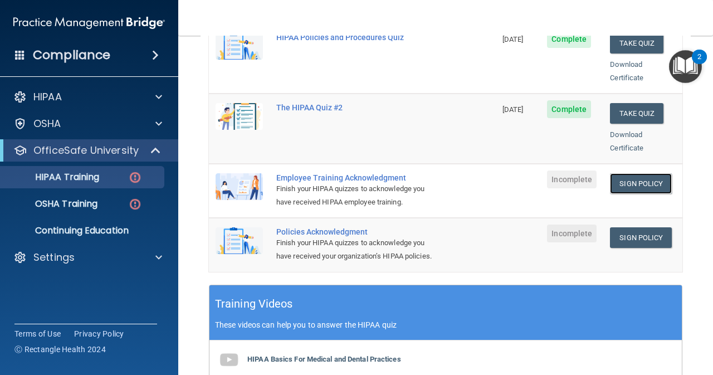
scroll to position [235, 0]
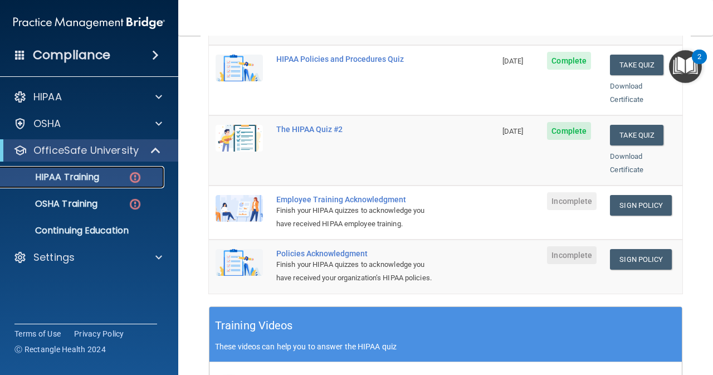
click at [76, 172] on p "HIPAA Training" at bounding box center [53, 177] width 92 height 11
click at [77, 201] on p "OSHA Training" at bounding box center [52, 203] width 90 height 11
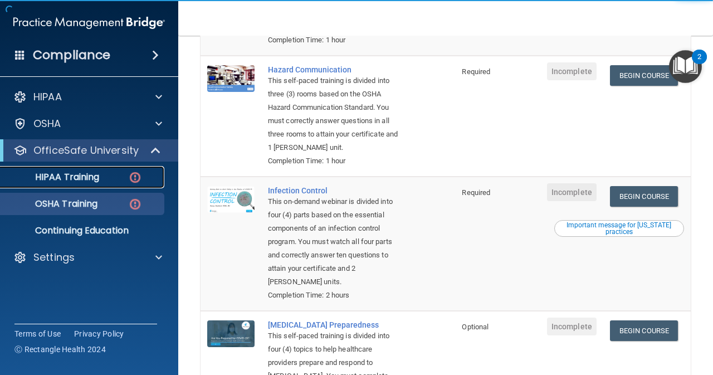
click at [84, 182] on p "HIPAA Training" at bounding box center [53, 177] width 92 height 11
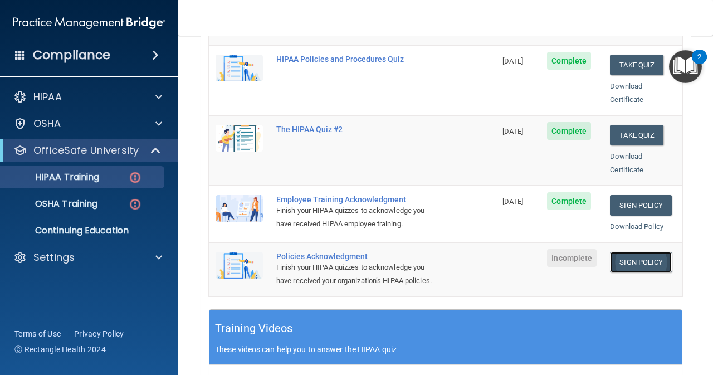
click at [653, 252] on link "Sign Policy" at bounding box center [641, 262] width 62 height 21
click at [77, 201] on p "OSHA Training" at bounding box center [52, 203] width 90 height 11
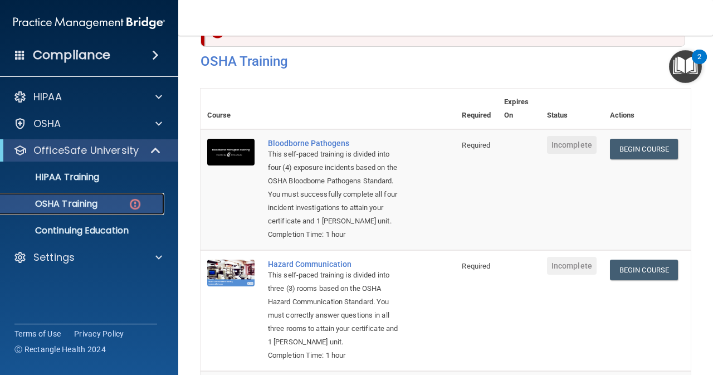
scroll to position [36, 0]
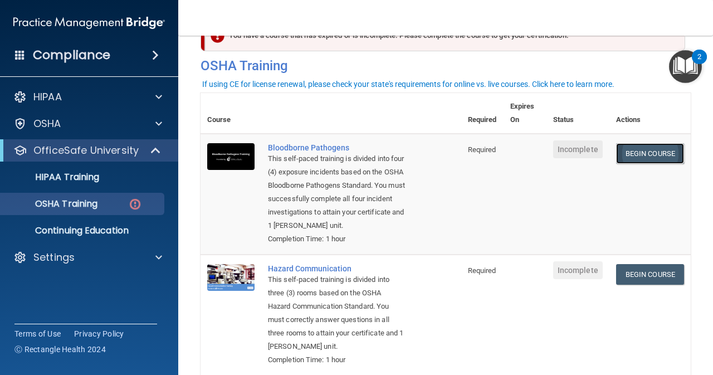
click at [638, 156] on link "Begin Course" at bounding box center [650, 153] width 68 height 21
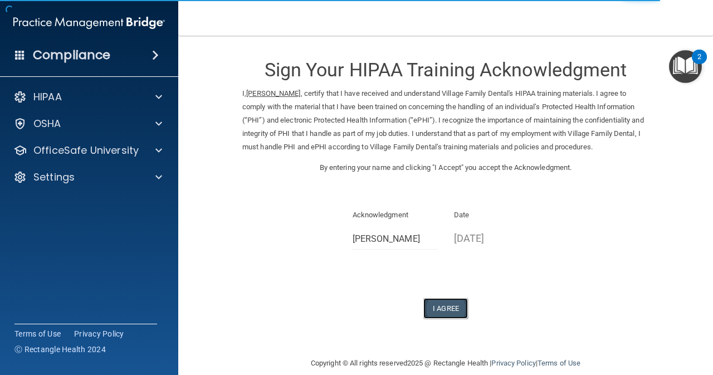
click at [453, 310] on button "I Agree" at bounding box center [446, 308] width 45 height 21
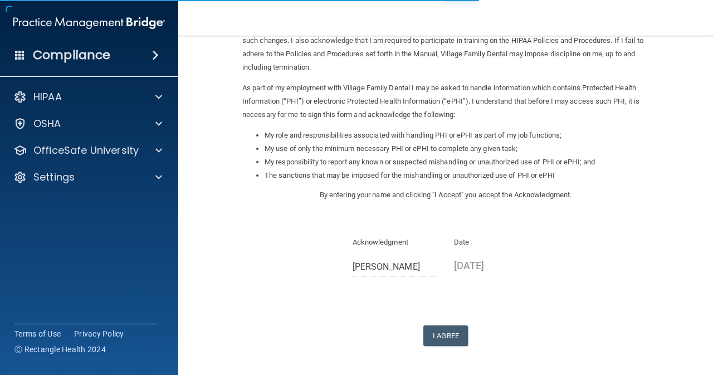
scroll to position [135, 0]
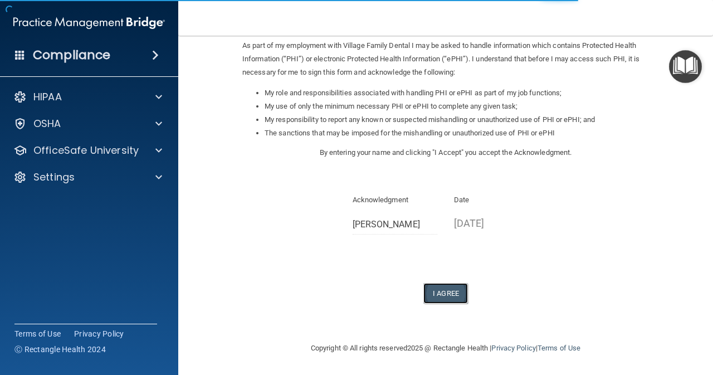
click at [446, 293] on button "I Agree" at bounding box center [446, 293] width 45 height 21
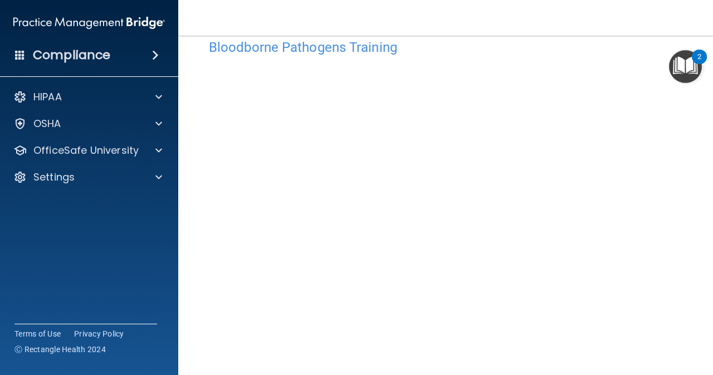
scroll to position [43, 0]
click at [468, 37] on div "Bloodborne Pathogens Training" at bounding box center [446, 27] width 490 height 27
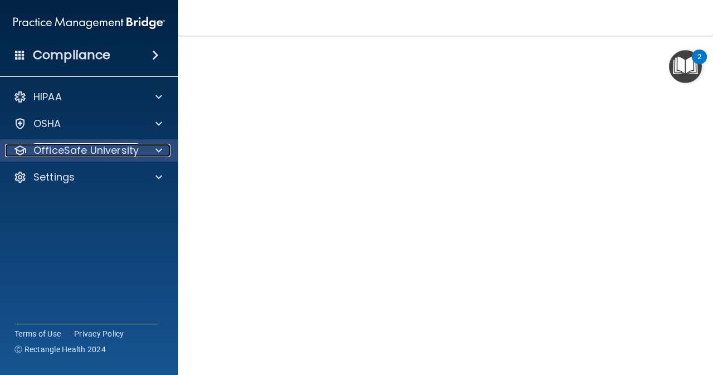
click at [155, 148] on div at bounding box center [157, 150] width 28 height 13
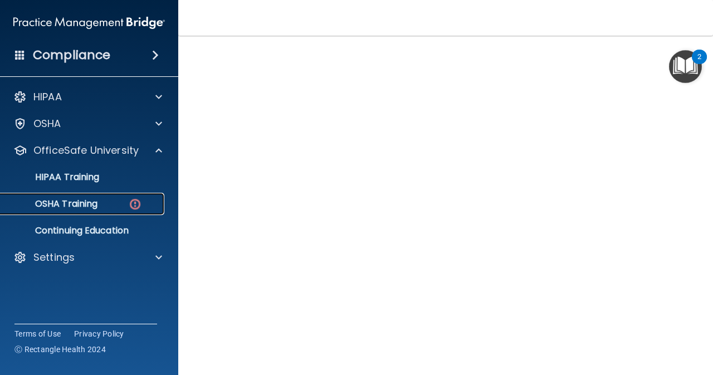
click at [96, 206] on p "OSHA Training" at bounding box center [52, 203] width 90 height 11
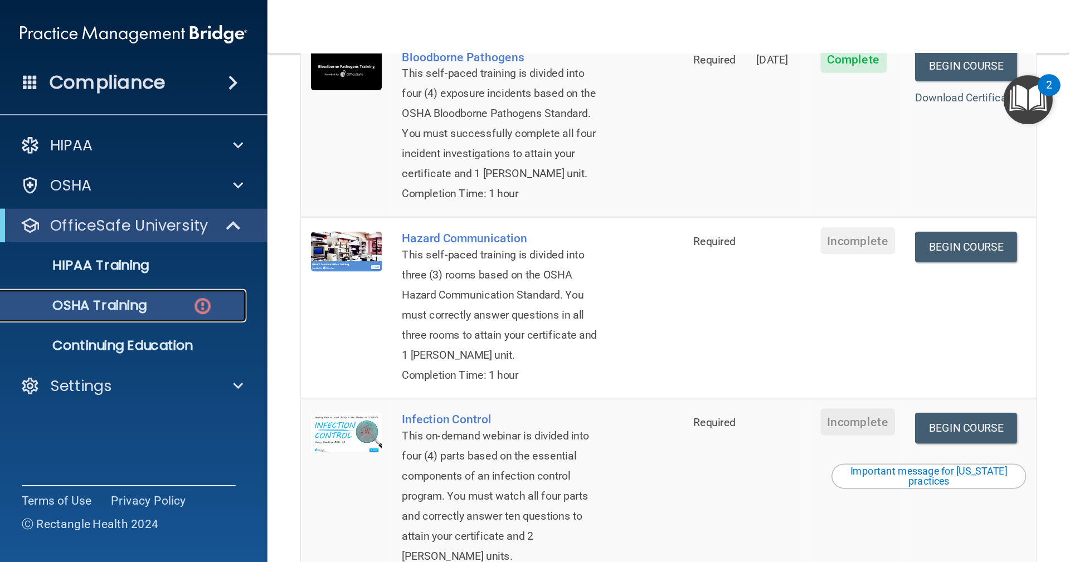
scroll to position [137, 0]
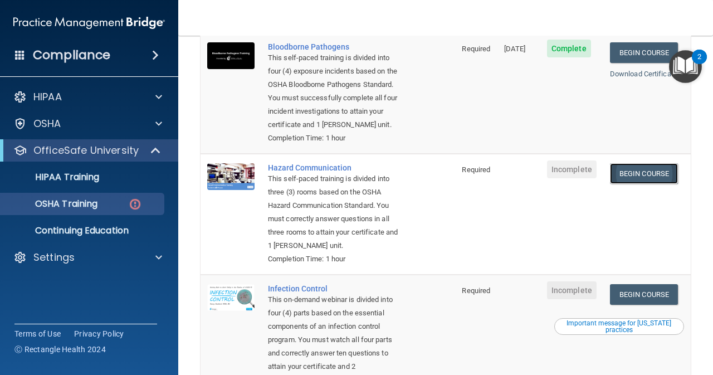
click at [636, 176] on link "Begin Course" at bounding box center [644, 173] width 68 height 21
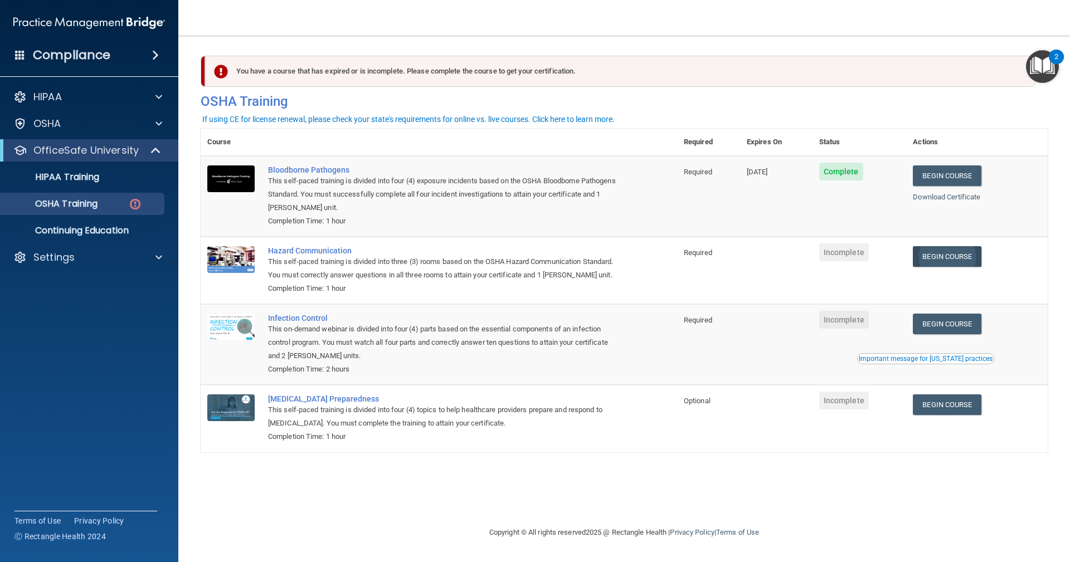
scroll to position [0, 0]
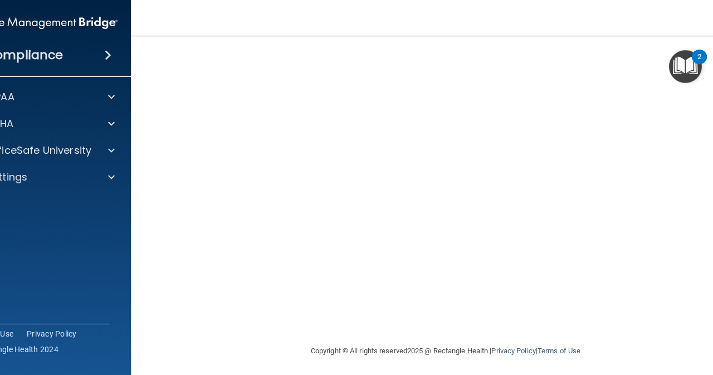
scroll to position [127, 0]
click at [162, 338] on footer "Copyright © All rights reserved 2025 @ Rectangle Health | Privacy Policy | Term…" at bounding box center [445, 346] width 585 height 33
drag, startPoint x: 162, startPoint y: 338, endPoint x: 226, endPoint y: 354, distance: 66.6
click at [226, 354] on footer "Copyright © All rights reserved 2025 @ Rectangle Health | Privacy Policy | Term…" at bounding box center [445, 346] width 585 height 33
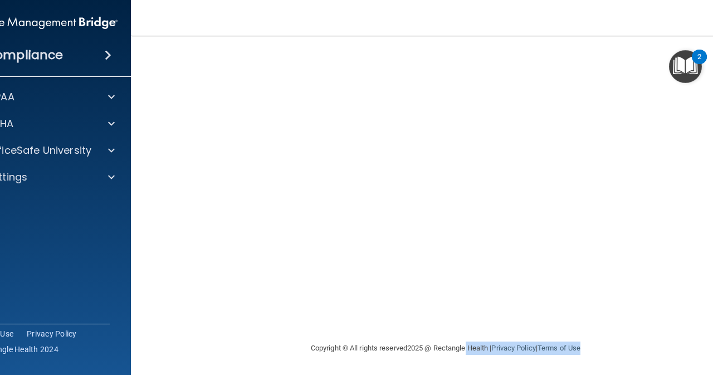
drag, startPoint x: 577, startPoint y: 346, endPoint x: 460, endPoint y: 354, distance: 117.9
click at [460, 354] on div "Copyright © All rights reserved 2025 @ Rectangle Health | Privacy Policy | Term…" at bounding box center [445, 348] width 407 height 36
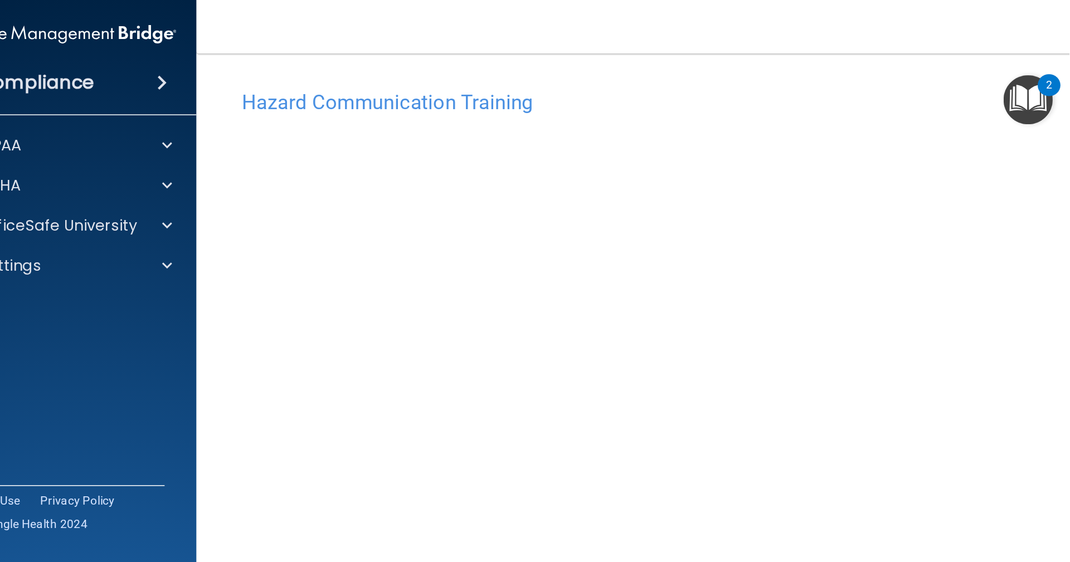
scroll to position [0, 0]
click at [386, 21] on nav "Toggle navigation [PERSON_NAME] [EMAIL_ADDRESS][DOMAIN_NAME] Manage My Enterpri…" at bounding box center [446, 18] width 630 height 36
drag, startPoint x: 386, startPoint y: 21, endPoint x: 372, endPoint y: 23, distance: 13.5
click at [372, 23] on nav "Toggle navigation [PERSON_NAME] [EMAIL_ADDRESS][DOMAIN_NAME] Manage My Enterpri…" at bounding box center [446, 18] width 630 height 36
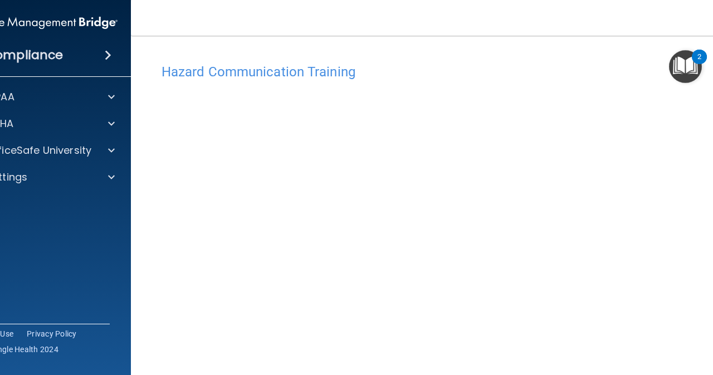
click at [372, 23] on nav "Toggle navigation [PERSON_NAME] [EMAIL_ADDRESS][DOMAIN_NAME] Manage My Enterpri…" at bounding box center [446, 18] width 630 height 36
click at [622, 22] on nav "Toggle navigation [PERSON_NAME] [EMAIL_ADDRESS][DOMAIN_NAME] Manage My Enterpri…" at bounding box center [446, 18] width 630 height 36
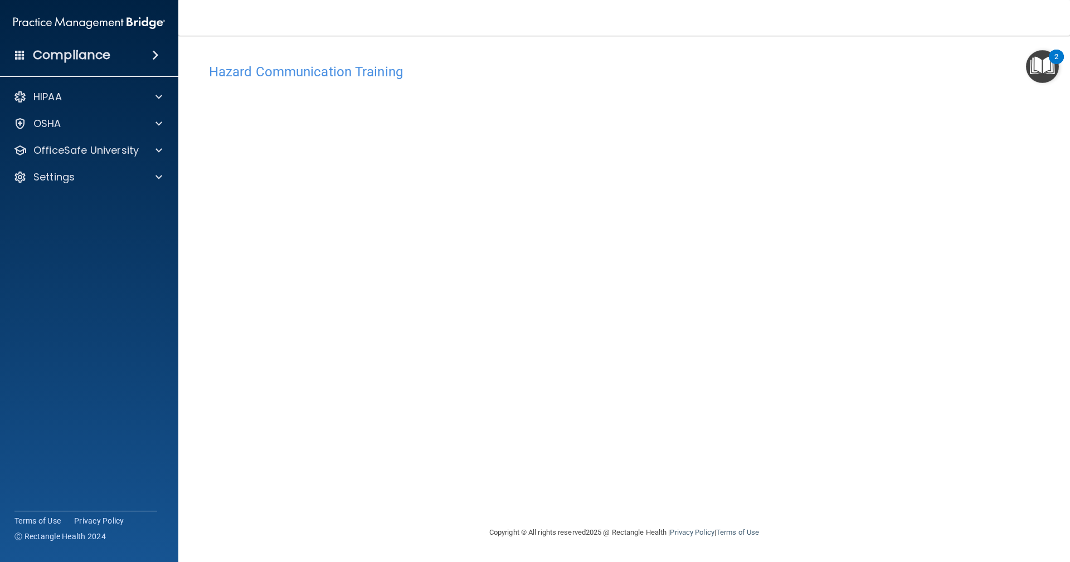
drag, startPoint x: 702, startPoint y: 0, endPoint x: 575, endPoint y: 17, distance: 128.2
click at [574, 17] on nav "Toggle navigation [PERSON_NAME] [EMAIL_ADDRESS][DOMAIN_NAME] Manage My Enterpri…" at bounding box center [624, 18] width 892 height 36
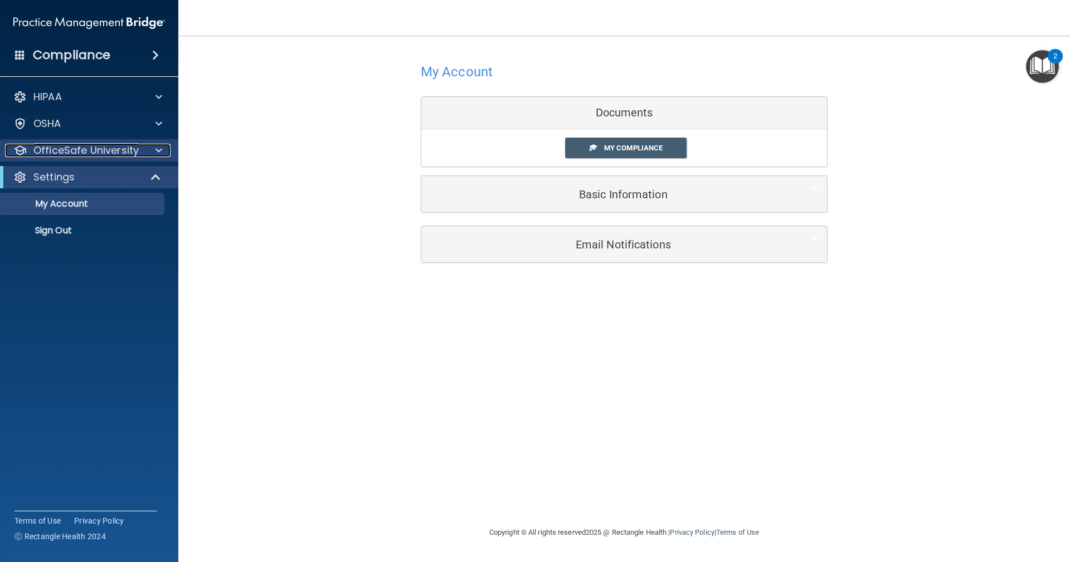
click at [166, 153] on div at bounding box center [157, 150] width 28 height 13
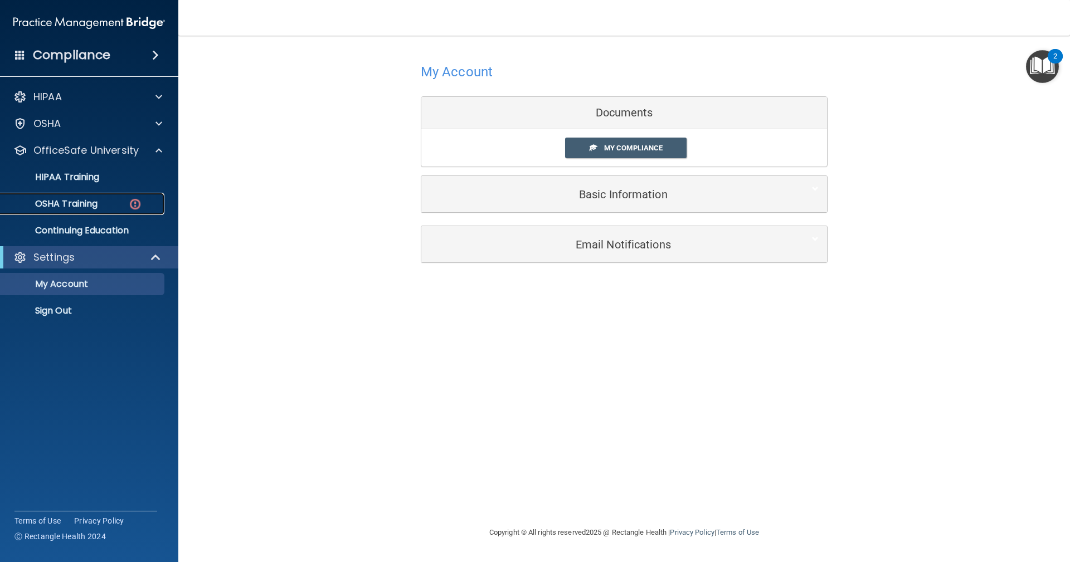
click at [109, 199] on div "OSHA Training" at bounding box center [83, 203] width 152 height 11
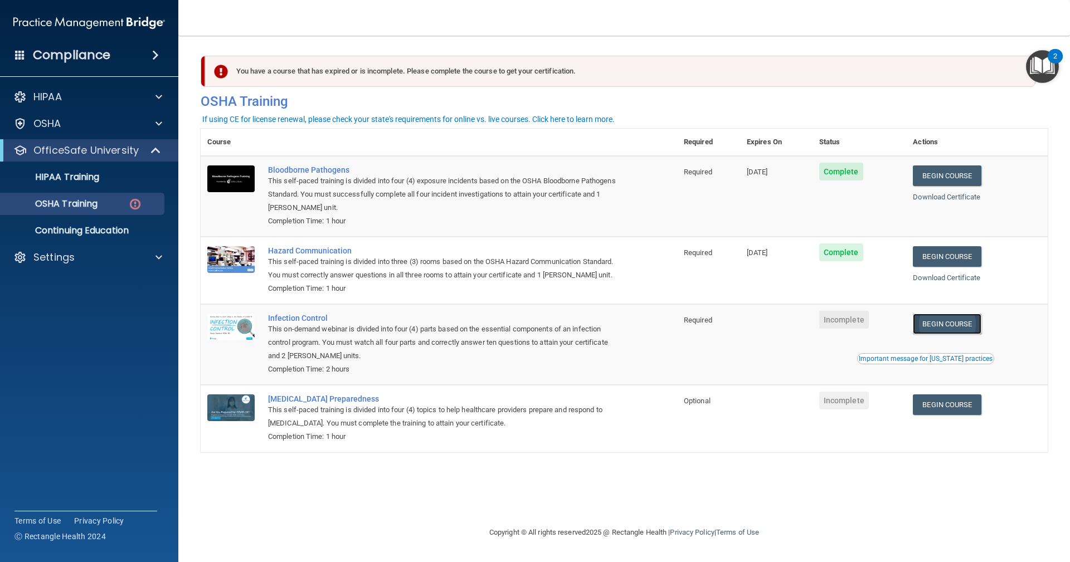
click at [713, 319] on link "Begin Course" at bounding box center [947, 324] width 68 height 21
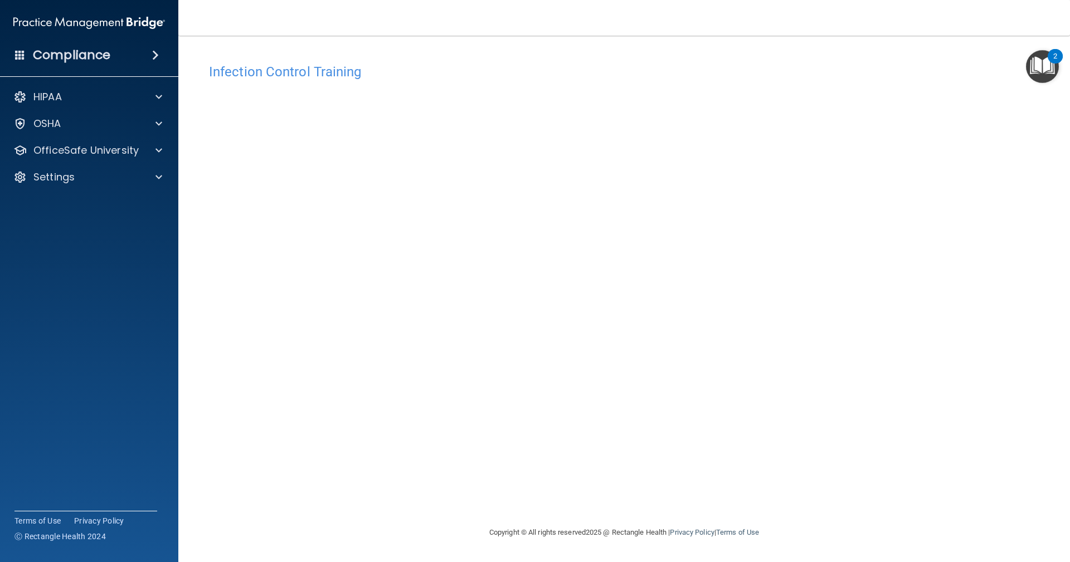
click at [786, 458] on div "Infection Control Training This course doesn’t expire until . Are you sure you …" at bounding box center [624, 292] width 847 height 468
click at [957, 17] on nav "Toggle navigation [PERSON_NAME] [EMAIL_ADDRESS][DOMAIN_NAME] Manage My Enterpri…" at bounding box center [624, 18] width 892 height 36
click at [1055, 64] on div "2" at bounding box center [1055, 63] width 4 height 14
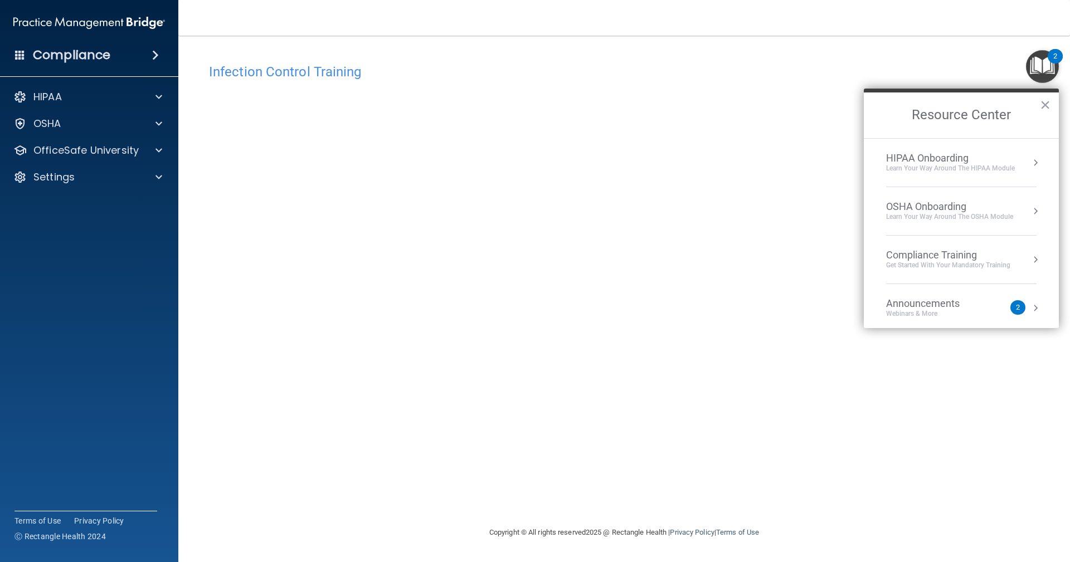
click at [844, 193] on div "Infection Control Training This course doesn’t expire until . Are you sure you …" at bounding box center [624, 292] width 847 height 468
click at [975, 420] on div "Infection Control Training This course doesn’t expire until . Are you sure you …" at bounding box center [624, 292] width 847 height 468
click at [1047, 100] on button "×" at bounding box center [1045, 105] width 11 height 18
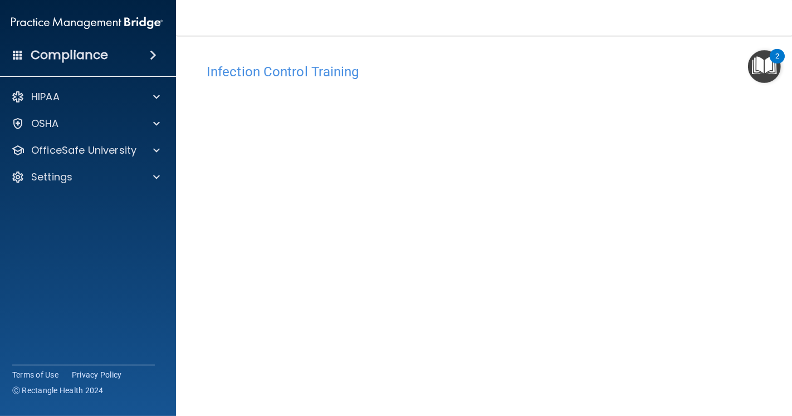
drag, startPoint x: 803, startPoint y: 4, endPoint x: 353, endPoint y: 74, distance: 455.1
click at [353, 74] on h4 "Infection Control Training" at bounding box center [485, 72] width 557 height 14
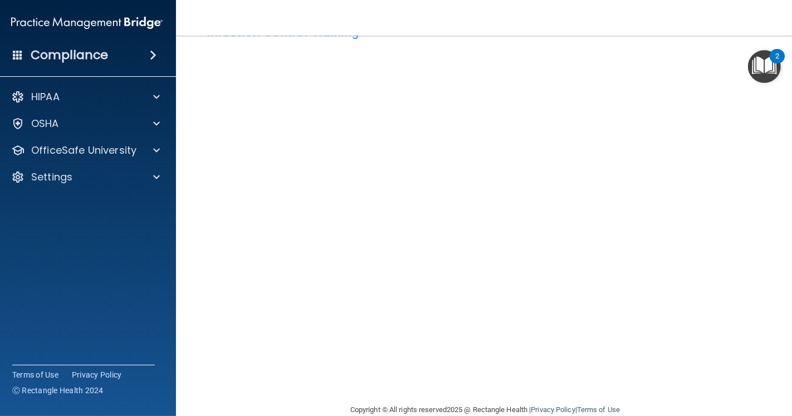
scroll to position [60, 0]
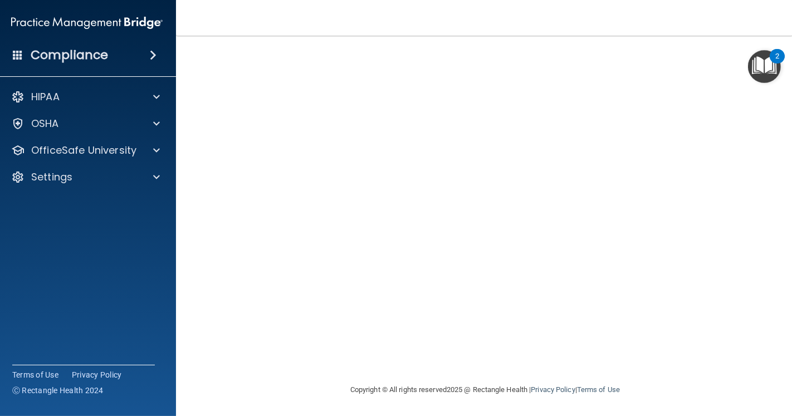
click at [779, 244] on main "Infection Control Training This course doesn’t expire until . Are you sure you …" at bounding box center [485, 226] width 619 height 381
click at [247, 387] on footer "Copyright © All rights reserved 2025 @ Rectangle Health | Privacy Policy | Term…" at bounding box center [485, 388] width 574 height 33
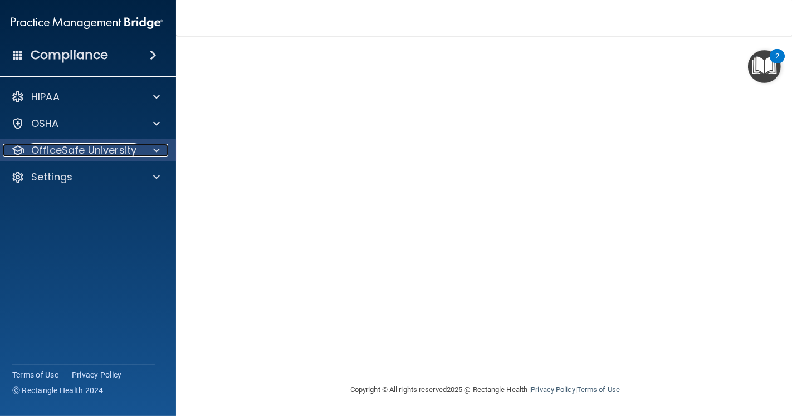
click at [70, 152] on p "OfficeSafe University" at bounding box center [83, 150] width 105 height 13
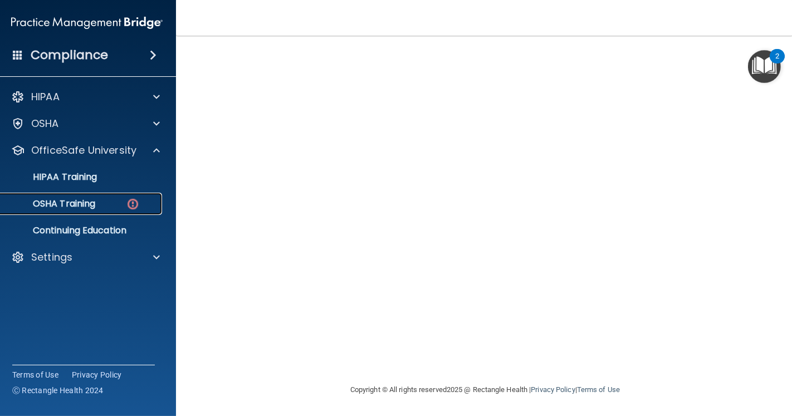
click at [119, 203] on div "OSHA Training" at bounding box center [81, 203] width 152 height 11
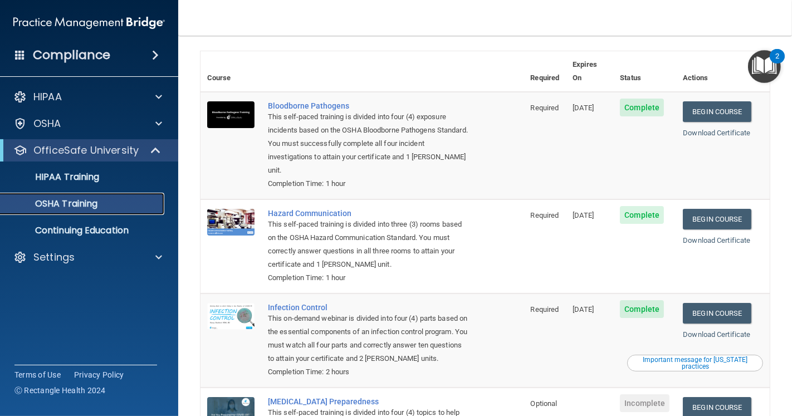
scroll to position [26, 0]
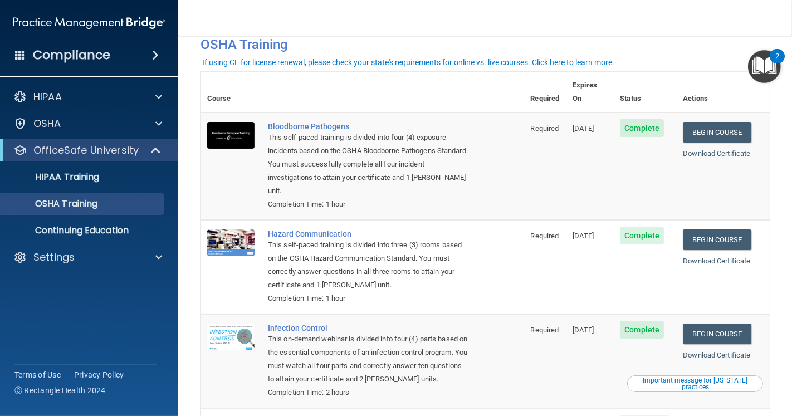
click at [709, 147] on div "Download Certificate" at bounding box center [723, 153] width 80 height 13
click at [709, 149] on link "Download Certificate" at bounding box center [716, 153] width 67 height 8
click at [719, 257] on link "Download Certificate" at bounding box center [716, 261] width 67 height 8
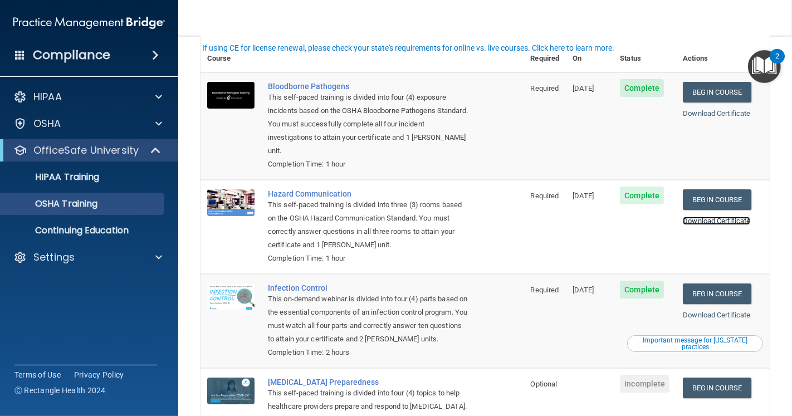
scroll to position [67, 0]
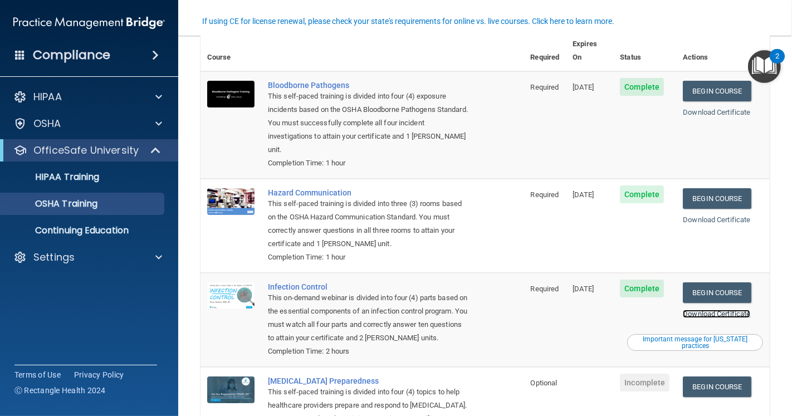
click at [712, 310] on link "Download Certificate" at bounding box center [716, 314] width 67 height 8
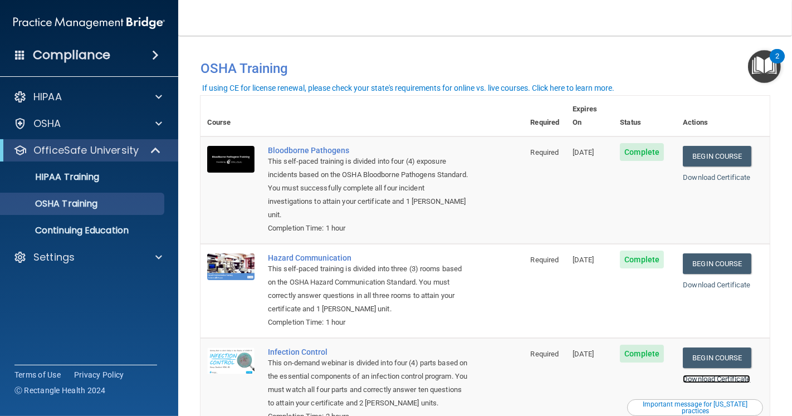
scroll to position [0, 0]
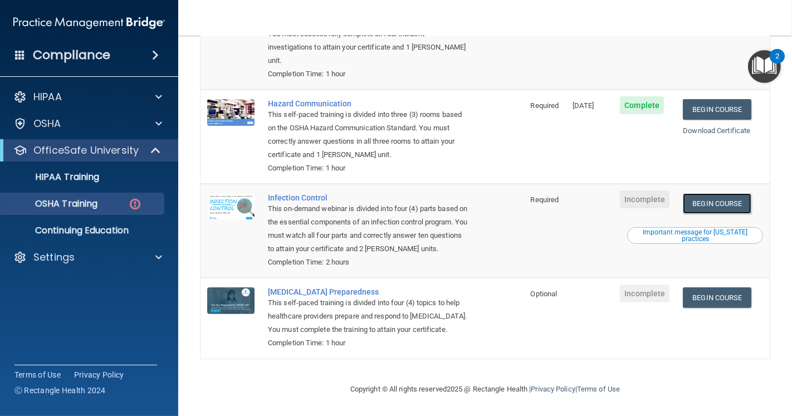
scroll to position [202, 0]
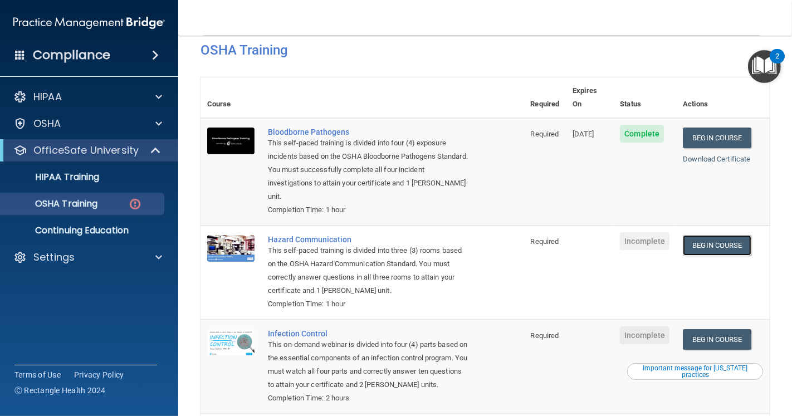
scroll to position [41, 0]
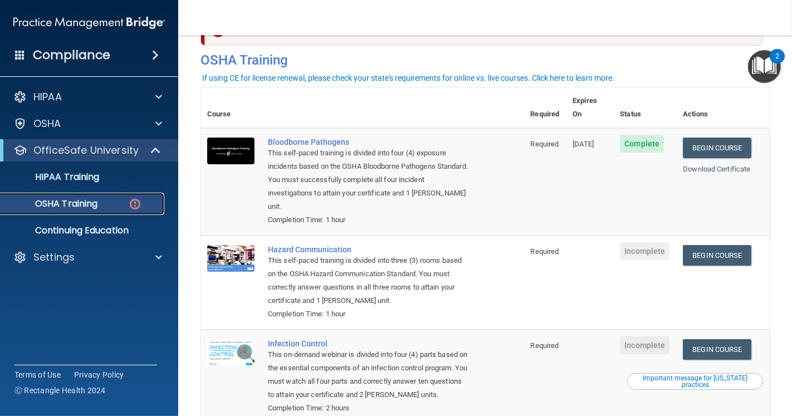
click at [84, 202] on p "OSHA Training" at bounding box center [52, 203] width 90 height 11
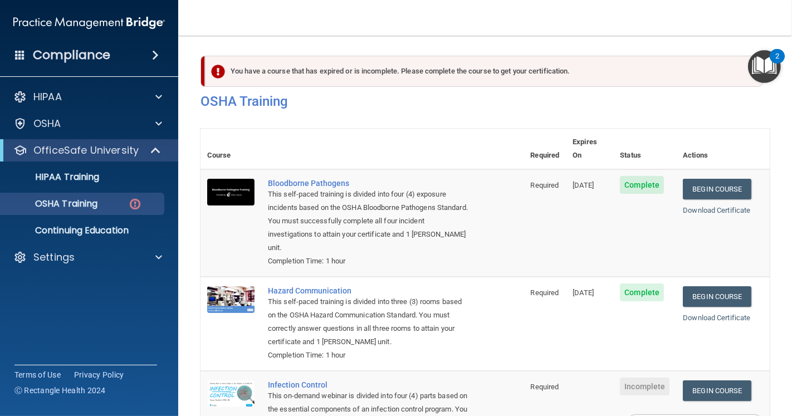
scroll to position [202, 0]
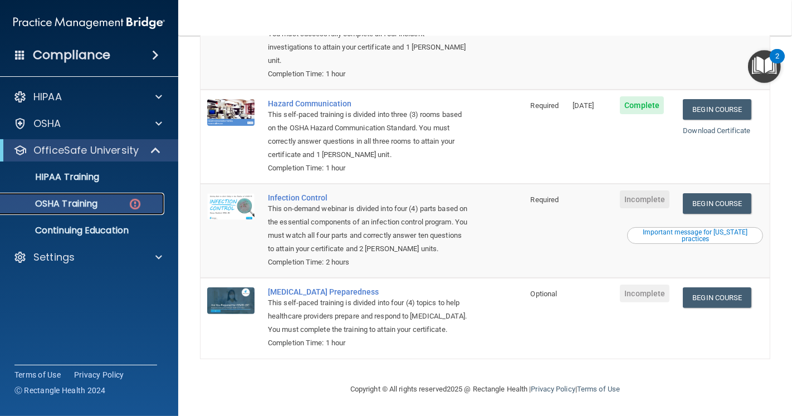
click at [99, 205] on div "OSHA Training" at bounding box center [83, 203] width 152 height 11
click at [87, 207] on p "OSHA Training" at bounding box center [52, 203] width 90 height 11
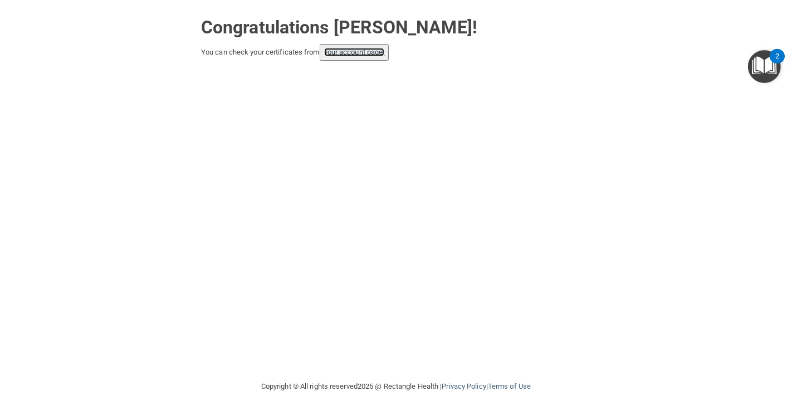
click at [357, 48] on link "your account page!" at bounding box center [354, 52] width 61 height 8
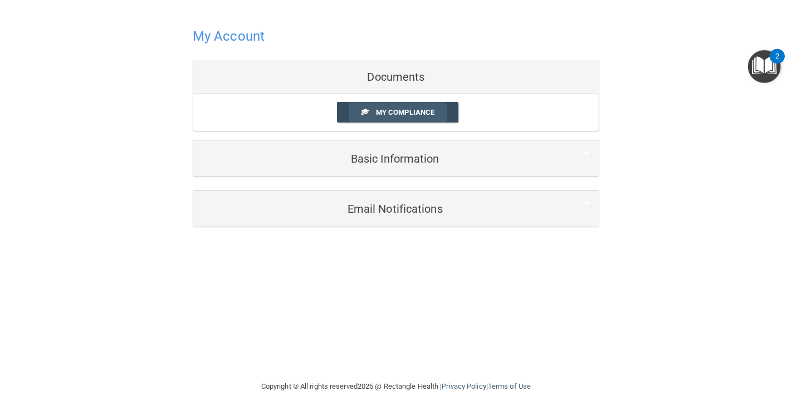
click at [402, 112] on span "My Compliance" at bounding box center [405, 112] width 59 height 8
